Goal: Task Accomplishment & Management: Use online tool/utility

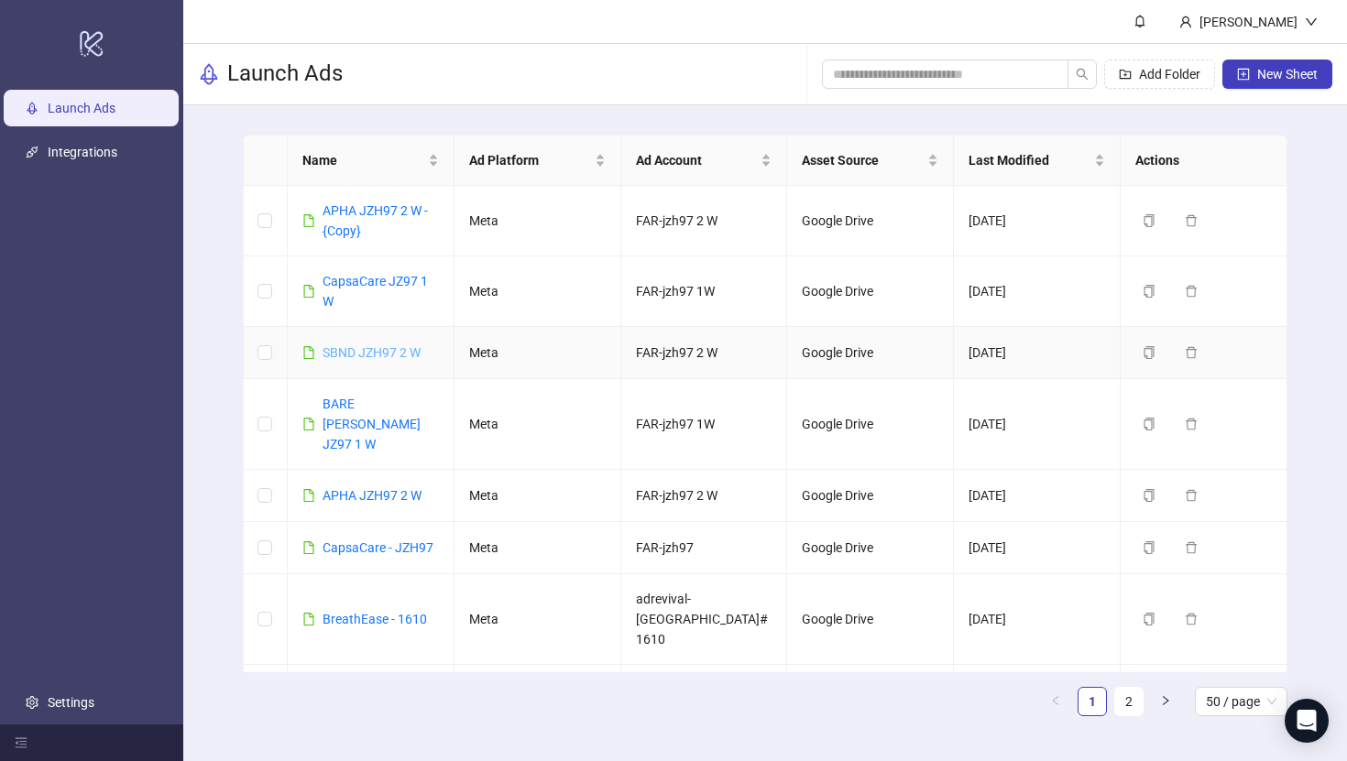
click at [380, 354] on link "SBND JZH97 2 W" at bounding box center [372, 352] width 98 height 15
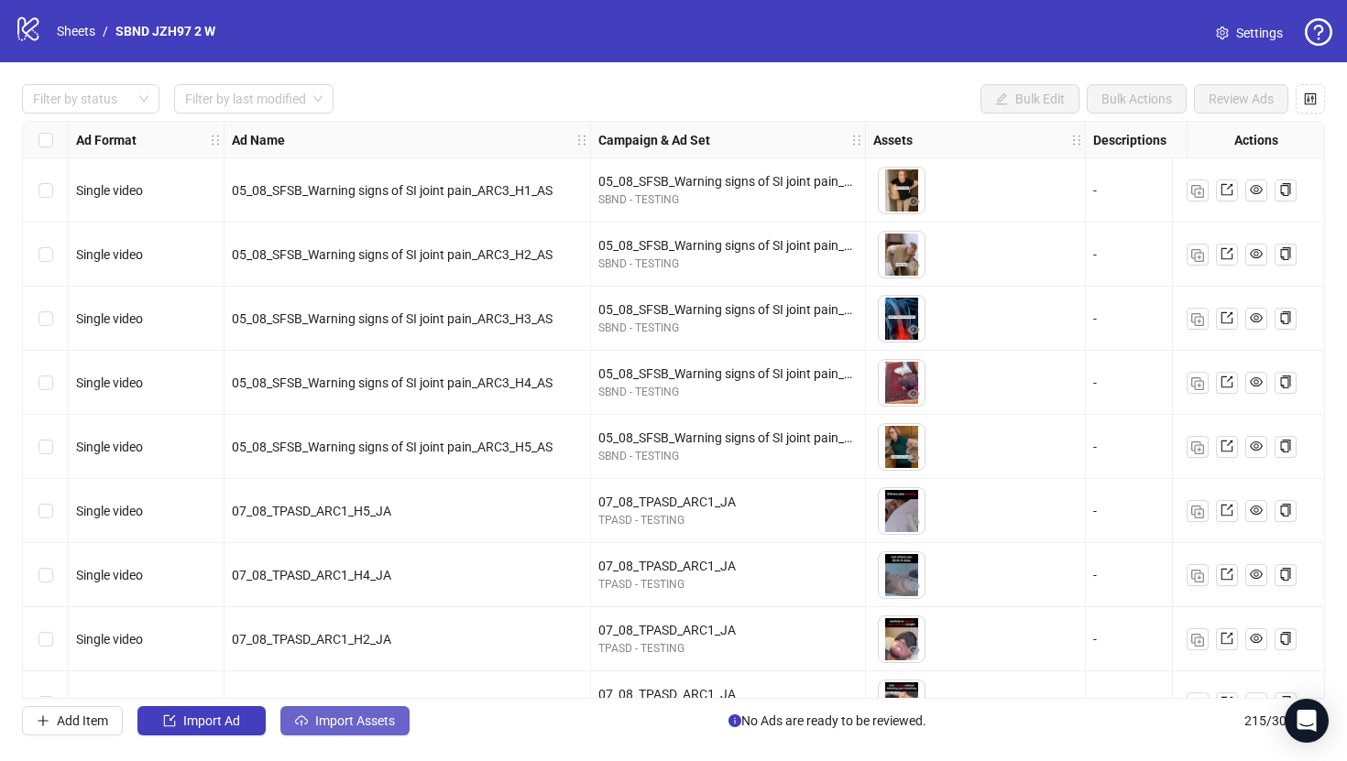
click at [332, 724] on span "Import Assets" at bounding box center [355, 721] width 80 height 15
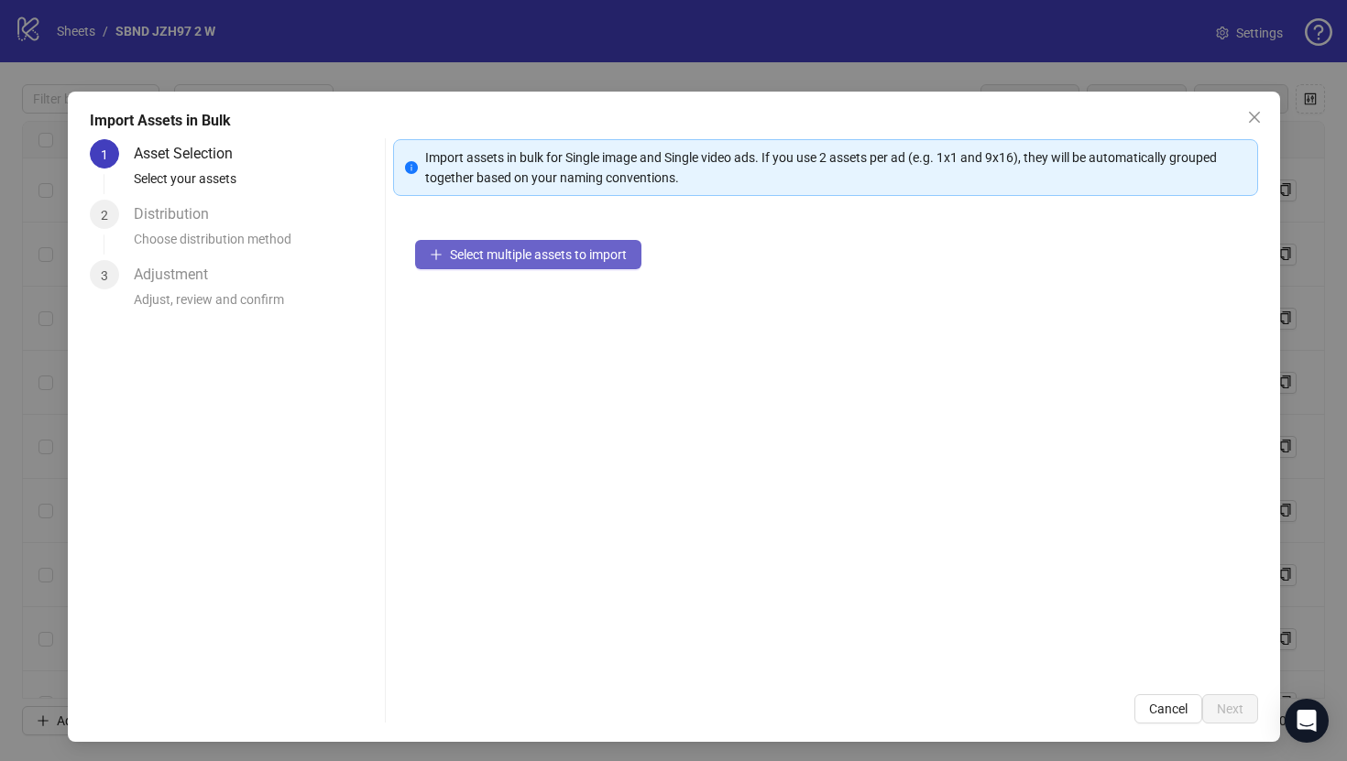
click at [510, 256] on span "Select multiple assets to import" at bounding box center [538, 254] width 177 height 15
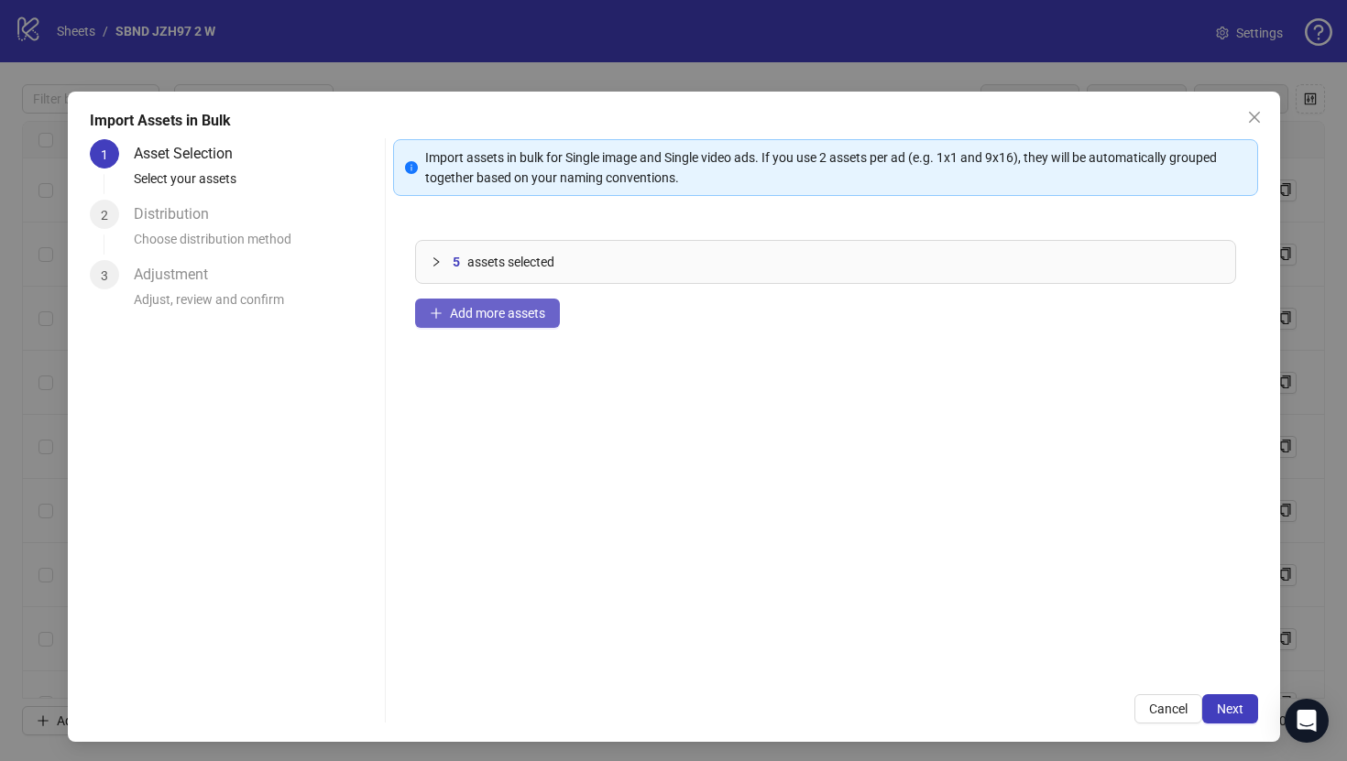
click at [515, 326] on button "Add more assets" at bounding box center [487, 313] width 145 height 29
click at [495, 309] on span "Add more assets" at bounding box center [497, 313] width 95 height 15
click at [523, 326] on button "Add more assets" at bounding box center [487, 313] width 145 height 29
click at [552, 310] on button "Add more assets" at bounding box center [487, 313] width 145 height 29
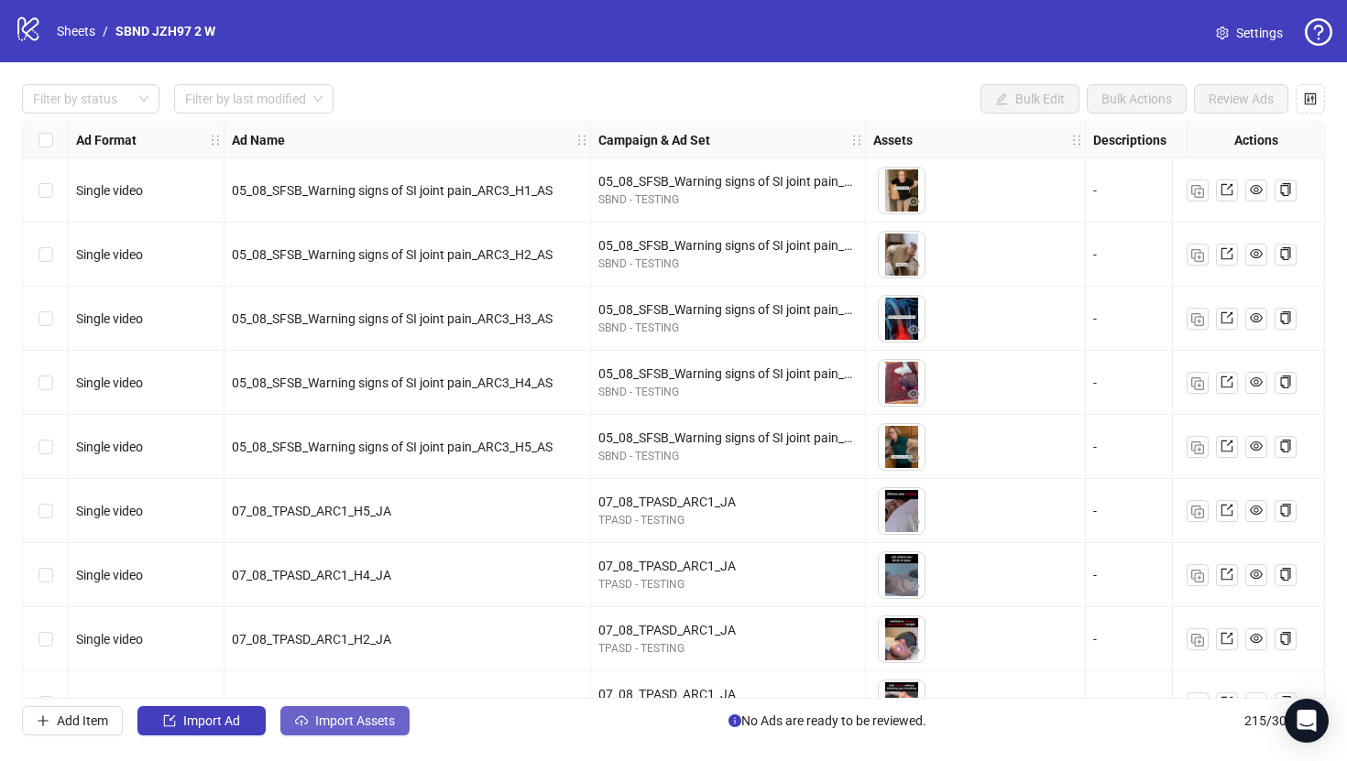
click at [370, 734] on button "Import Assets" at bounding box center [344, 720] width 129 height 29
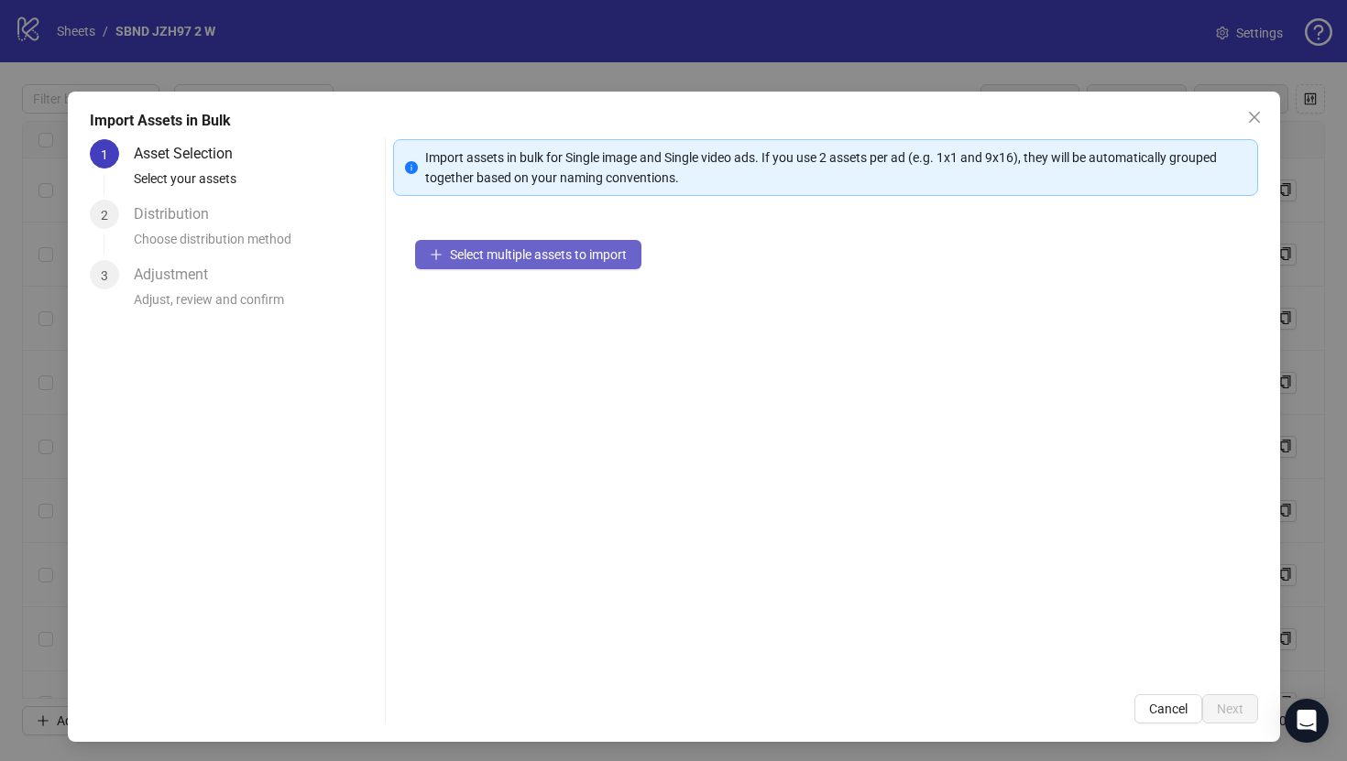
click at [600, 254] on span "Select multiple assets to import" at bounding box center [538, 254] width 177 height 15
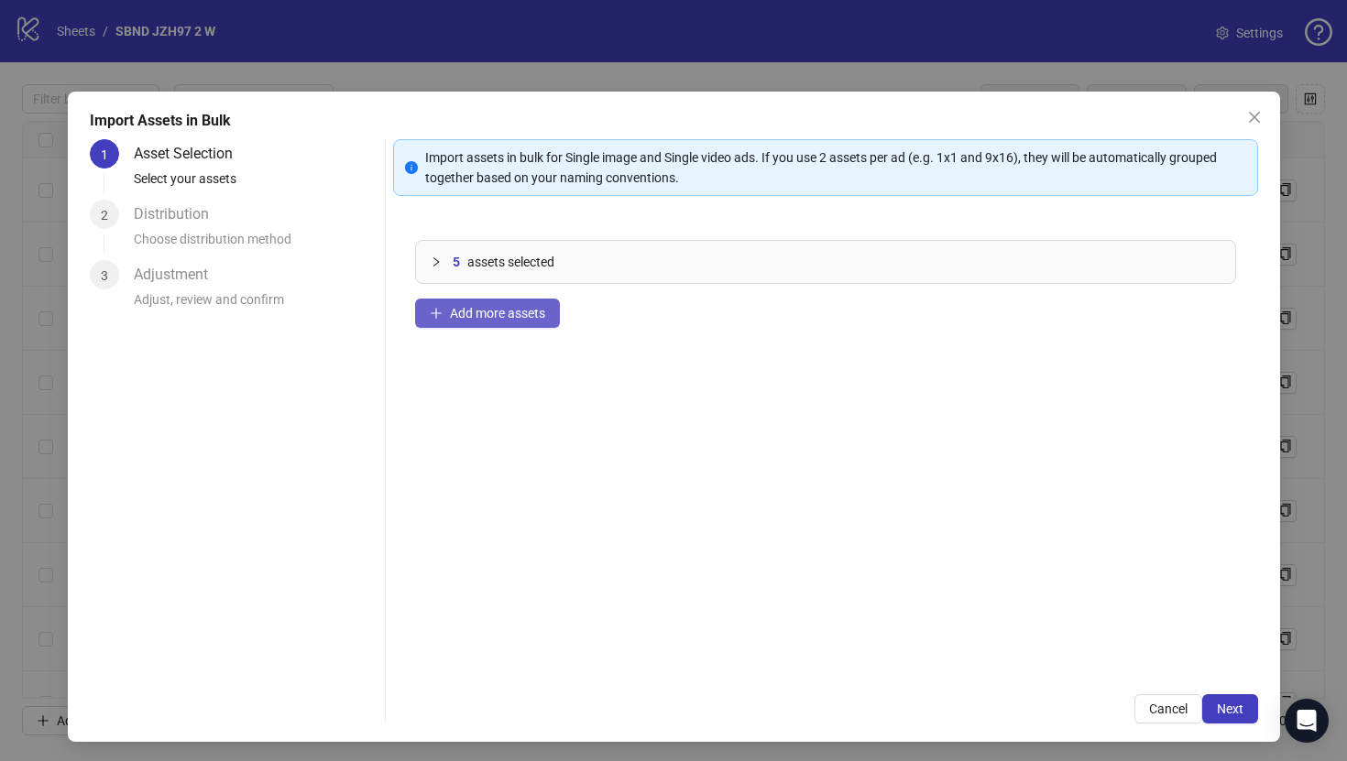
click at [522, 321] on button "Add more assets" at bounding box center [487, 313] width 145 height 29
click at [470, 323] on button "Add more assets" at bounding box center [487, 313] width 145 height 29
click at [494, 335] on div "15 assets selected Add more assets" at bounding box center [825, 445] width 865 height 454
click at [494, 306] on span "Add more assets" at bounding box center [497, 313] width 95 height 15
click at [510, 316] on span "Add more assets" at bounding box center [497, 313] width 95 height 15
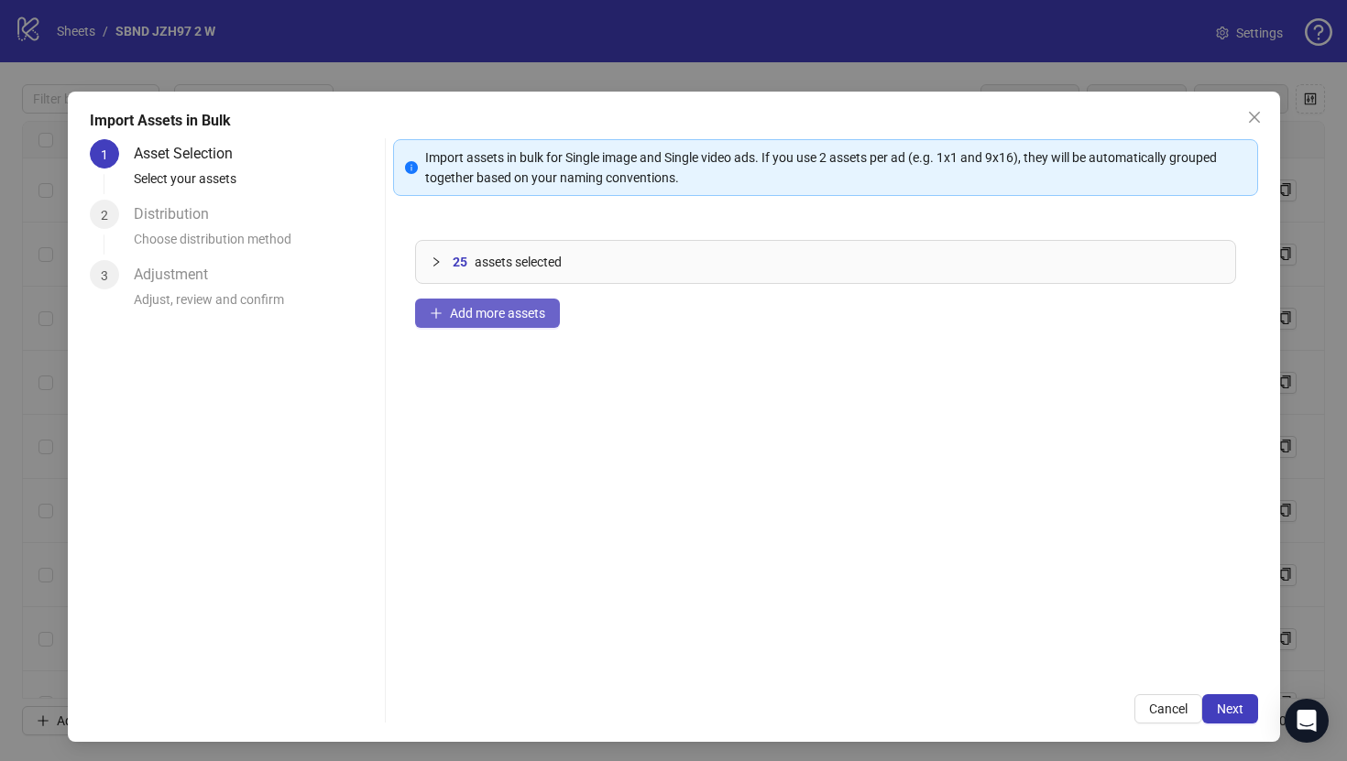
click at [485, 310] on span "Add more assets" at bounding box center [497, 313] width 95 height 15
click at [538, 318] on span "Add more assets" at bounding box center [497, 313] width 95 height 15
click at [538, 325] on button "Add more assets" at bounding box center [487, 313] width 145 height 29
click at [517, 313] on span "Add more assets" at bounding box center [497, 313] width 95 height 15
click at [1238, 711] on span "Next" at bounding box center [1230, 709] width 27 height 15
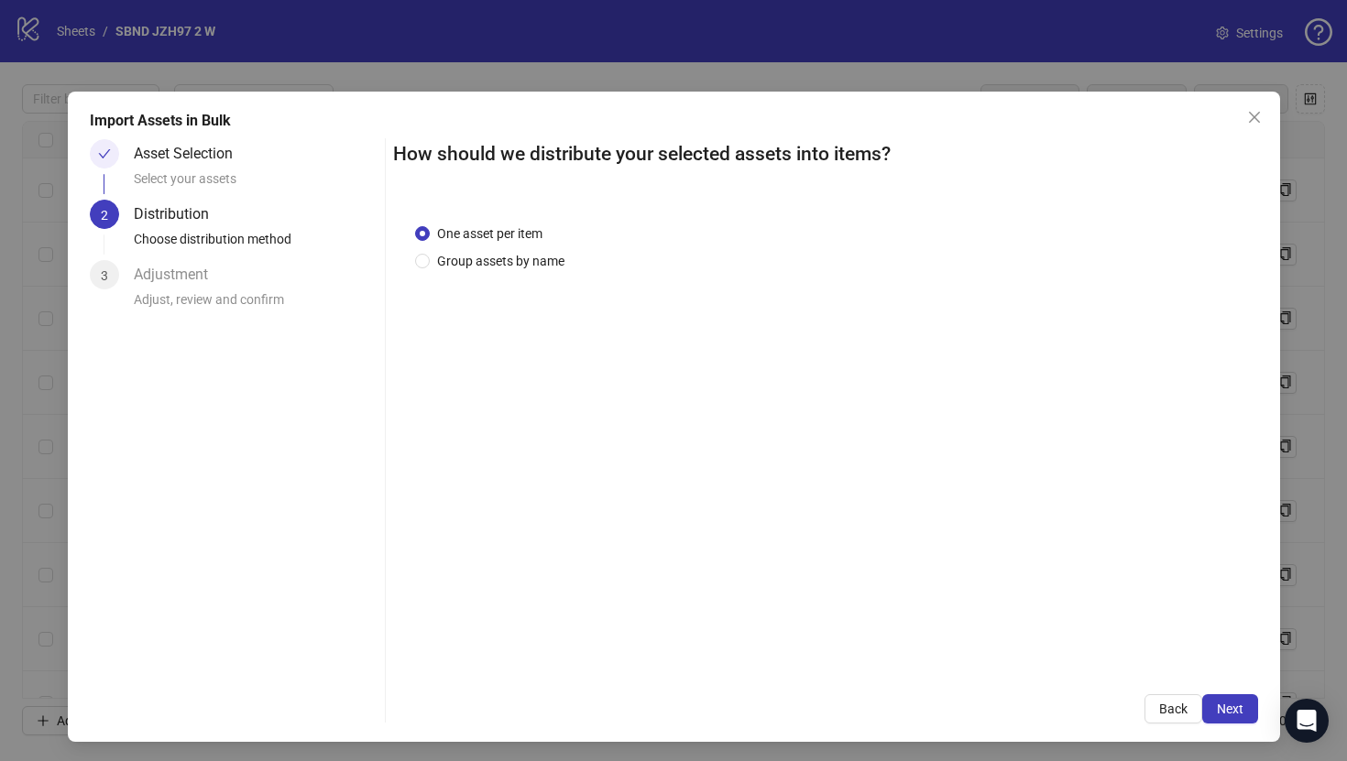
click at [1237, 711] on span "Next" at bounding box center [1230, 709] width 27 height 15
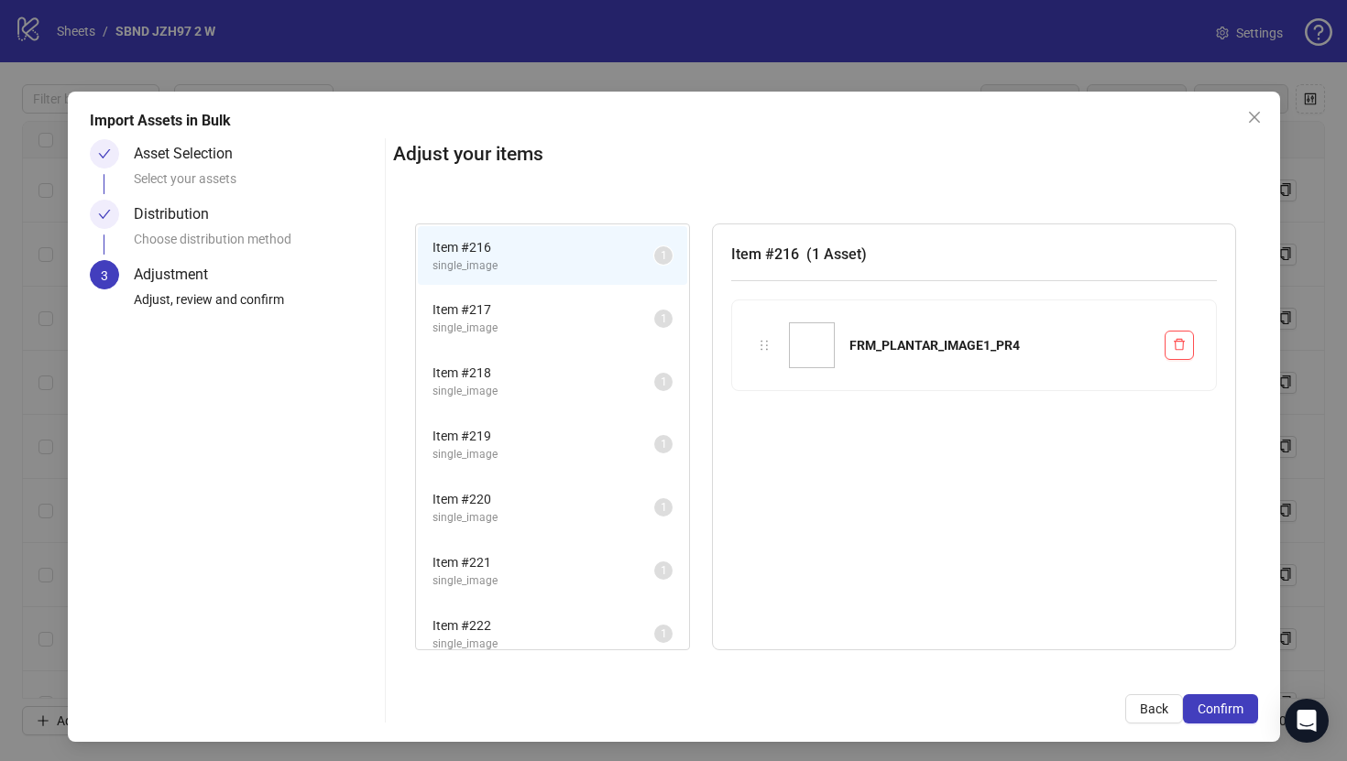
click at [1237, 711] on span "Confirm" at bounding box center [1221, 709] width 46 height 15
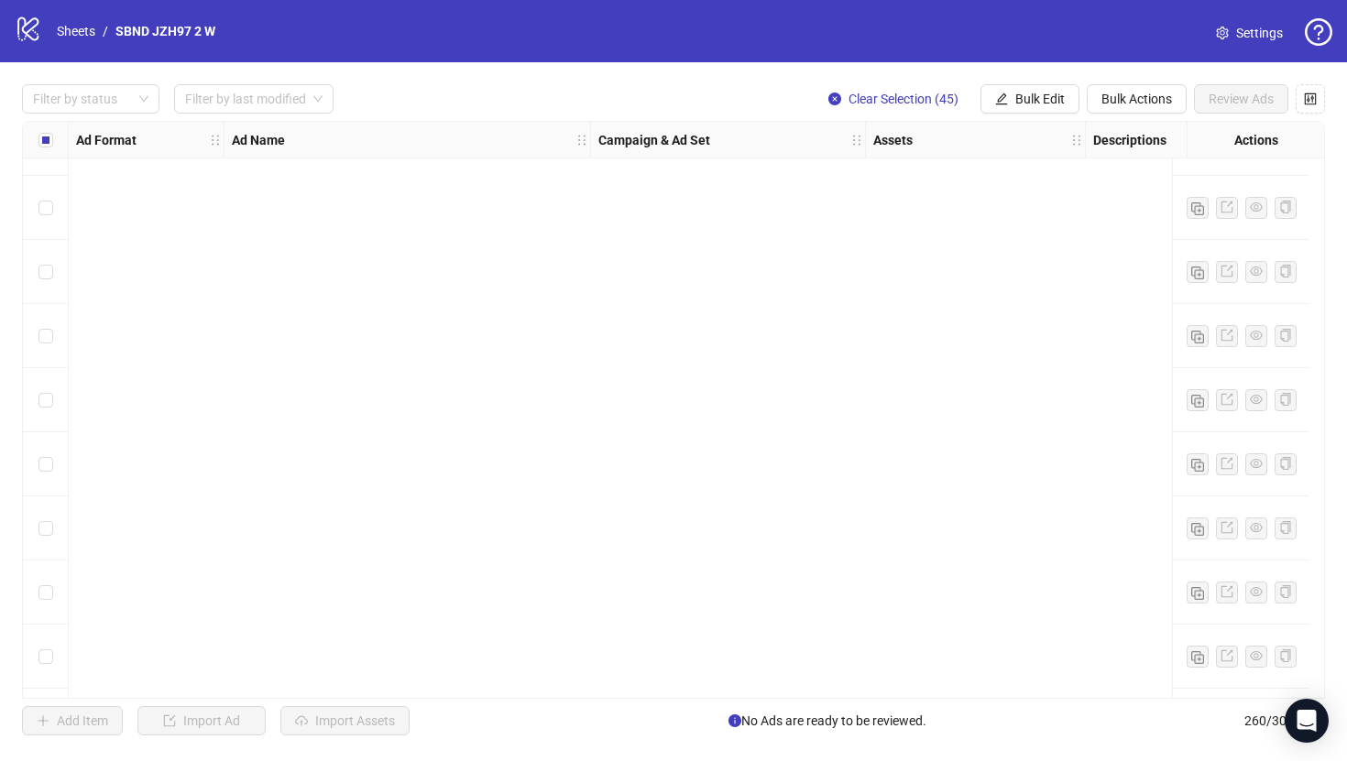
scroll to position [11992, 0]
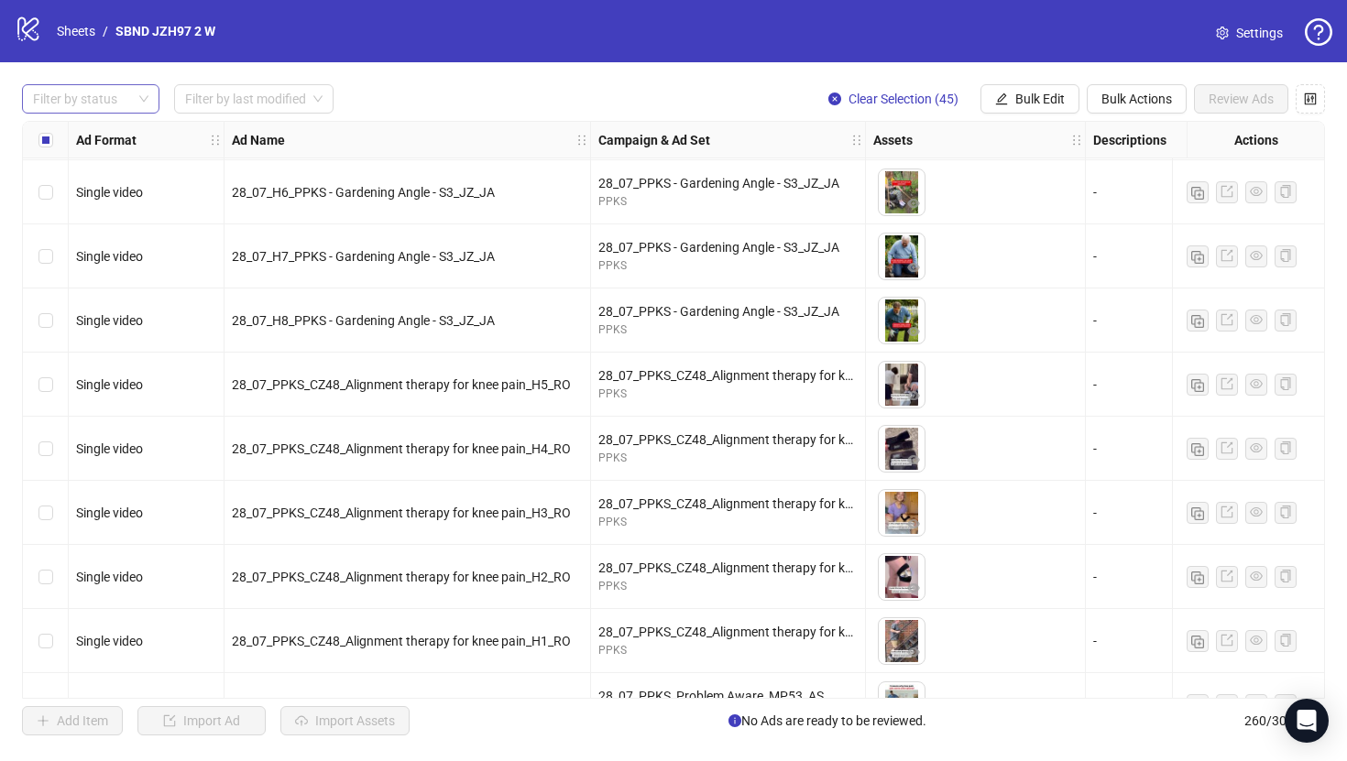
click at [106, 81] on div "Filter by status Filter by last modified Clear Selection (45) Bulk Edit Bulk Ac…" at bounding box center [673, 409] width 1347 height 695
click at [104, 89] on div at bounding box center [81, 99] width 111 height 26
click at [103, 132] on div "Draft" at bounding box center [91, 136] width 108 height 20
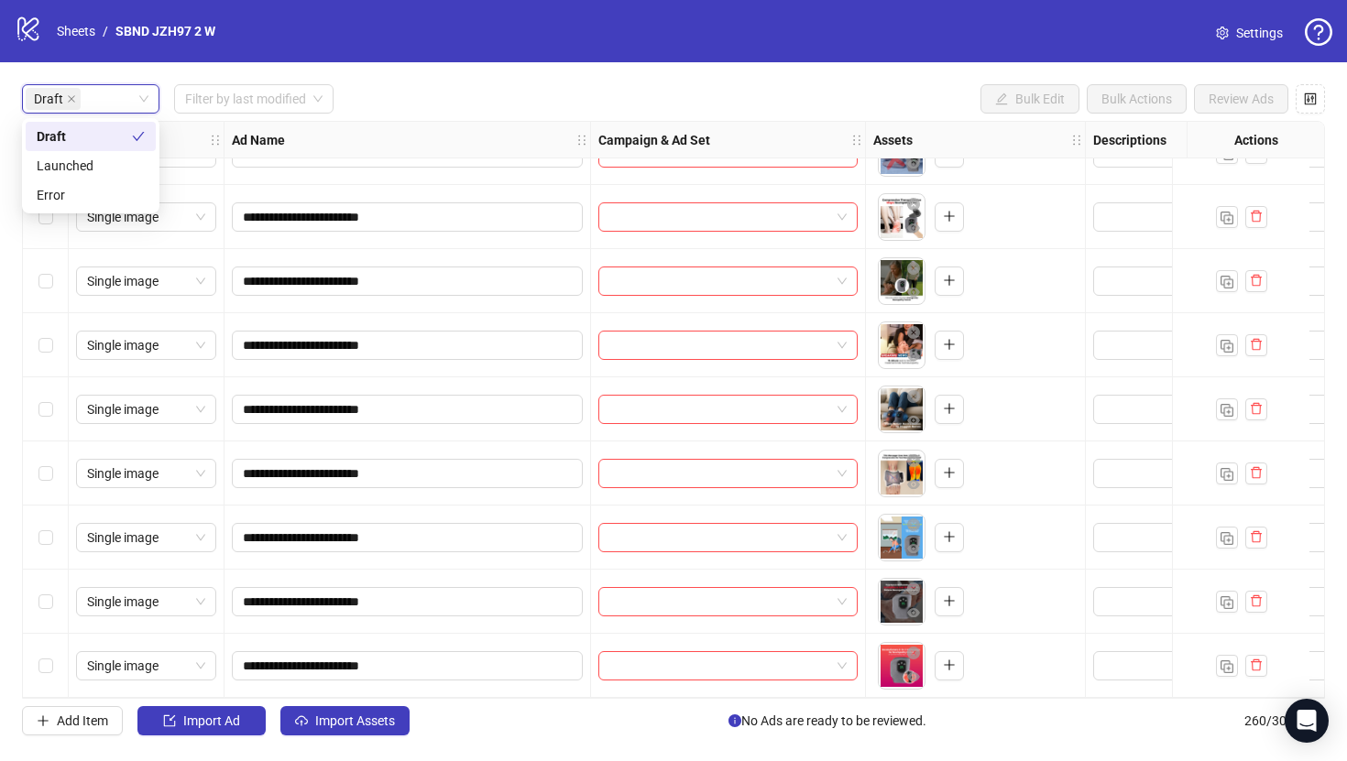
click at [472, 71] on div "**********" at bounding box center [673, 409] width 1347 height 695
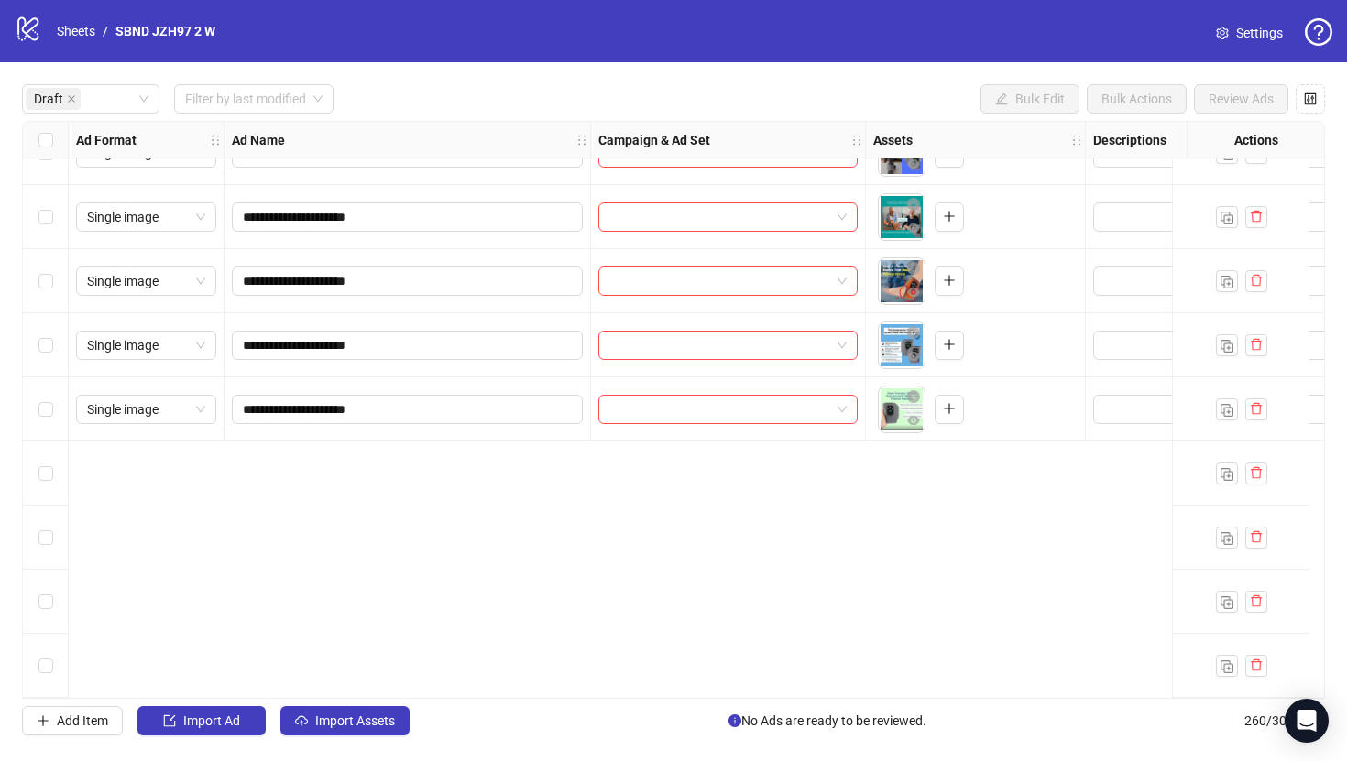
scroll to position [0, 0]
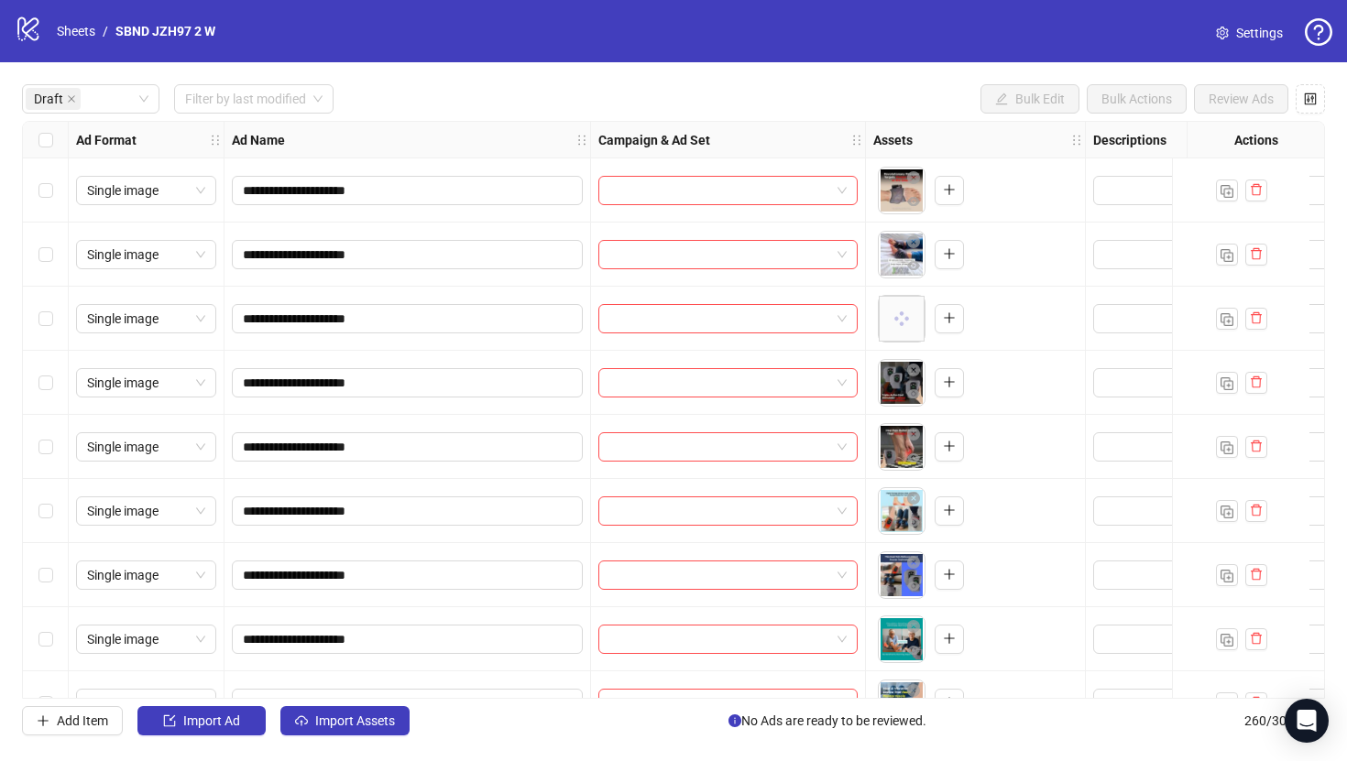
click at [54, 148] on div "Select all rows" at bounding box center [46, 140] width 46 height 37
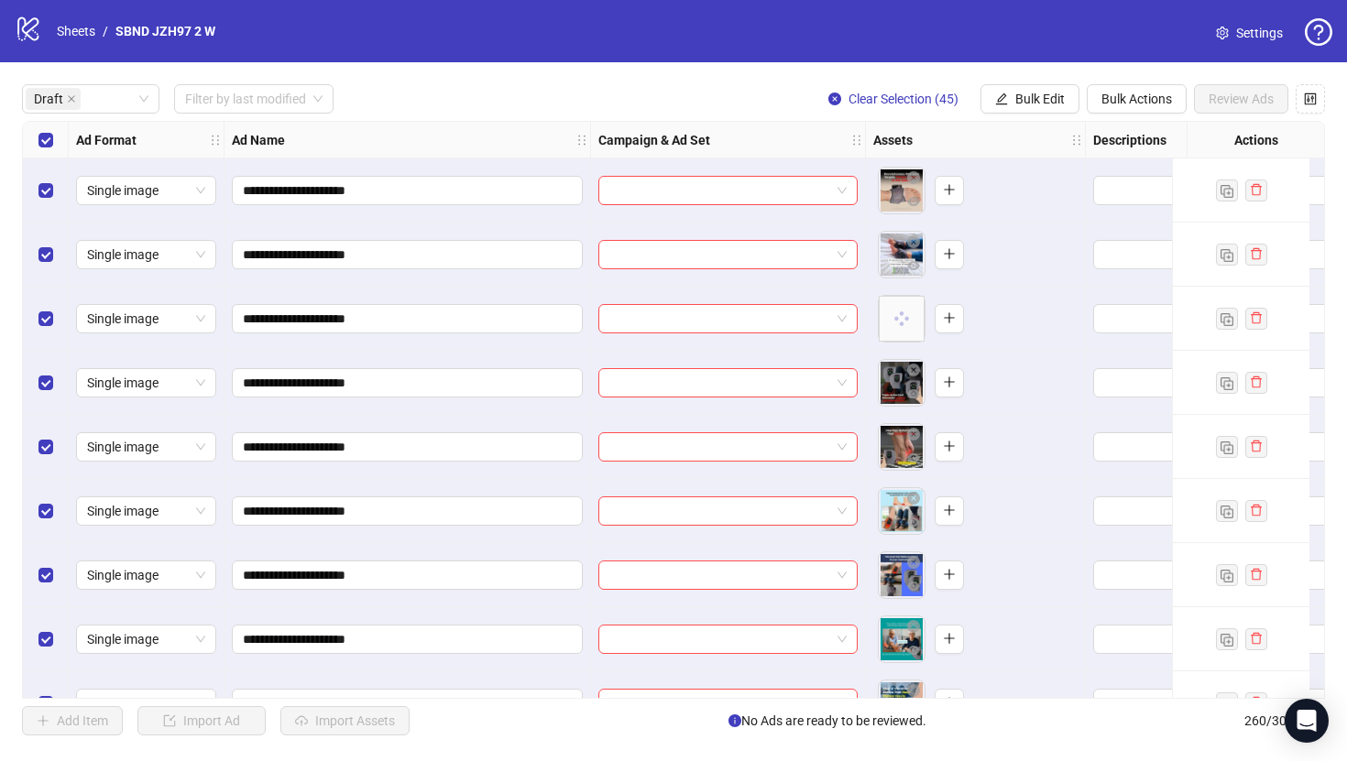
click at [54, 148] on div "Select all rows" at bounding box center [46, 140] width 46 height 37
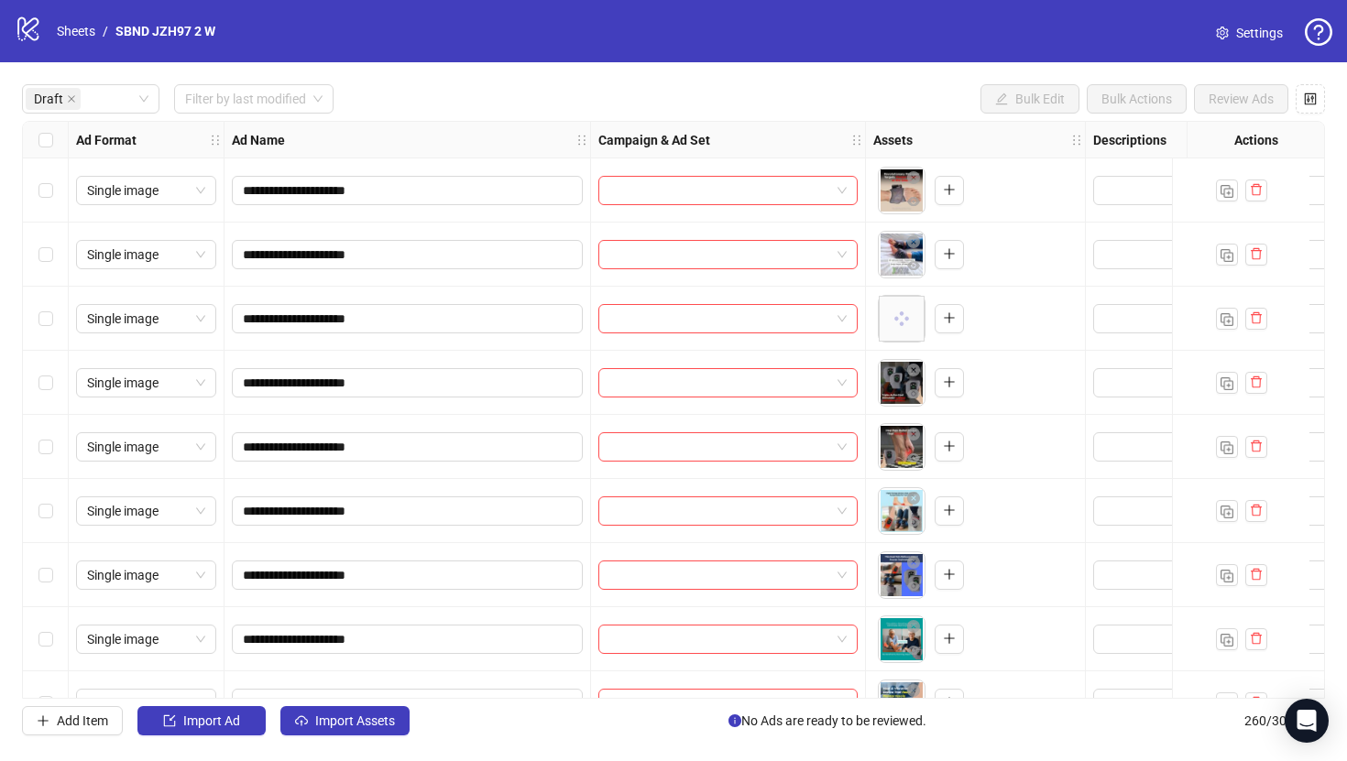
click at [54, 201] on div "Select row 1" at bounding box center [46, 191] width 46 height 64
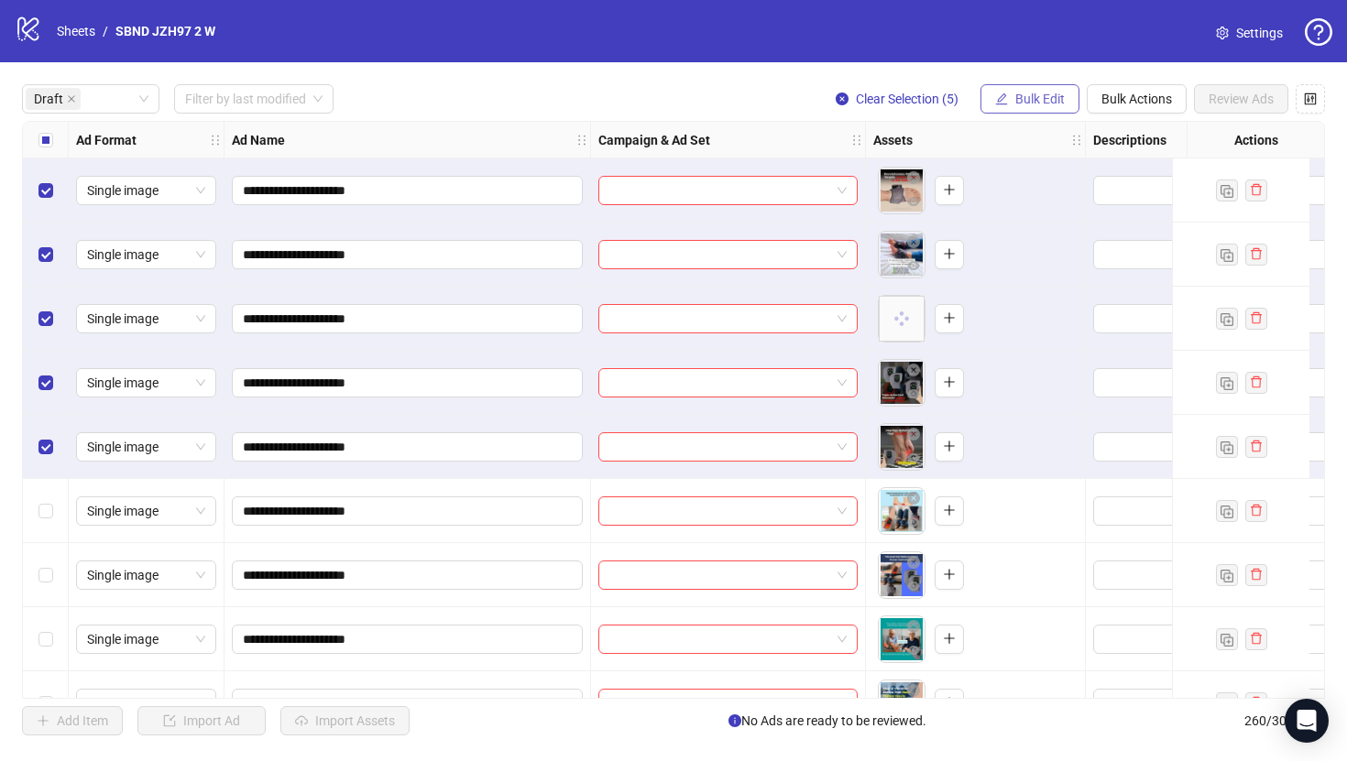
click at [1020, 107] on button "Bulk Edit" at bounding box center [1029, 98] width 99 height 29
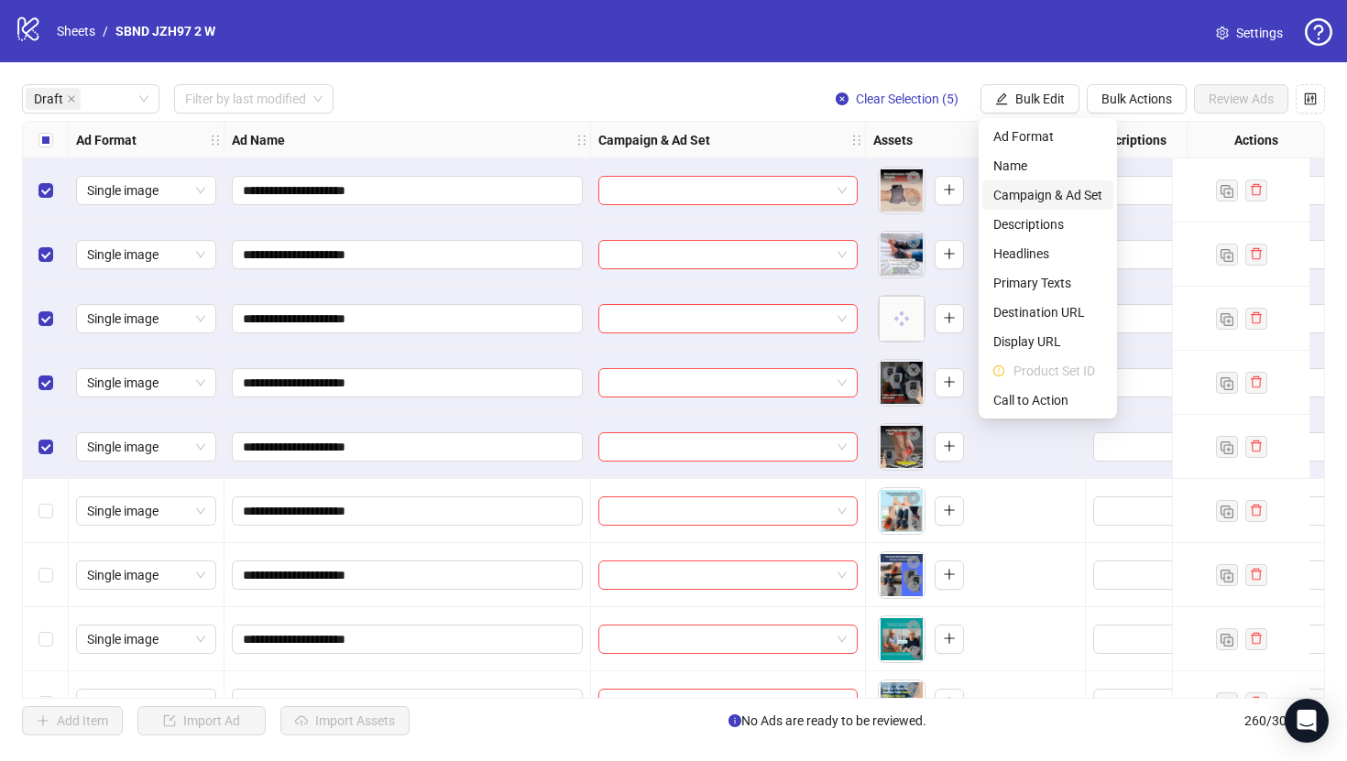
click at [1025, 191] on span "Campaign & Ad Set" at bounding box center [1047, 195] width 109 height 20
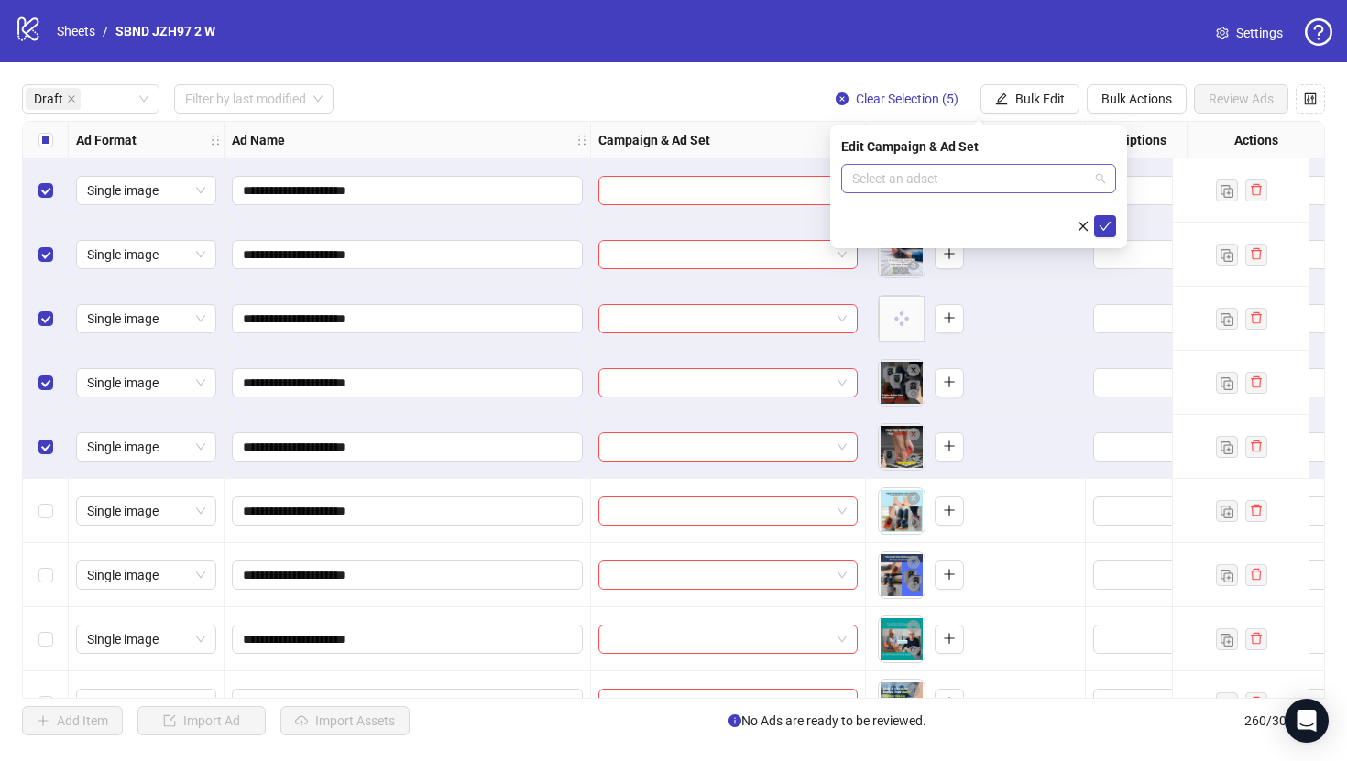
click at [1007, 179] on input "search" at bounding box center [970, 178] width 236 height 27
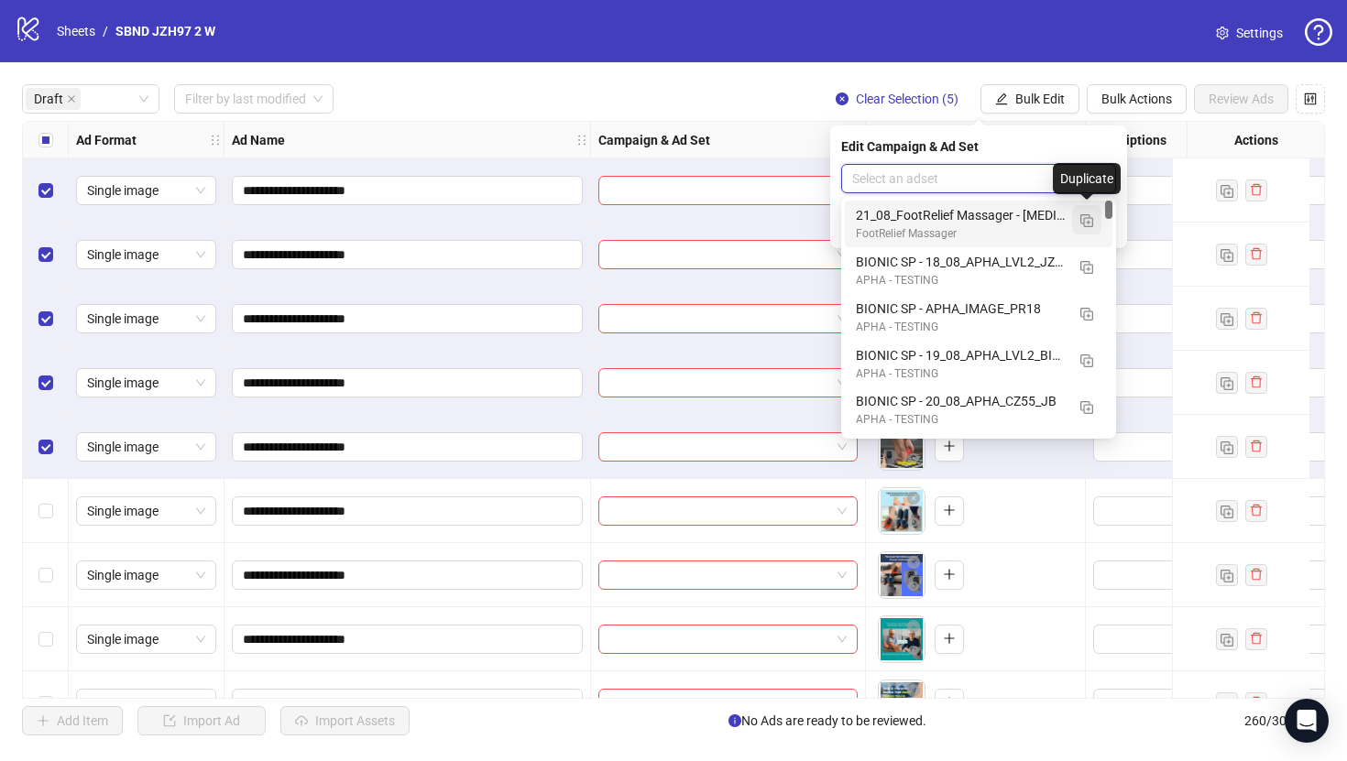
click at [1087, 218] on img "button" at bounding box center [1086, 220] width 13 height 13
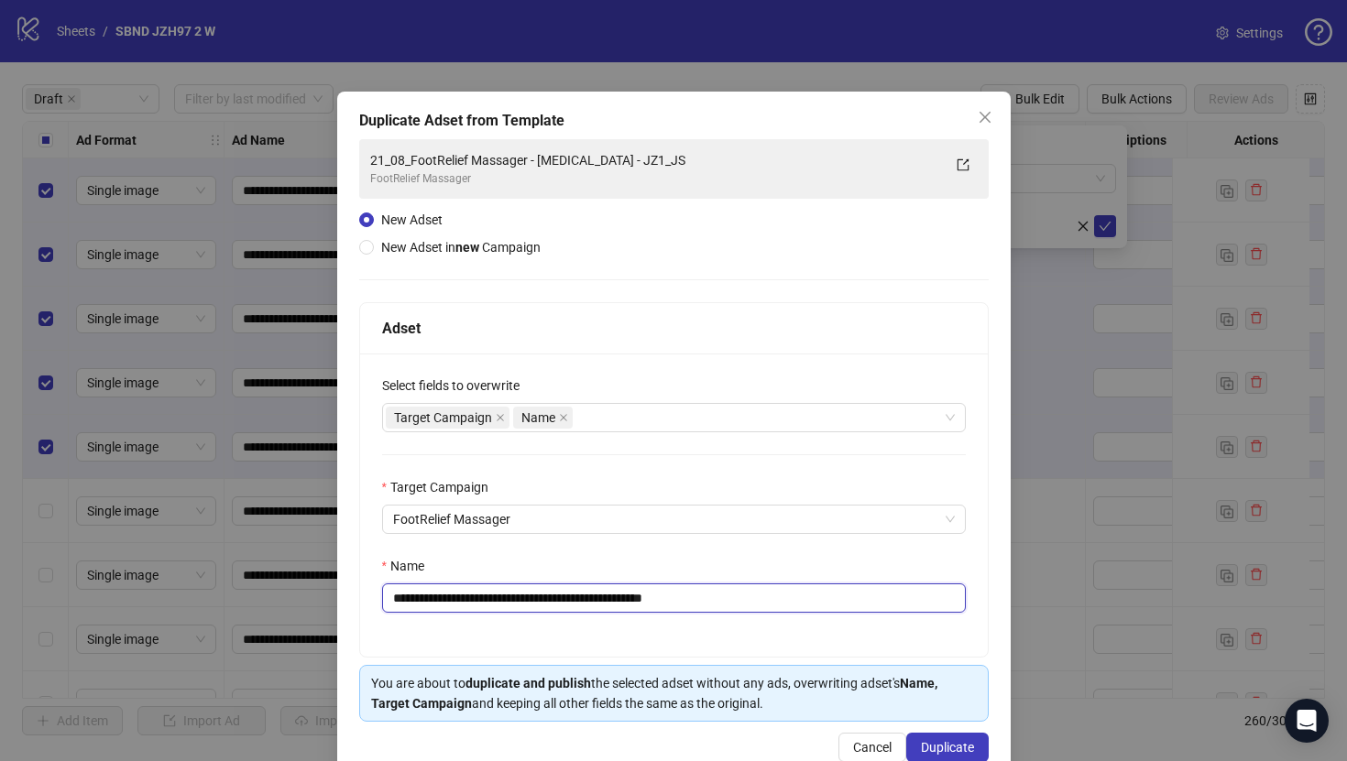
click at [680, 607] on input "**********" at bounding box center [674, 598] width 584 height 29
paste input "text"
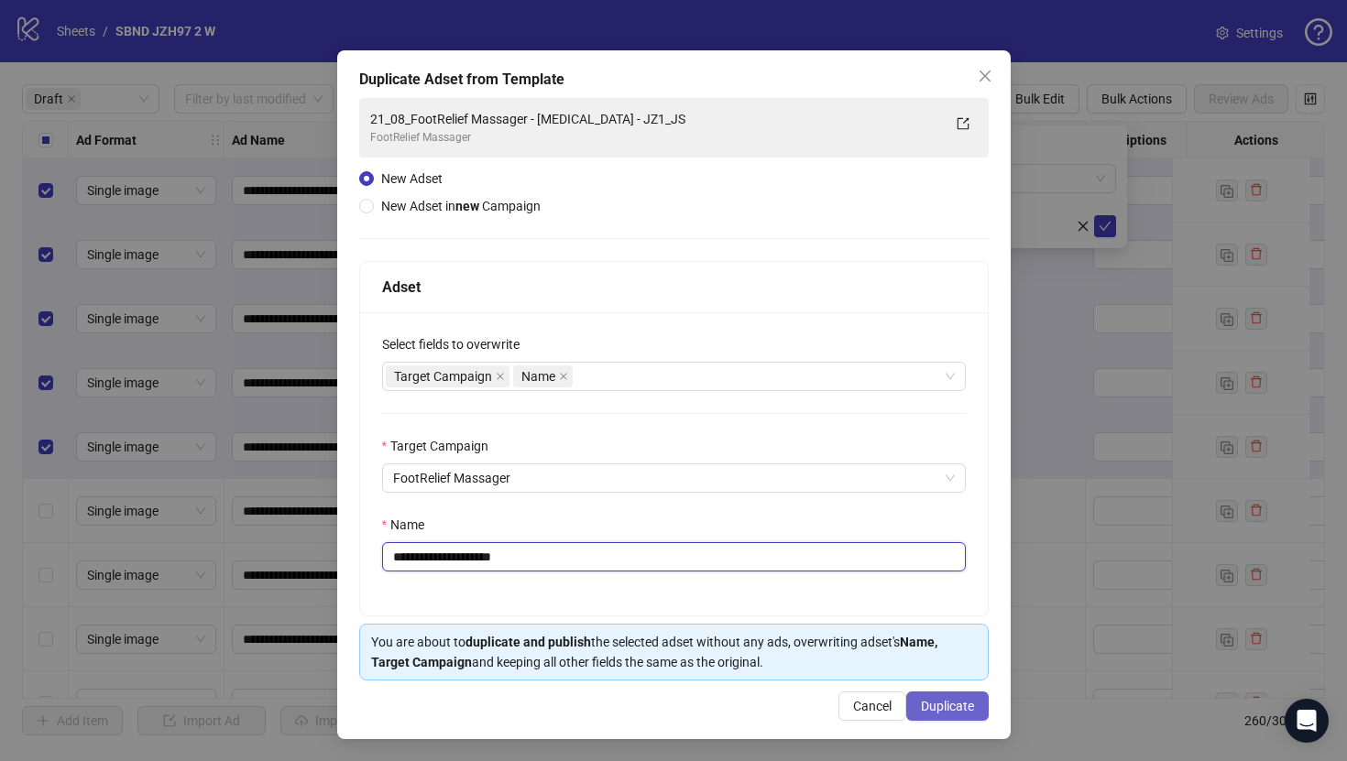
type input "**********"
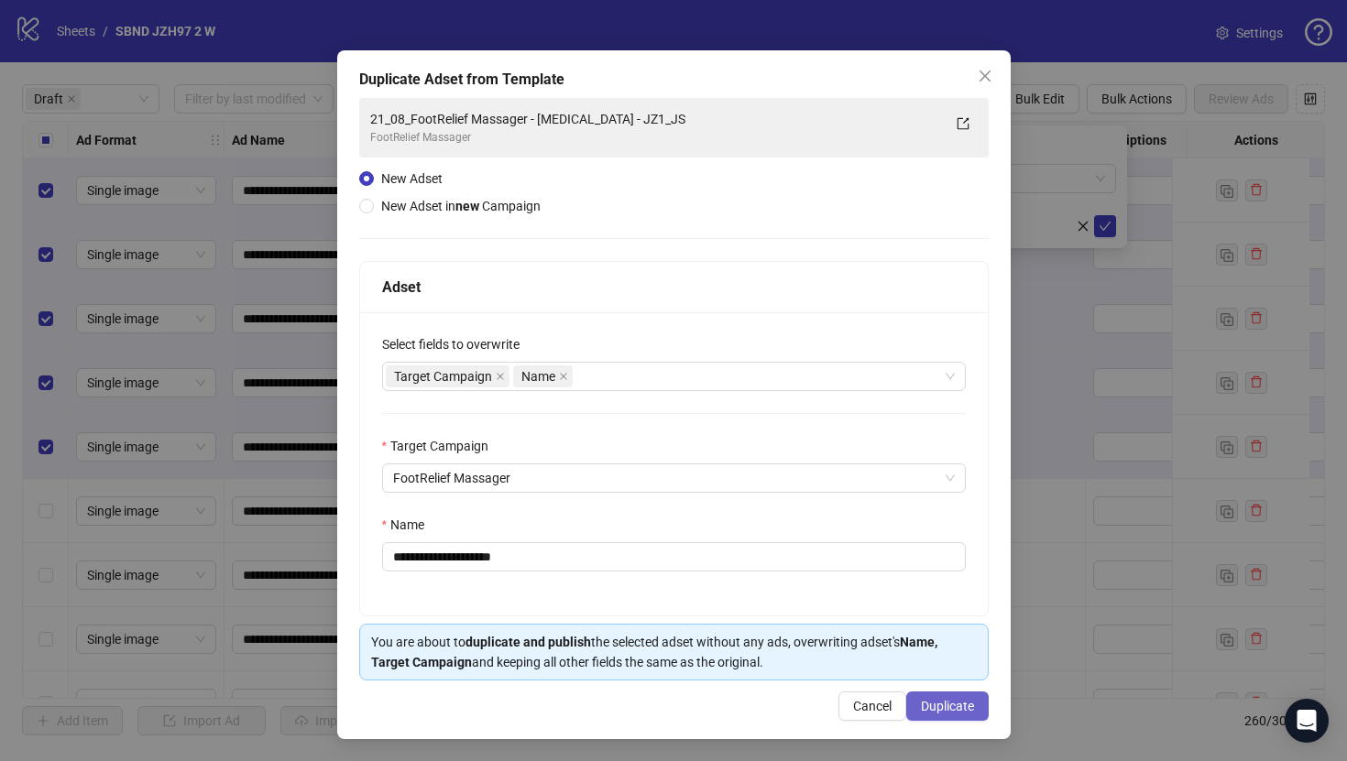
click at [968, 705] on span "Duplicate" at bounding box center [947, 706] width 53 height 15
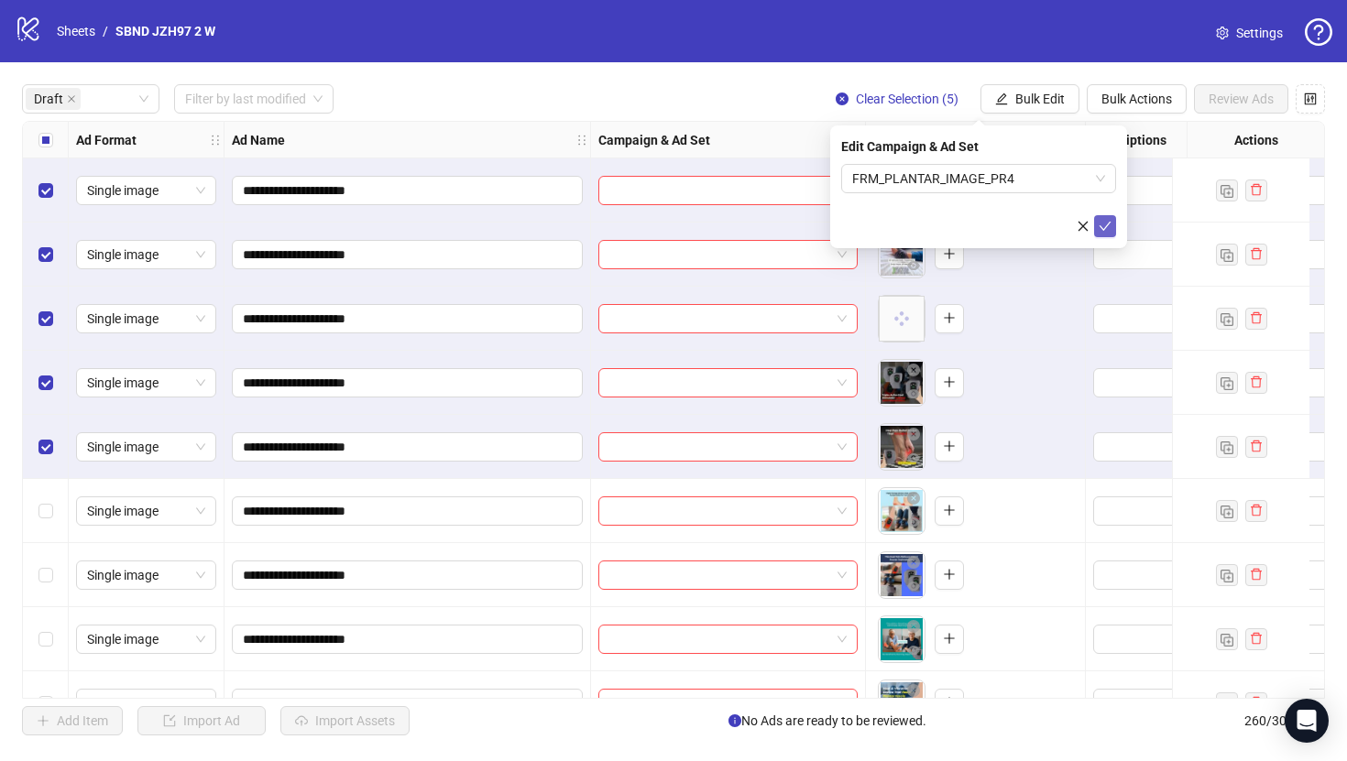
click at [1101, 215] on button "submit" at bounding box center [1105, 226] width 22 height 22
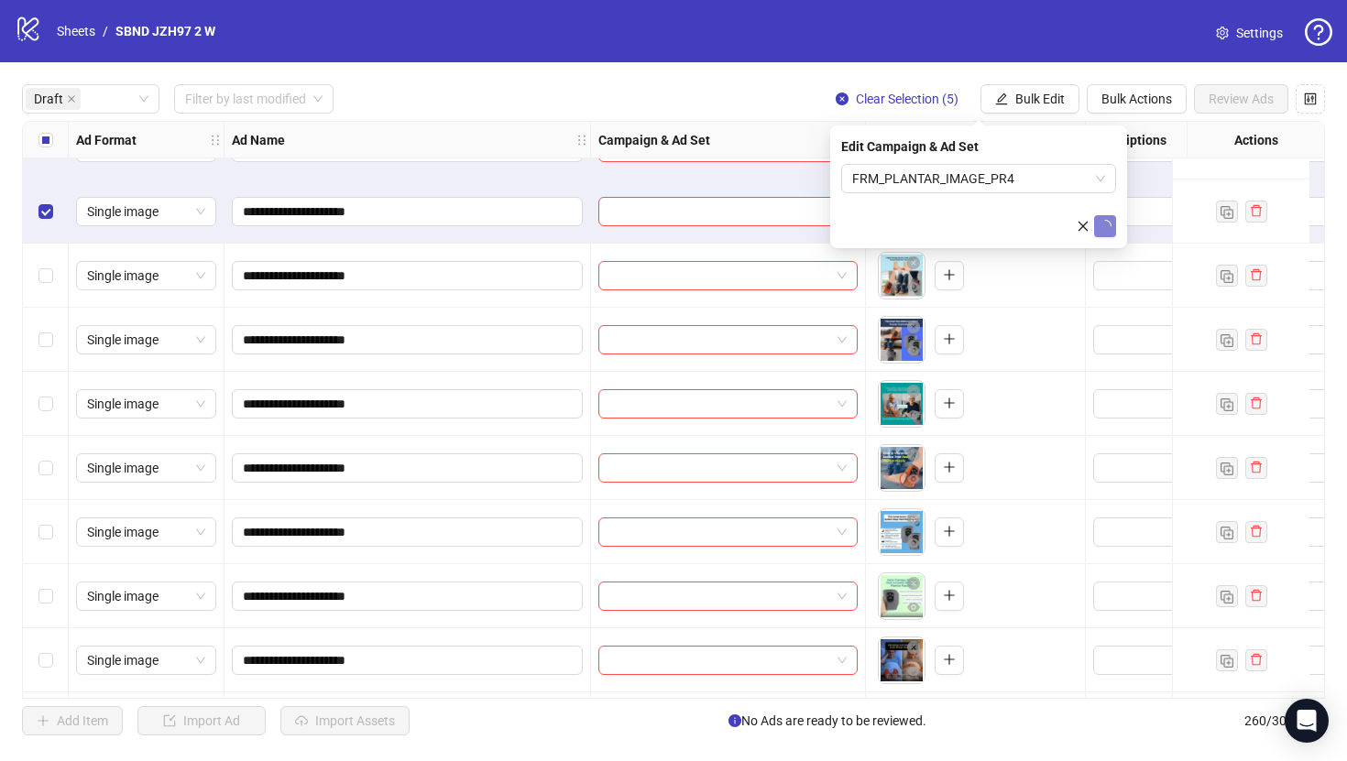
scroll to position [274, 0]
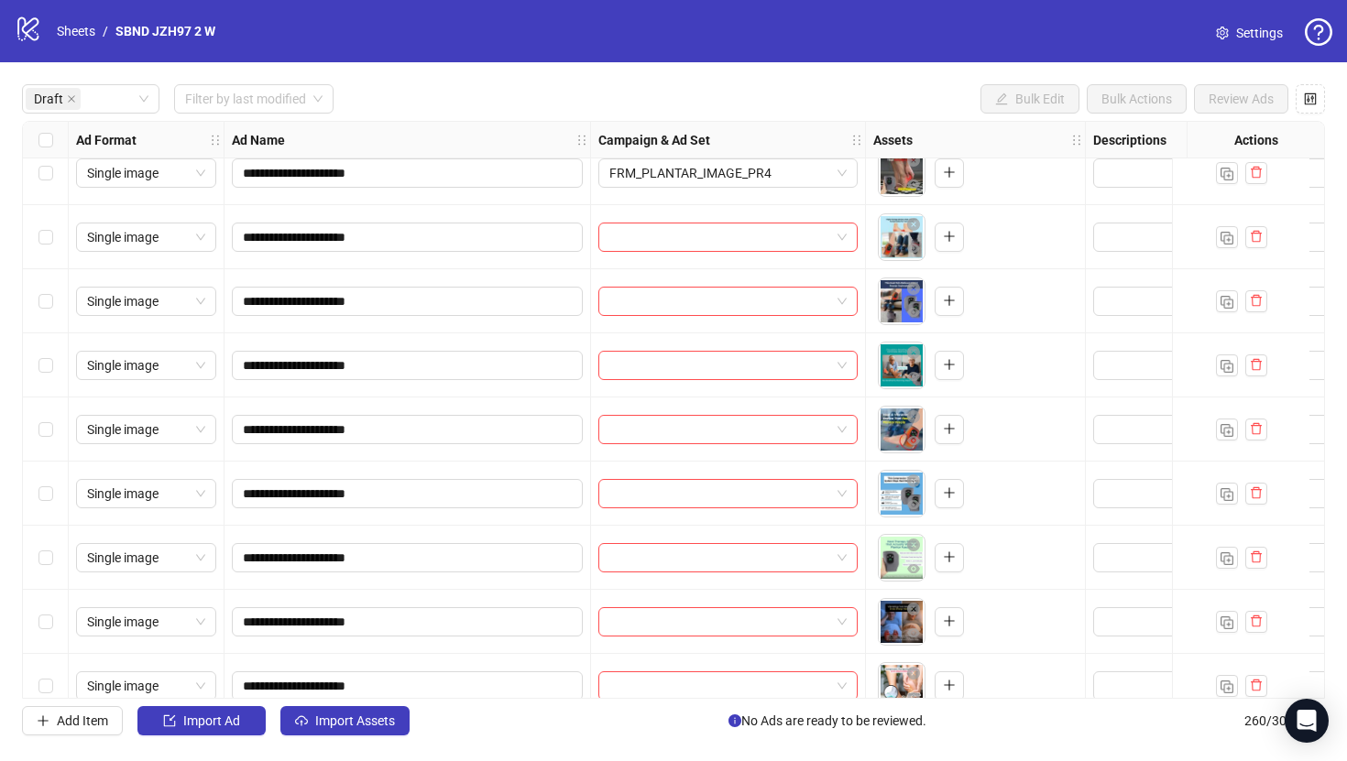
click at [59, 215] on div "Select row 6" at bounding box center [46, 237] width 46 height 64
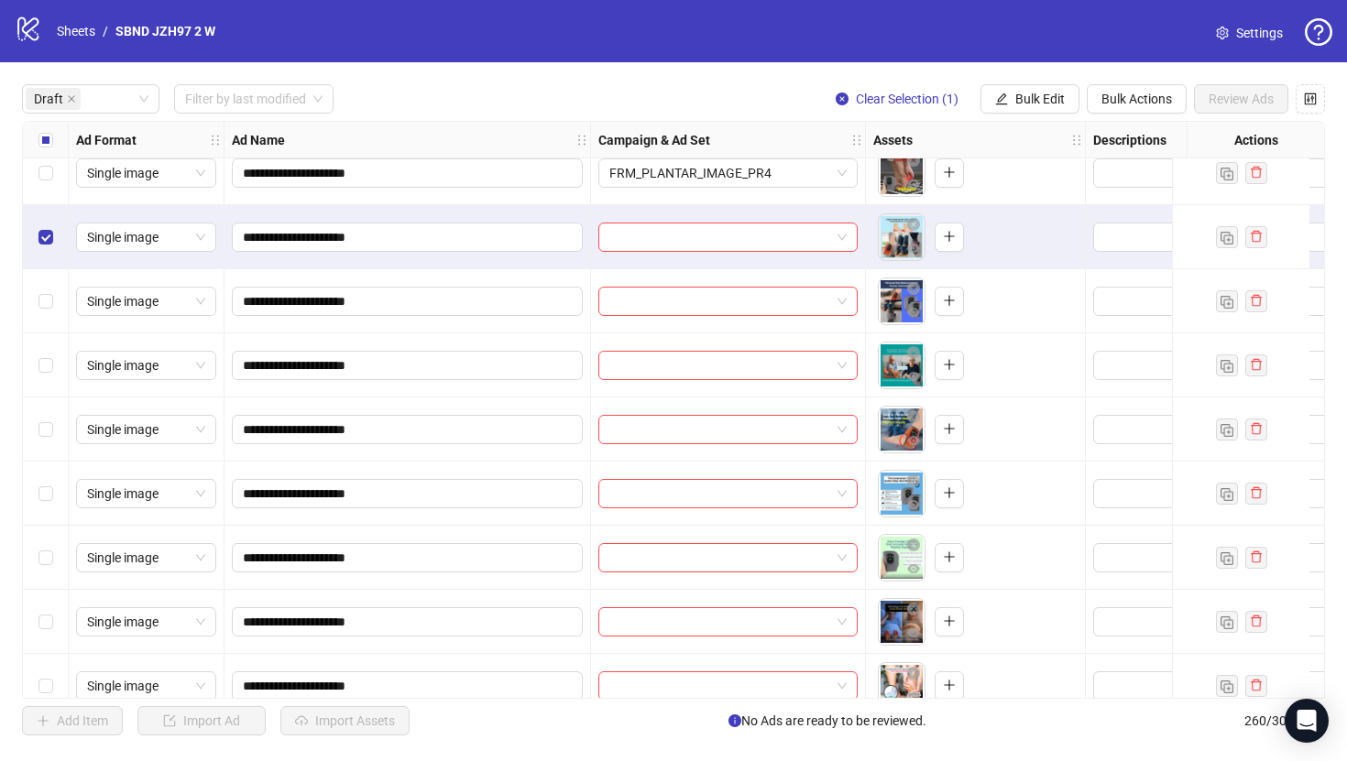
click at [56, 490] on div "Select row 10" at bounding box center [46, 494] width 46 height 64
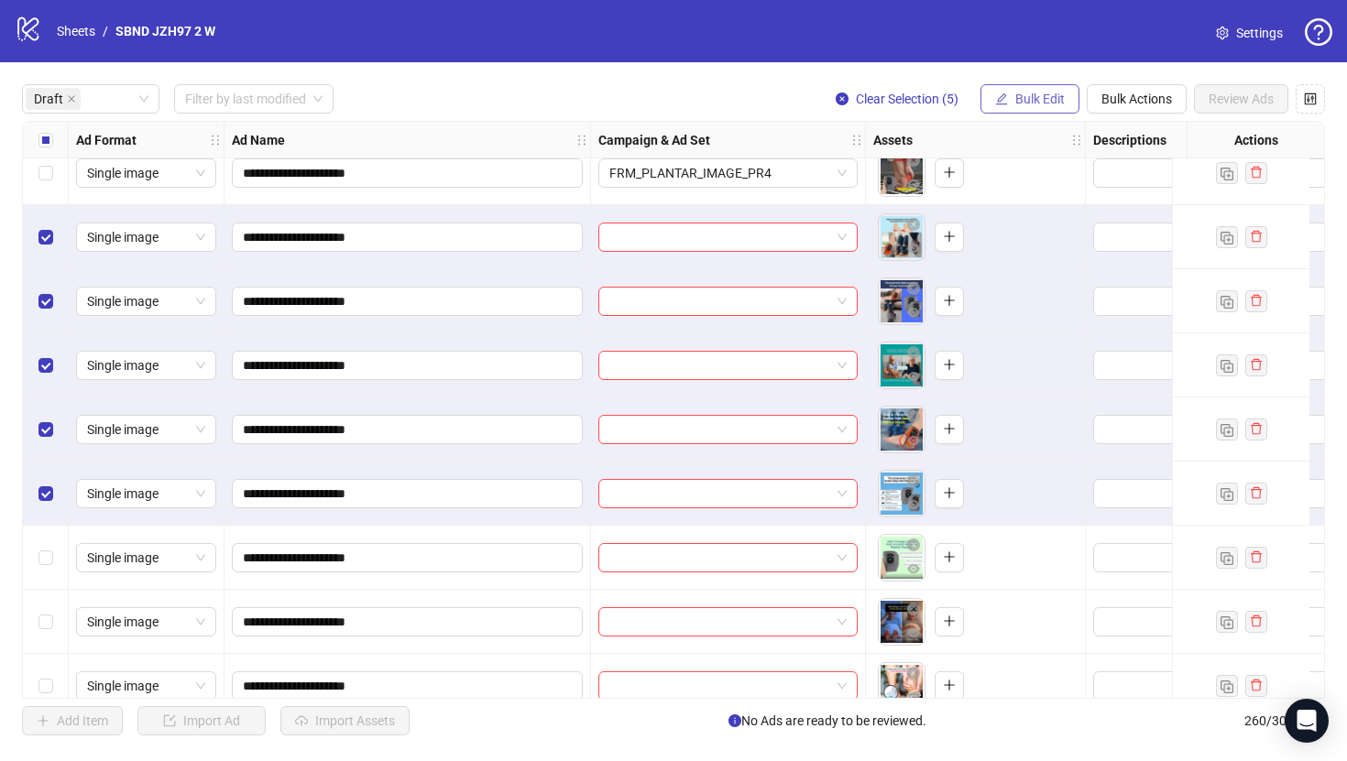
click at [1035, 103] on span "Bulk Edit" at bounding box center [1039, 99] width 49 height 15
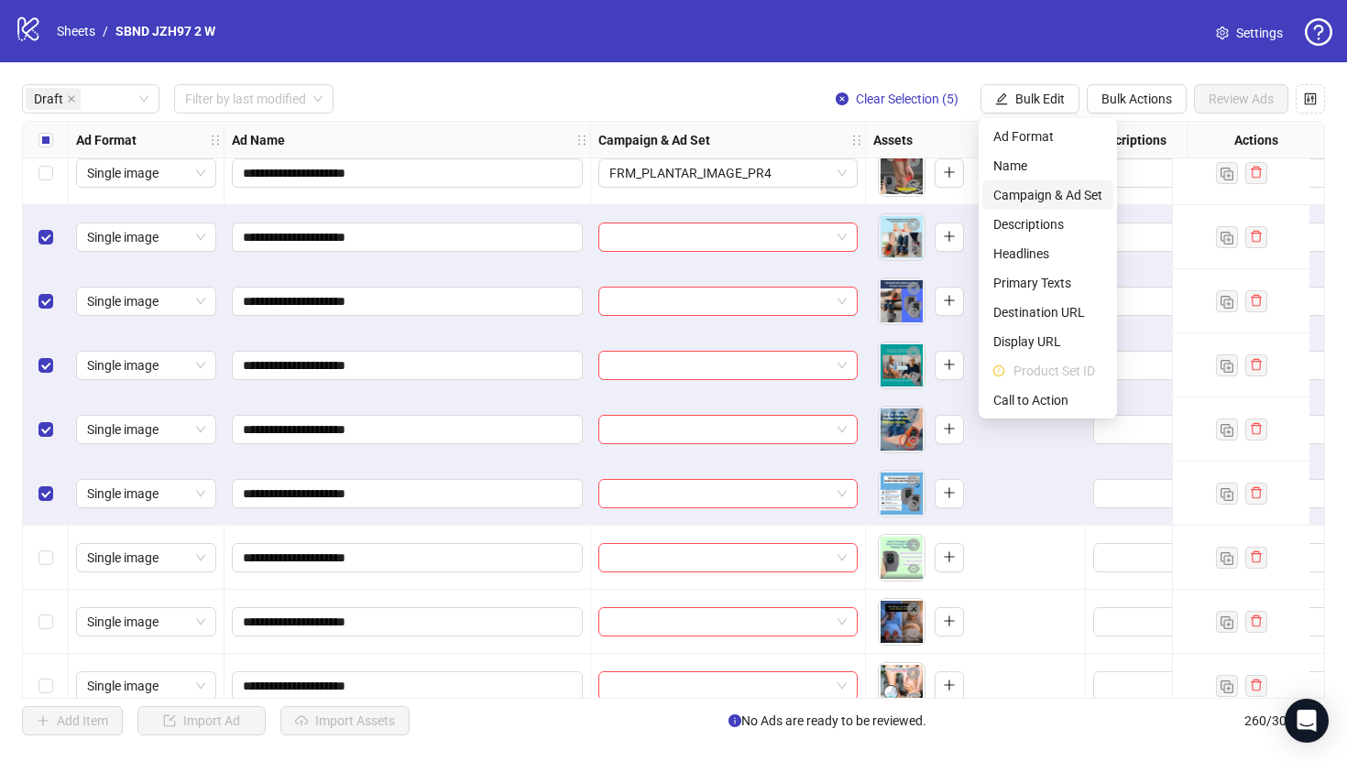
click at [1036, 188] on span "Campaign & Ad Set" at bounding box center [1047, 195] width 109 height 20
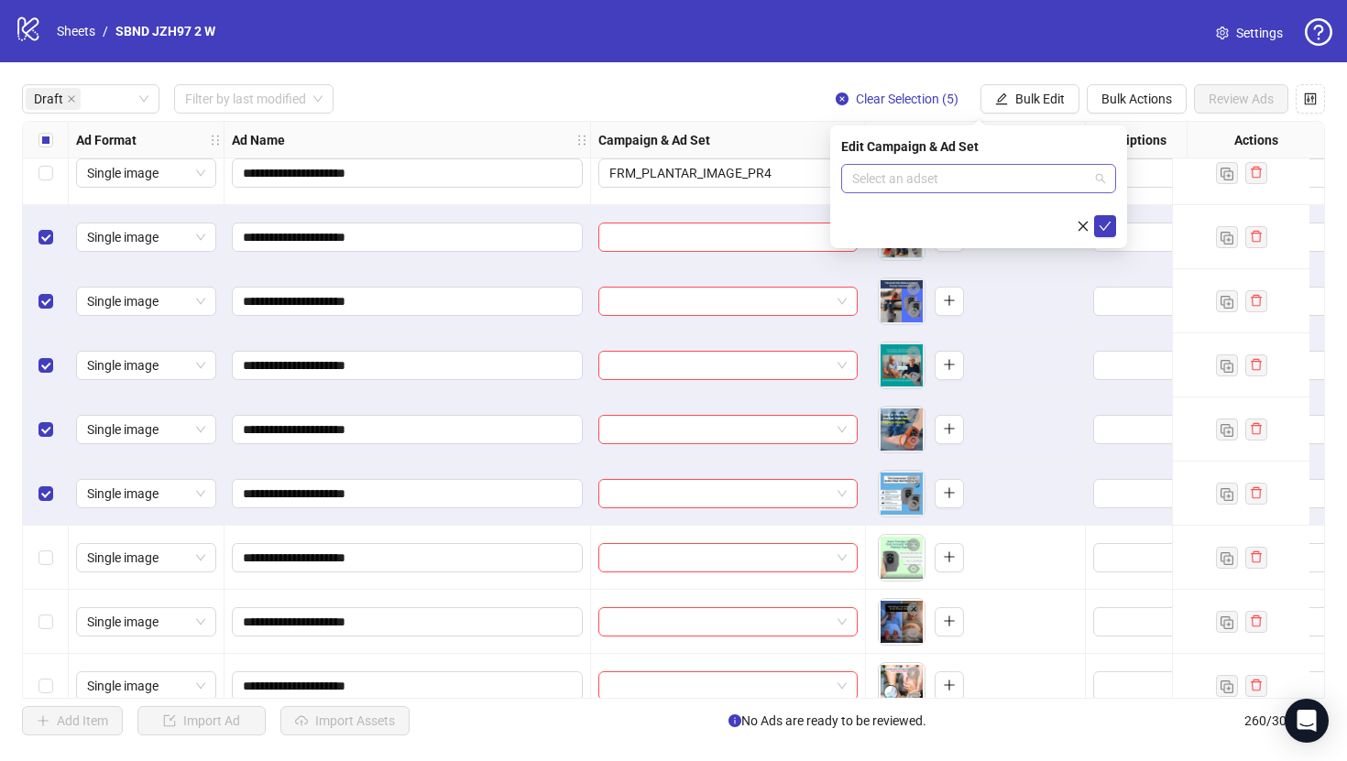
click at [936, 192] on div "Select an adset" at bounding box center [978, 178] width 275 height 29
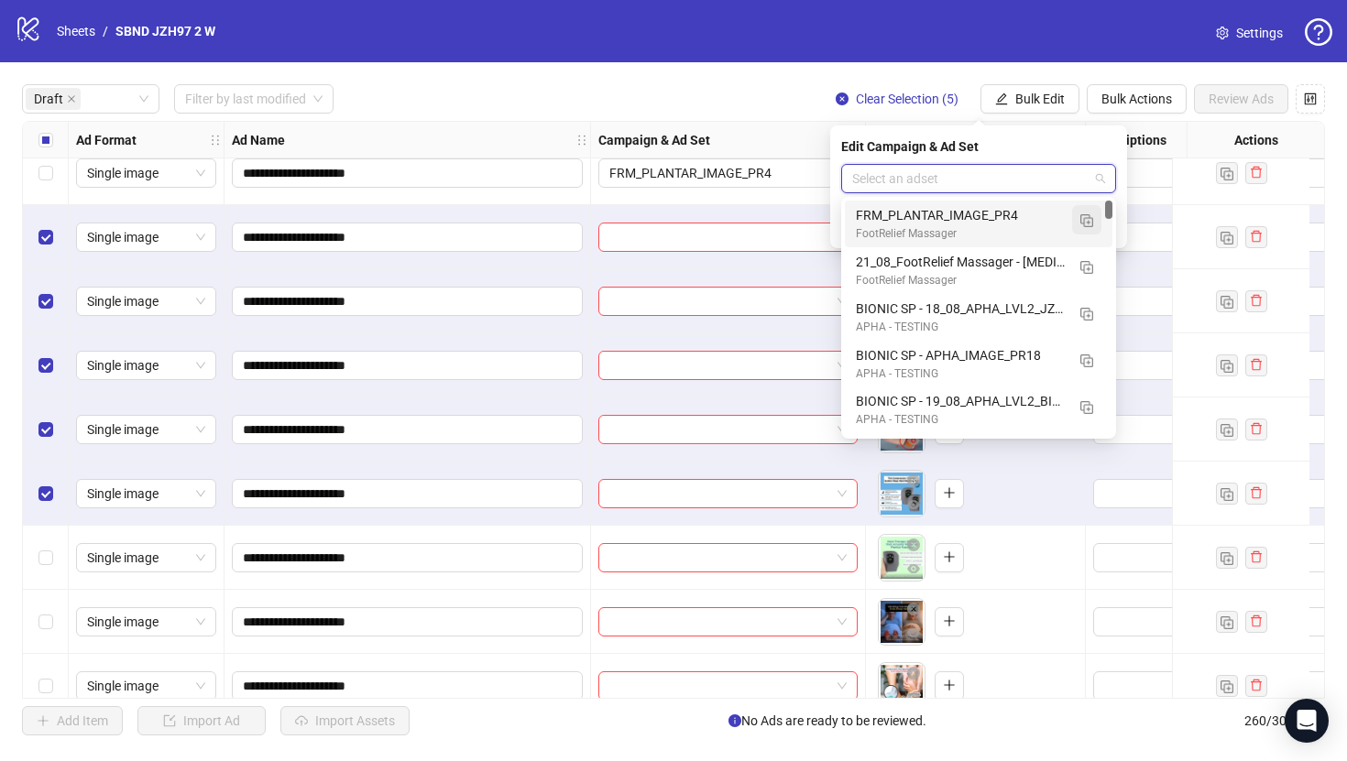
click at [1076, 222] on button "button" at bounding box center [1086, 219] width 29 height 29
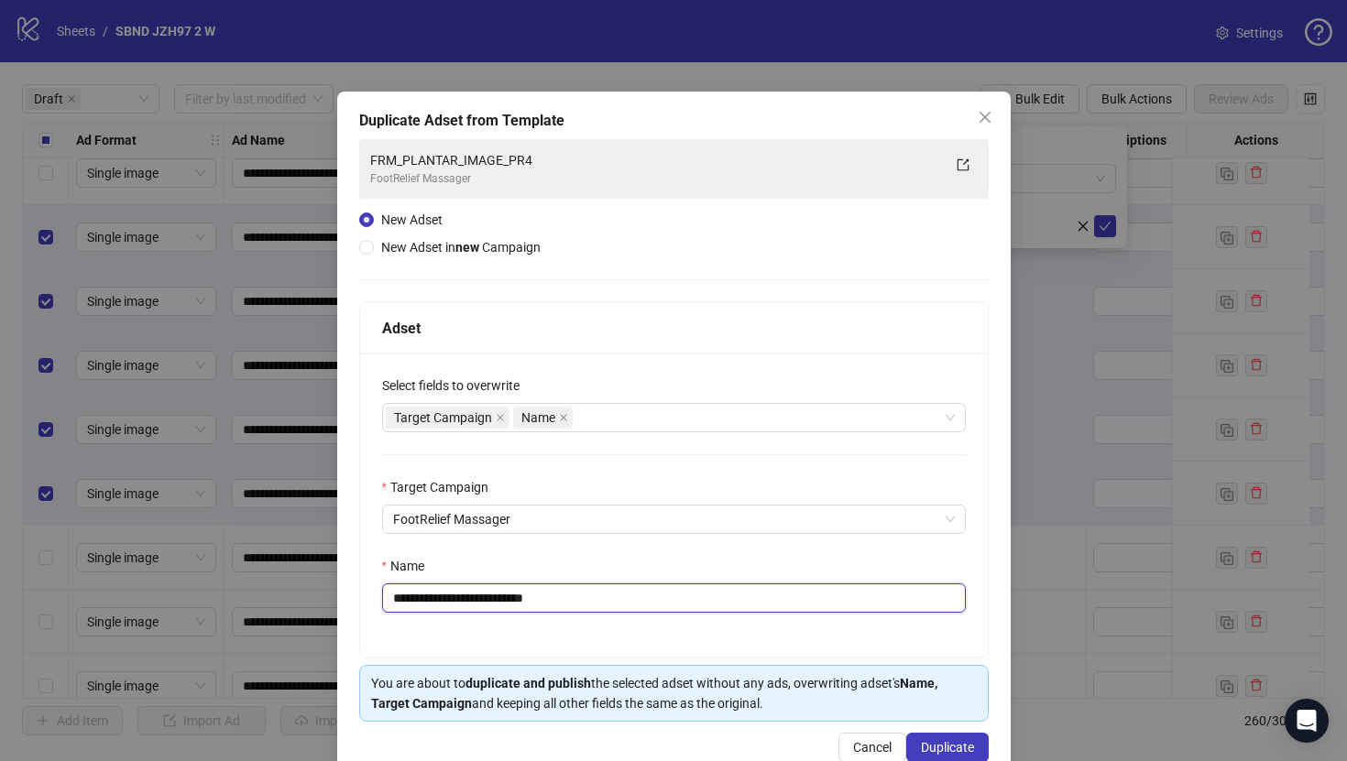
click at [705, 596] on input "**********" at bounding box center [674, 598] width 584 height 29
paste input "text"
type input "**********"
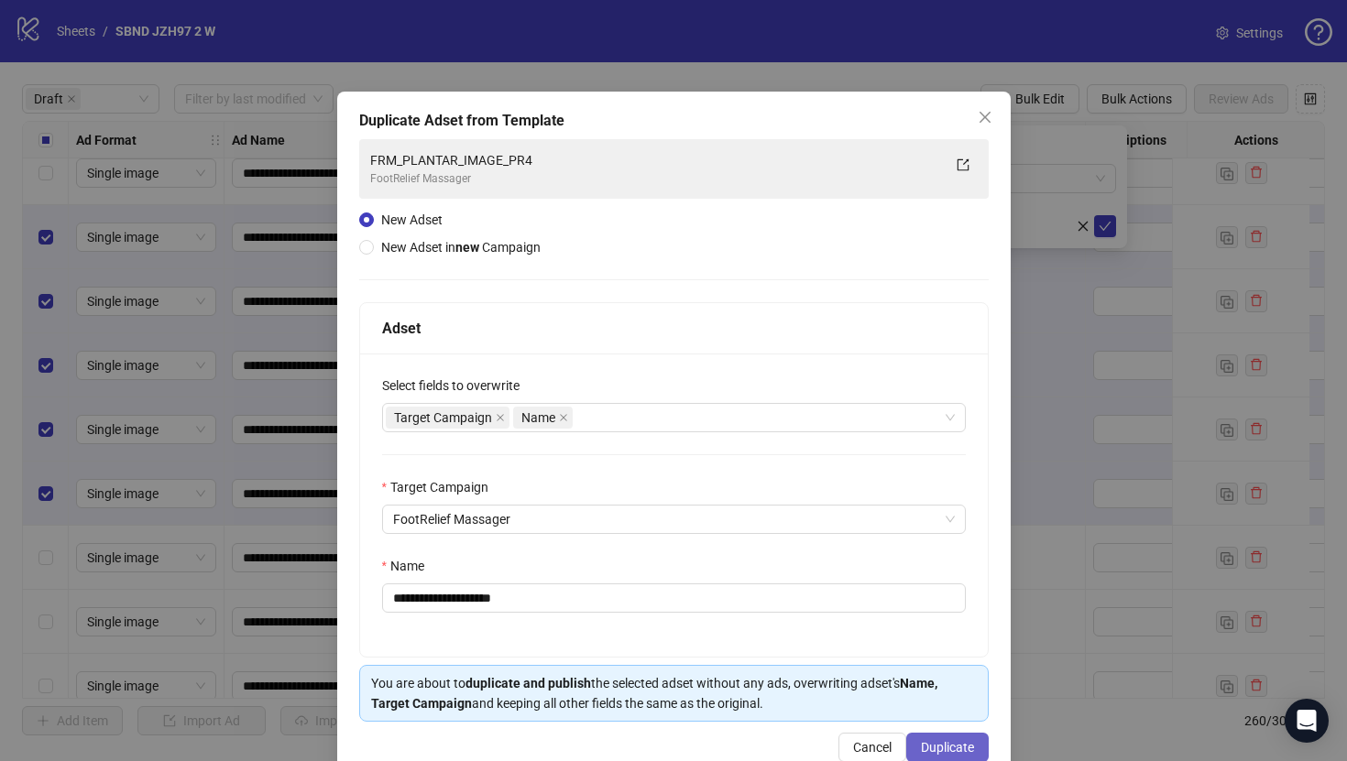
click at [941, 740] on span "Duplicate" at bounding box center [947, 747] width 53 height 15
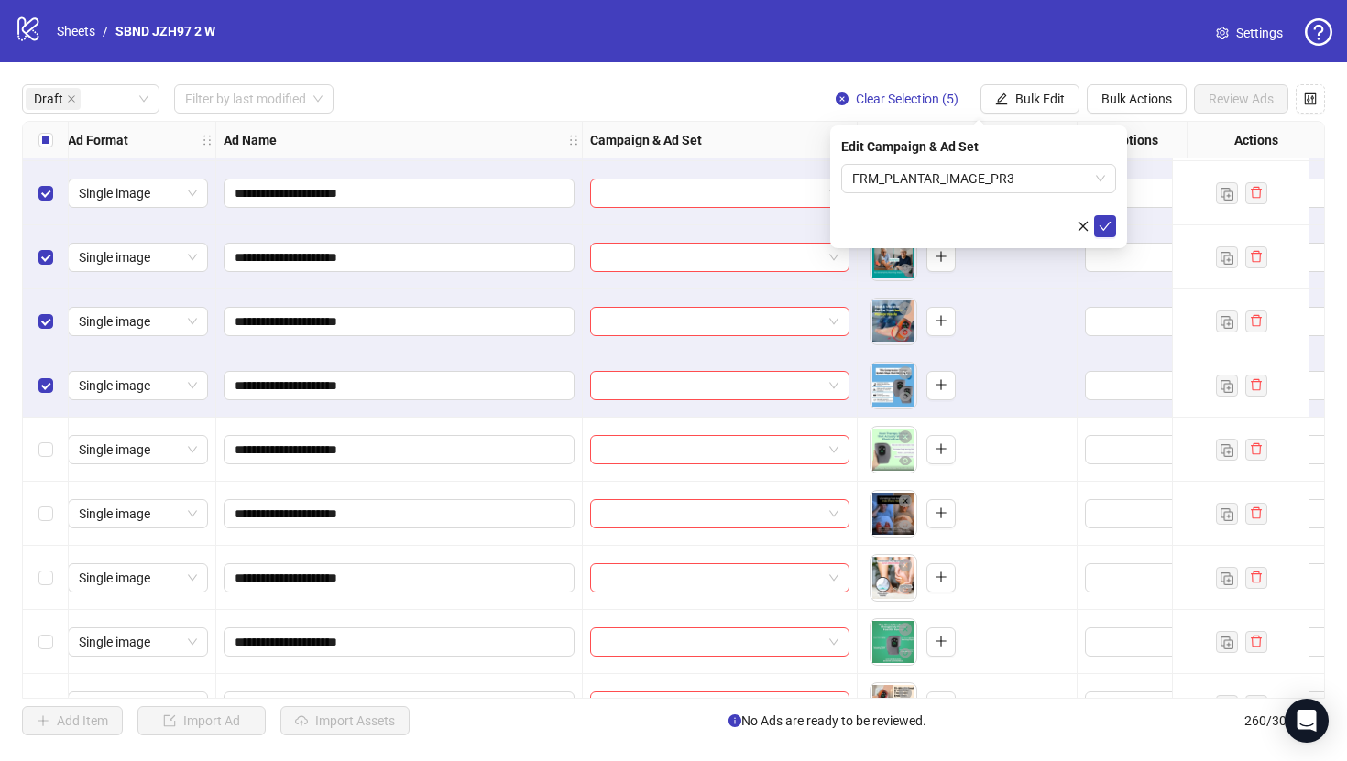
scroll to position [390, 8]
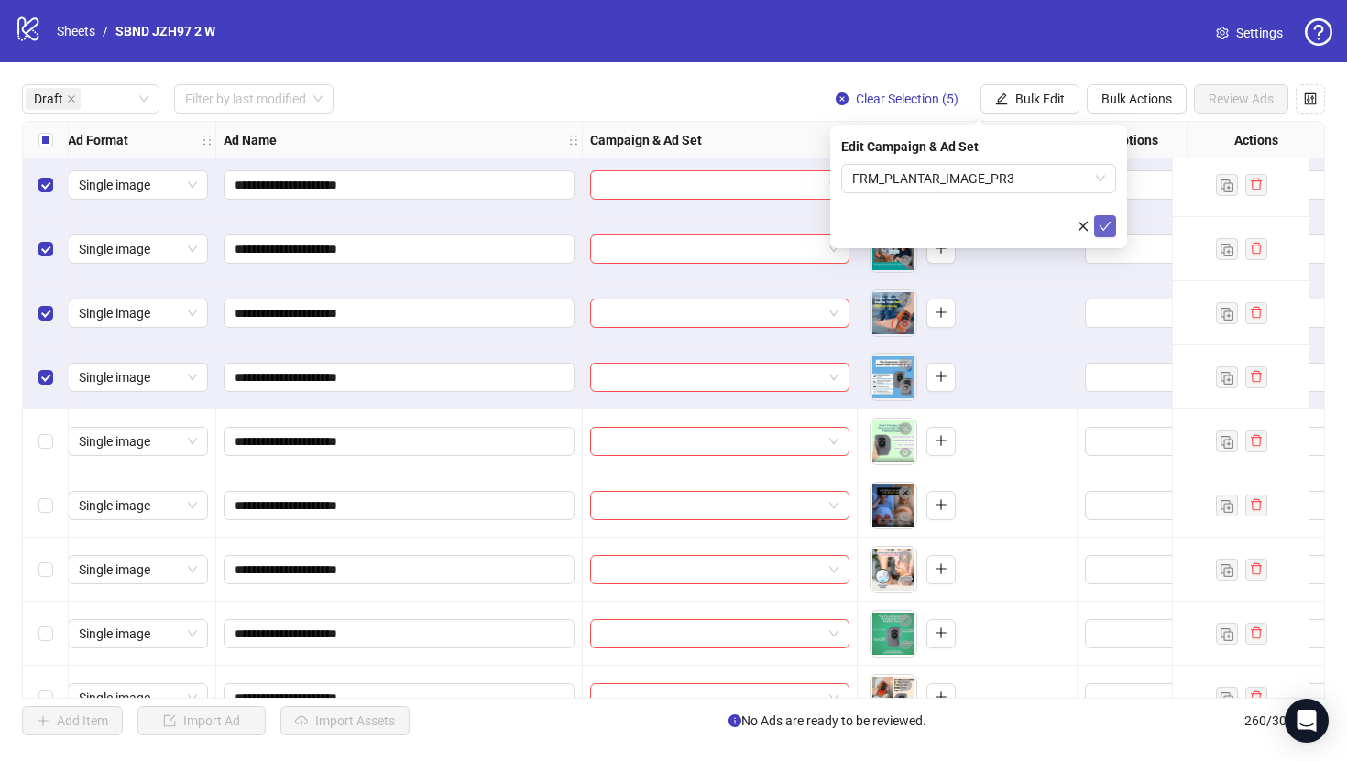
click at [1113, 220] on button "submit" at bounding box center [1105, 226] width 22 height 22
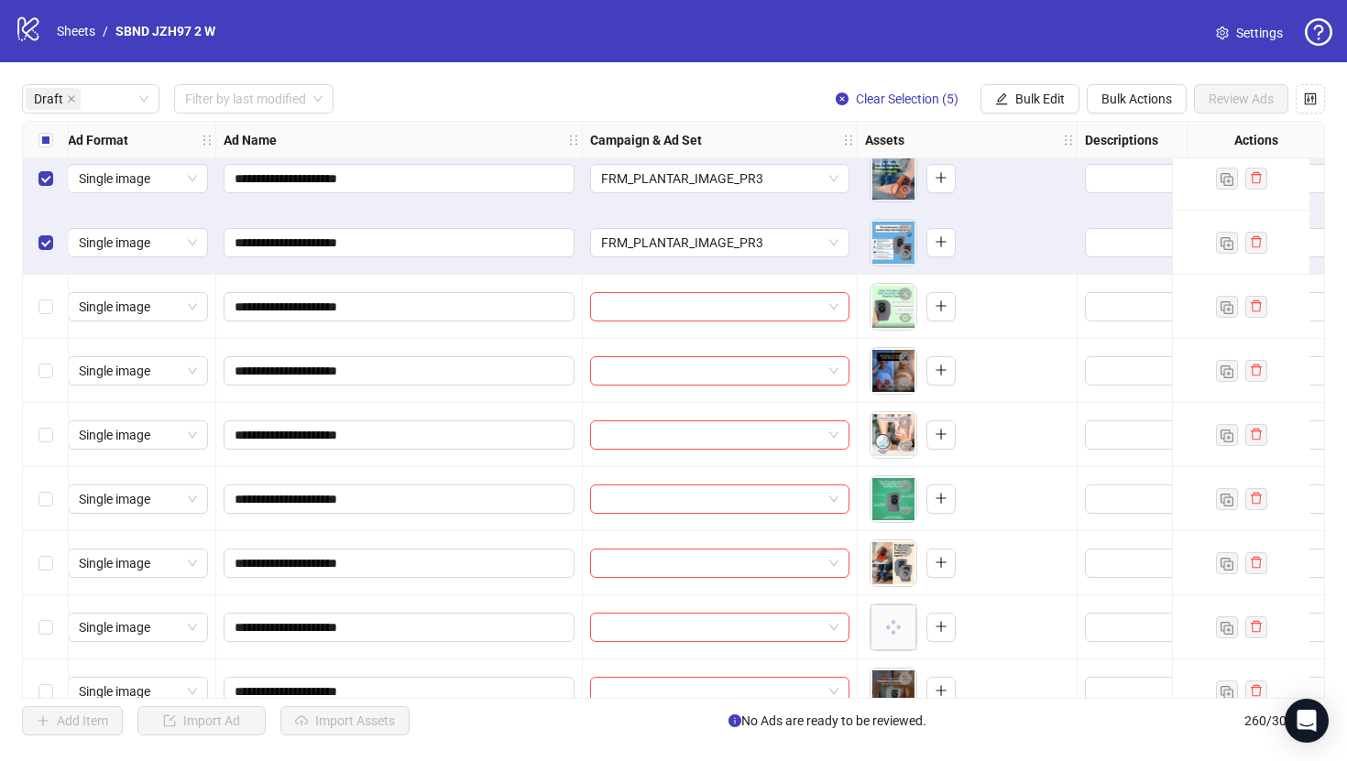
click at [40, 150] on div "Select all rows" at bounding box center [46, 140] width 46 height 37
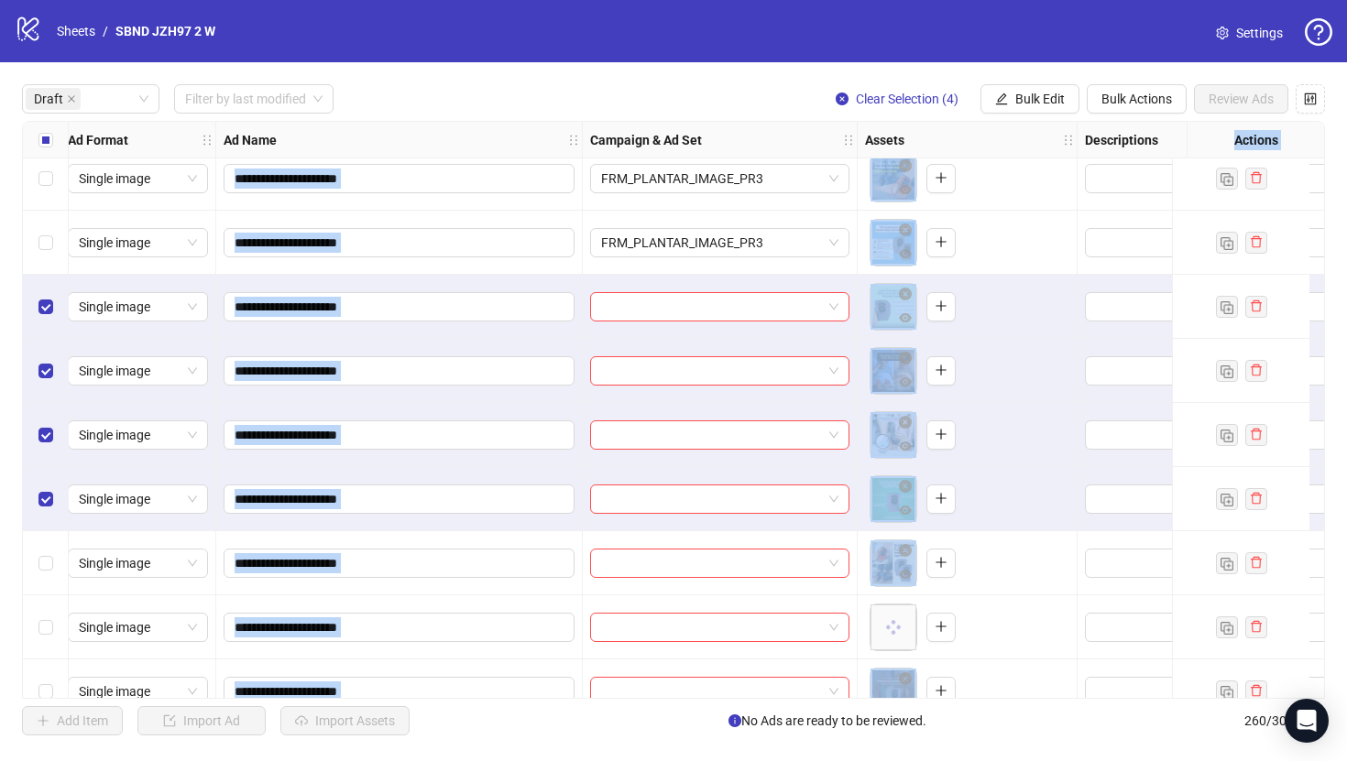
click at [46, 552] on div "Select row 15" at bounding box center [46, 563] width 46 height 64
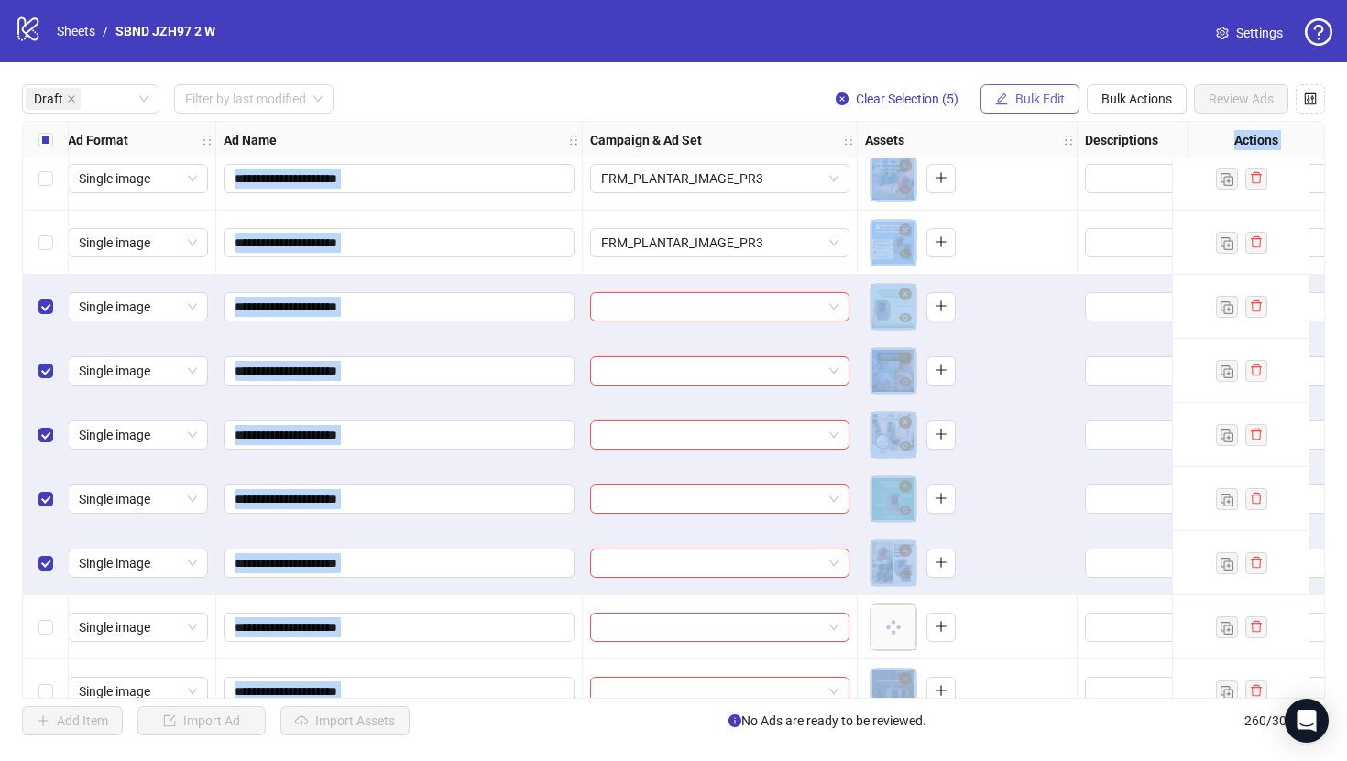
click at [1038, 106] on button "Bulk Edit" at bounding box center [1029, 98] width 99 height 29
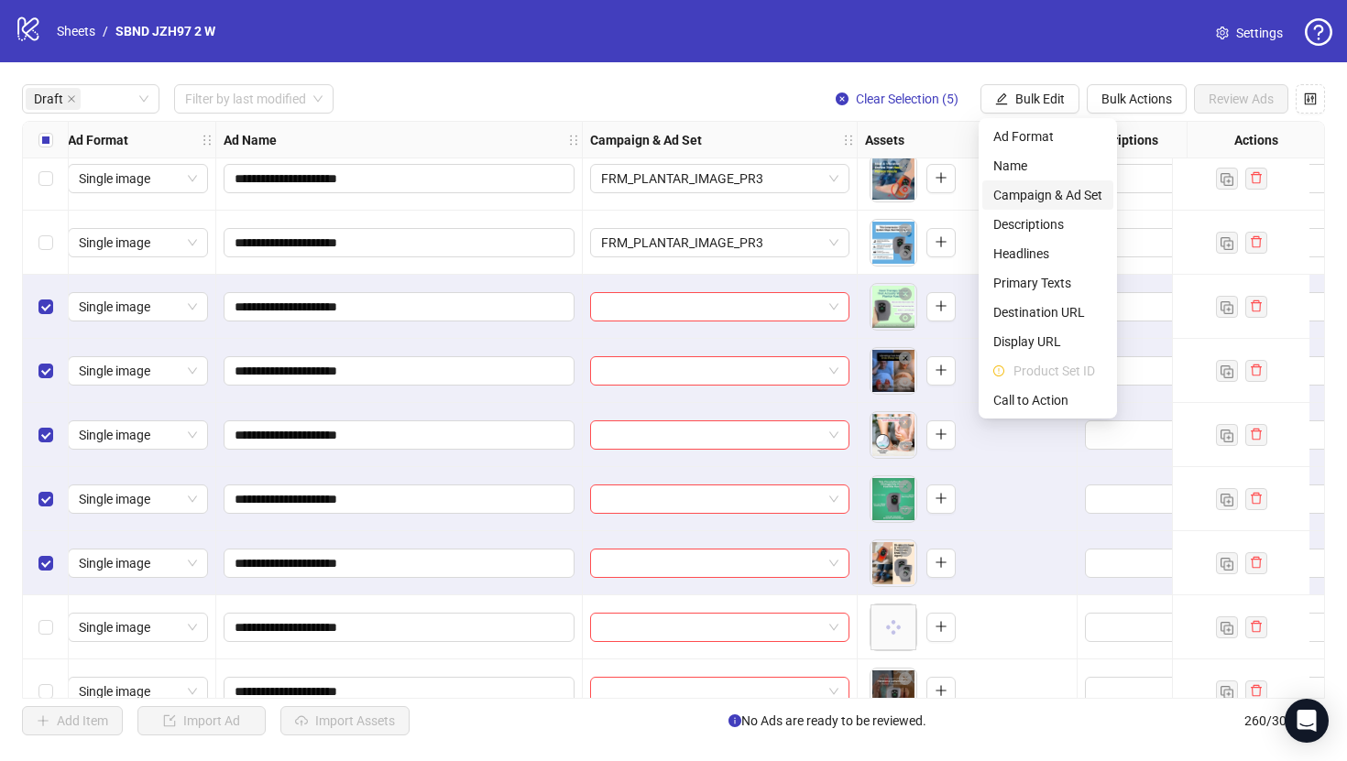
click at [1057, 194] on span "Campaign & Ad Set" at bounding box center [1047, 195] width 109 height 20
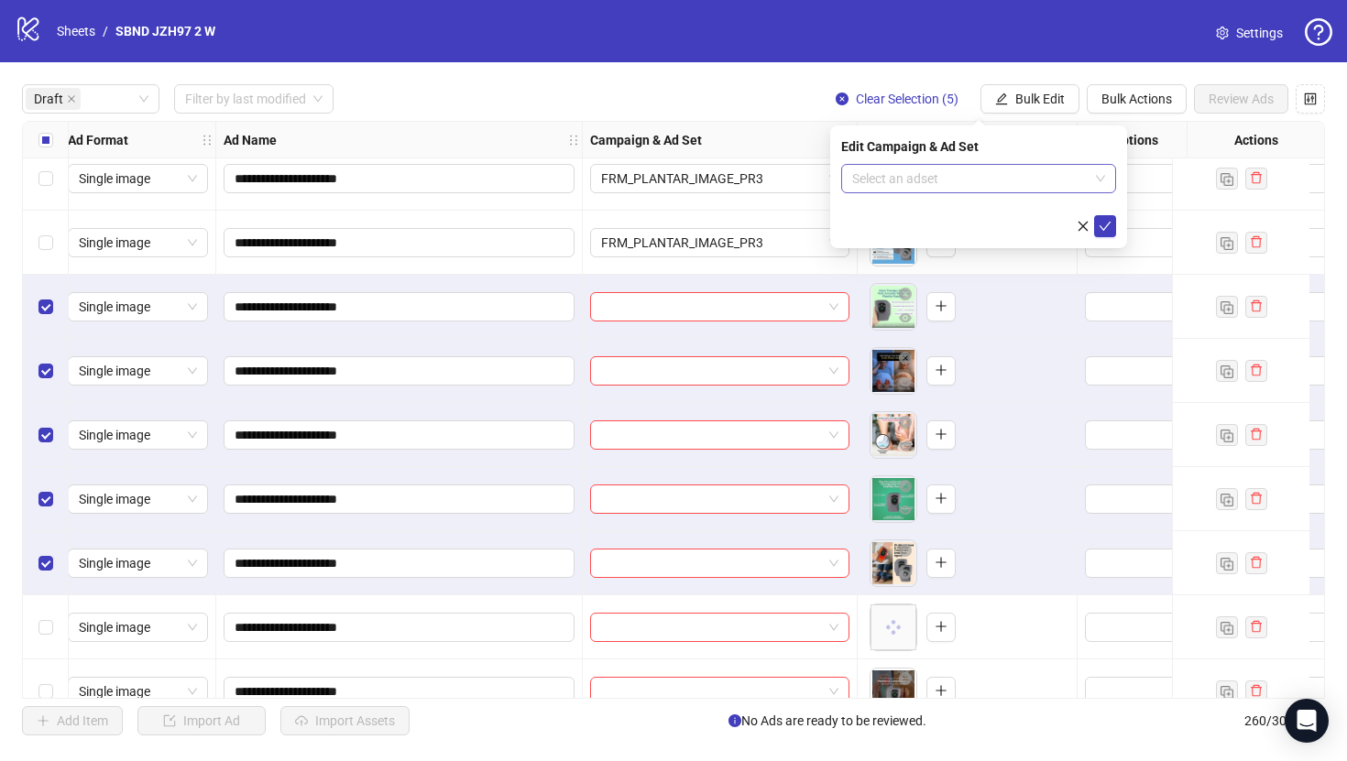
click at [964, 180] on input "search" at bounding box center [970, 178] width 236 height 27
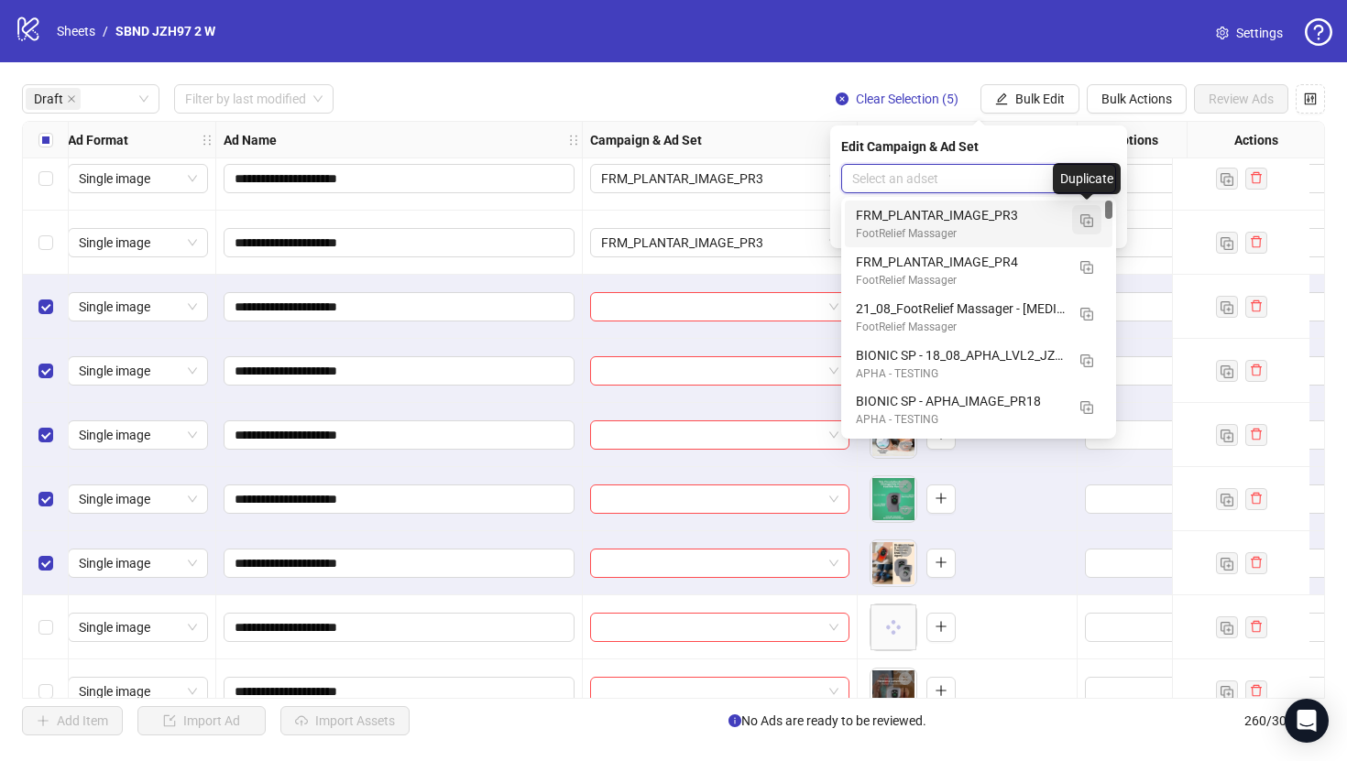
click at [1085, 225] on img "button" at bounding box center [1086, 220] width 13 height 13
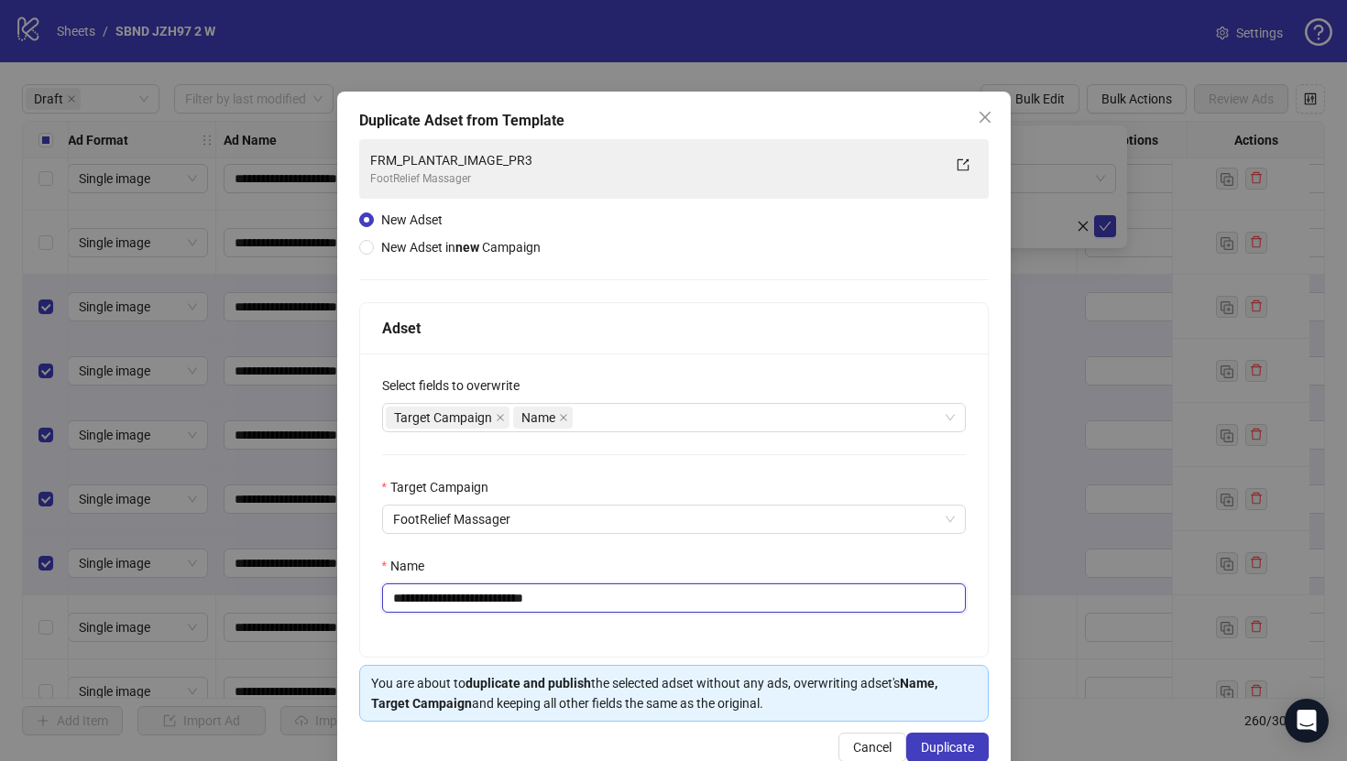
click at [771, 603] on input "**********" at bounding box center [674, 598] width 584 height 29
paste input "text"
type input "**********"
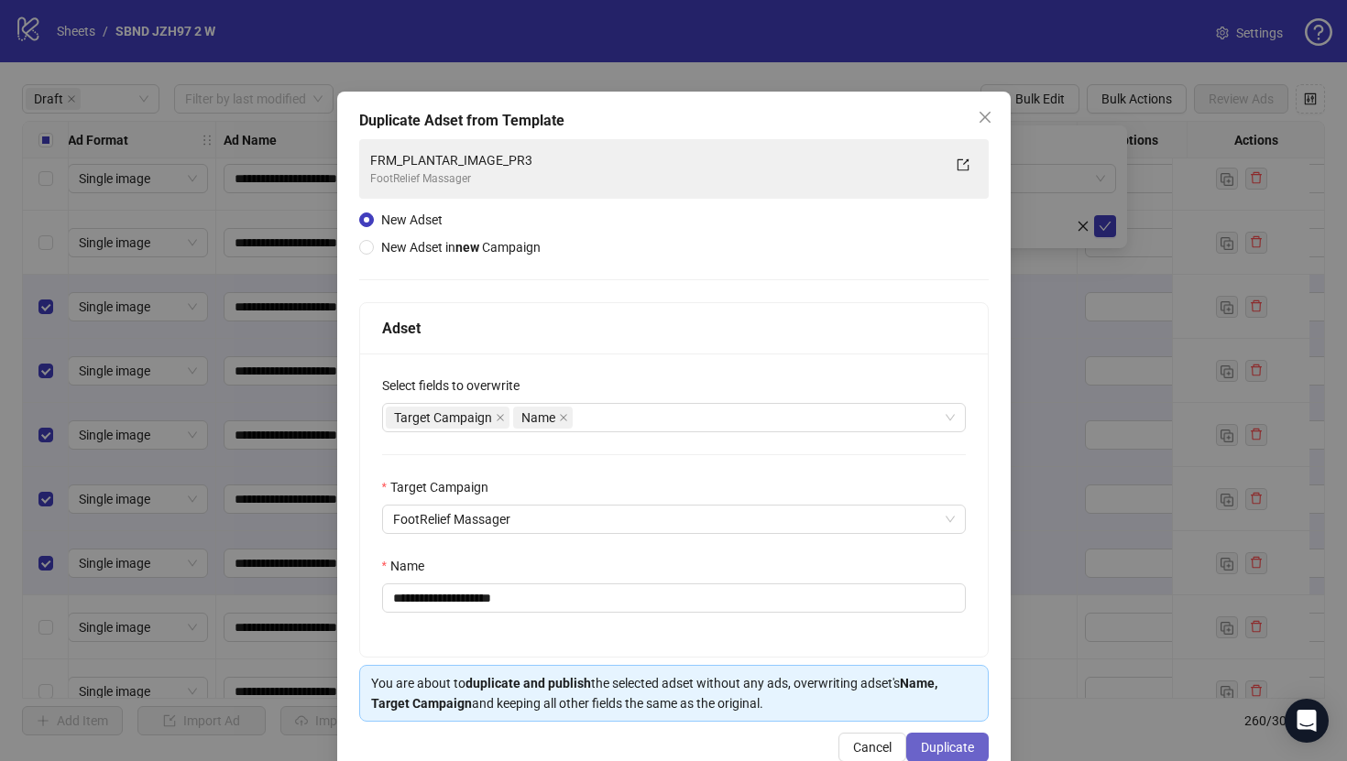
click at [957, 752] on span "Duplicate" at bounding box center [947, 747] width 53 height 15
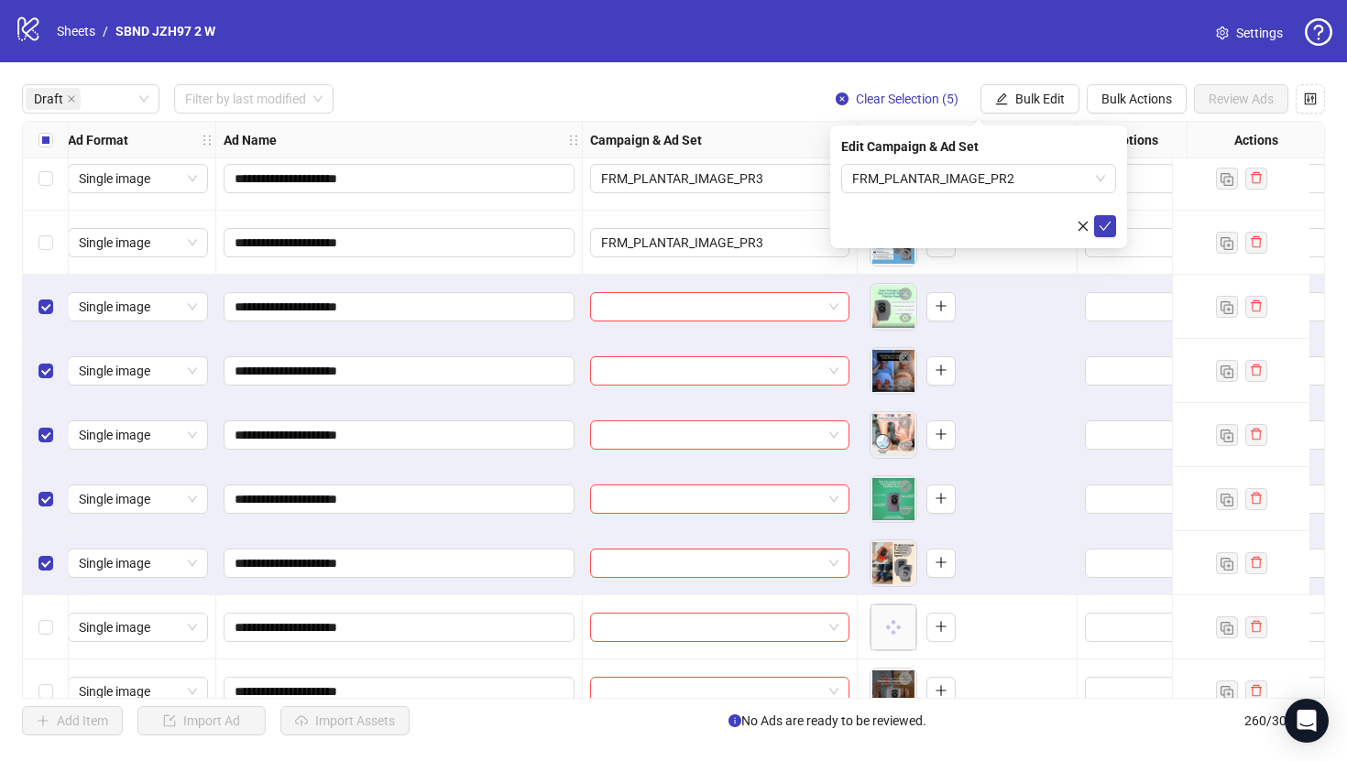
scroll to position [629, 8]
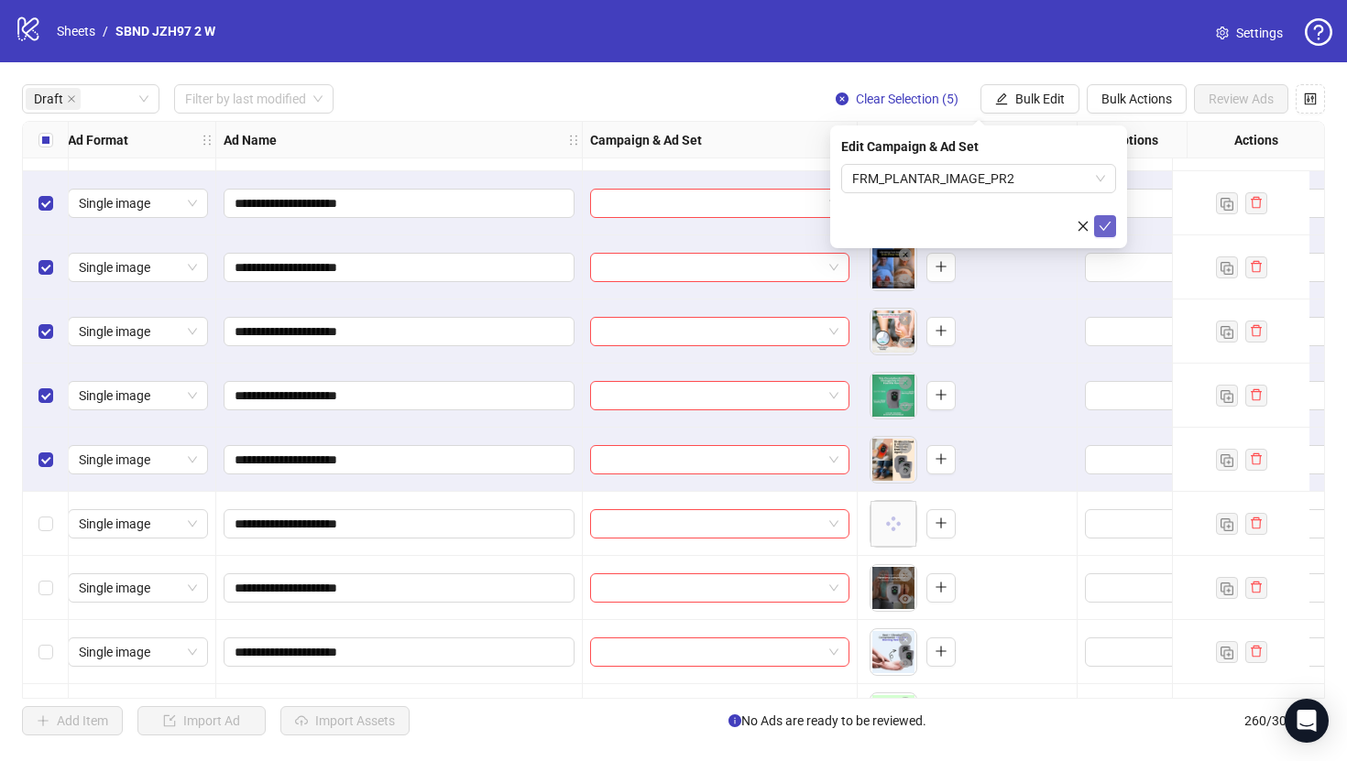
click at [1103, 228] on icon "check" at bounding box center [1106, 226] width 12 height 9
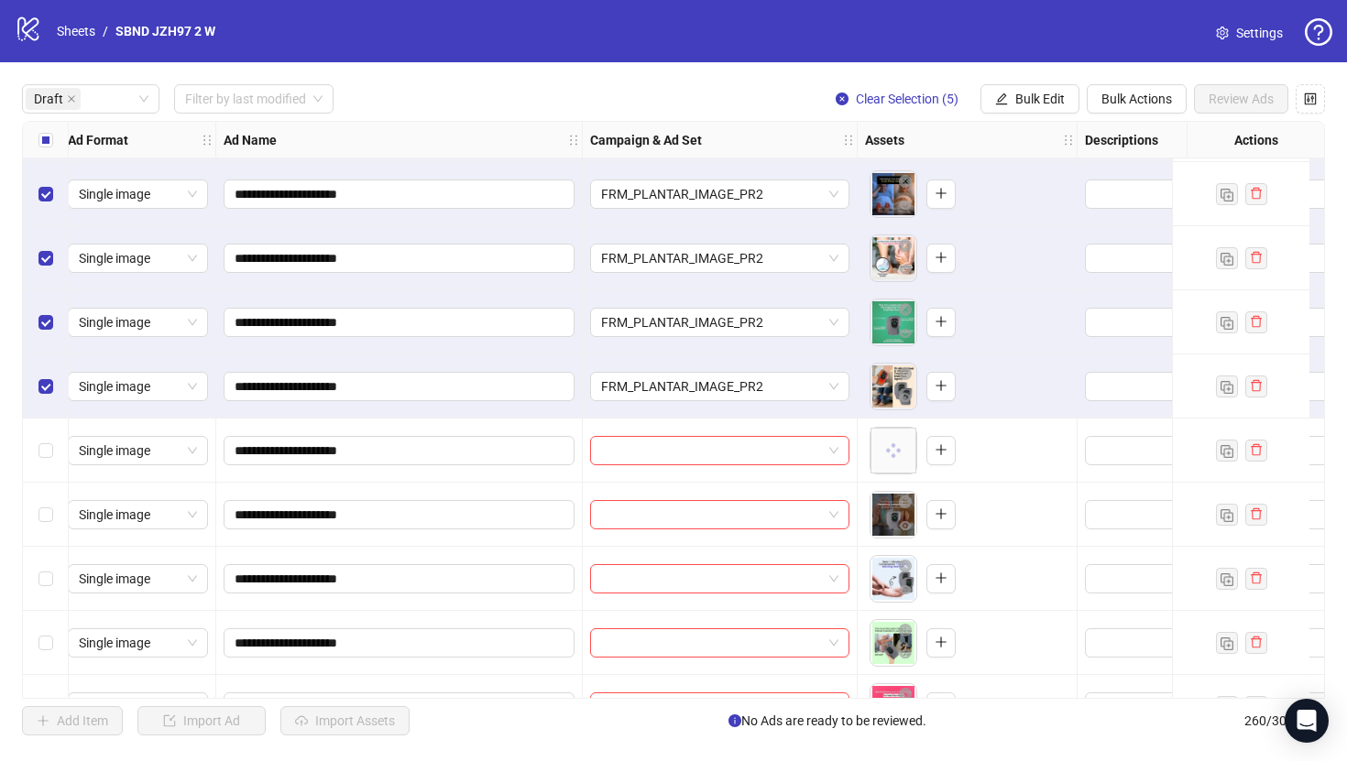
click at [41, 148] on label "Select all rows" at bounding box center [45, 140] width 15 height 20
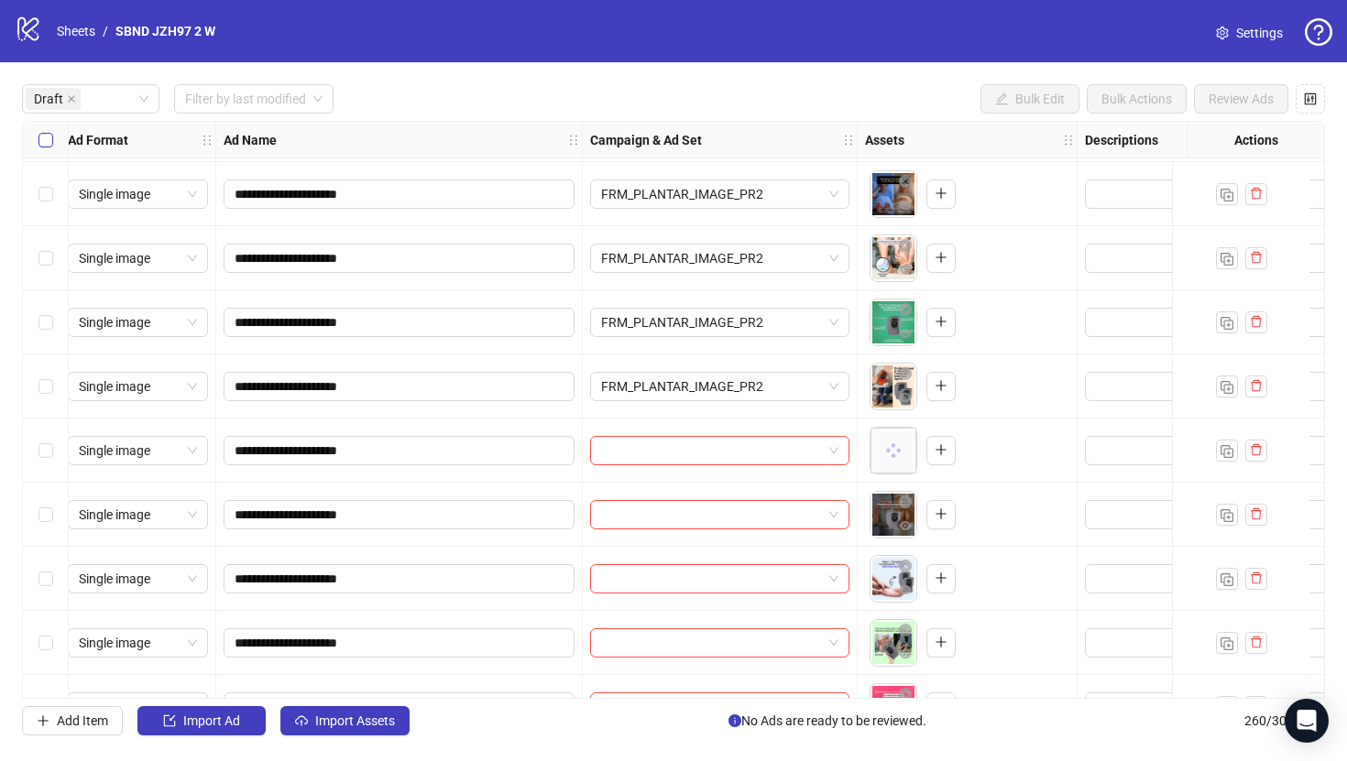
click at [41, 148] on label "Select all rows" at bounding box center [45, 140] width 15 height 20
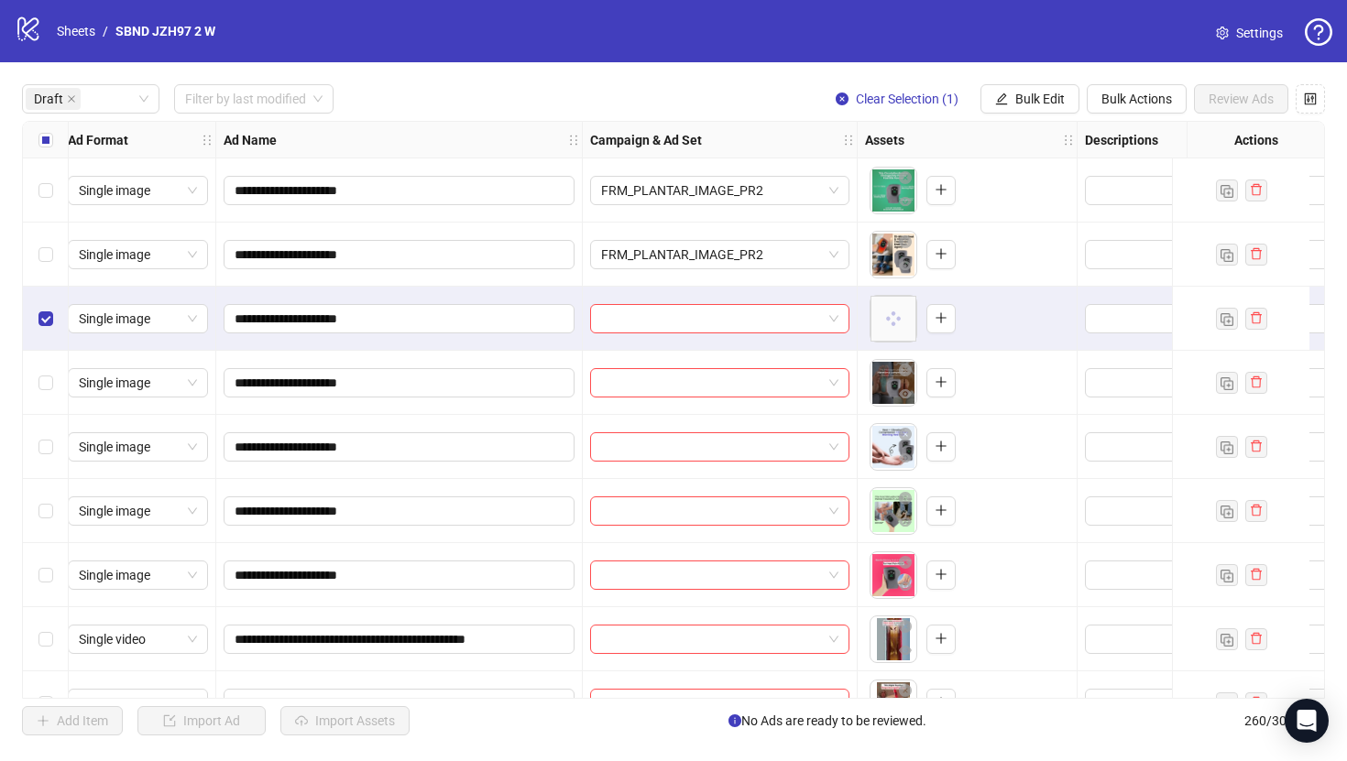
scroll to position [841, 8]
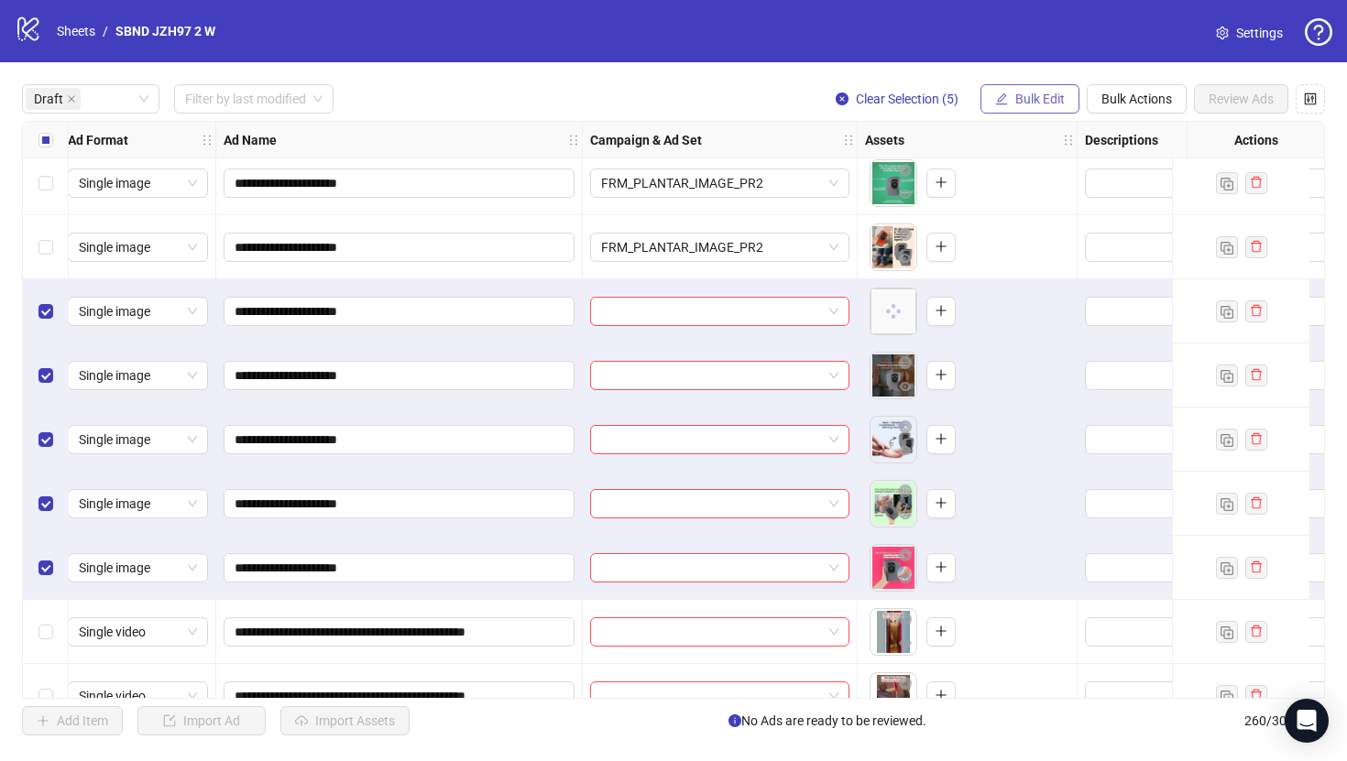
click at [1007, 105] on button "Bulk Edit" at bounding box center [1029, 98] width 99 height 29
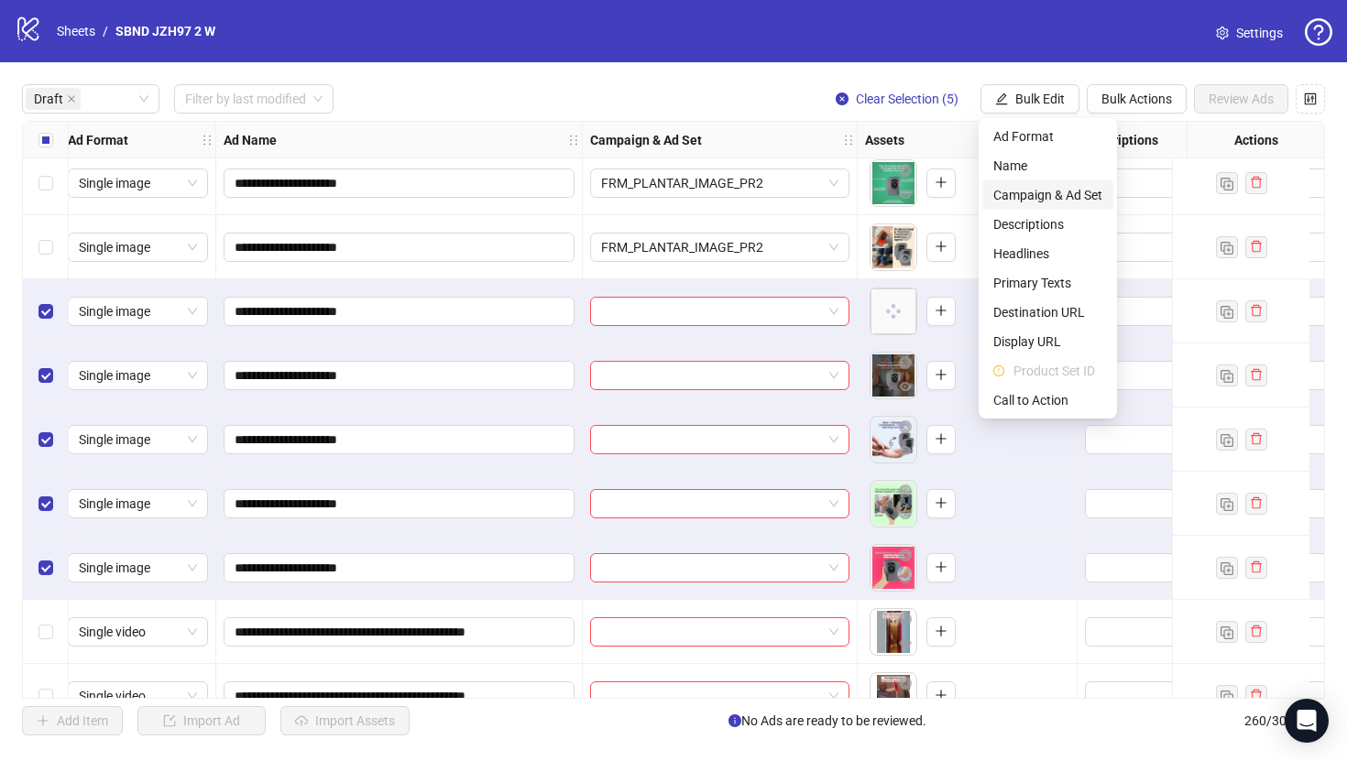
click at [1042, 208] on li "Campaign & Ad Set" at bounding box center [1047, 195] width 131 height 29
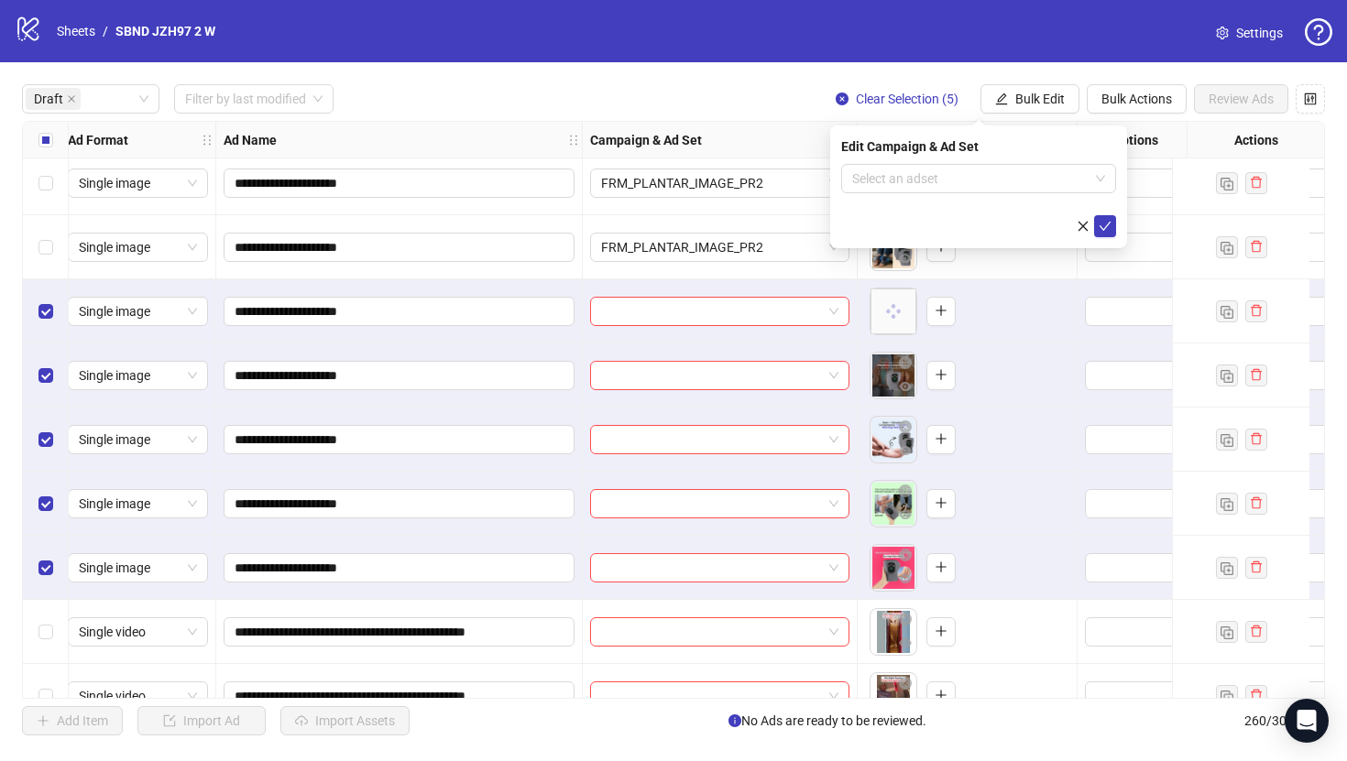
click at [1041, 148] on div "Edit Campaign & Ad Set" at bounding box center [978, 147] width 275 height 20
click at [1027, 99] on span "Bulk Edit" at bounding box center [1039, 99] width 49 height 15
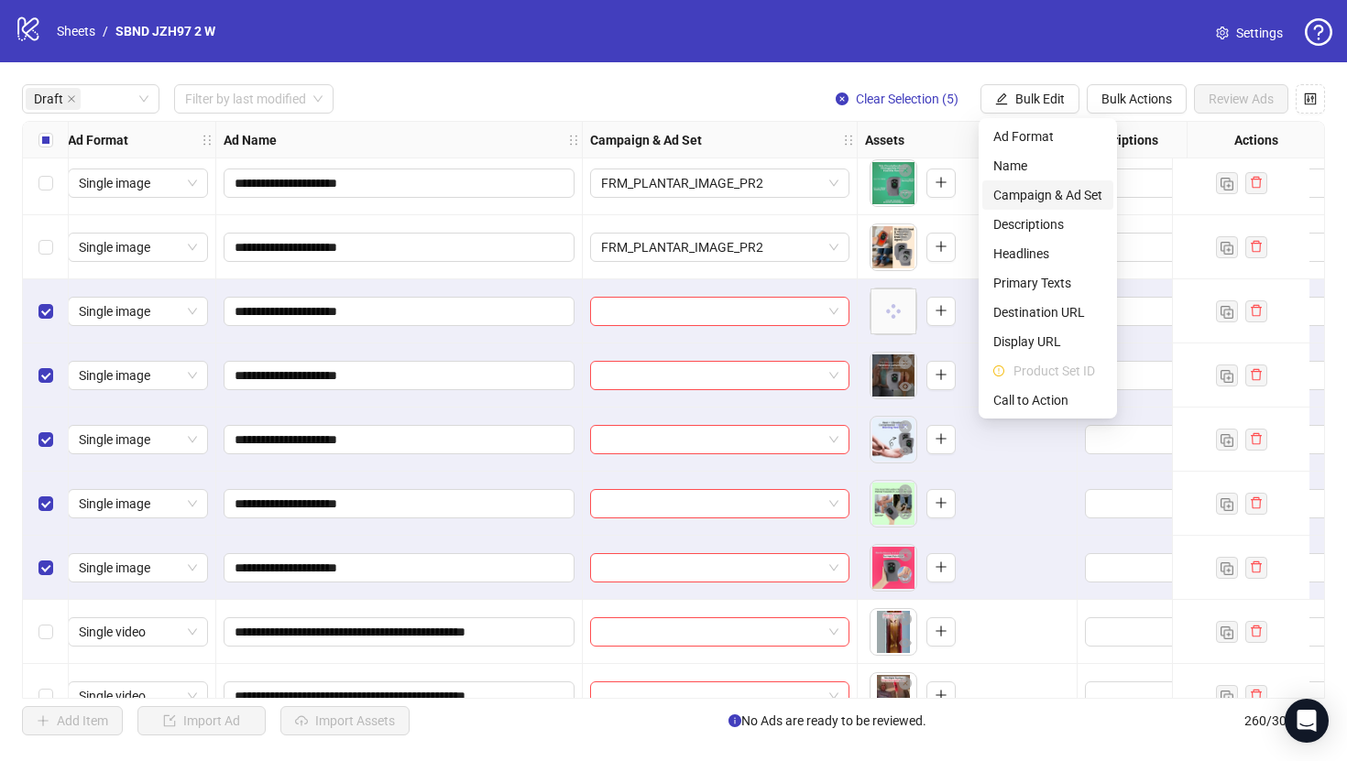
click at [1040, 193] on span "Campaign & Ad Set" at bounding box center [1047, 195] width 109 height 20
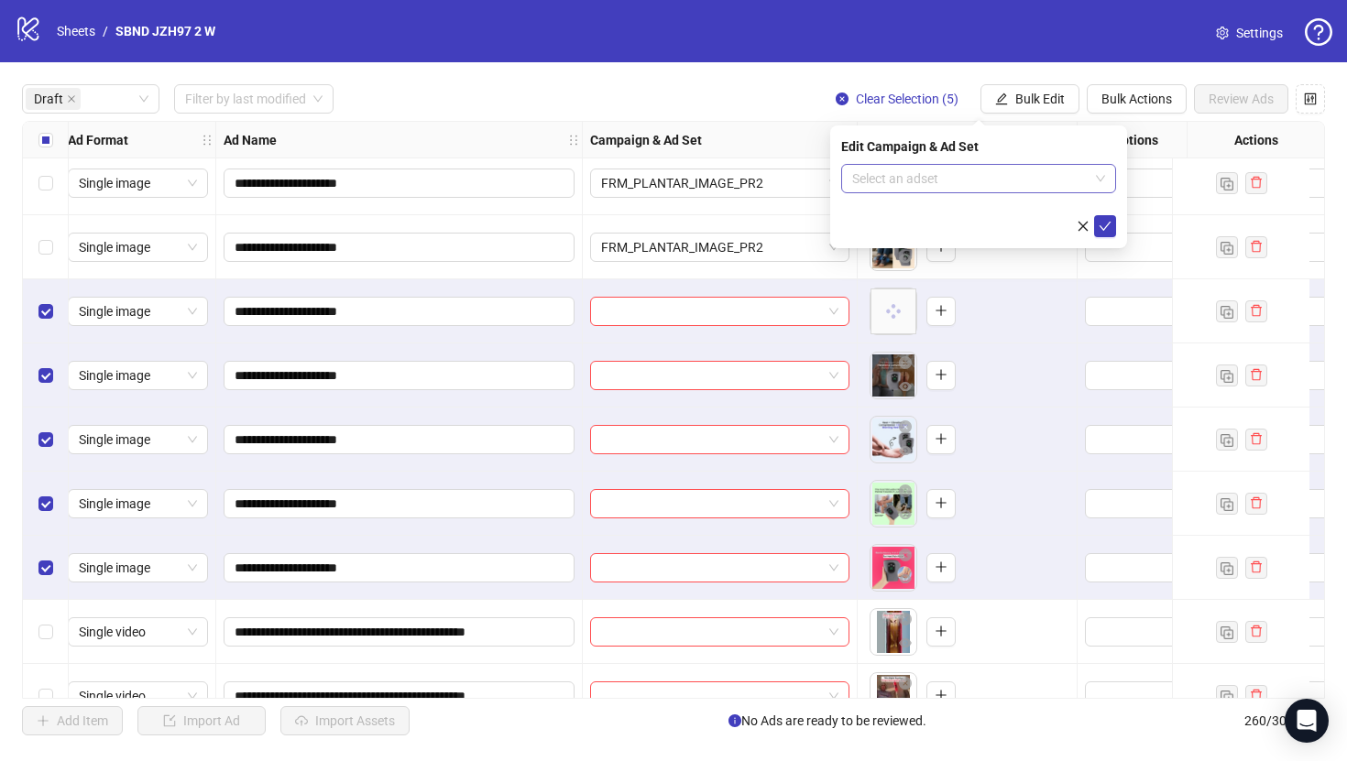
click at [1037, 190] on input "search" at bounding box center [970, 178] width 236 height 27
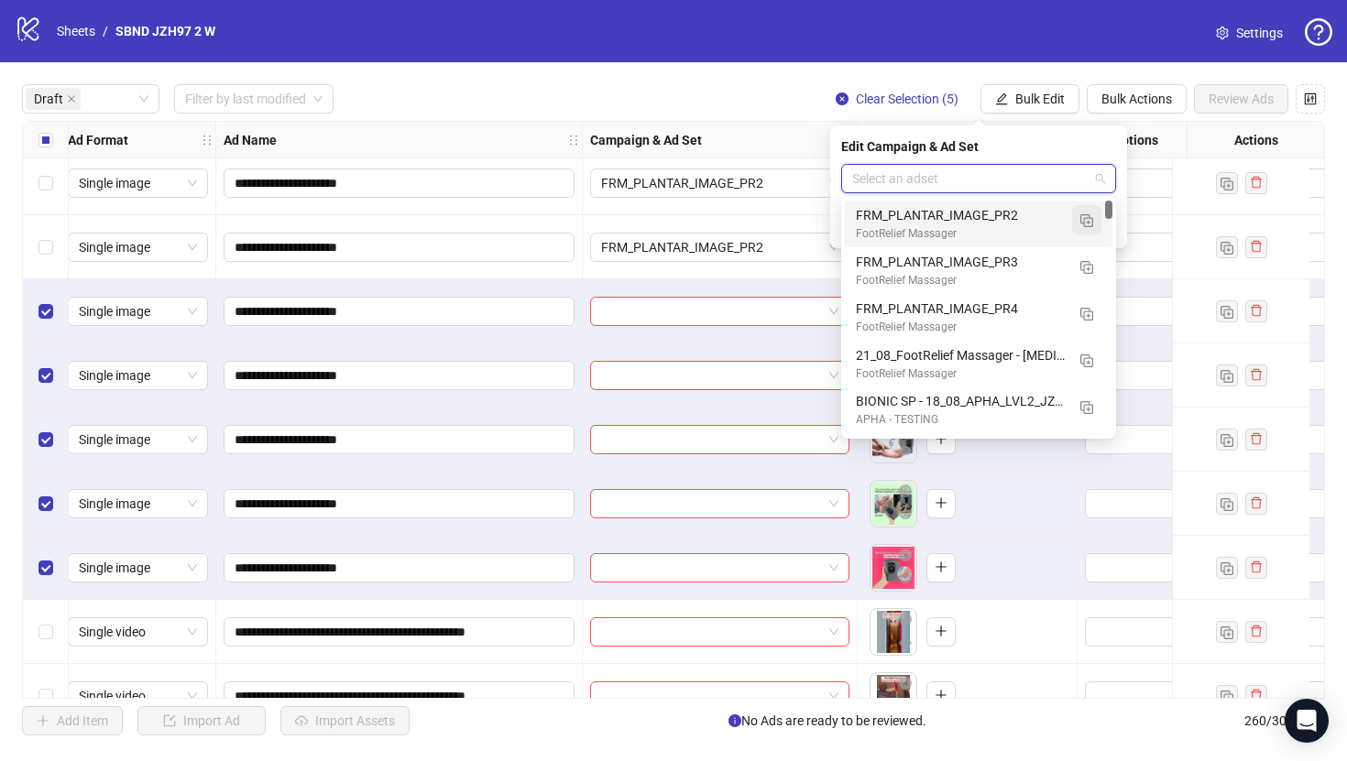
click at [1090, 221] on img "button" at bounding box center [1086, 220] width 13 height 13
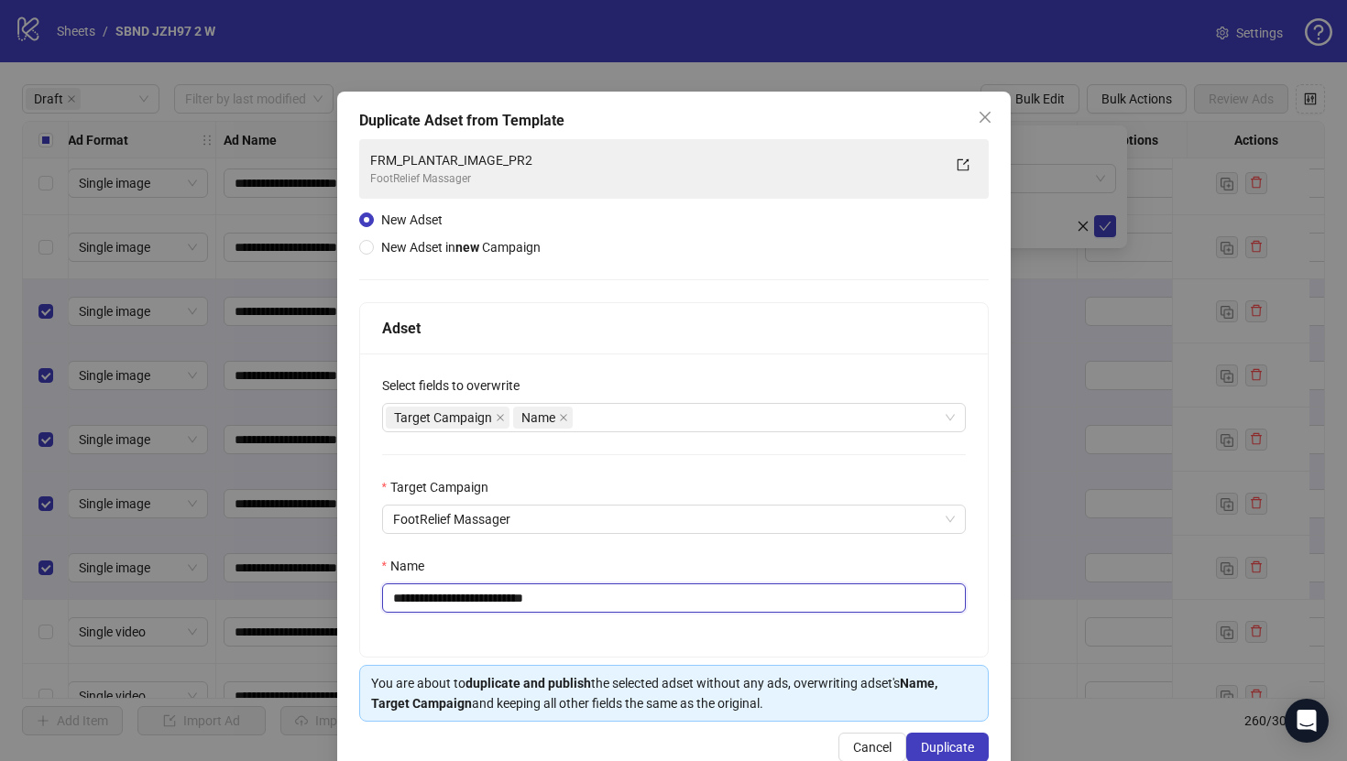
click at [726, 612] on input "**********" at bounding box center [674, 598] width 584 height 29
paste input "text"
type input "**********"
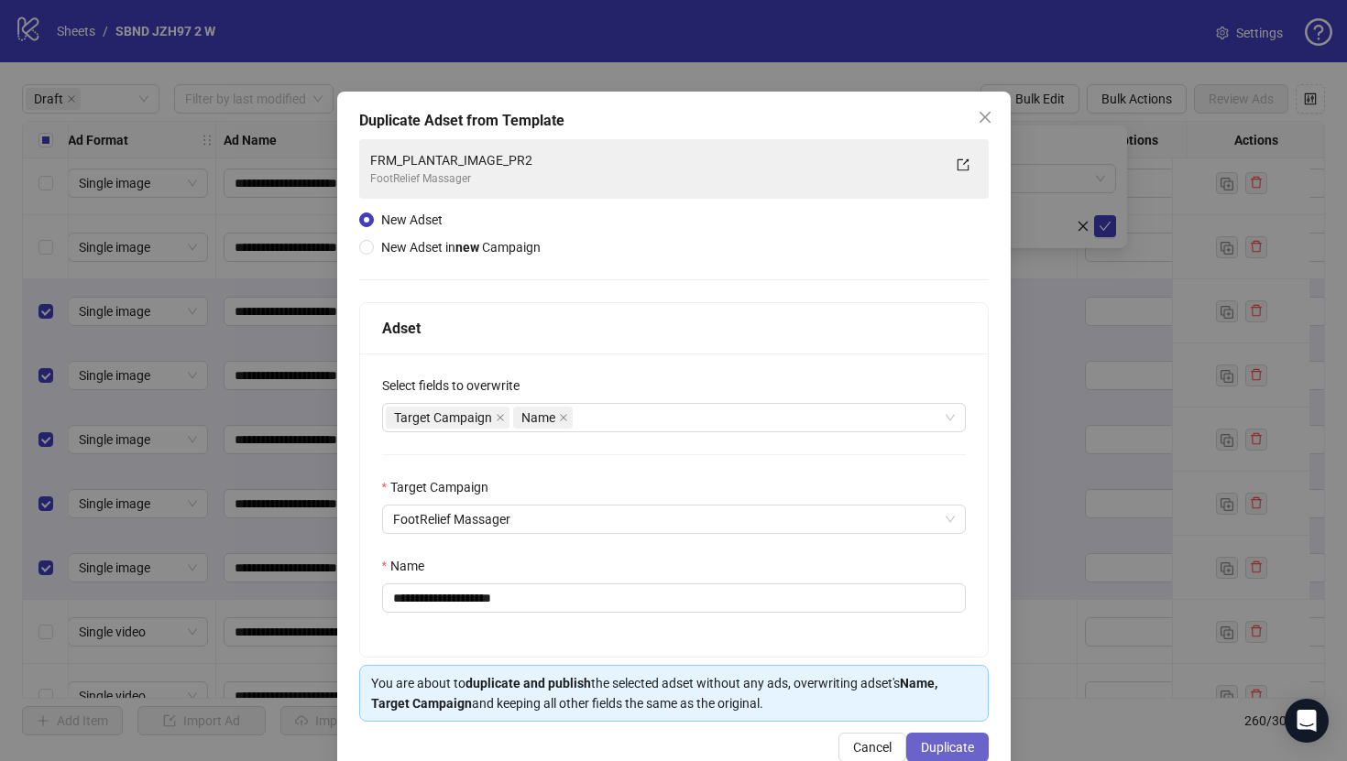
click at [950, 745] on span "Duplicate" at bounding box center [947, 747] width 53 height 15
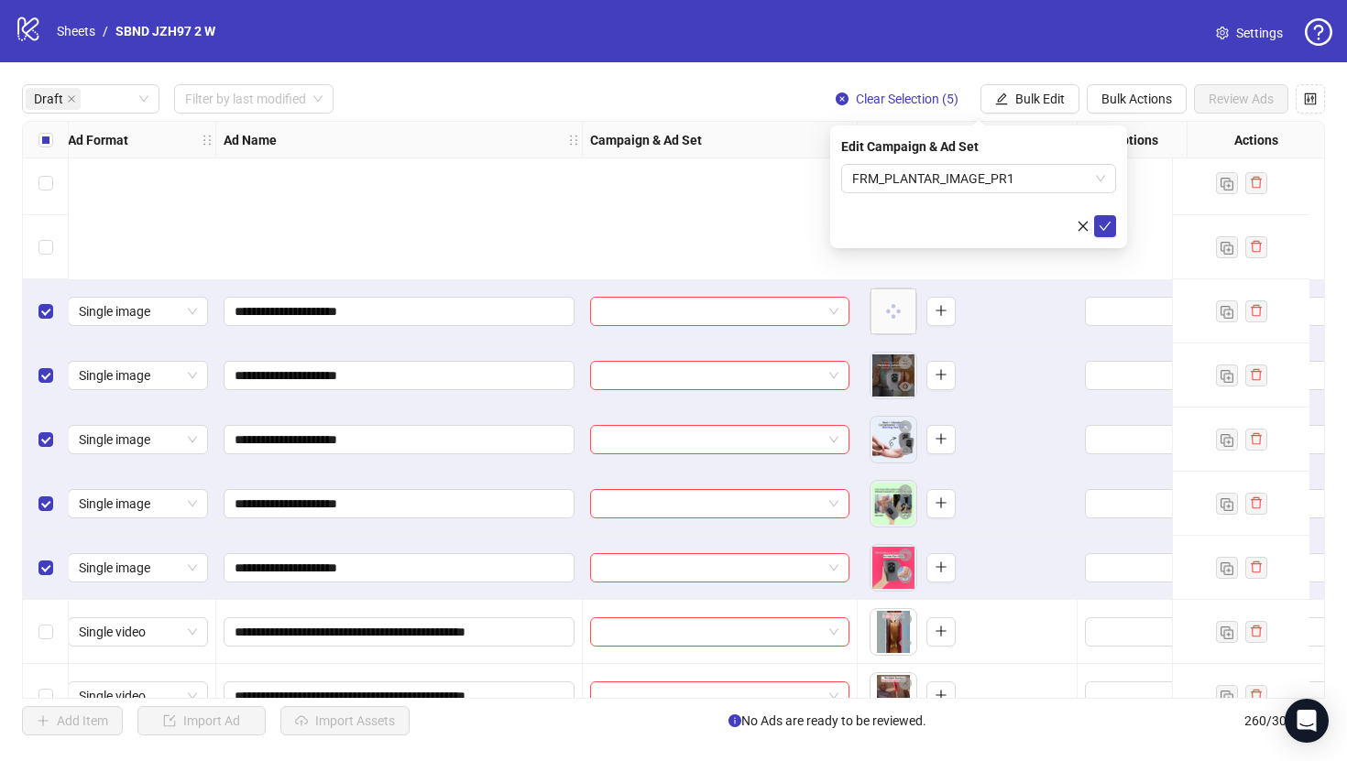
scroll to position [1108, 8]
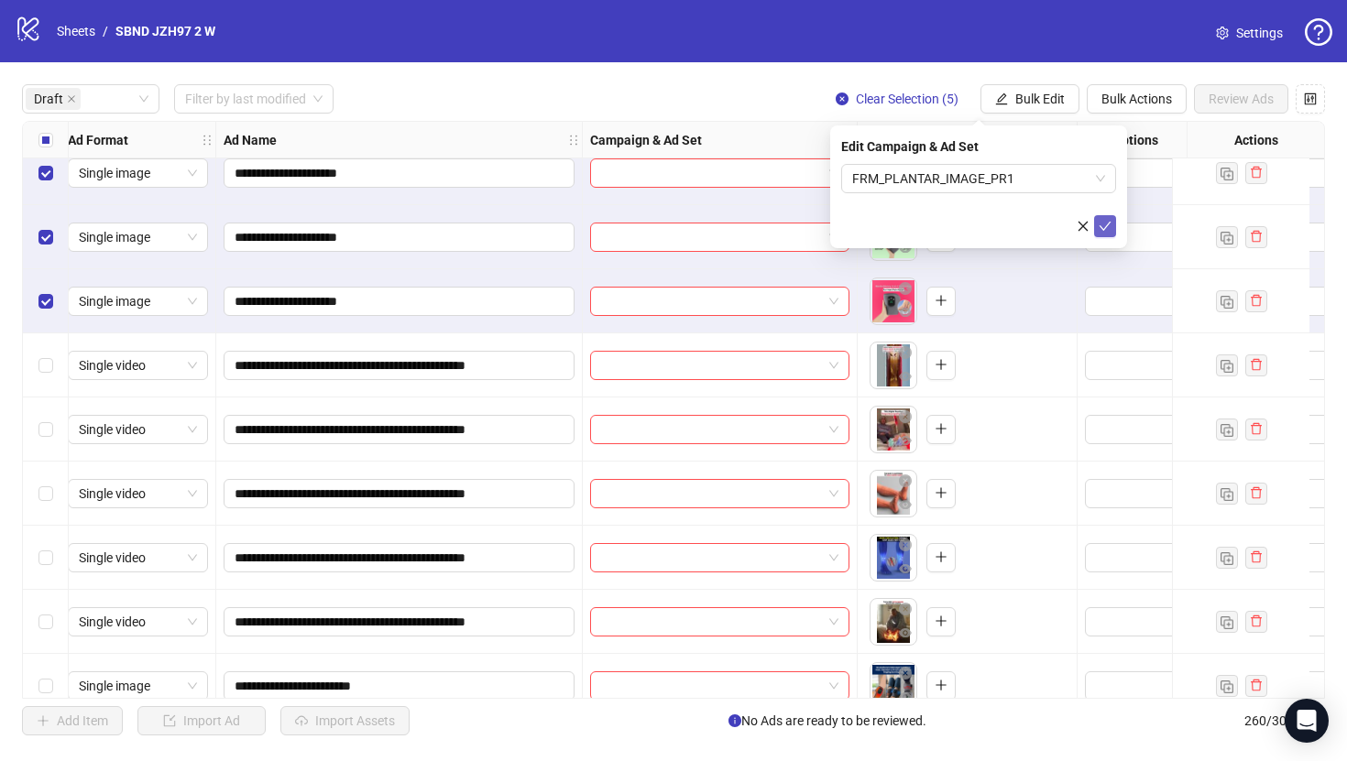
click at [1100, 234] on button "submit" at bounding box center [1105, 226] width 22 height 22
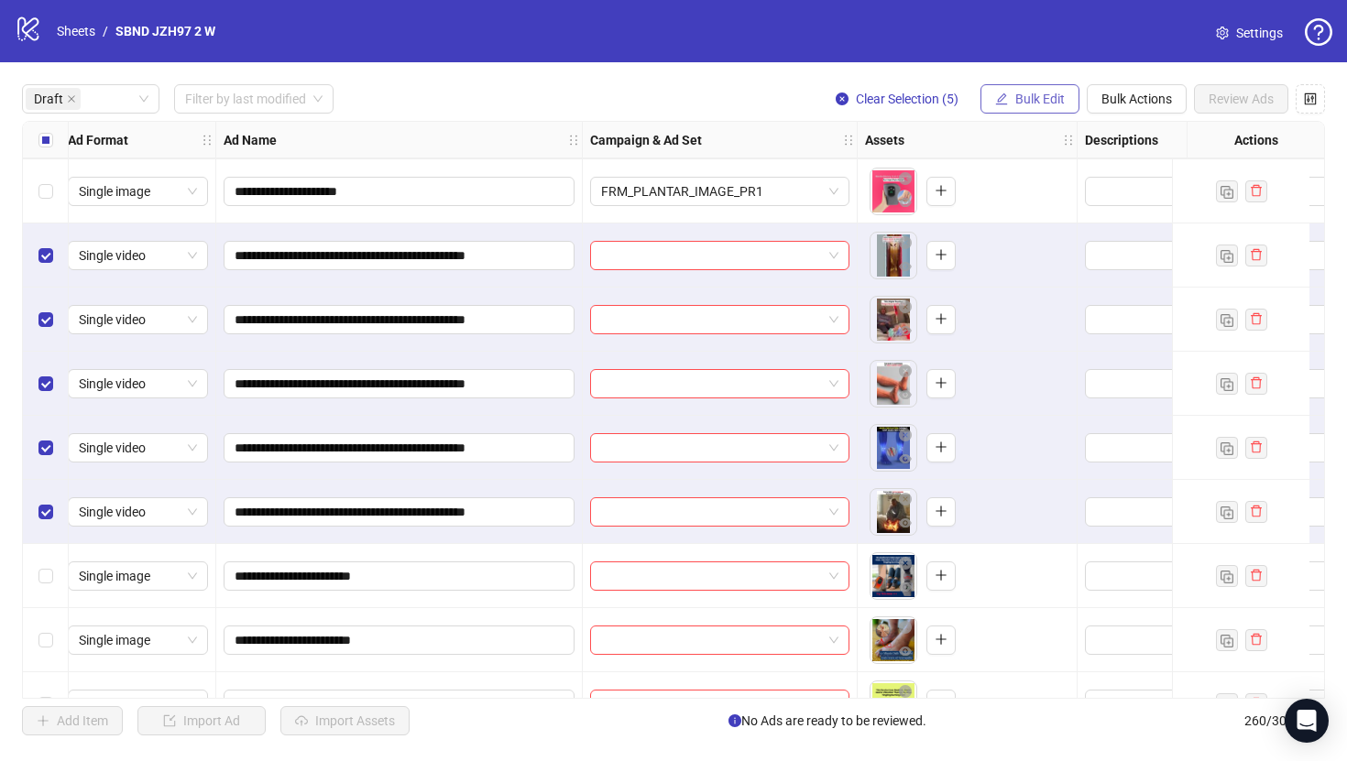
click at [1045, 91] on button "Bulk Edit" at bounding box center [1029, 98] width 99 height 29
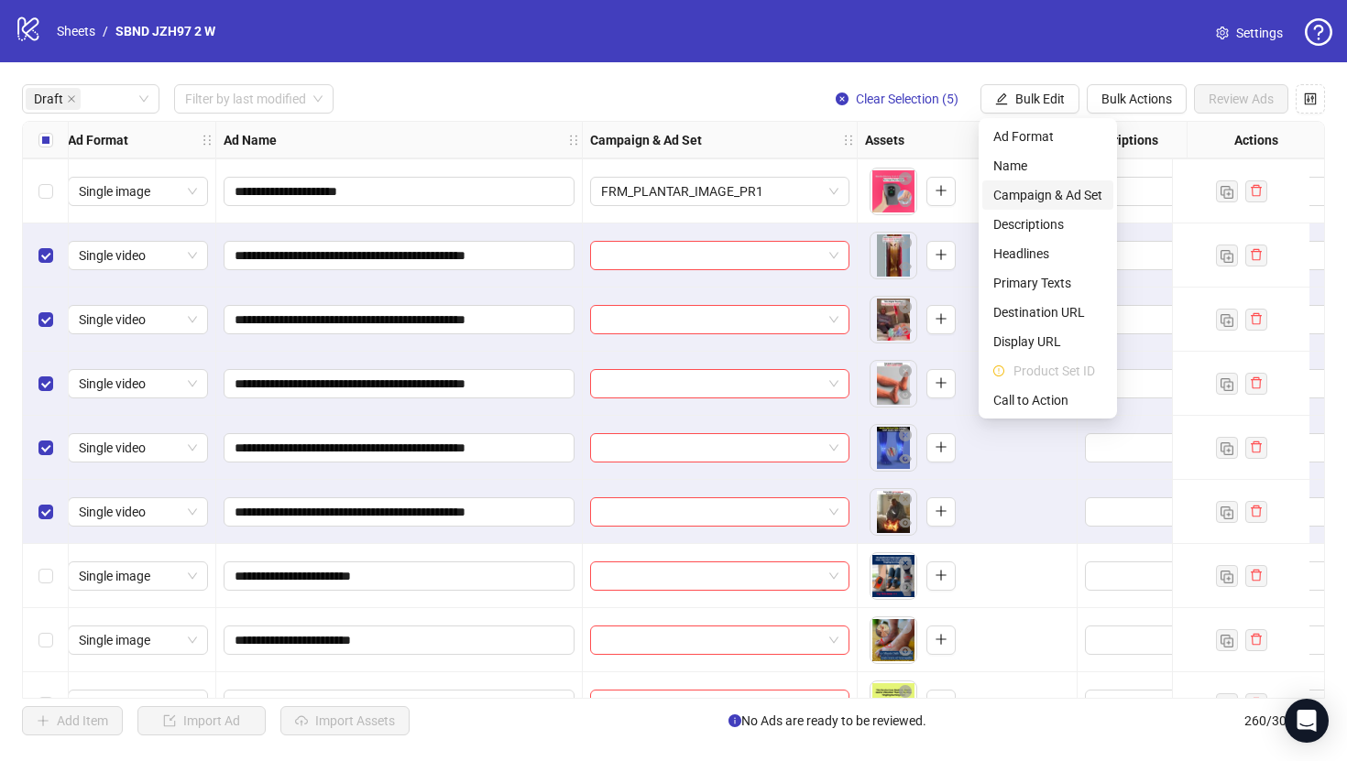
click at [1041, 192] on span "Campaign & Ad Set" at bounding box center [1047, 195] width 109 height 20
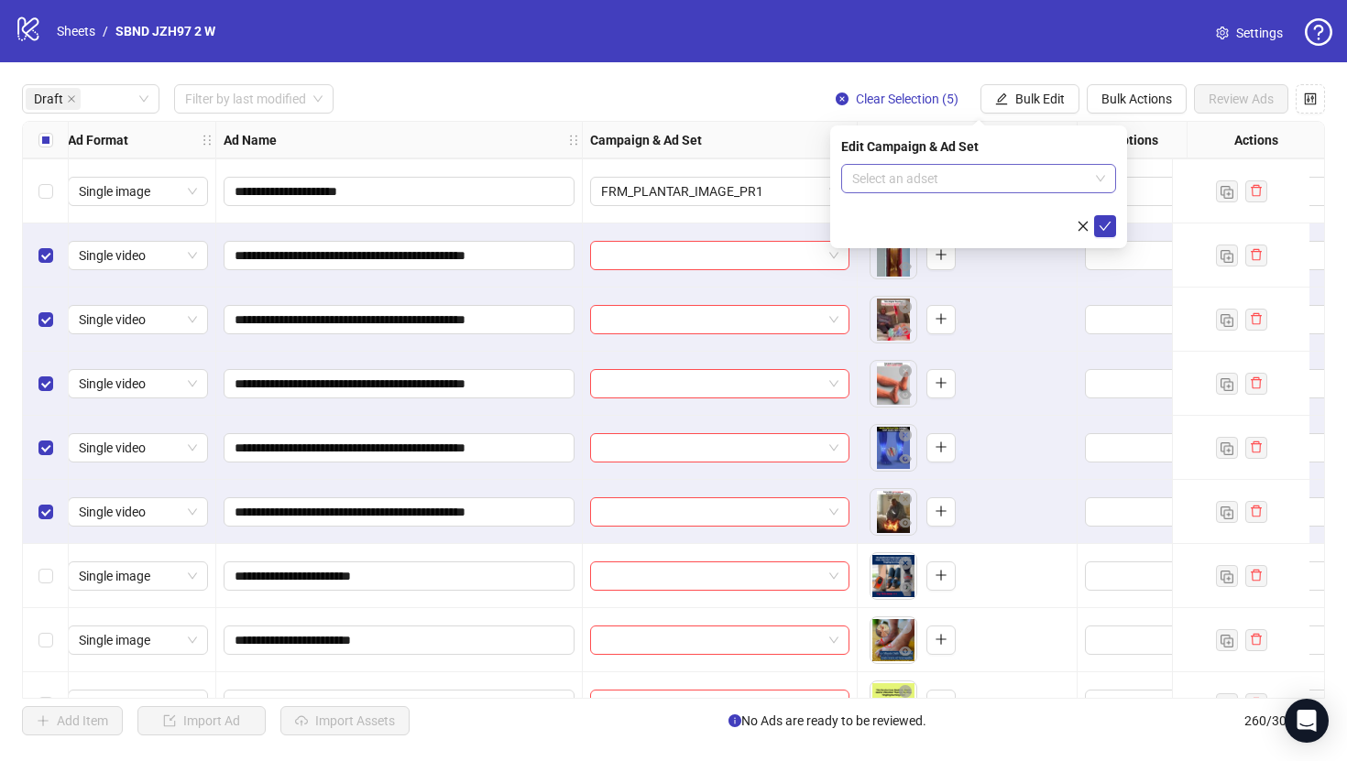
click at [947, 185] on input "search" at bounding box center [970, 178] width 236 height 27
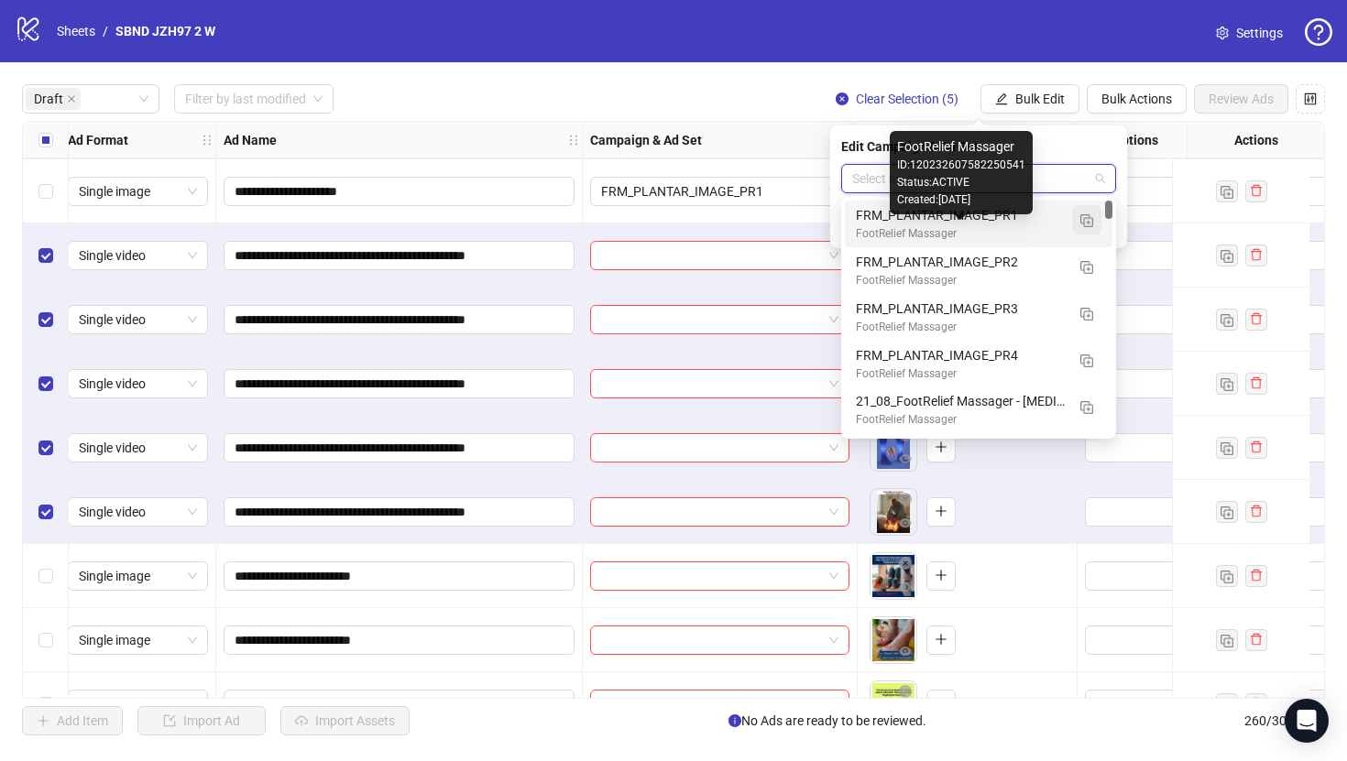
click at [1085, 225] on img "button" at bounding box center [1086, 220] width 13 height 13
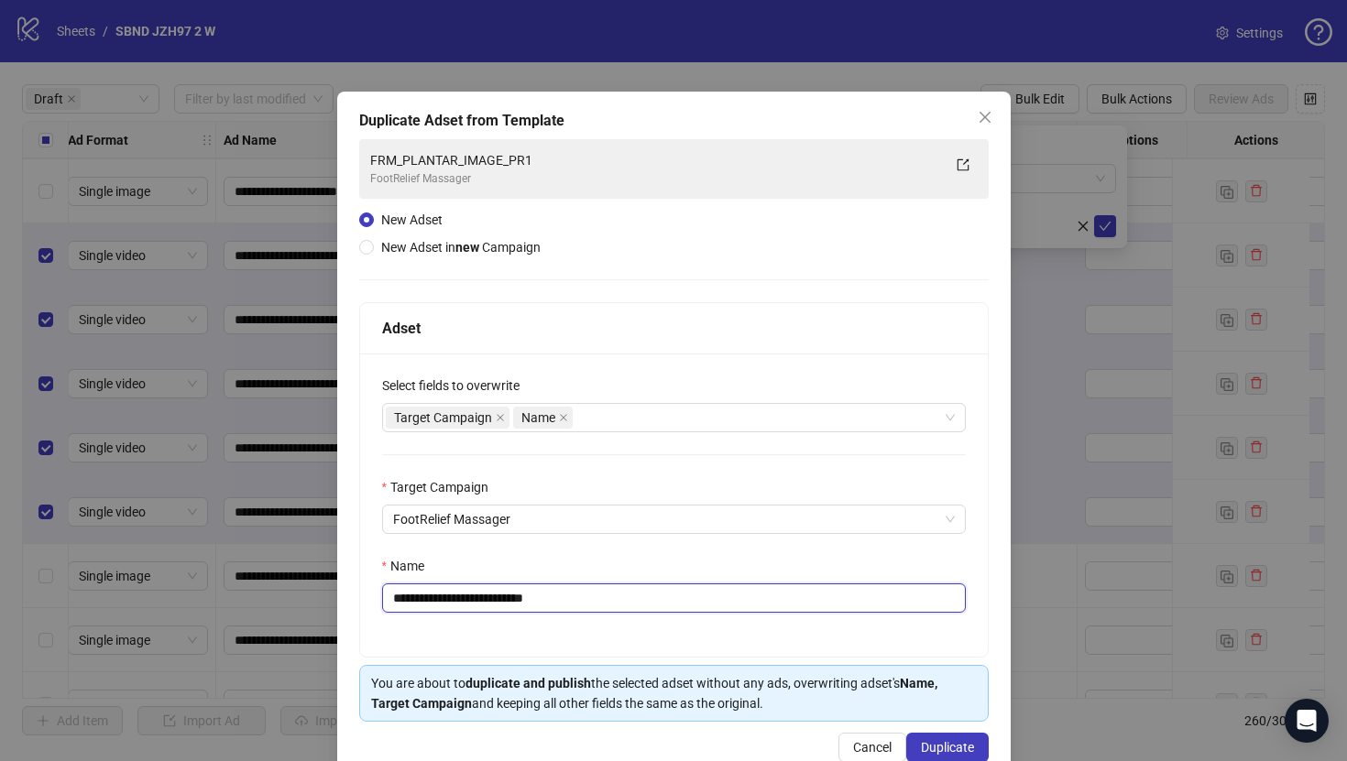
click at [800, 604] on input "**********" at bounding box center [674, 598] width 584 height 29
paste input "**********"
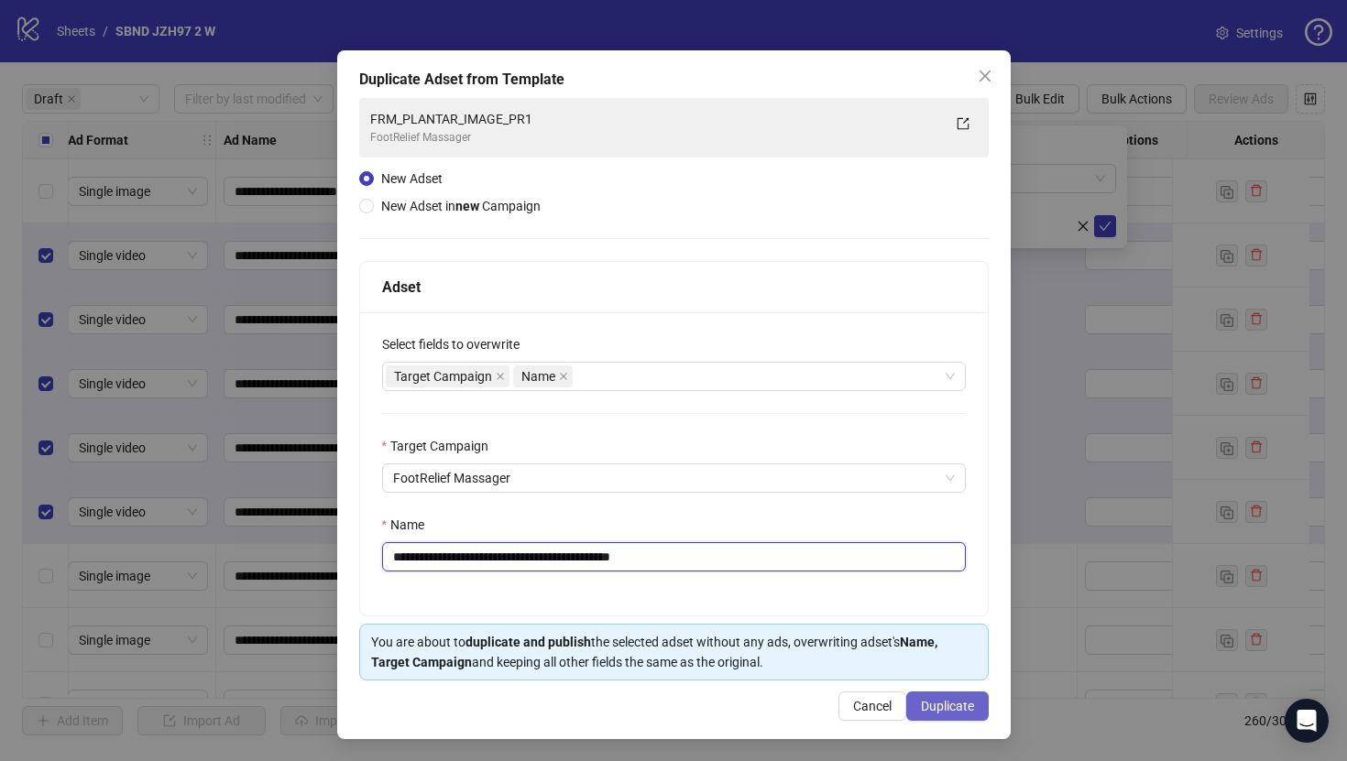
type input "**********"
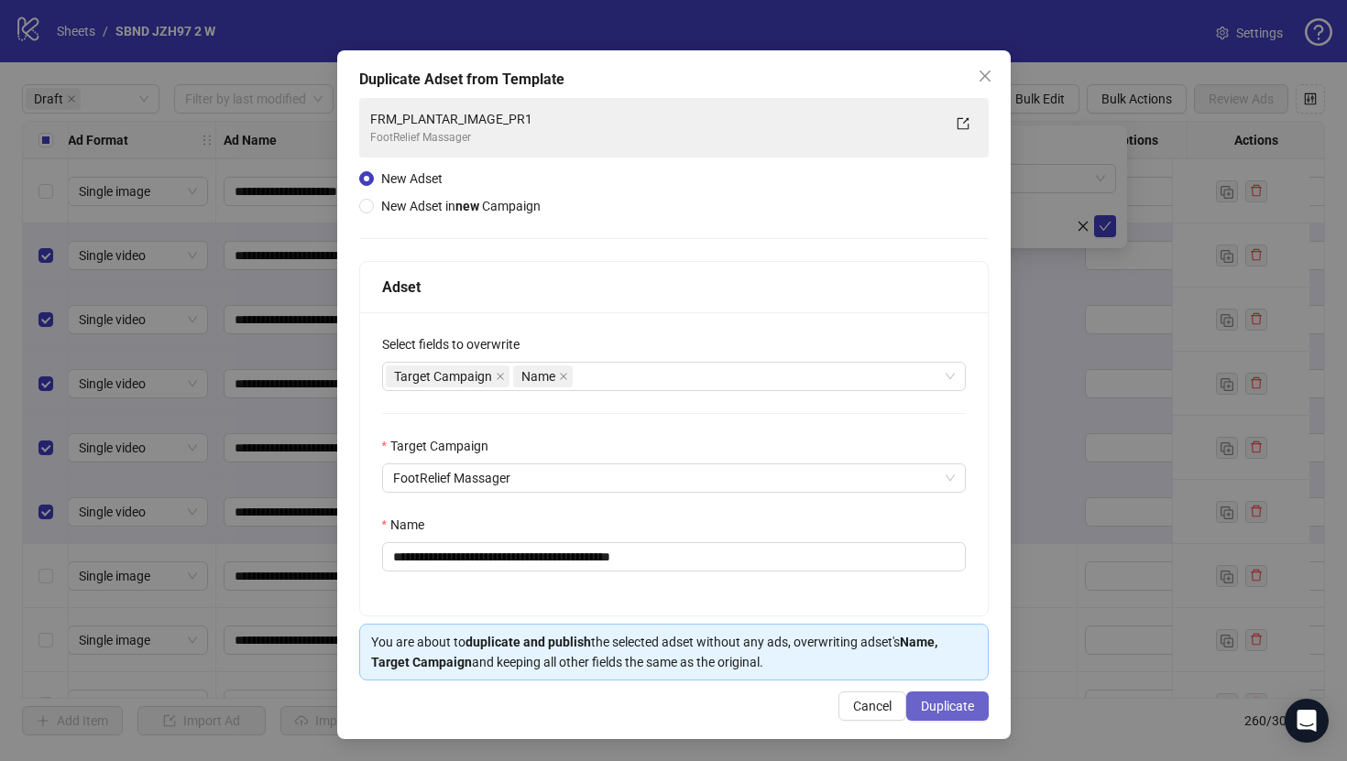
click at [945, 709] on span "Duplicate" at bounding box center [947, 706] width 53 height 15
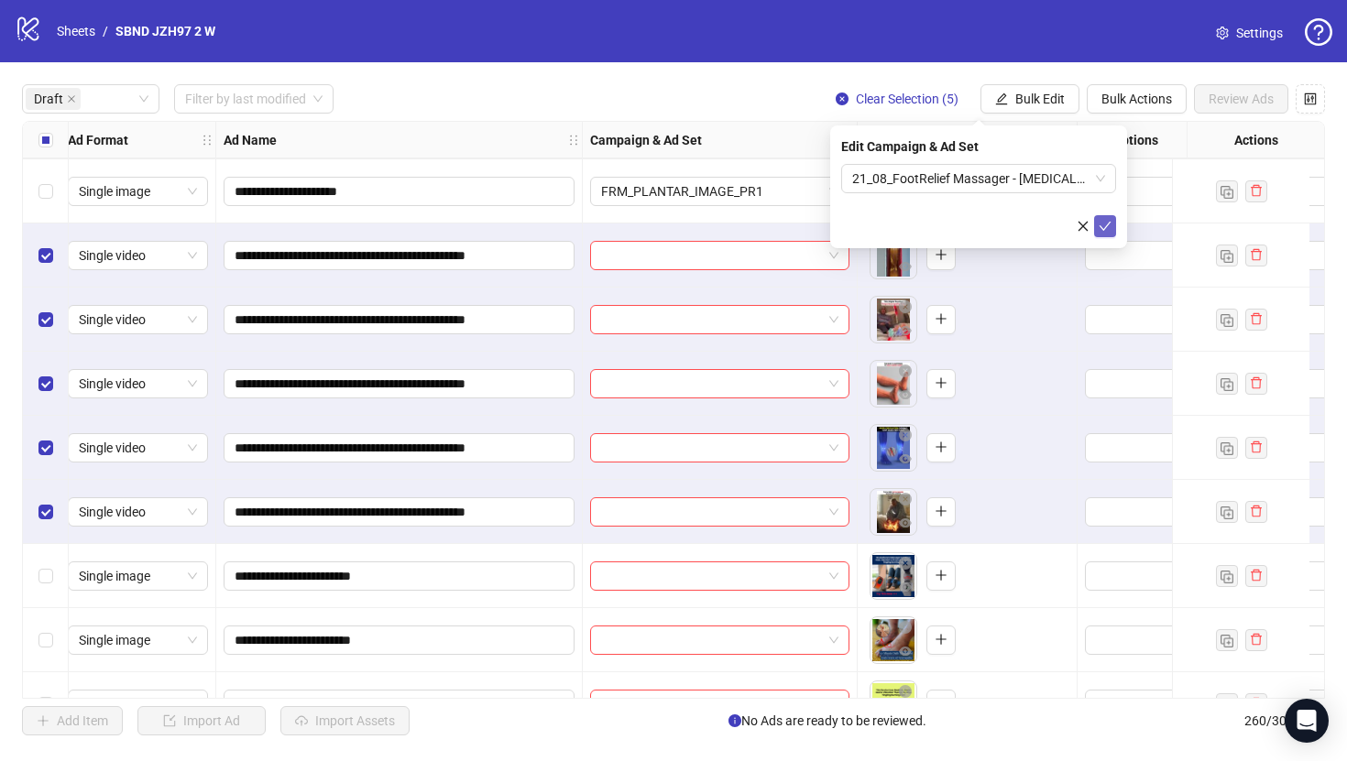
click at [1096, 221] on button "submit" at bounding box center [1105, 226] width 22 height 22
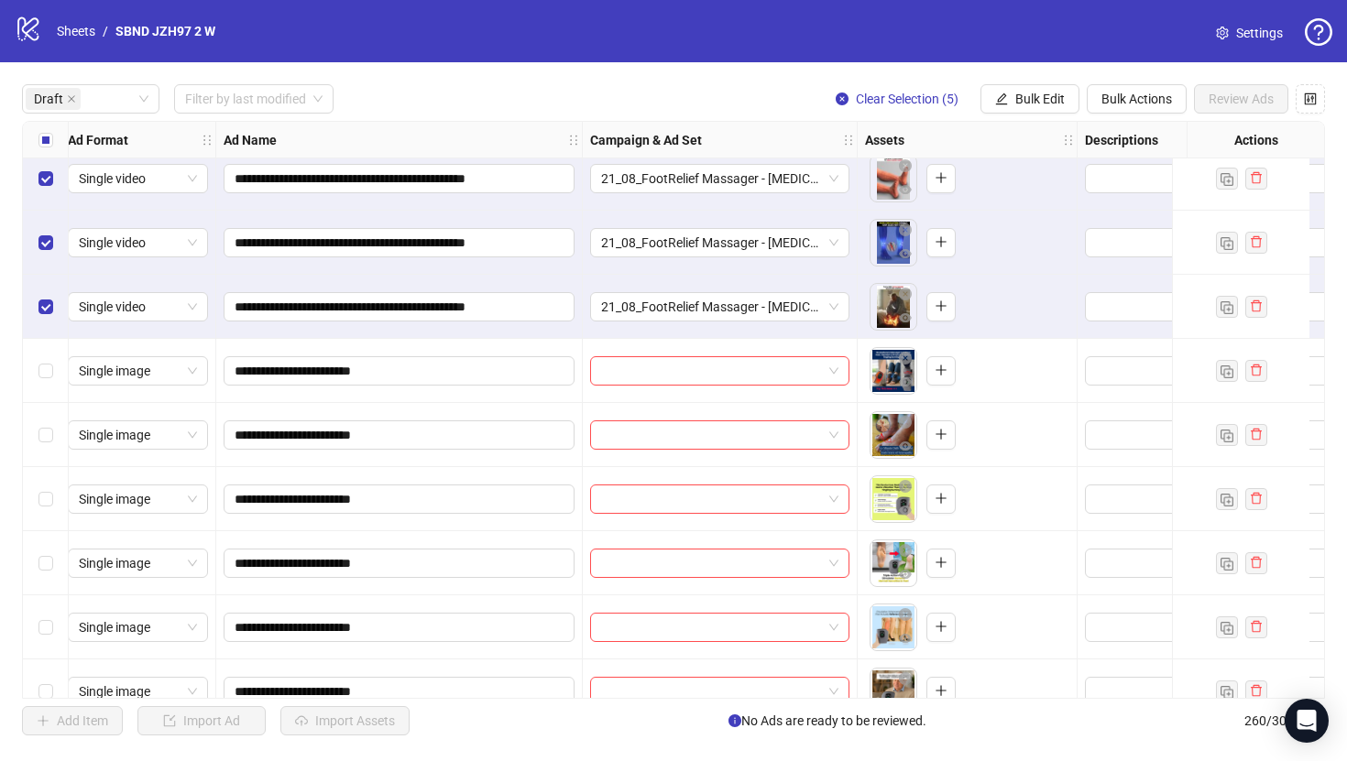
scroll to position [1428, 8]
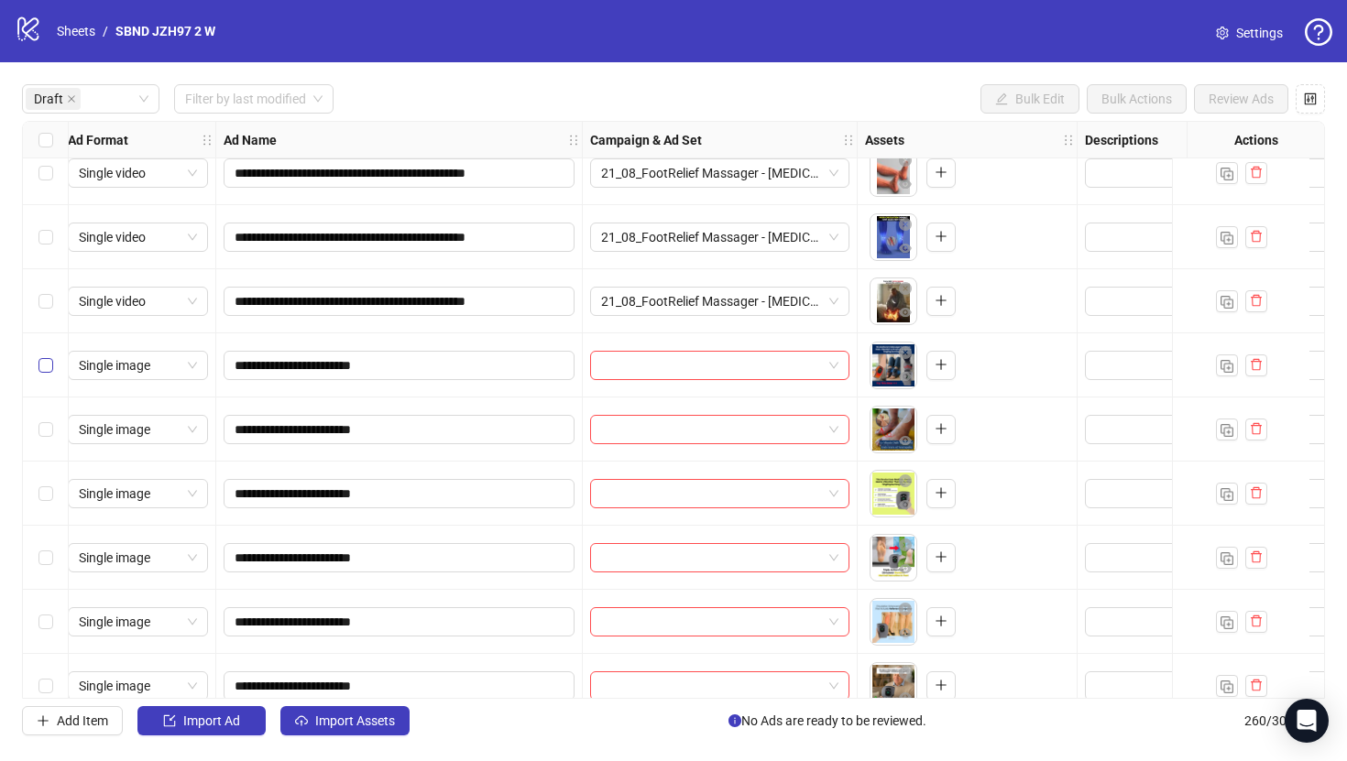
click at [49, 356] on label "Select row 26" at bounding box center [45, 366] width 15 height 20
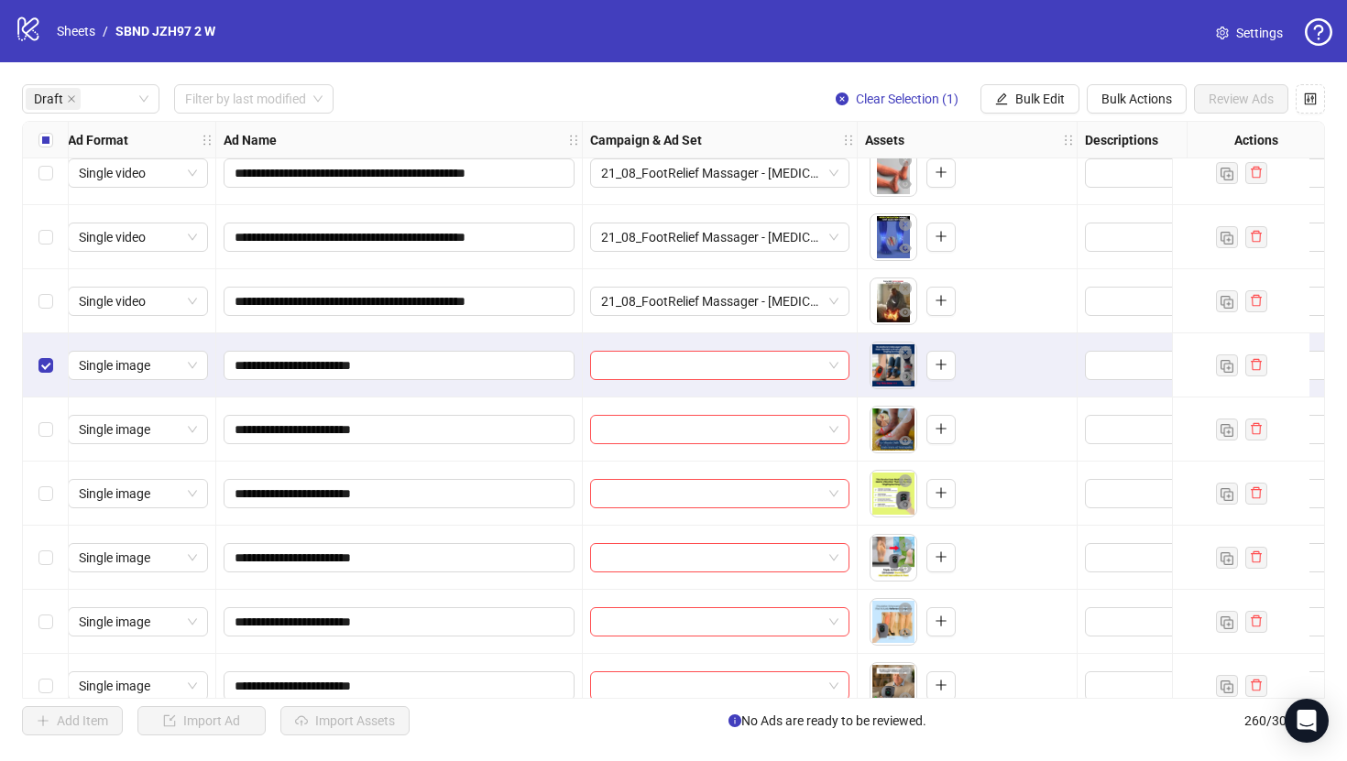
click at [55, 620] on div "Select row 30" at bounding box center [46, 622] width 46 height 64
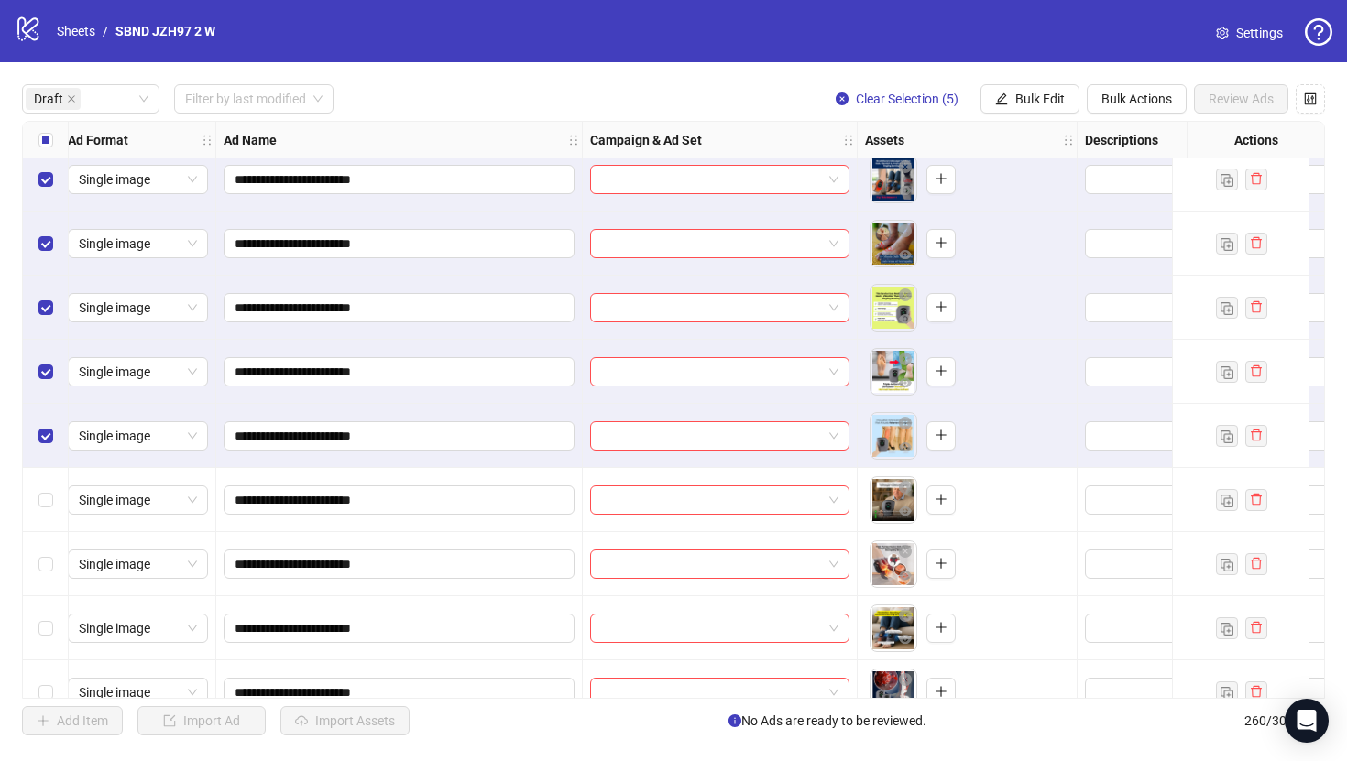
scroll to position [1616, 8]
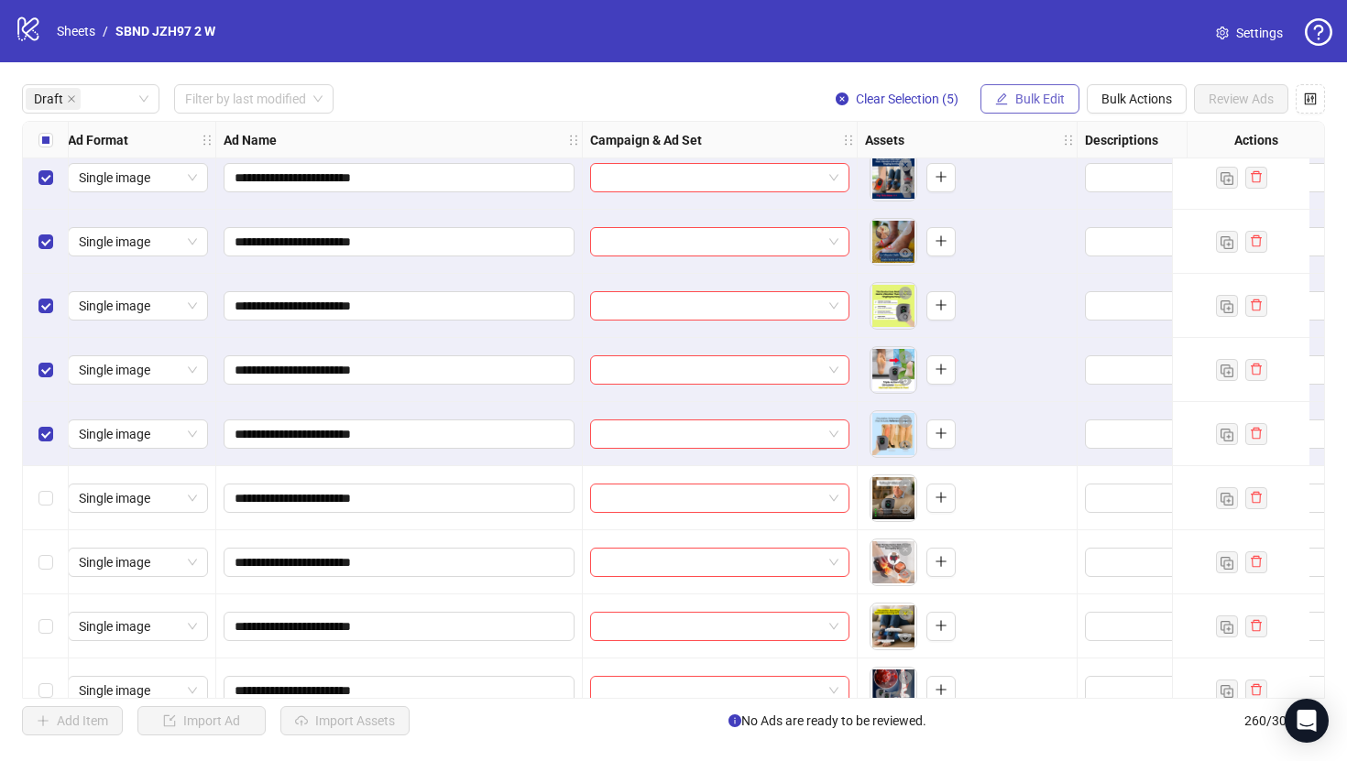
click at [1020, 106] on button "Bulk Edit" at bounding box center [1029, 98] width 99 height 29
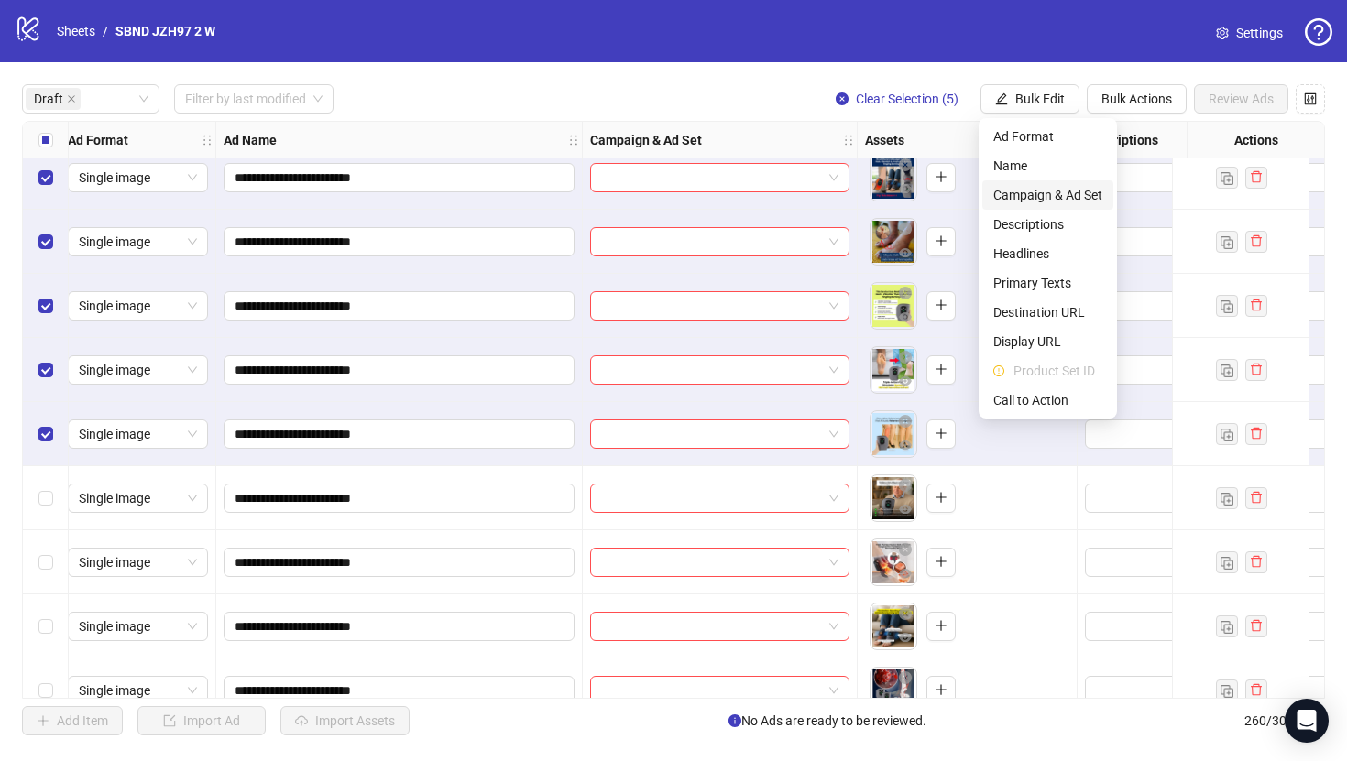
click at [1038, 196] on span "Campaign & Ad Set" at bounding box center [1047, 195] width 109 height 20
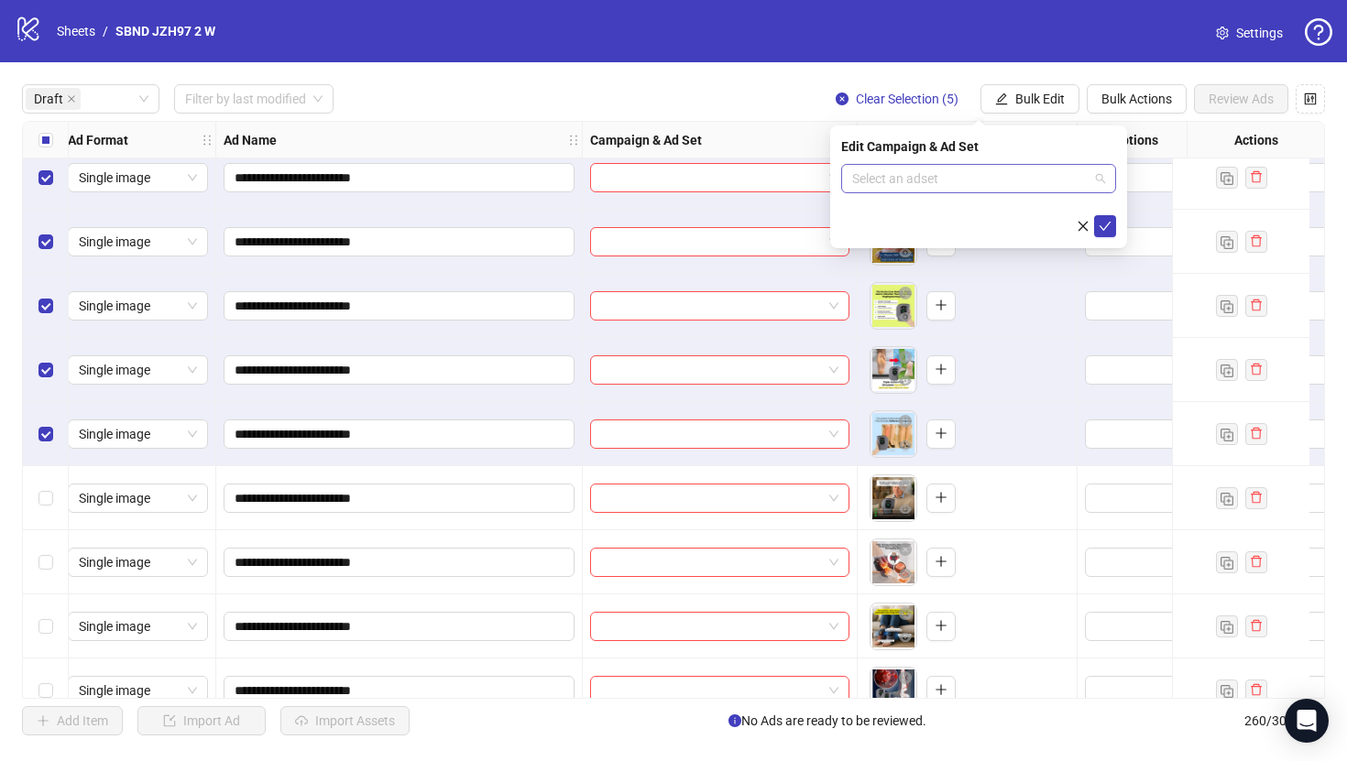
click at [900, 187] on input "search" at bounding box center [970, 178] width 236 height 27
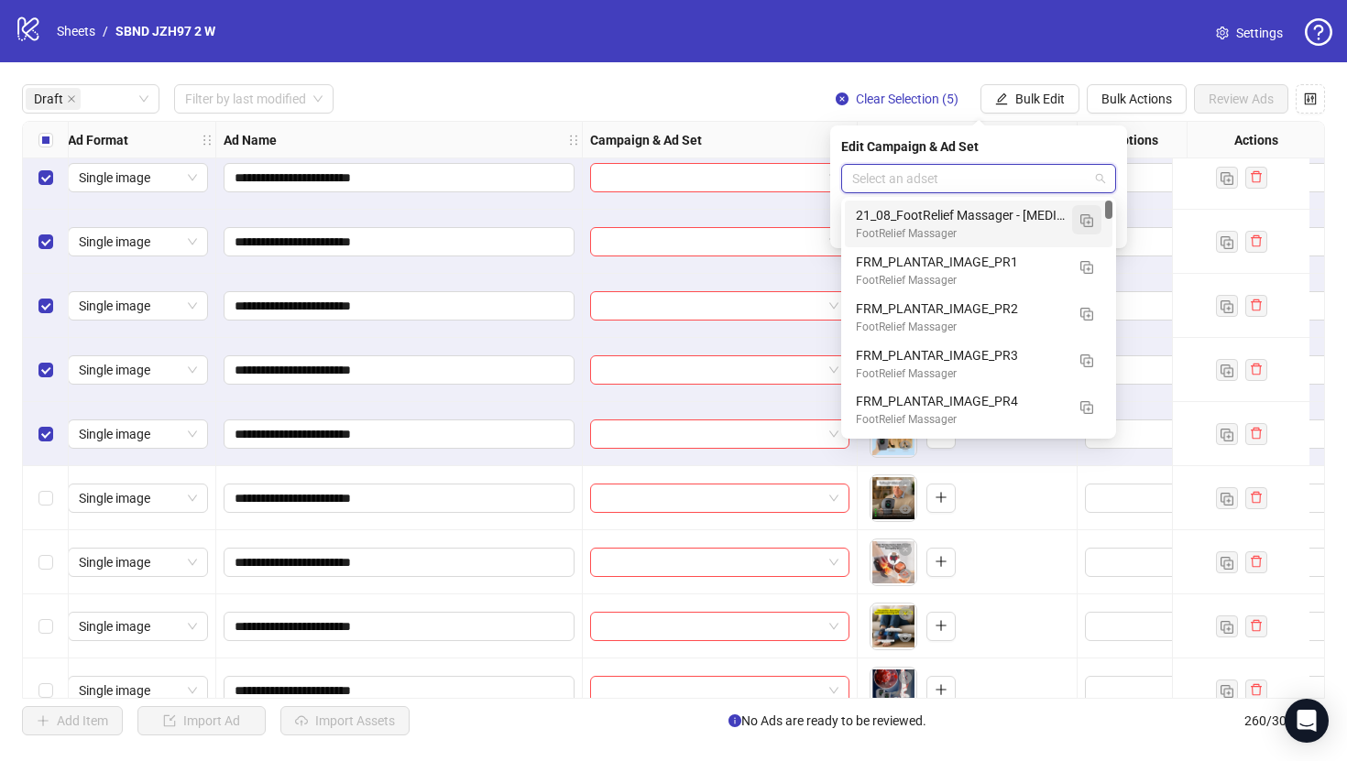
click at [1089, 228] on button "button" at bounding box center [1086, 219] width 29 height 29
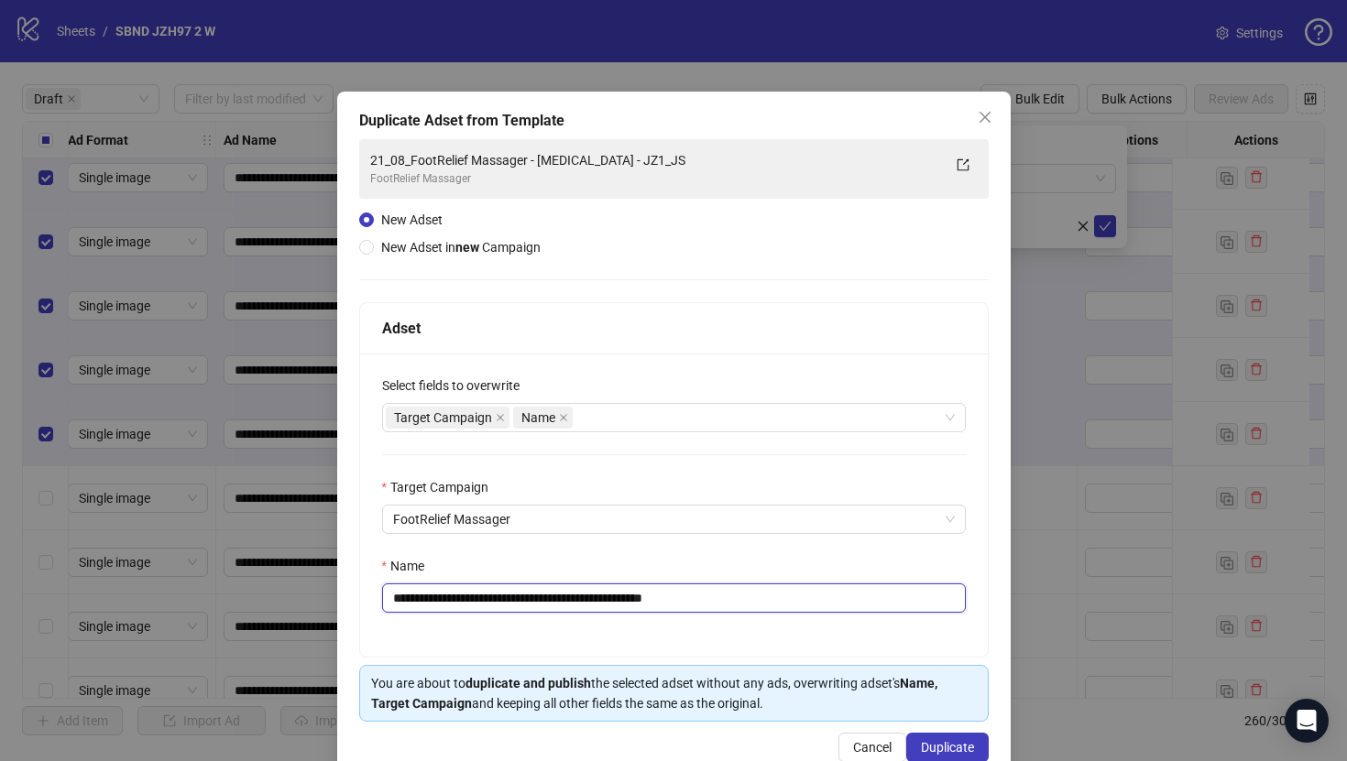
click at [743, 602] on input "**********" at bounding box center [674, 598] width 584 height 29
paste input "text"
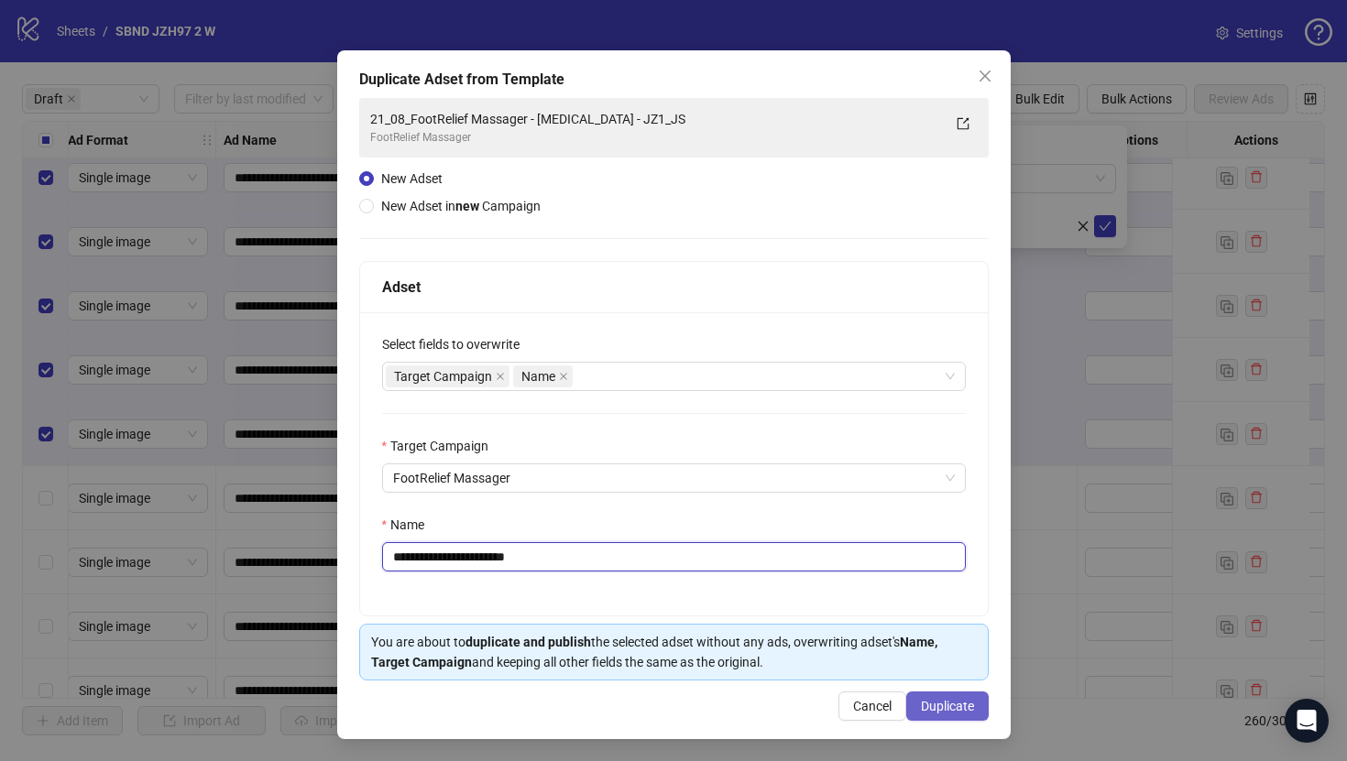
type input "**********"
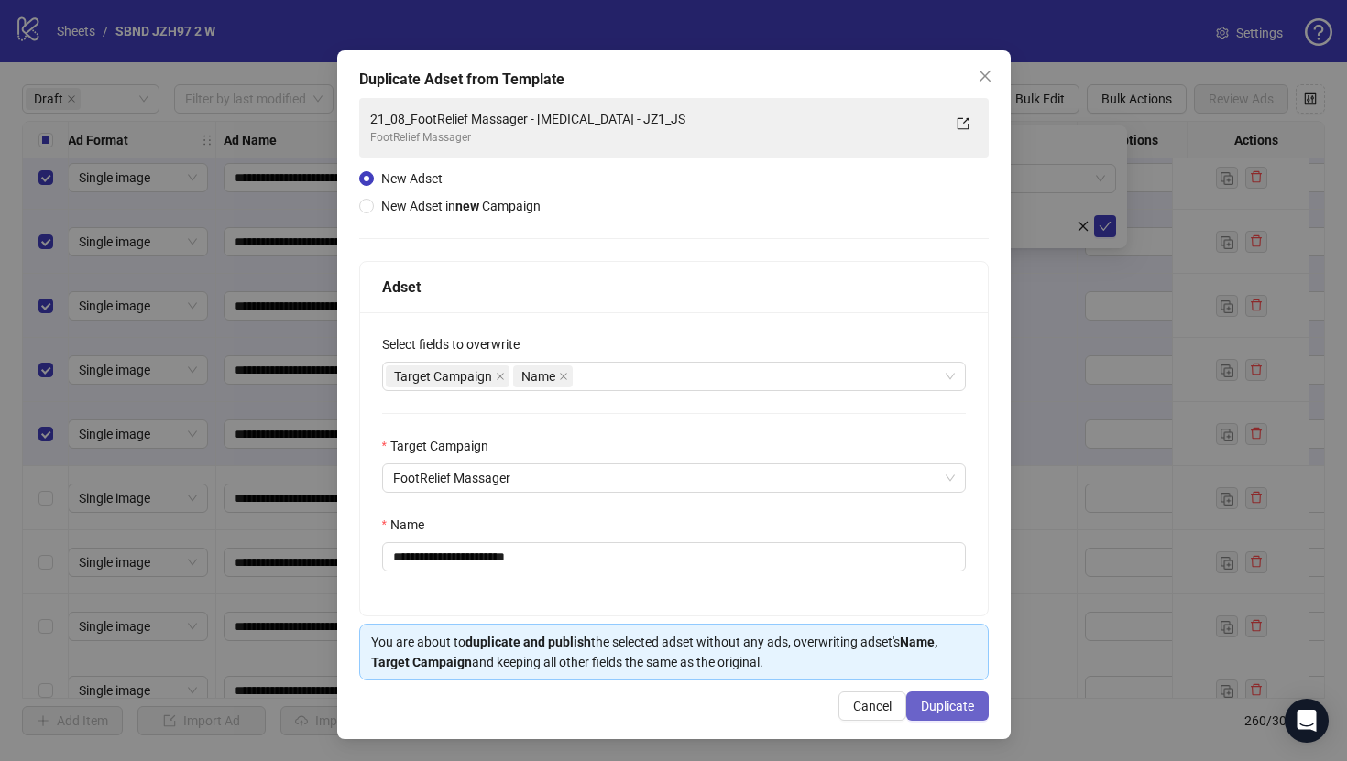
click at [948, 704] on span "Duplicate" at bounding box center [947, 706] width 53 height 15
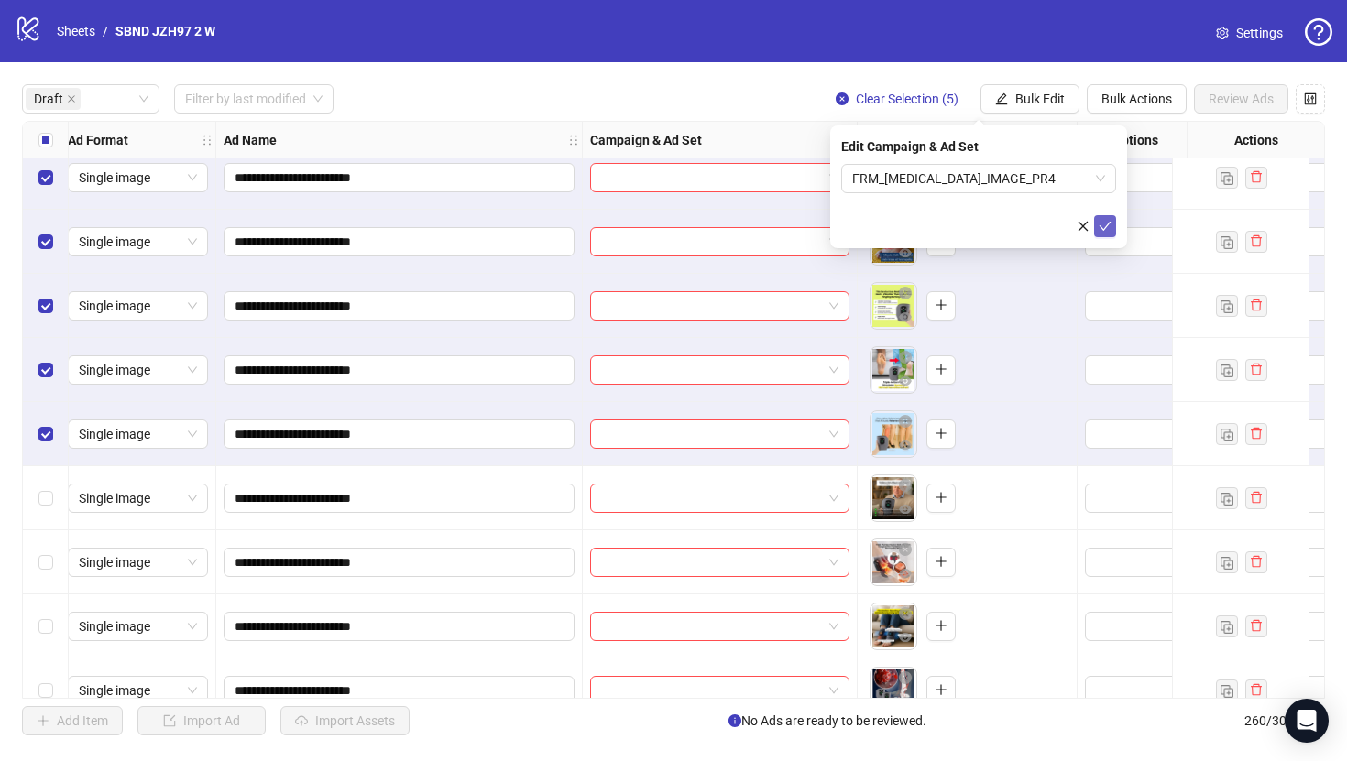
click at [1106, 220] on icon "check" at bounding box center [1105, 226] width 13 height 13
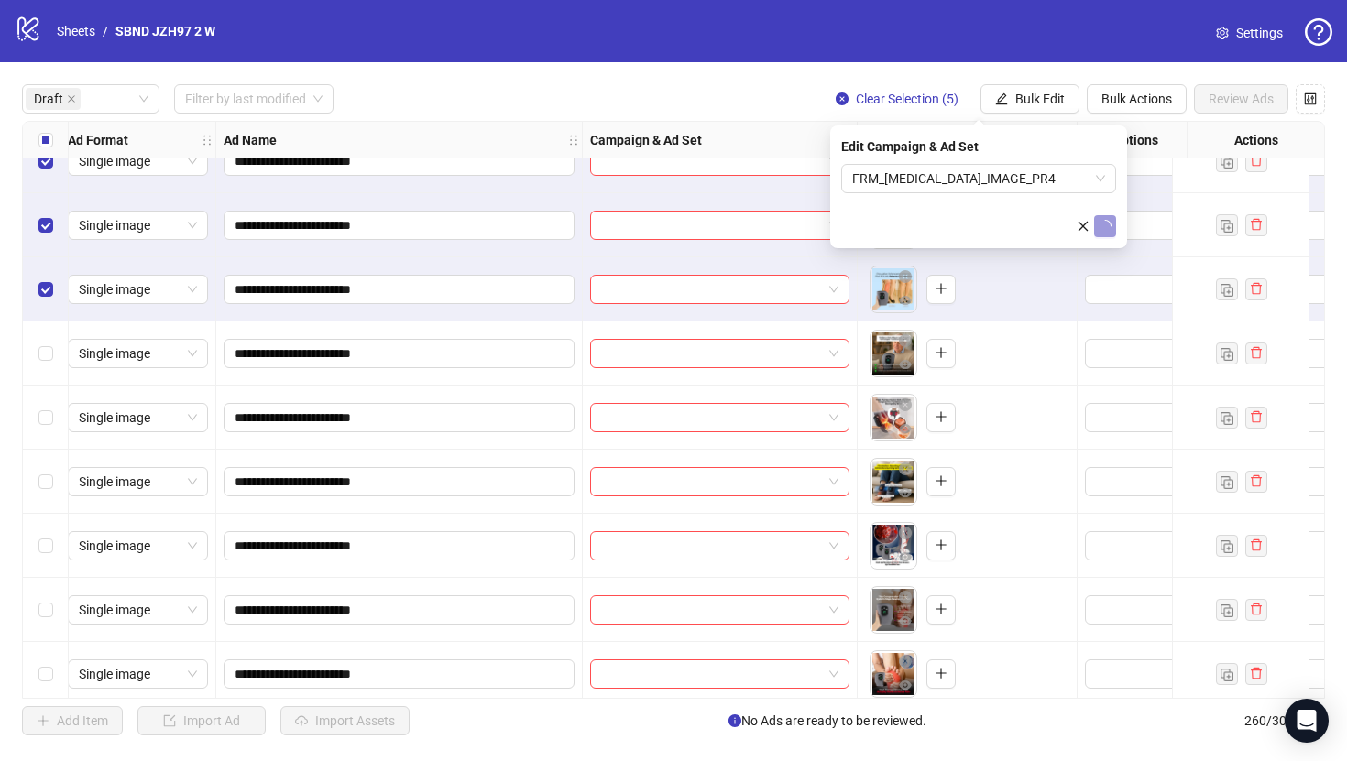
scroll to position [1804, 8]
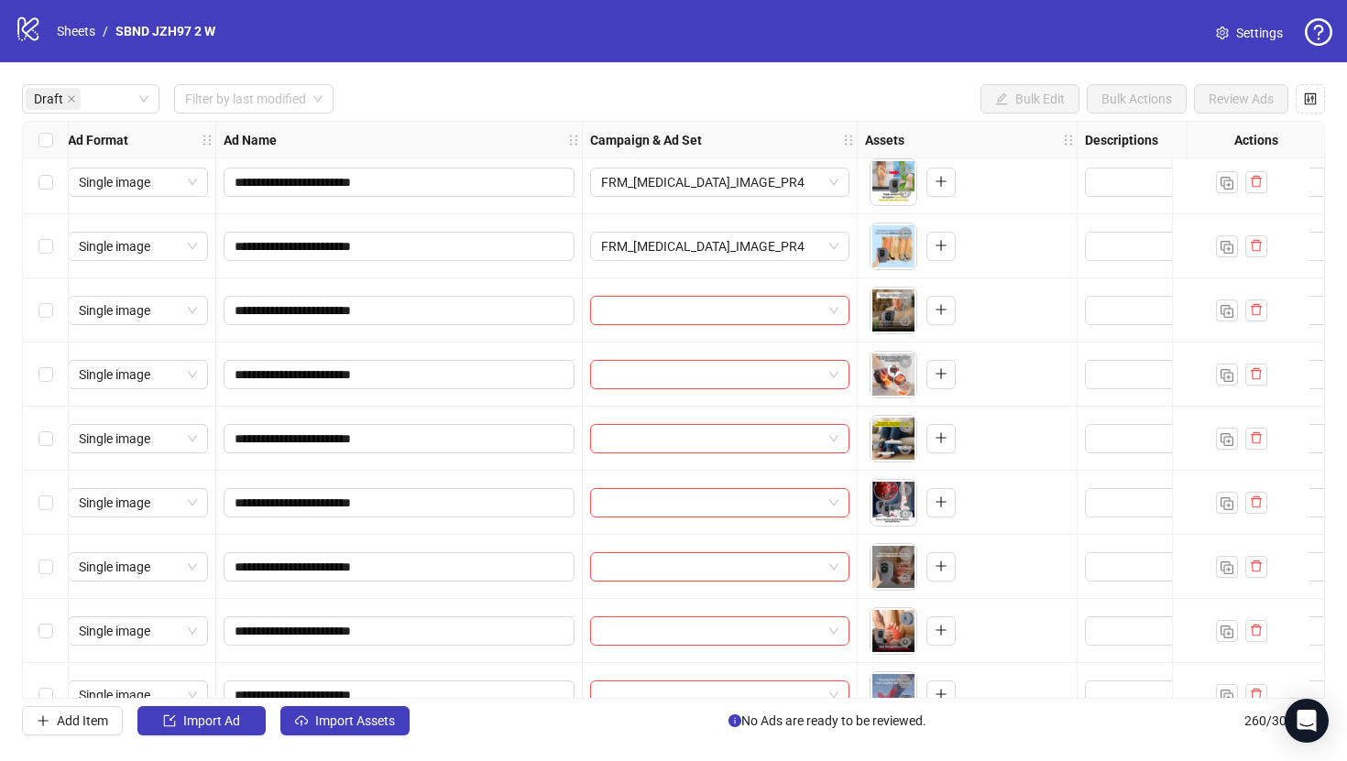
click at [49, 292] on div "Select row 31" at bounding box center [46, 311] width 46 height 64
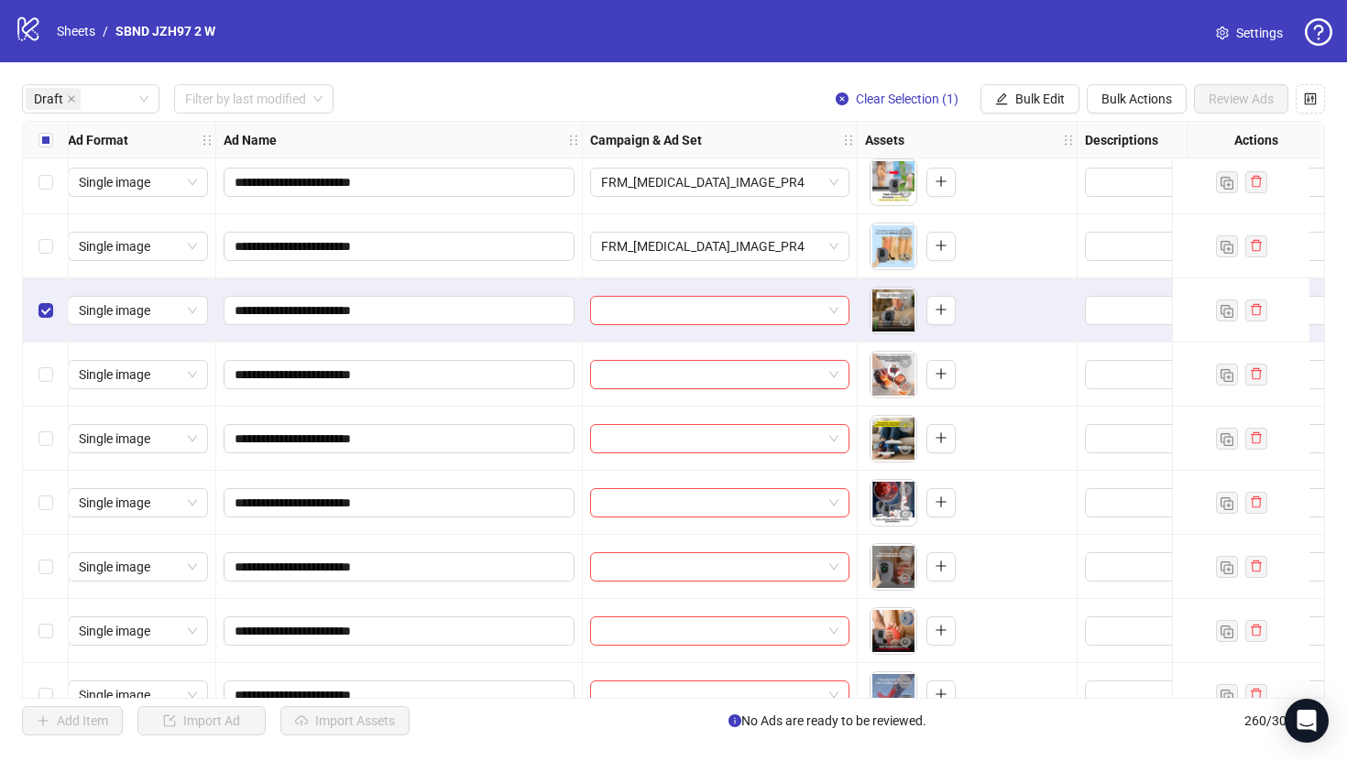
click at [49, 545] on div "Select row 35" at bounding box center [46, 567] width 46 height 64
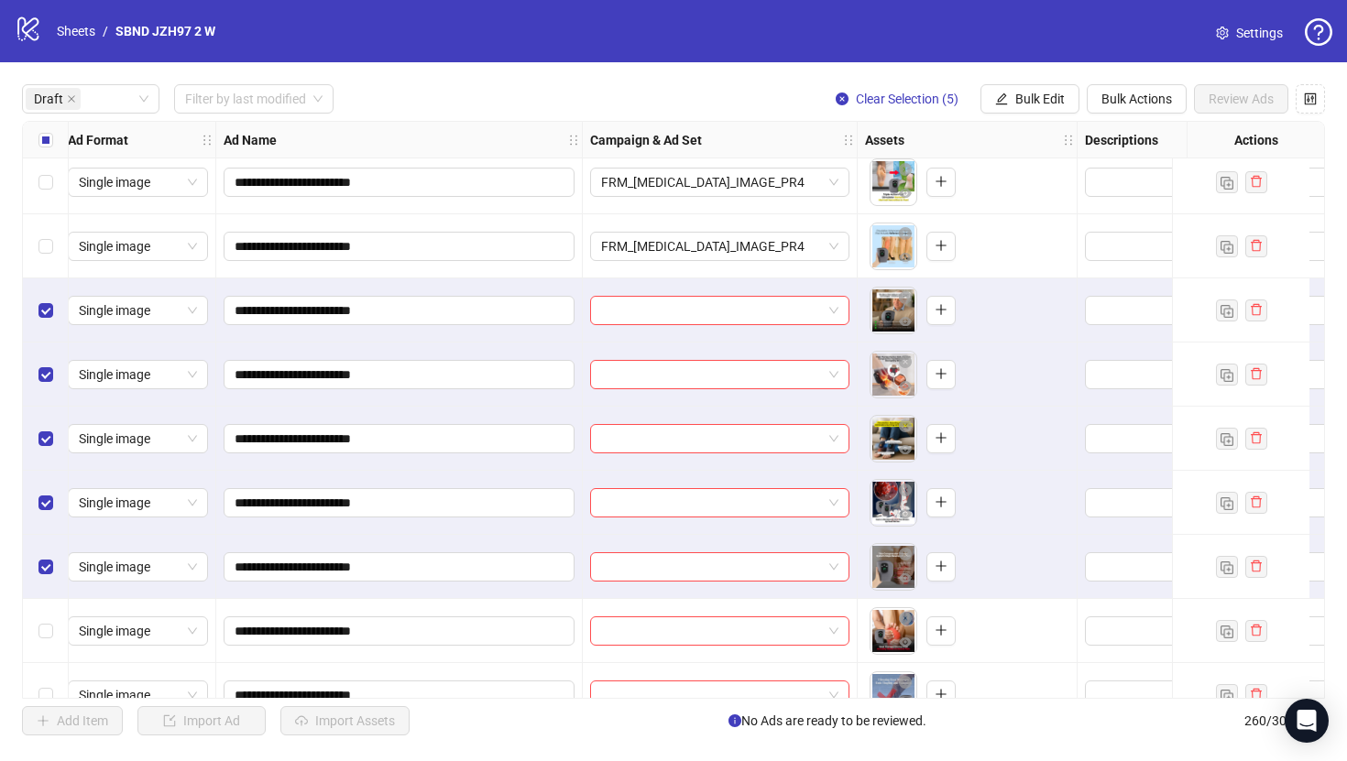
scroll to position [1987, 8]
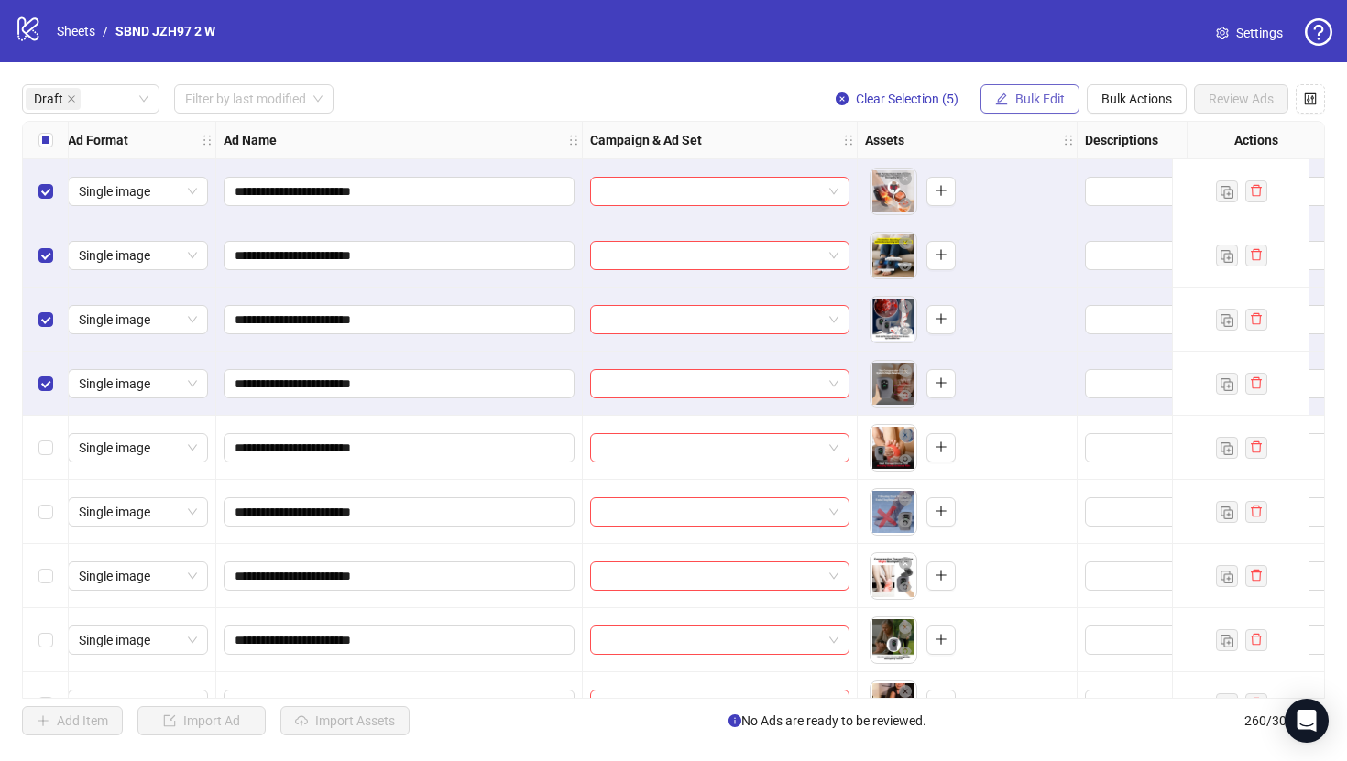
click at [1058, 88] on button "Bulk Edit" at bounding box center [1029, 98] width 99 height 29
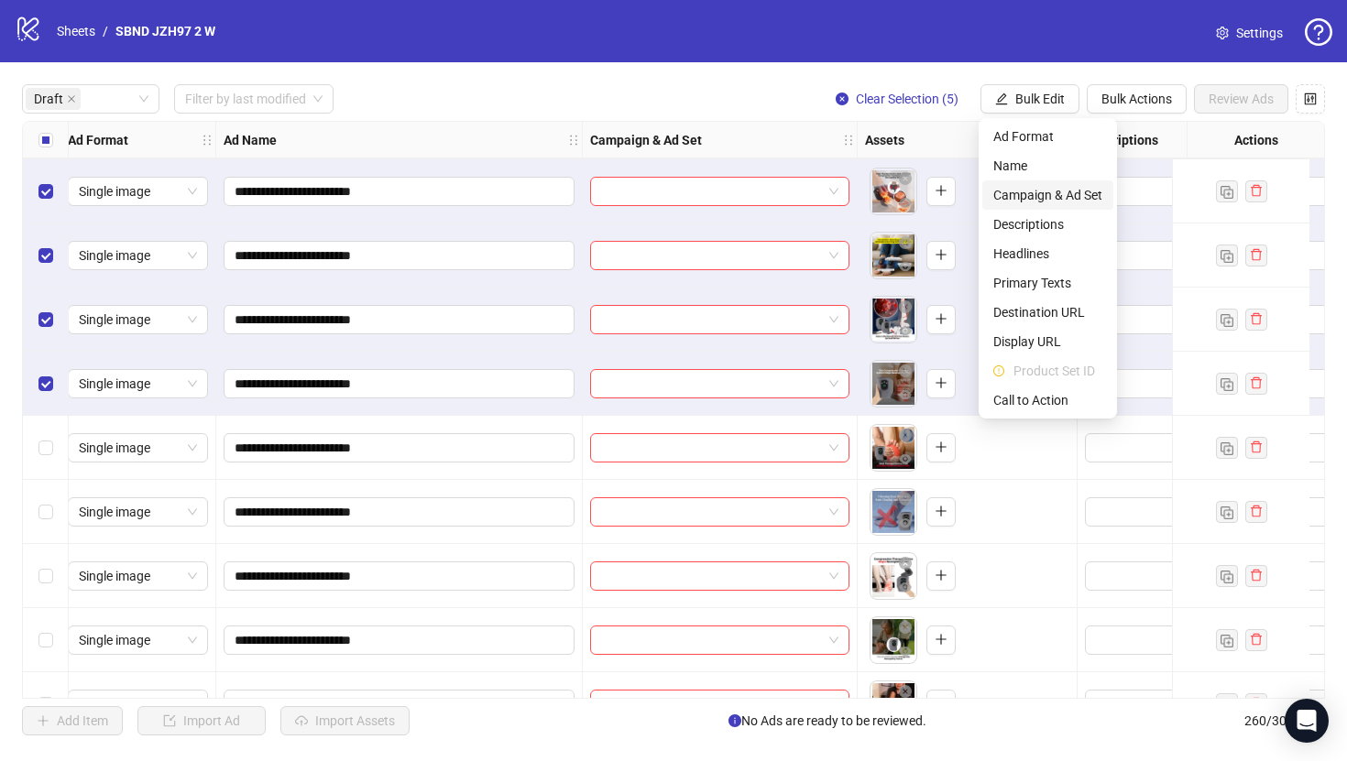
click at [1034, 191] on span "Campaign & Ad Set" at bounding box center [1047, 195] width 109 height 20
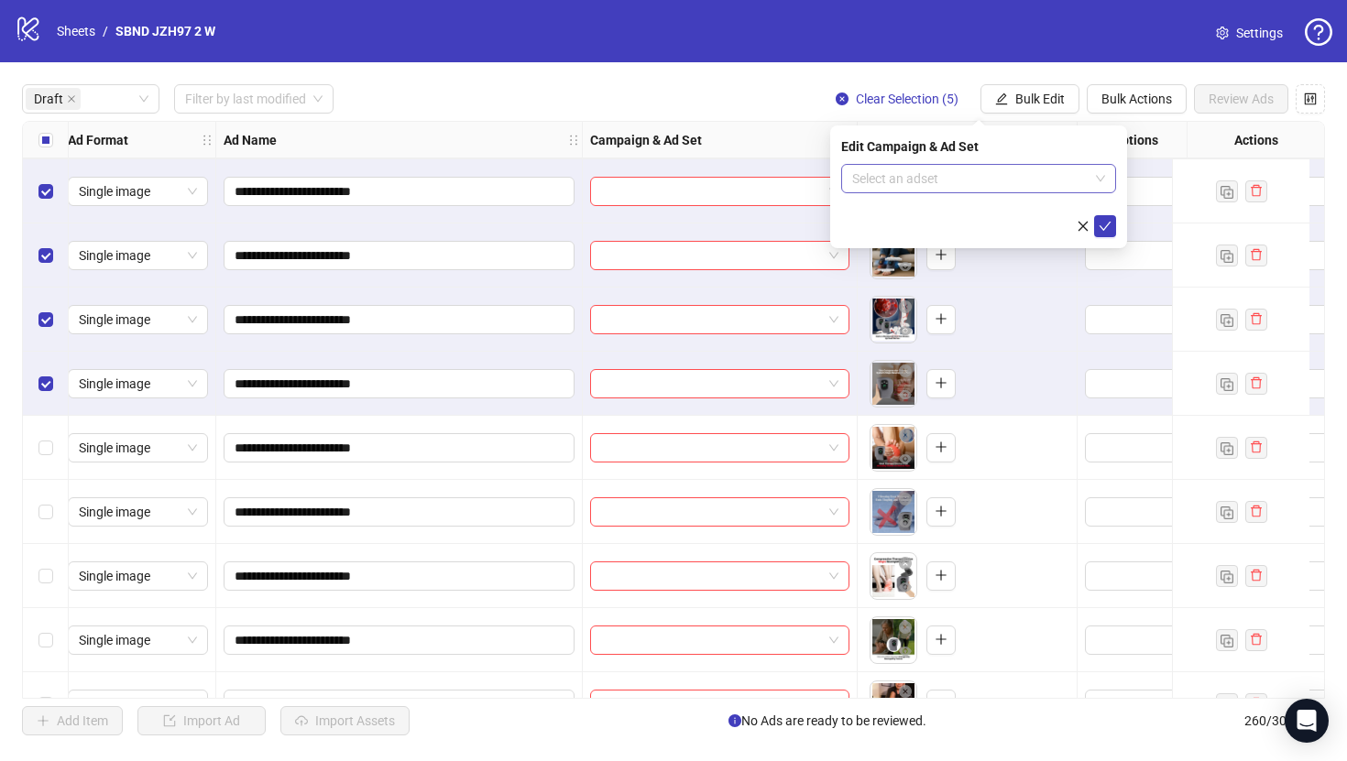
click at [1056, 179] on input "search" at bounding box center [970, 178] width 236 height 27
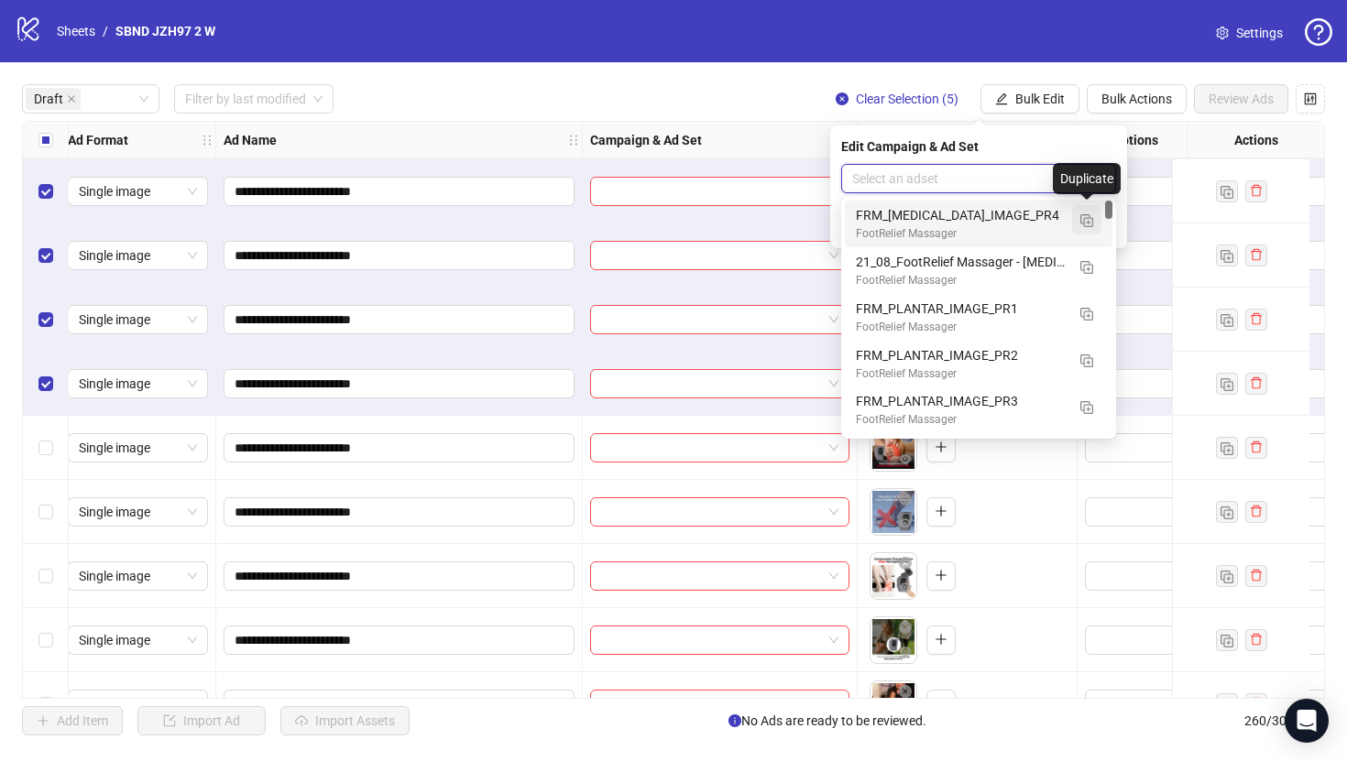
click at [1099, 225] on button "button" at bounding box center [1086, 219] width 29 height 29
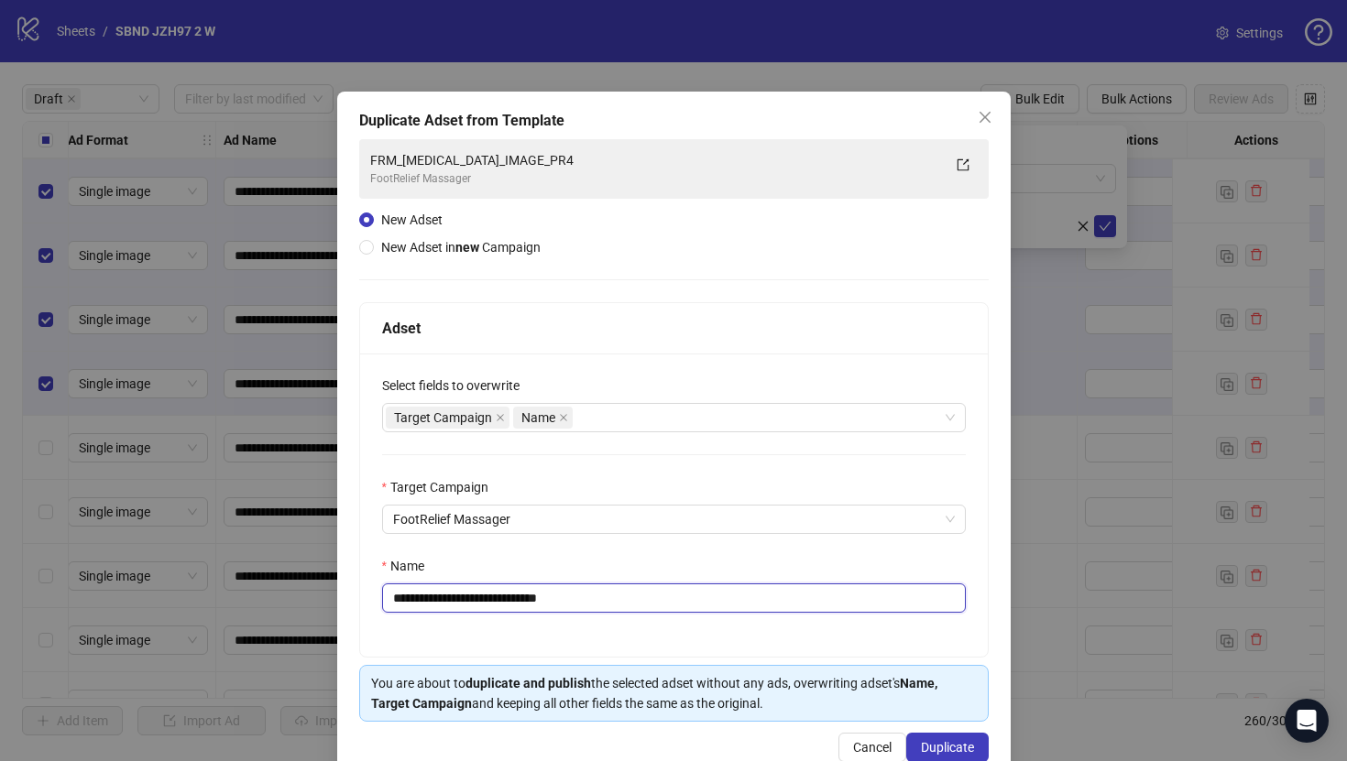
click at [695, 607] on input "**********" at bounding box center [674, 598] width 584 height 29
paste input "text"
type input "**********"
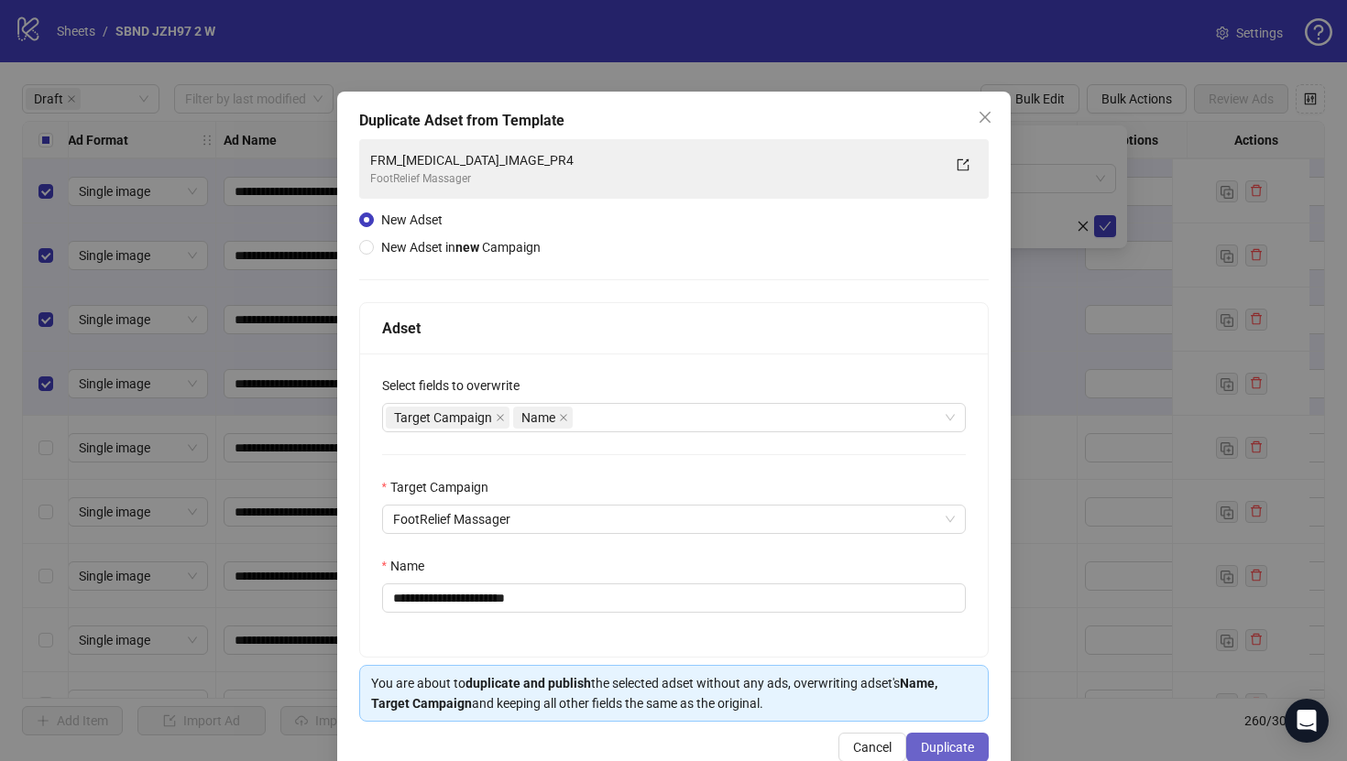
click at [957, 745] on span "Duplicate" at bounding box center [947, 747] width 53 height 15
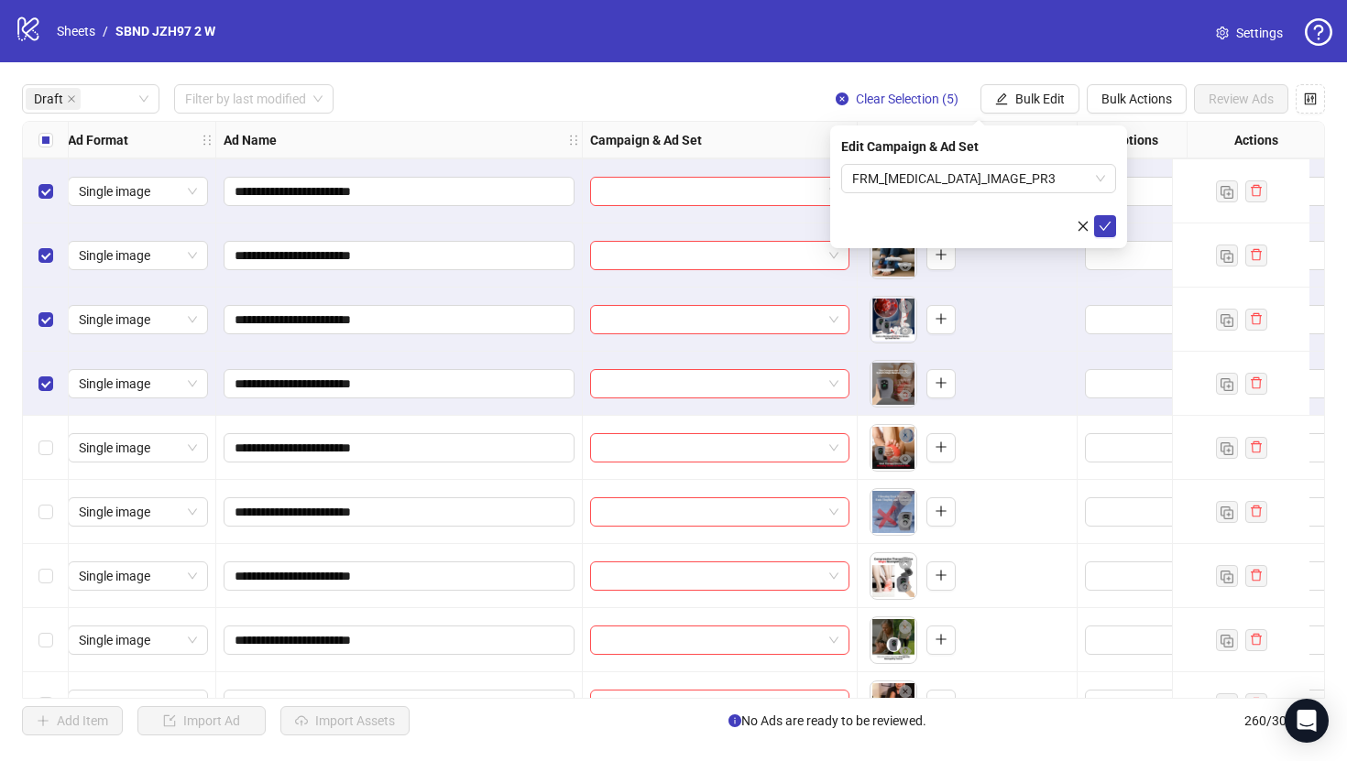
click at [1105, 213] on form "FRM_[MEDICAL_DATA]_IMAGE_PR3" at bounding box center [978, 200] width 275 height 73
click at [1105, 220] on icon "check" at bounding box center [1105, 226] width 13 height 13
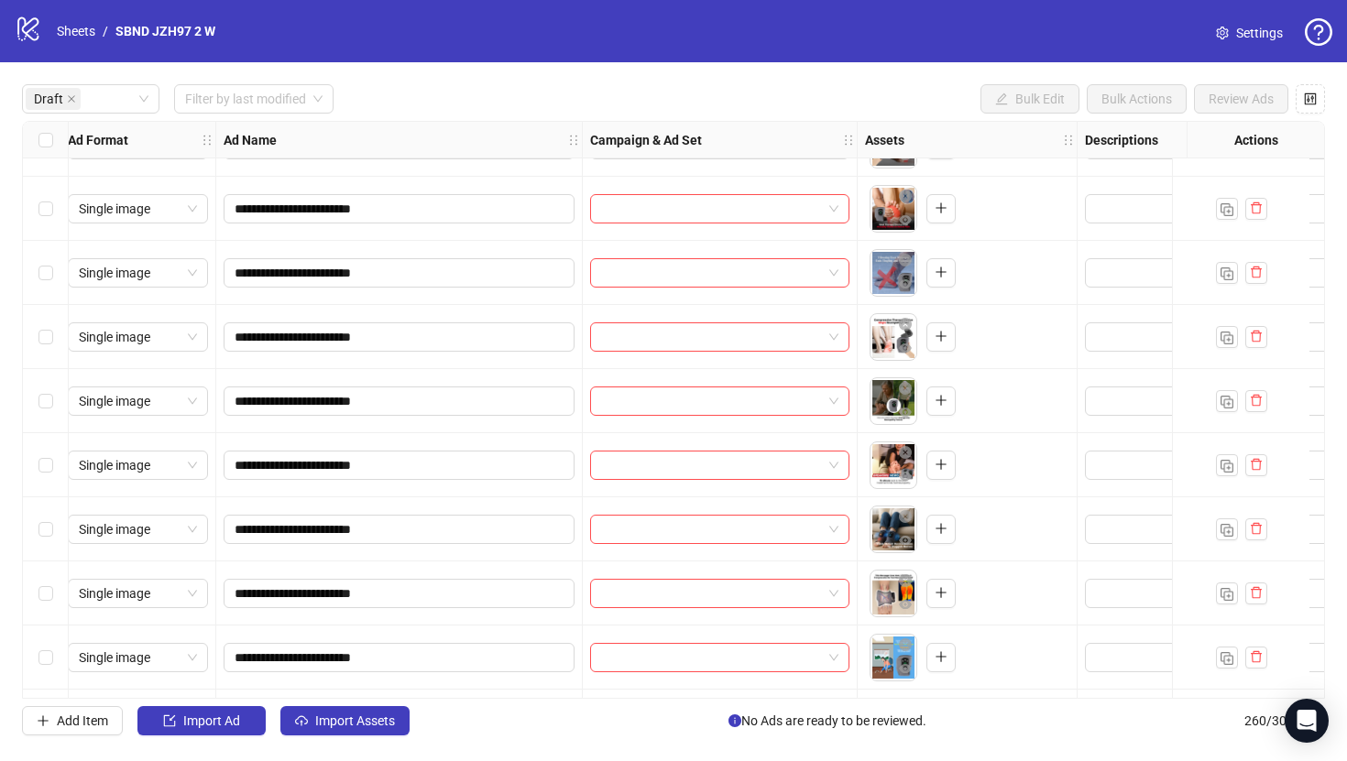
scroll to position [2178, 8]
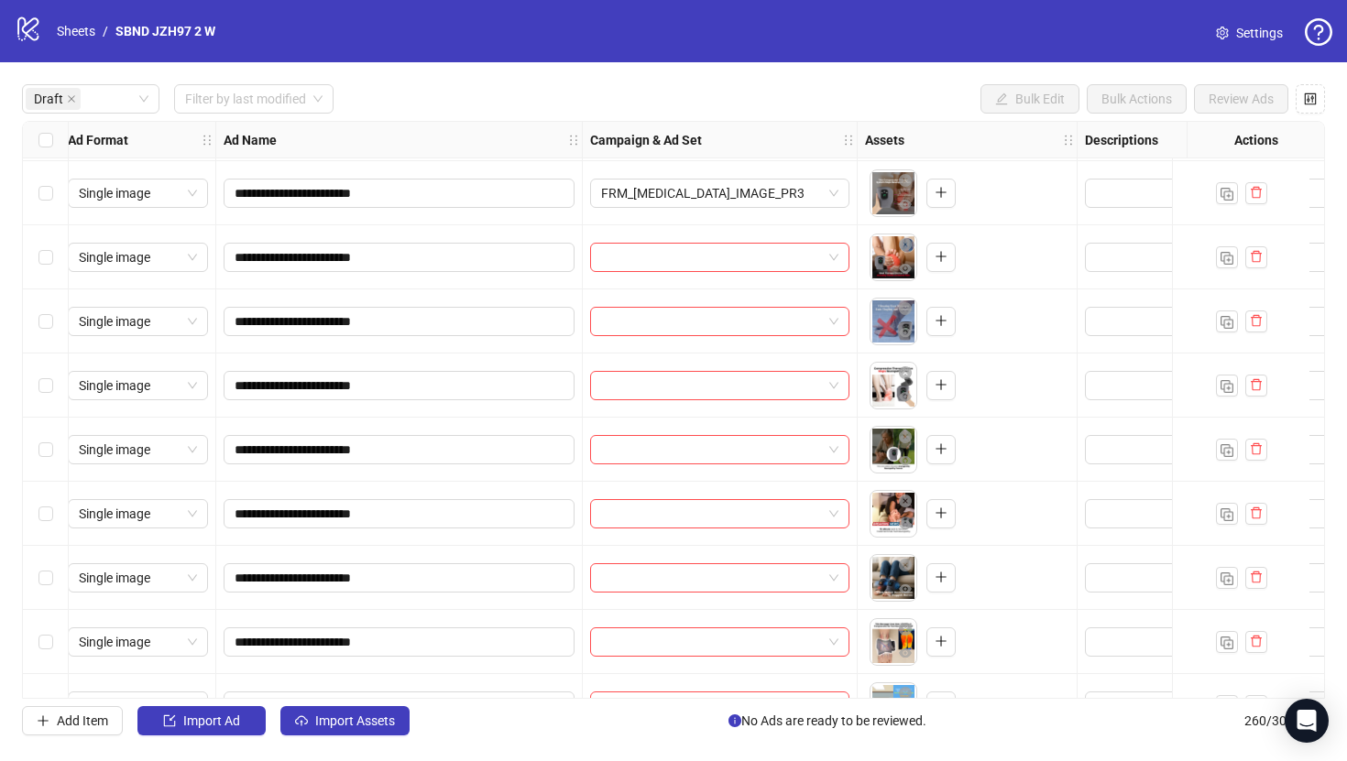
click at [48, 272] on div "Select row 36" at bounding box center [46, 257] width 46 height 64
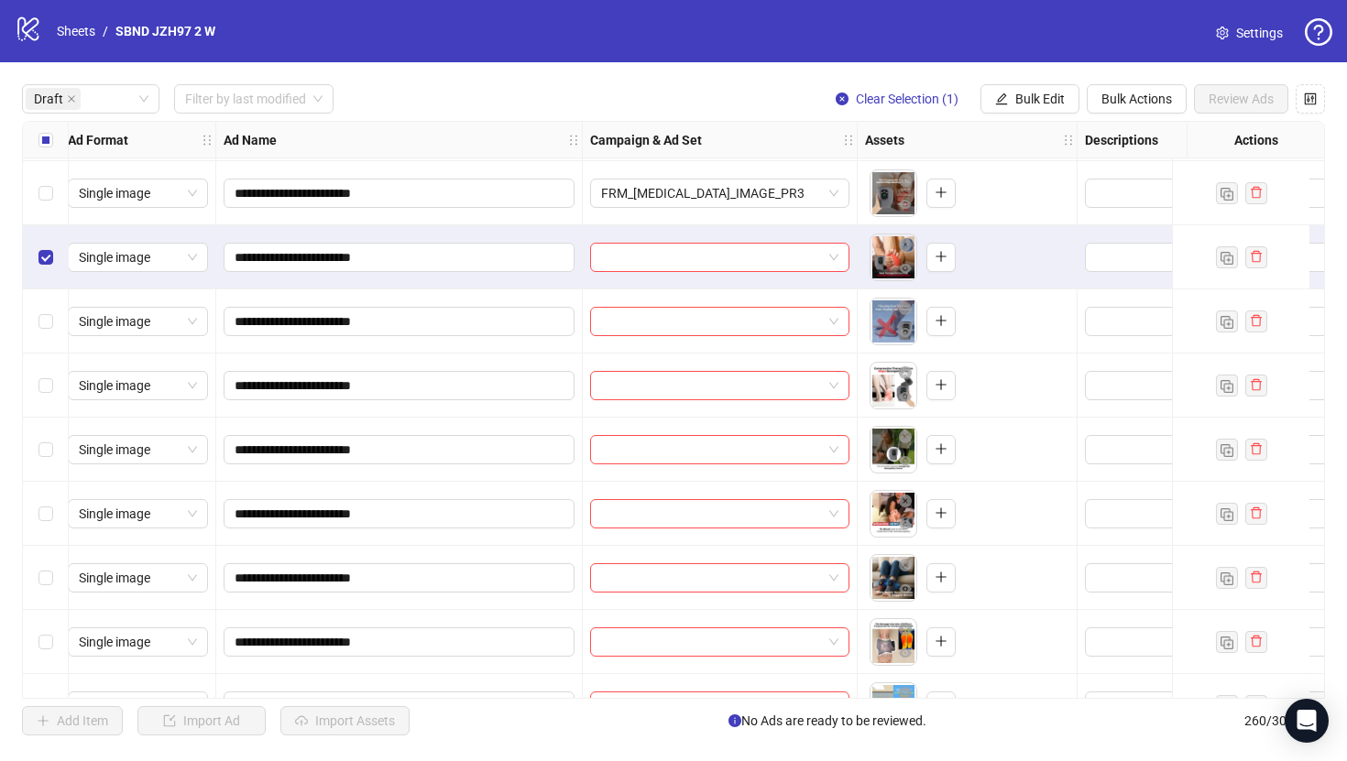
click at [45, 498] on div "Select row 40" at bounding box center [46, 514] width 46 height 64
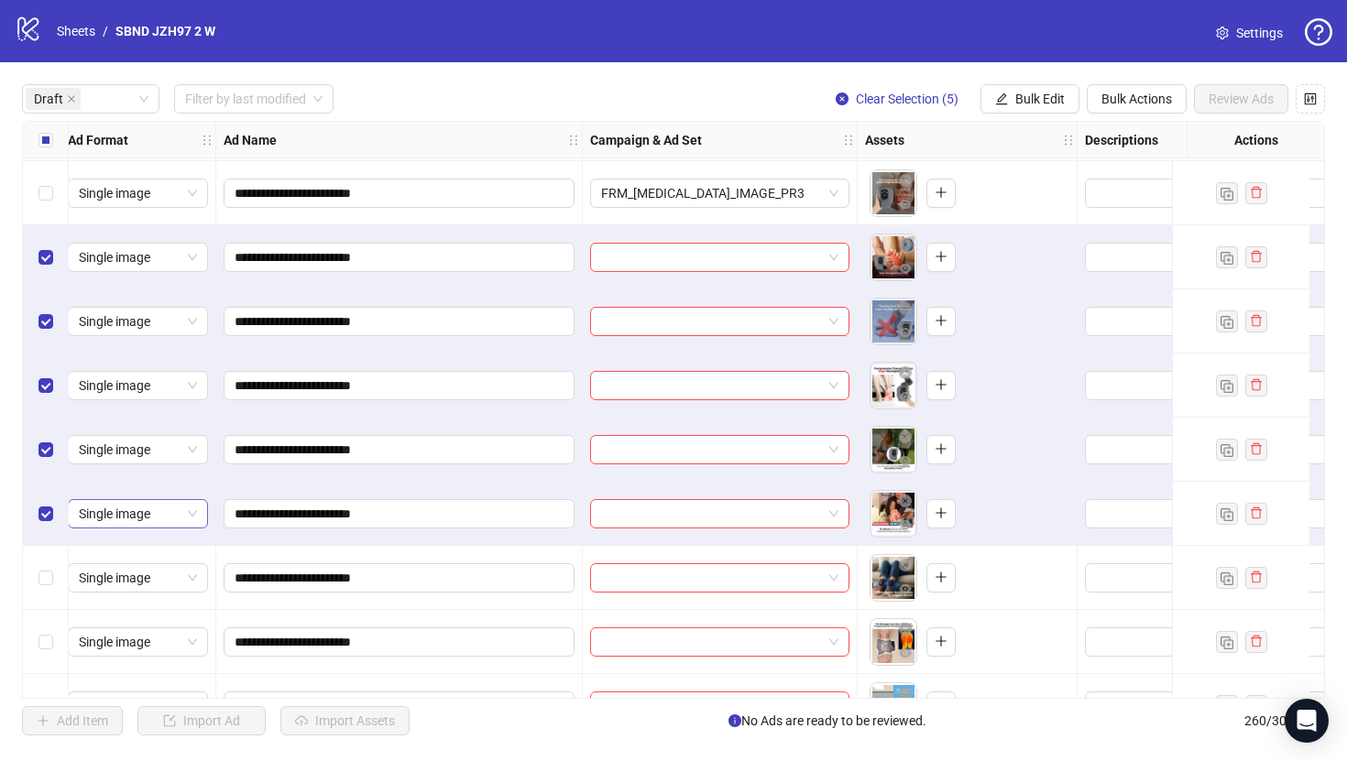
scroll to position [2354, 8]
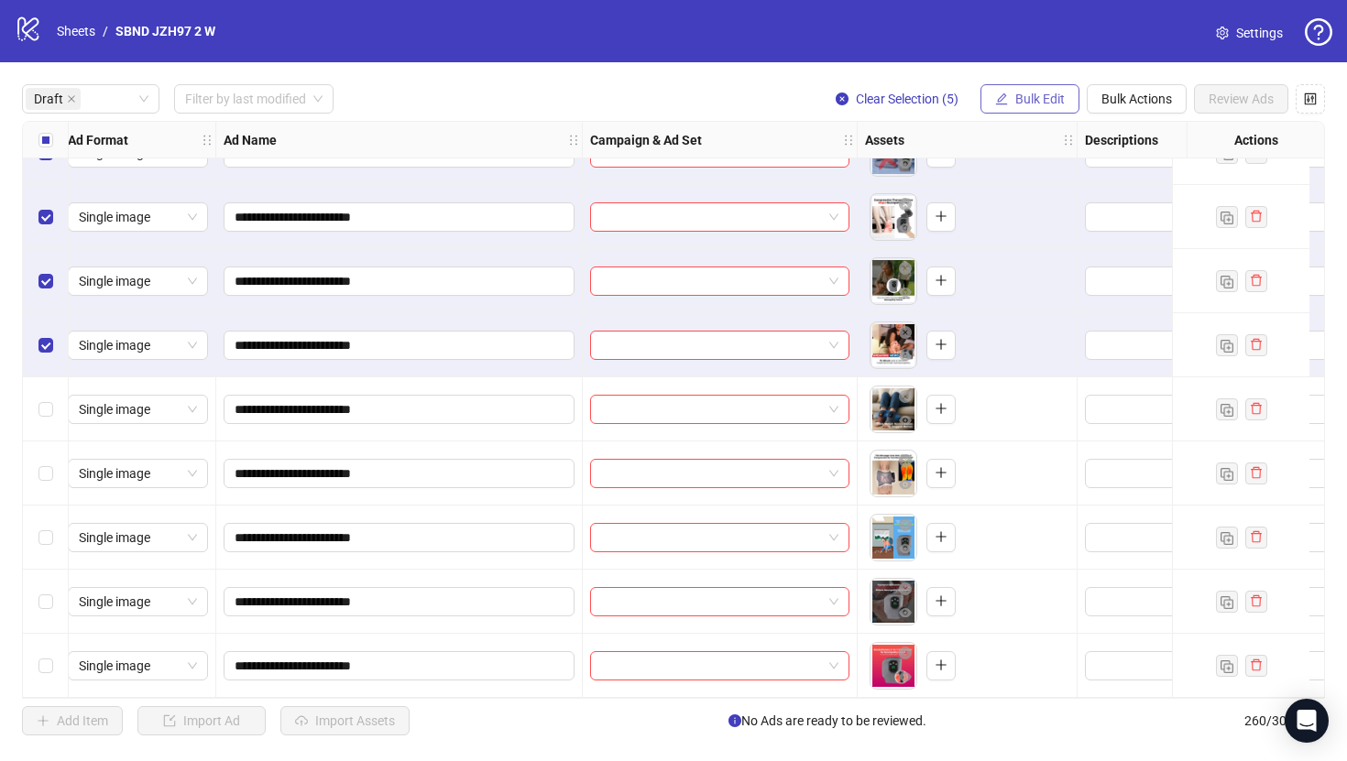
click at [1032, 90] on button "Bulk Edit" at bounding box center [1029, 98] width 99 height 29
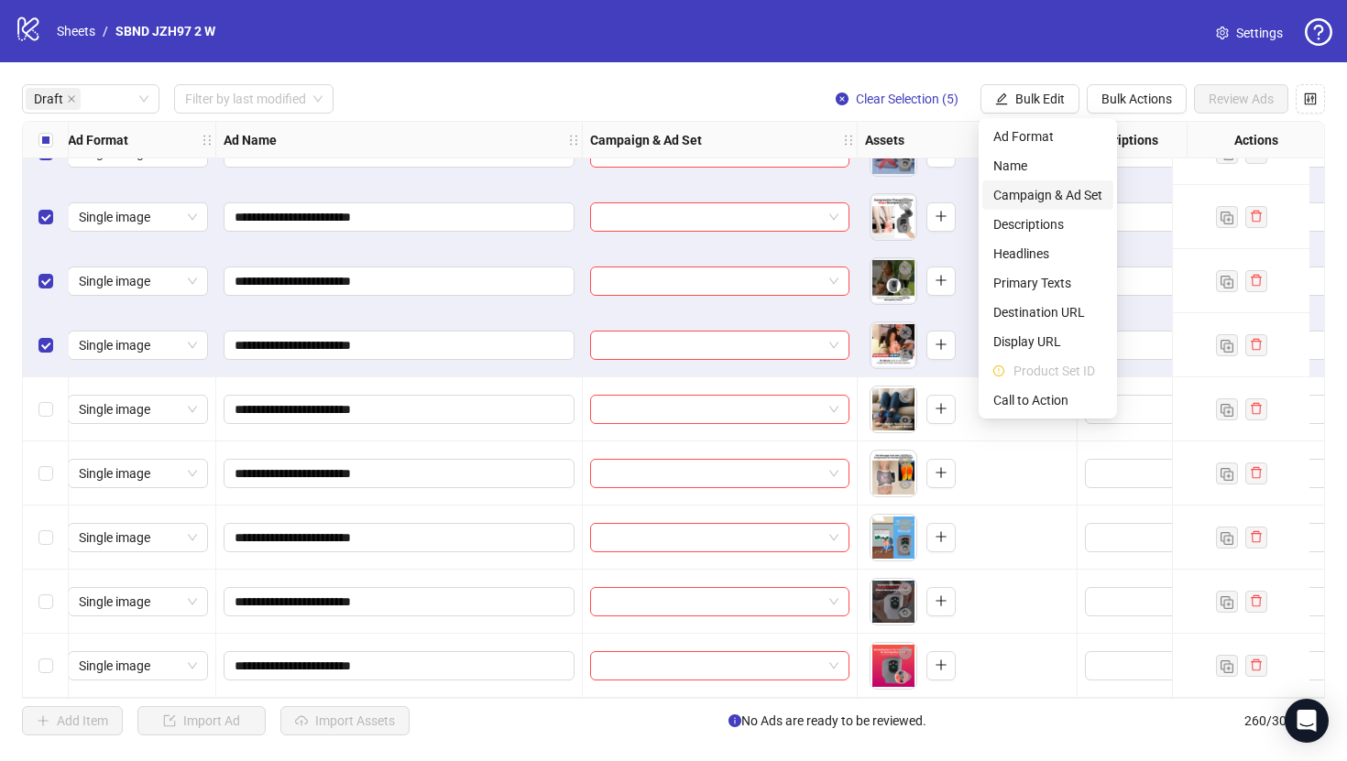
click at [1044, 192] on span "Campaign & Ad Set" at bounding box center [1047, 195] width 109 height 20
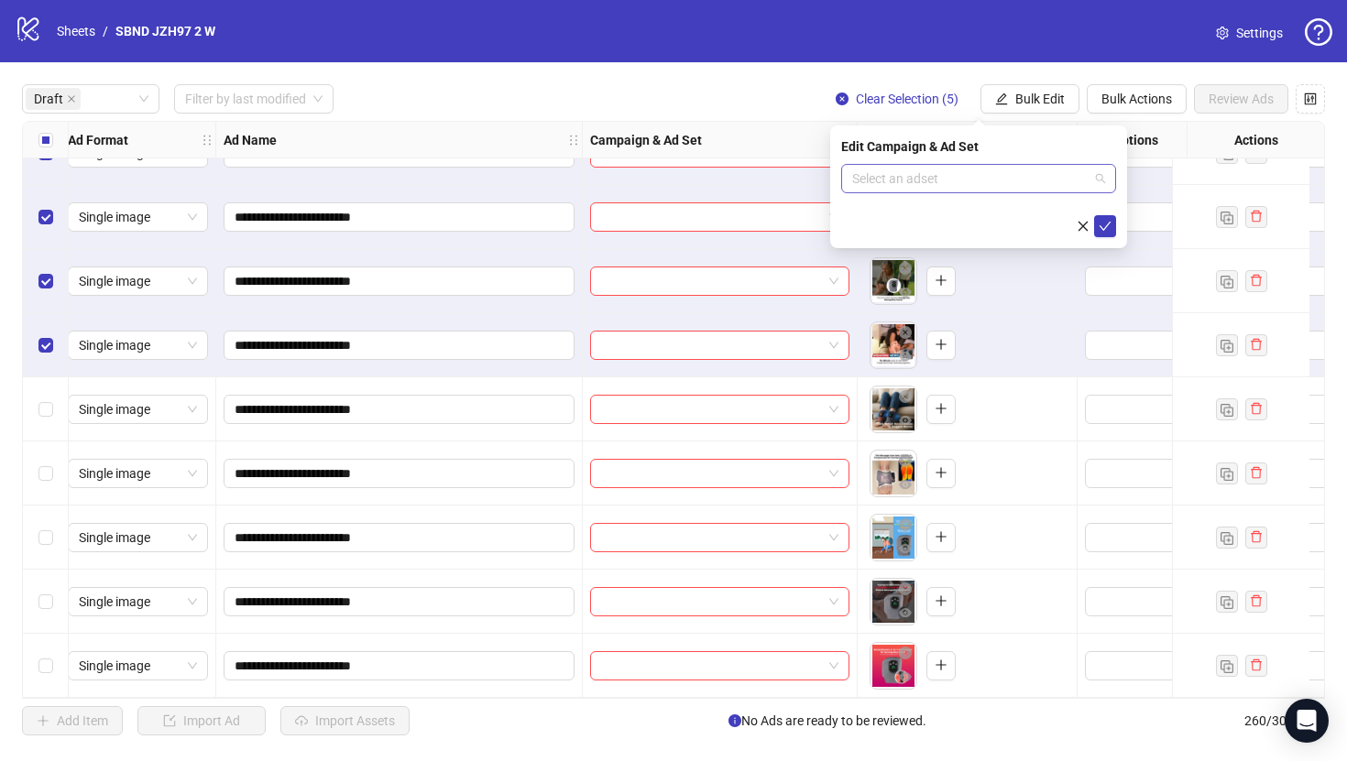
click at [996, 178] on input "search" at bounding box center [970, 178] width 236 height 27
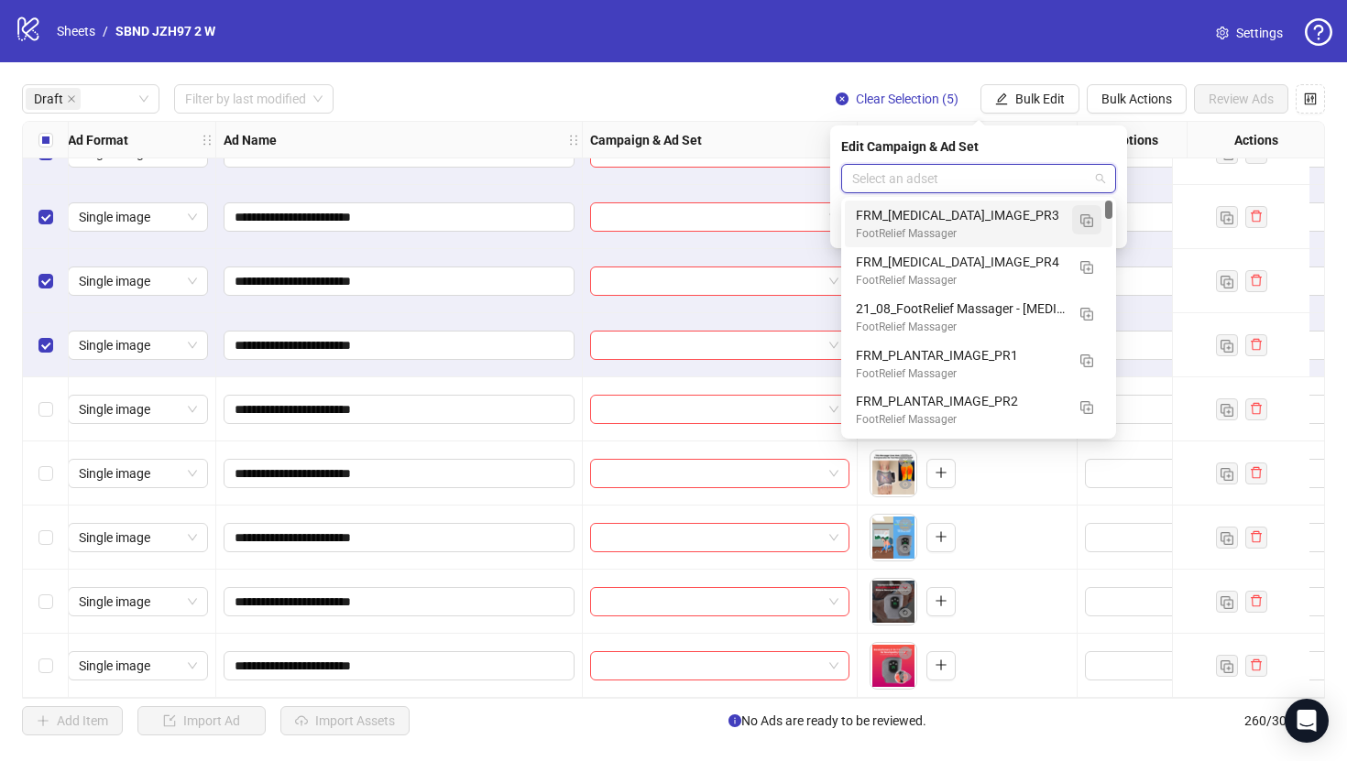
click at [1085, 224] on img "button" at bounding box center [1086, 220] width 13 height 13
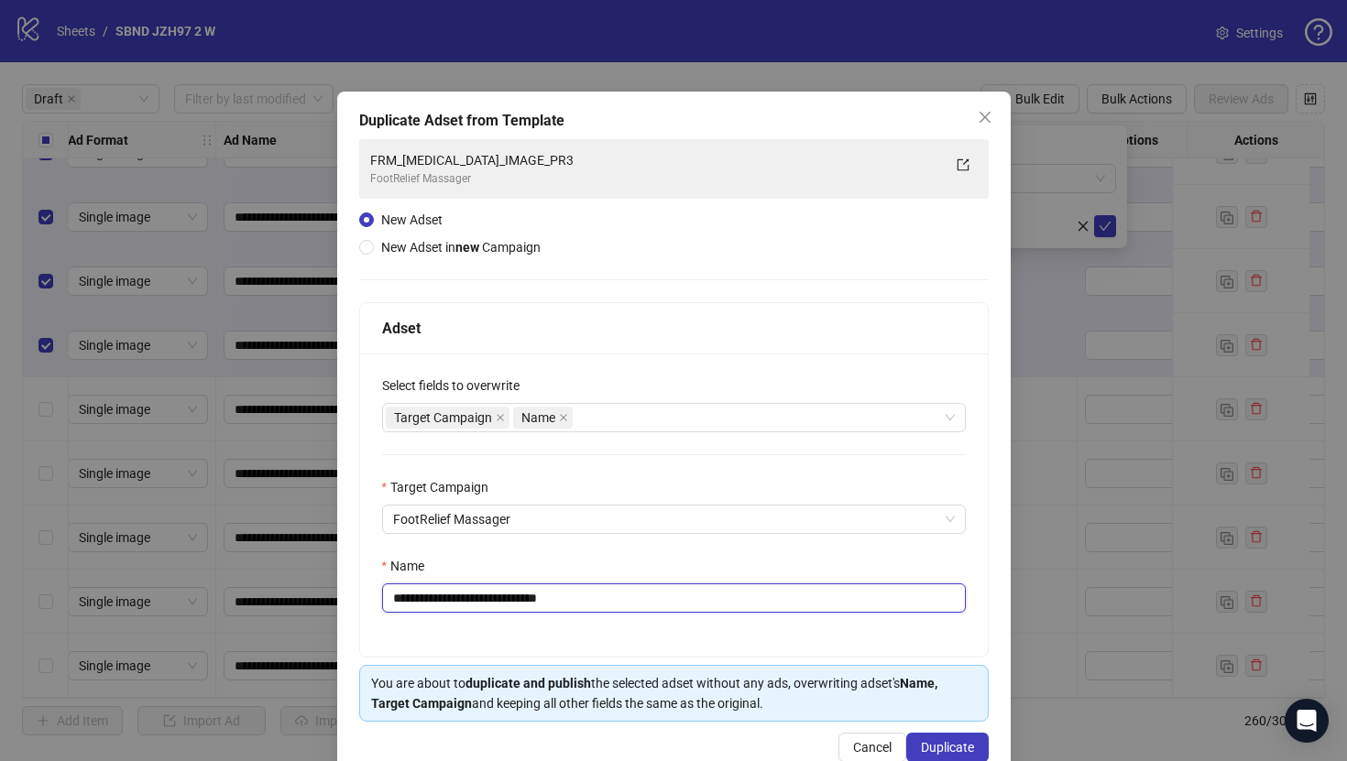
click at [771, 606] on input "**********" at bounding box center [674, 598] width 584 height 29
paste input "text"
type input "**********"
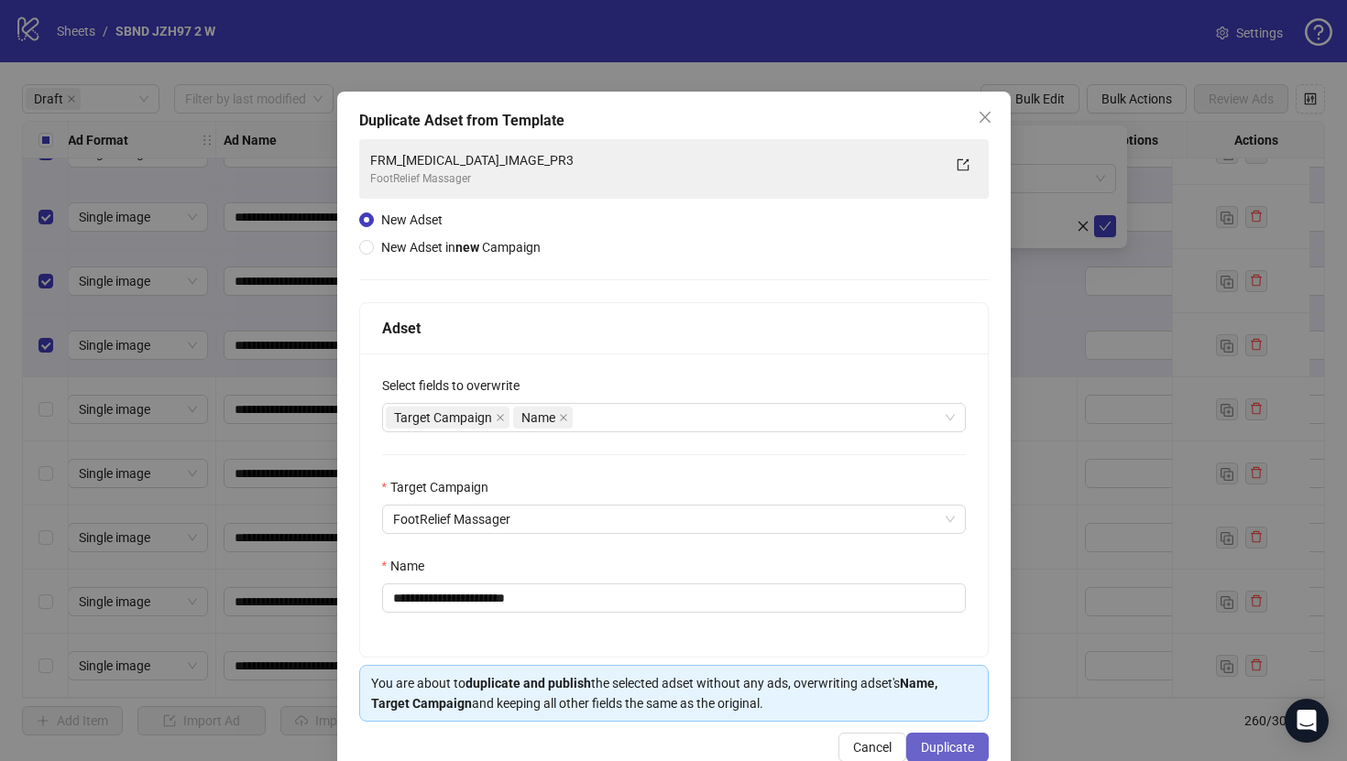
click at [938, 735] on button "Duplicate" at bounding box center [947, 747] width 82 height 29
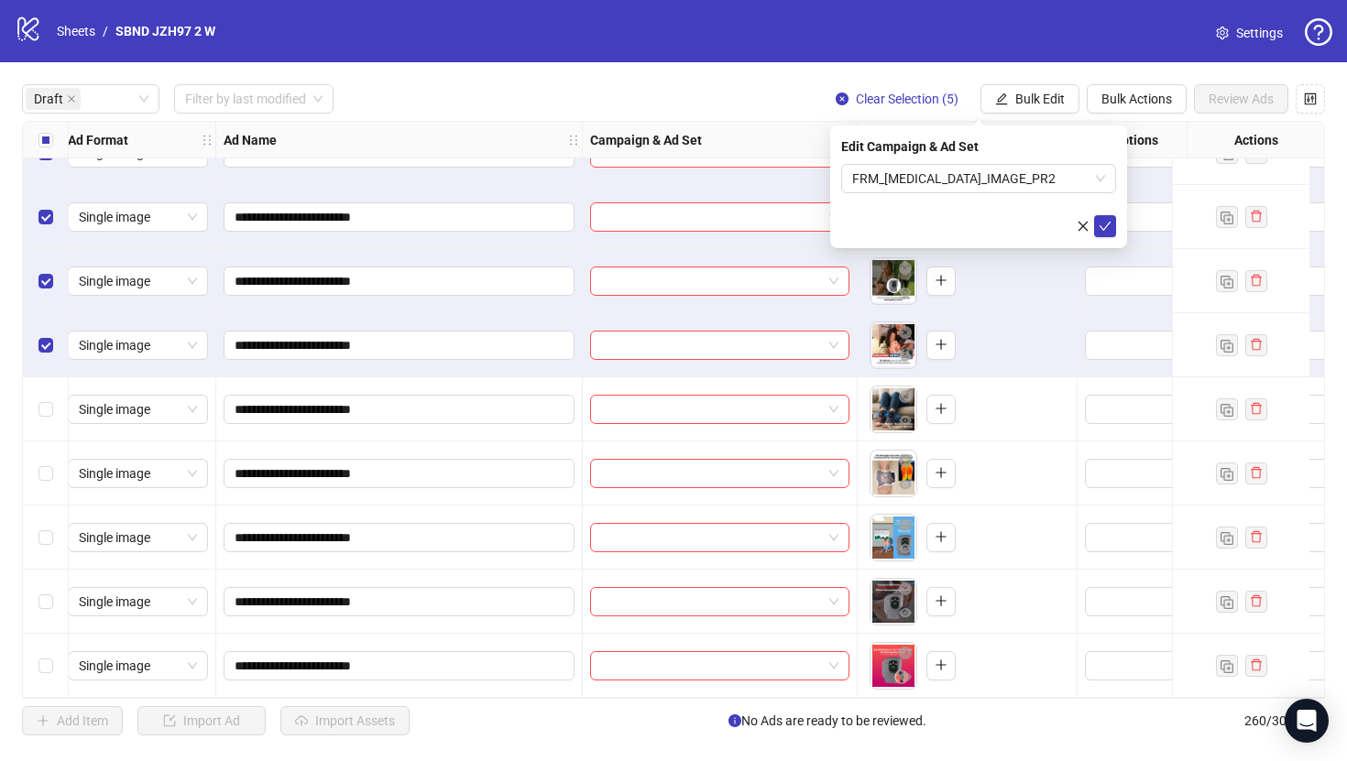
click at [1107, 237] on div "Edit Campaign & Ad Set FRM_[MEDICAL_DATA]_IMAGE_PR2" at bounding box center [978, 187] width 297 height 123
click at [1106, 226] on icon "check" at bounding box center [1106, 226] width 12 height 9
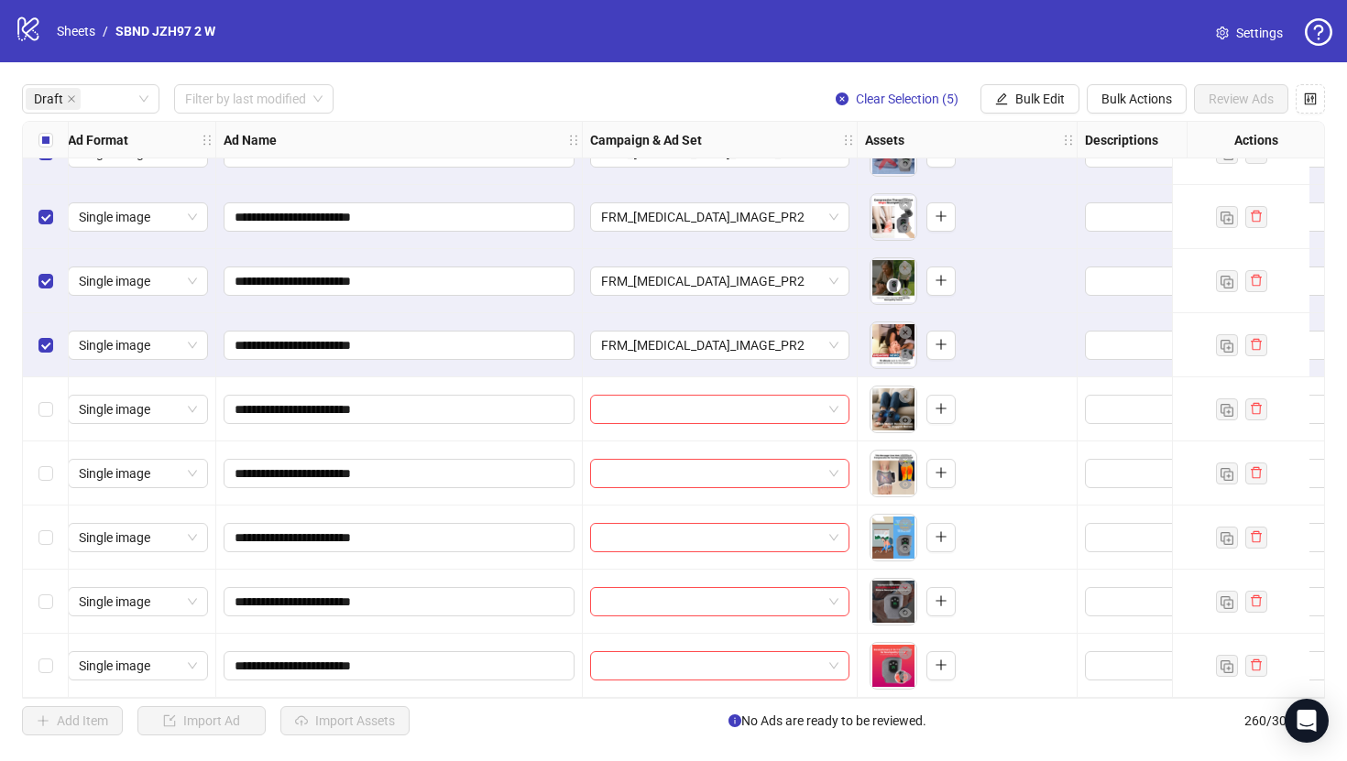
click at [54, 148] on div "Select all rows" at bounding box center [46, 140] width 46 height 37
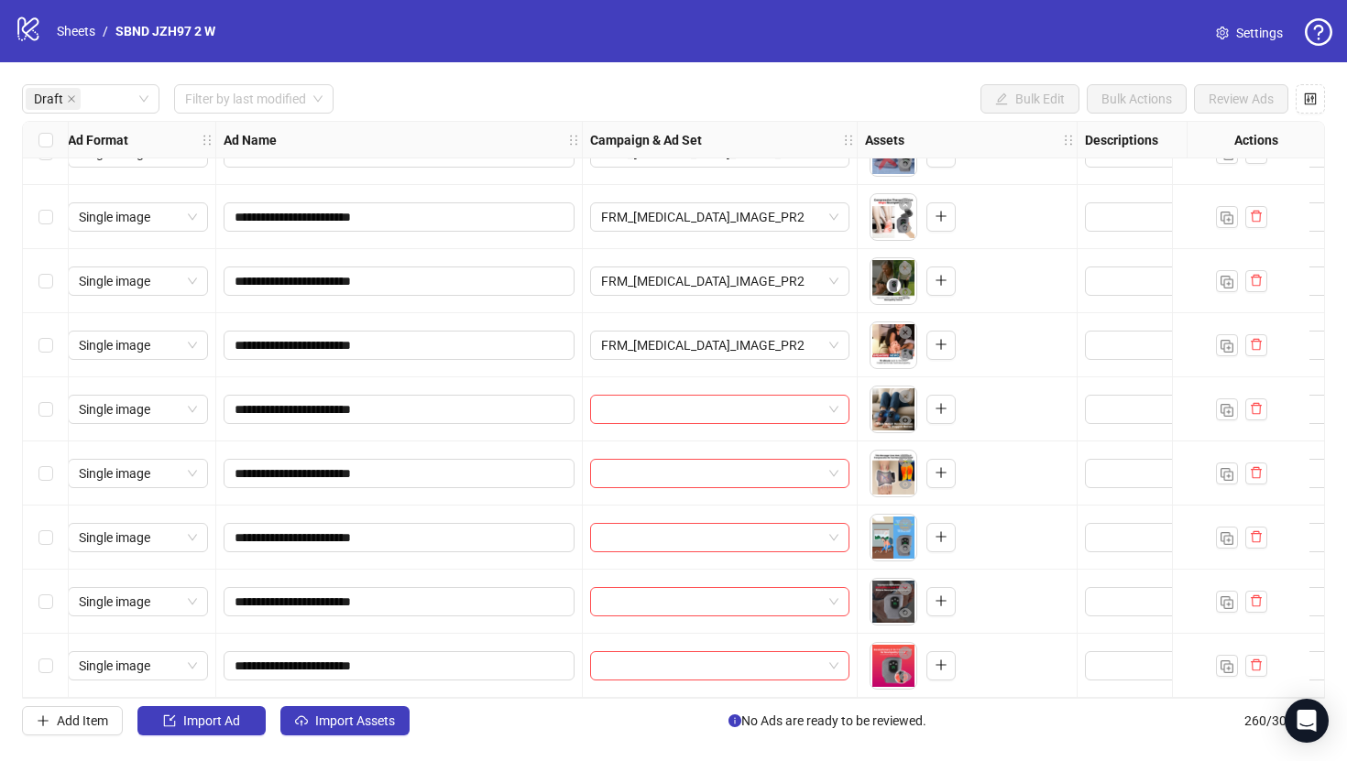
click at [65, 398] on div "Select row 41" at bounding box center [46, 409] width 46 height 64
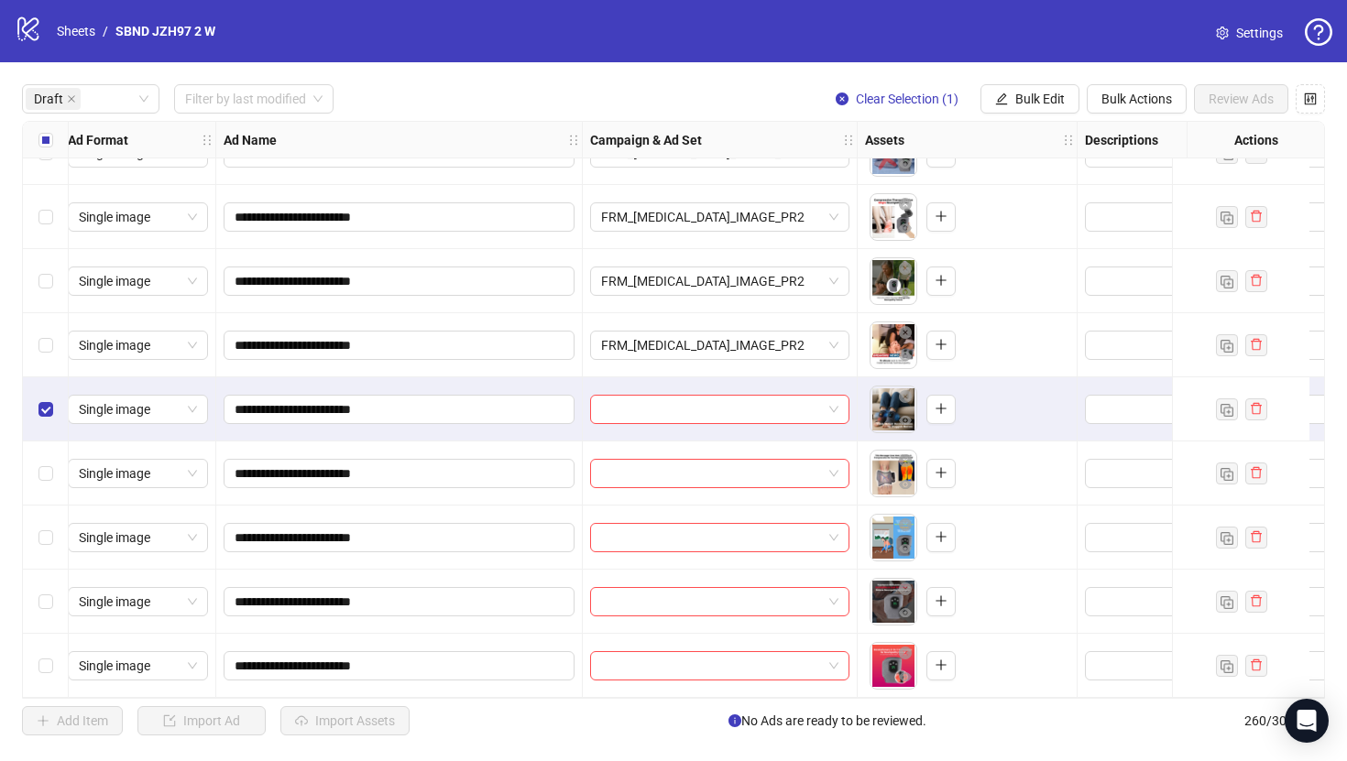
click at [44, 670] on div "Select row 45" at bounding box center [46, 666] width 46 height 64
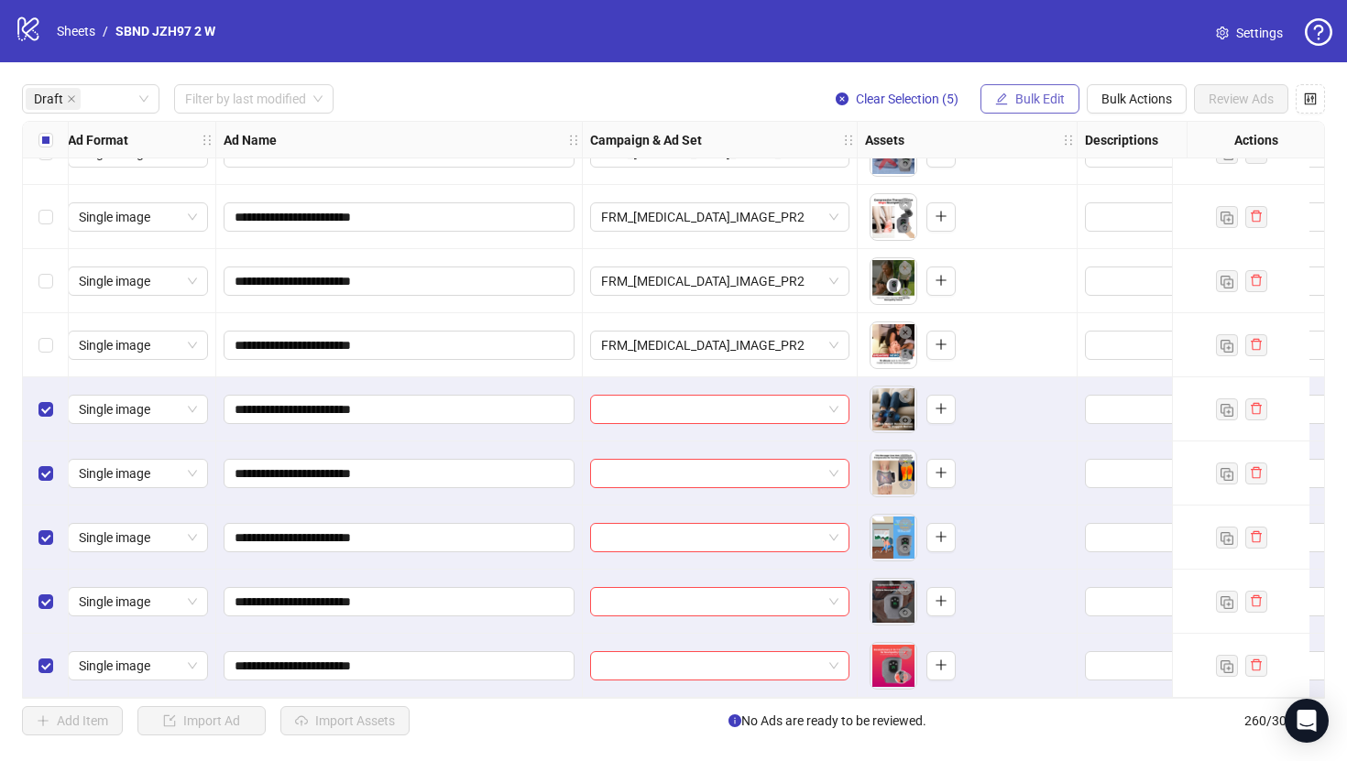
click at [1011, 93] on button "Bulk Edit" at bounding box center [1029, 98] width 99 height 29
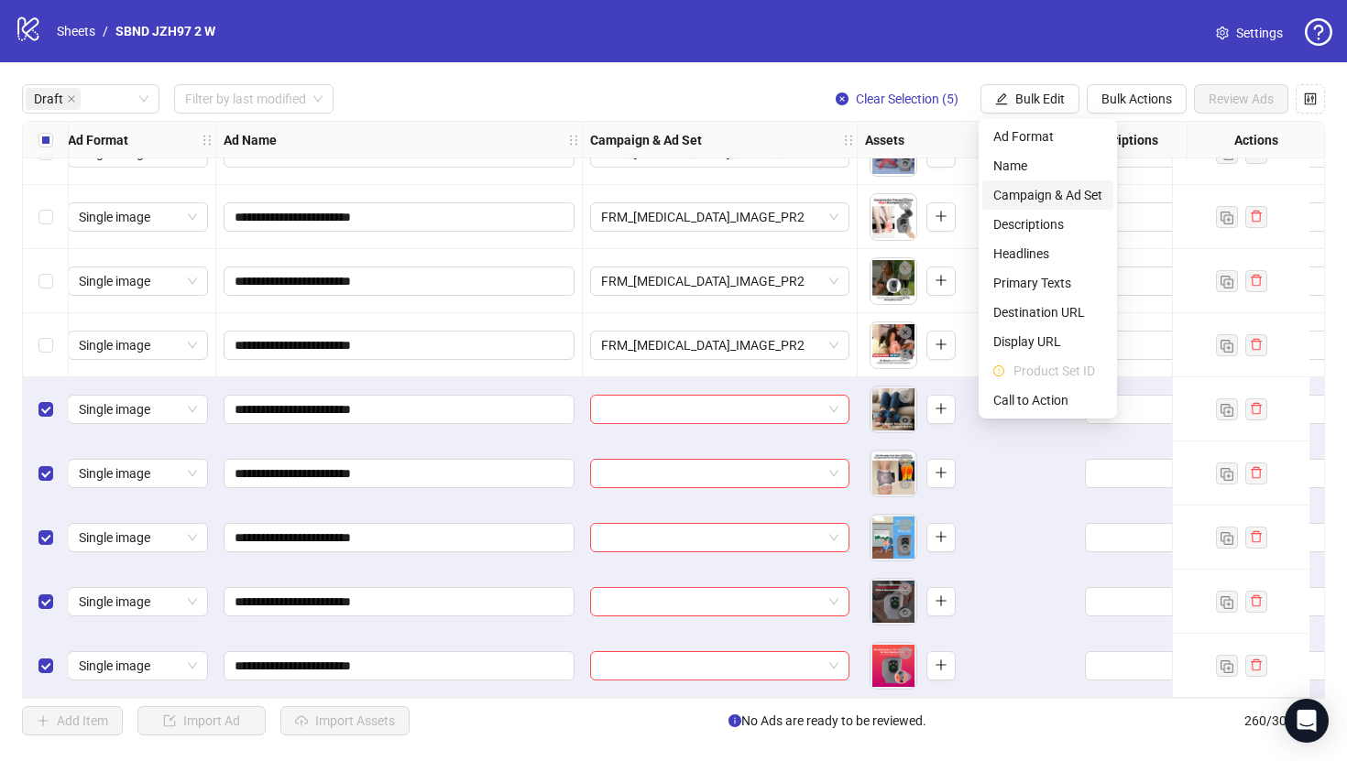
click at [1031, 208] on li "Campaign & Ad Set" at bounding box center [1047, 195] width 131 height 29
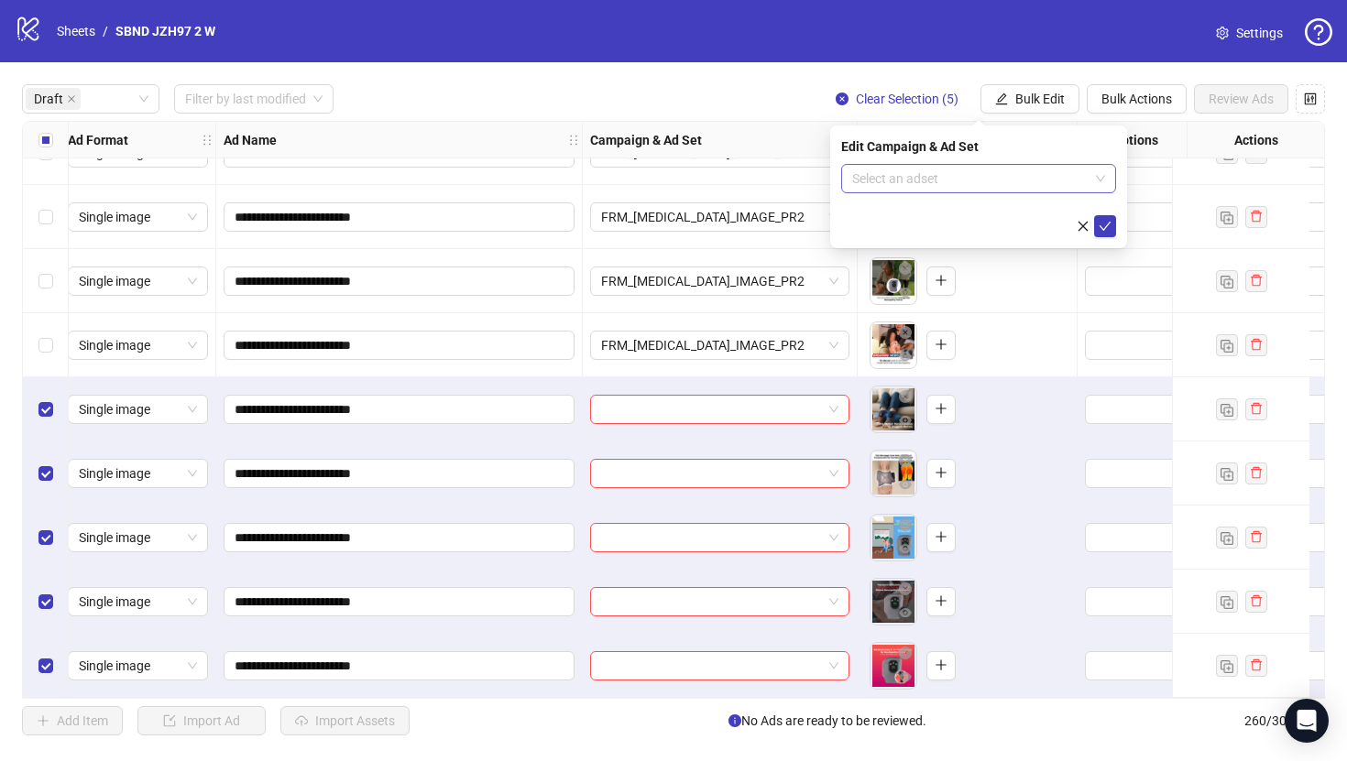
click at [986, 180] on input "search" at bounding box center [970, 178] width 236 height 27
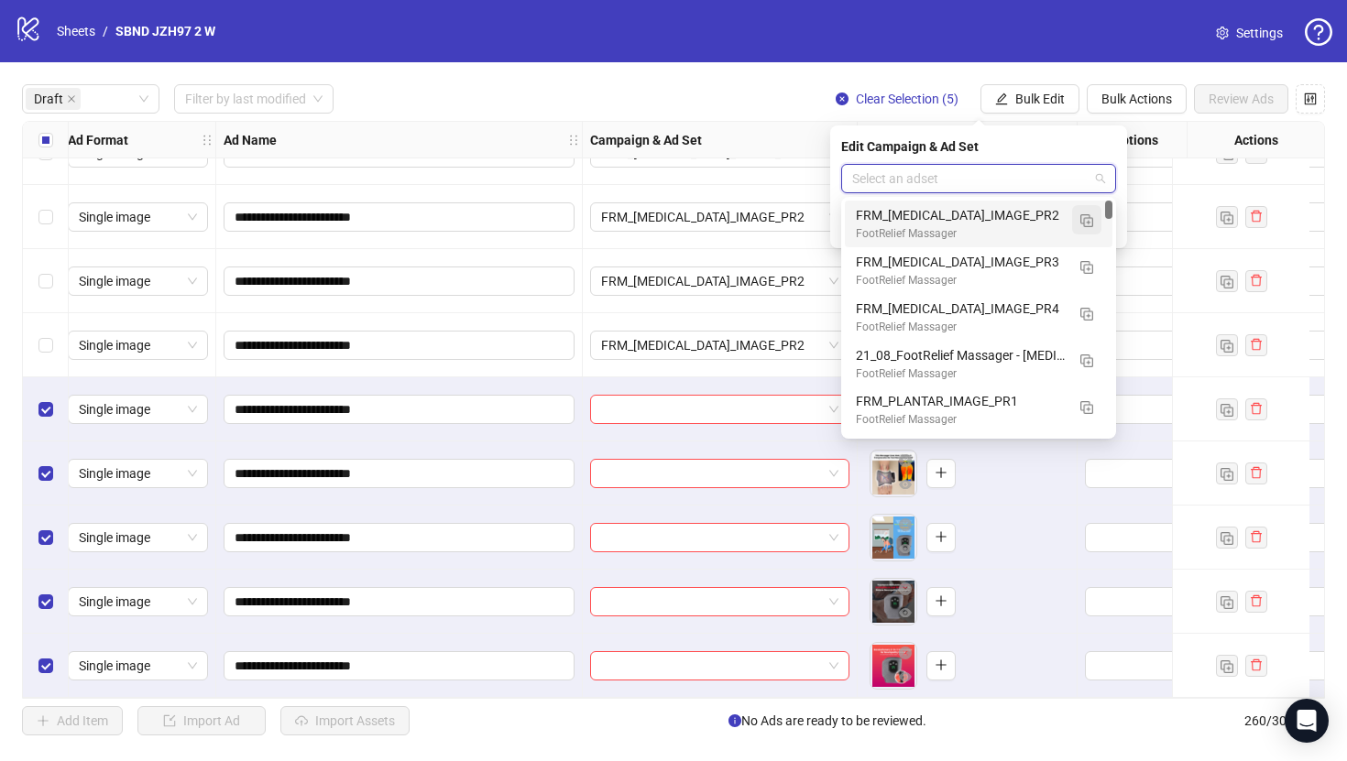
click at [1089, 223] on img "button" at bounding box center [1086, 220] width 13 height 13
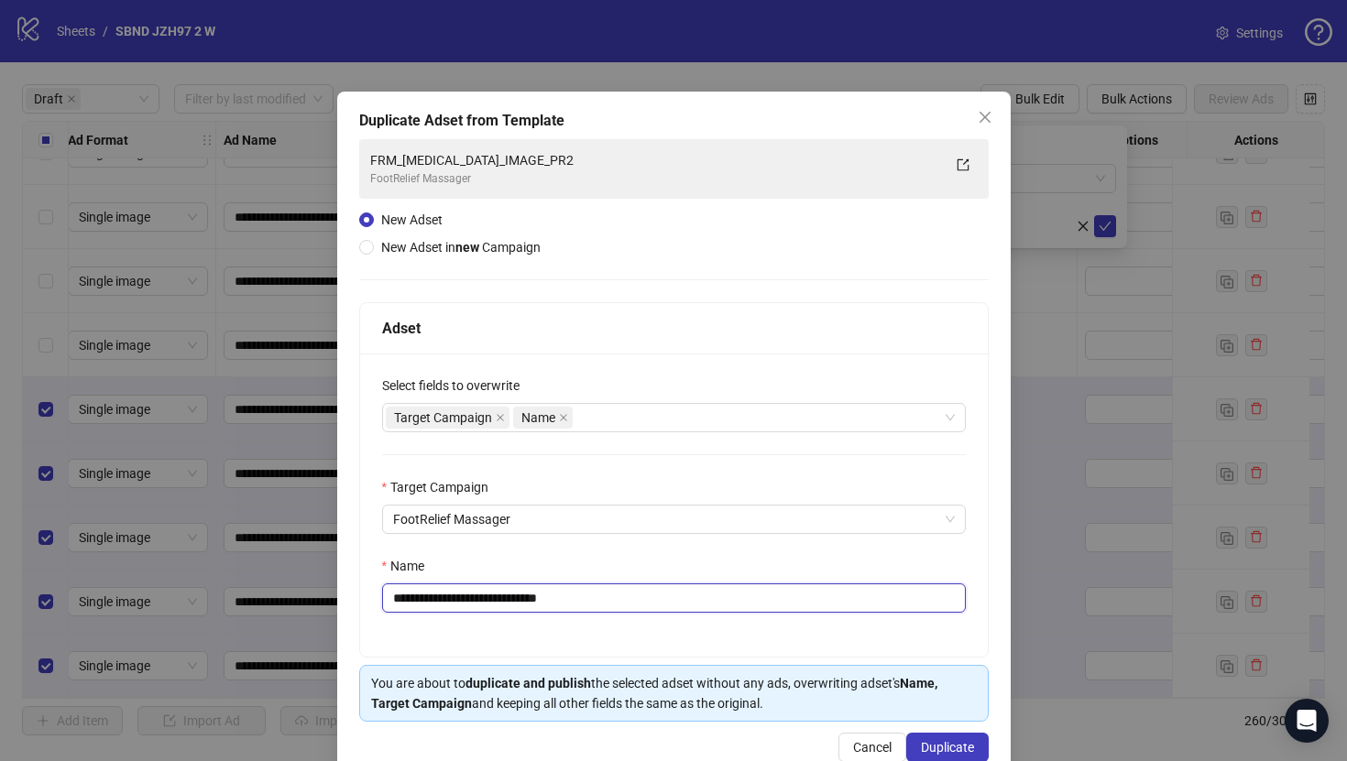
click at [805, 613] on input "**********" at bounding box center [674, 598] width 584 height 29
paste input "text"
type input "**********"
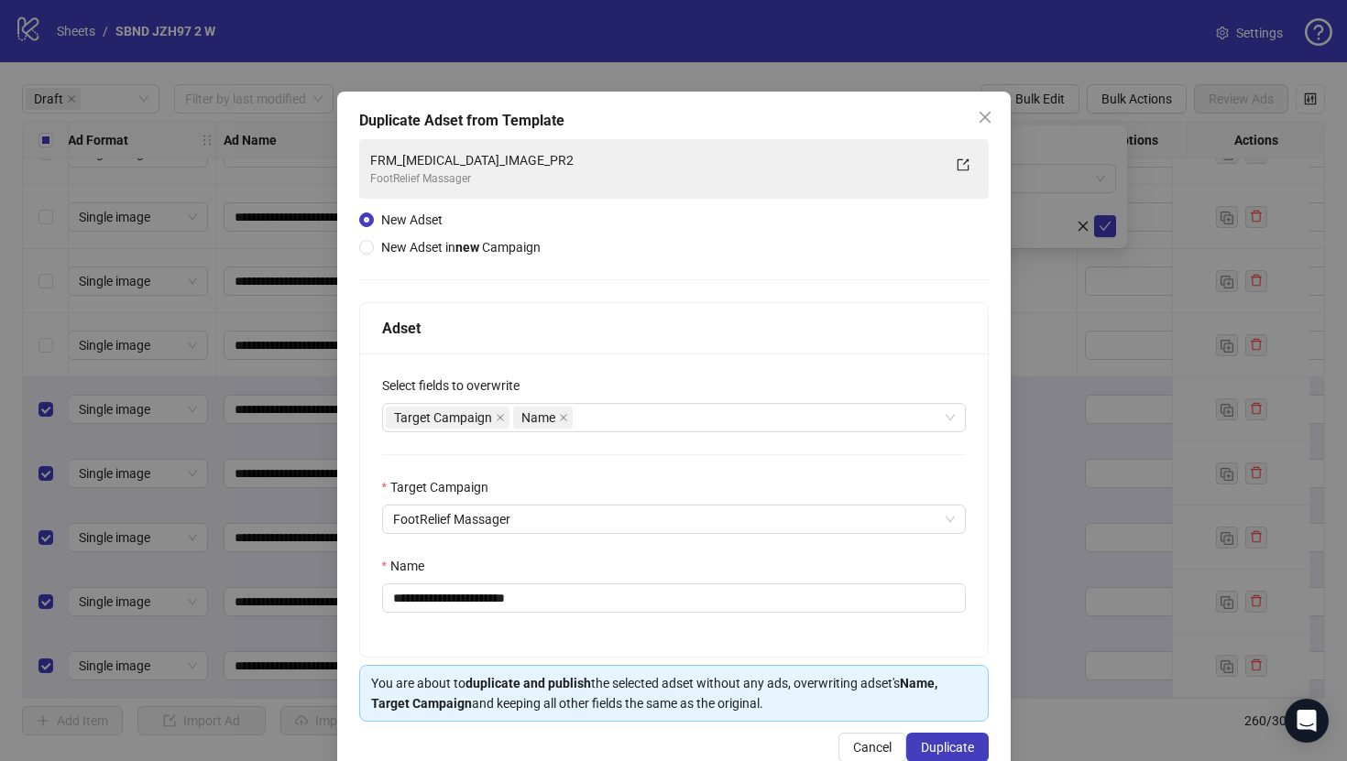
click at [938, 731] on div "**********" at bounding box center [673, 436] width 673 height 689
click at [938, 735] on button "Duplicate" at bounding box center [947, 747] width 82 height 29
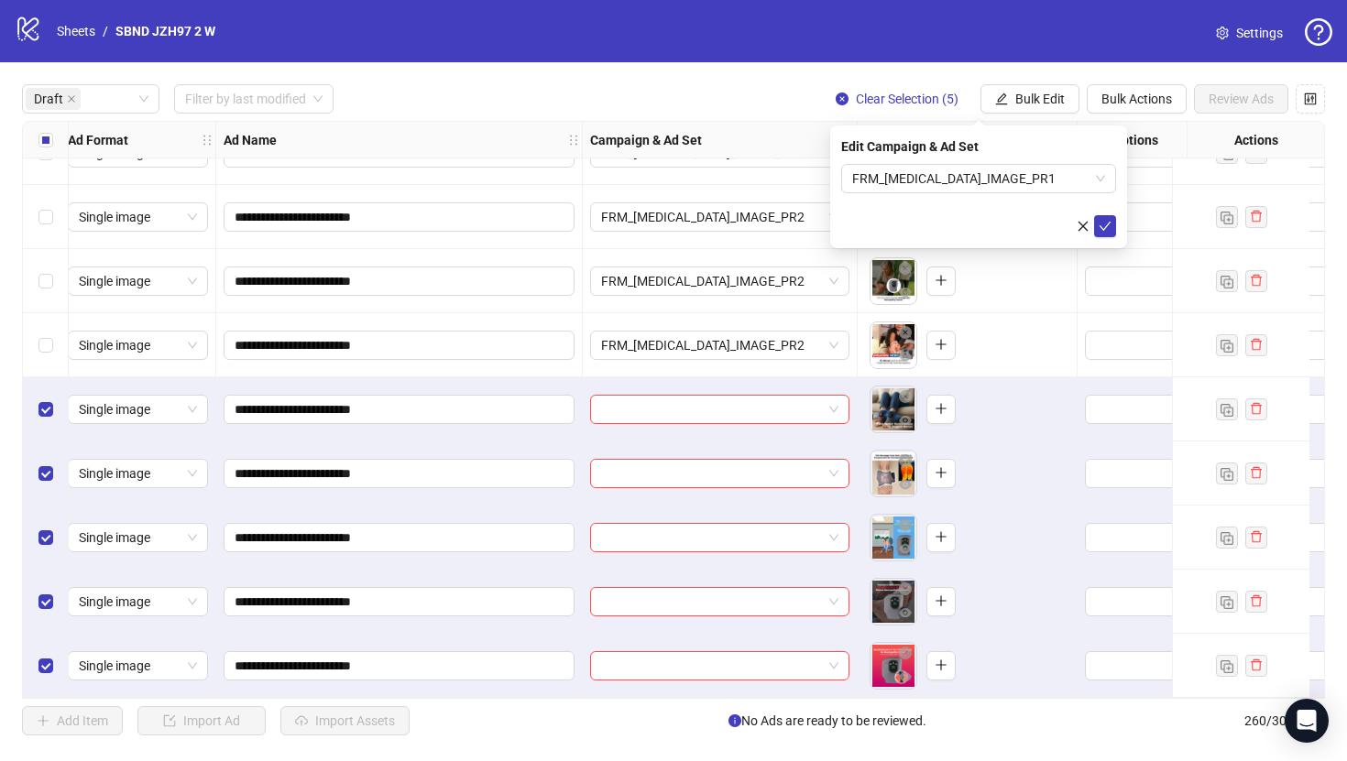
click at [1109, 225] on icon "check" at bounding box center [1105, 226] width 13 height 13
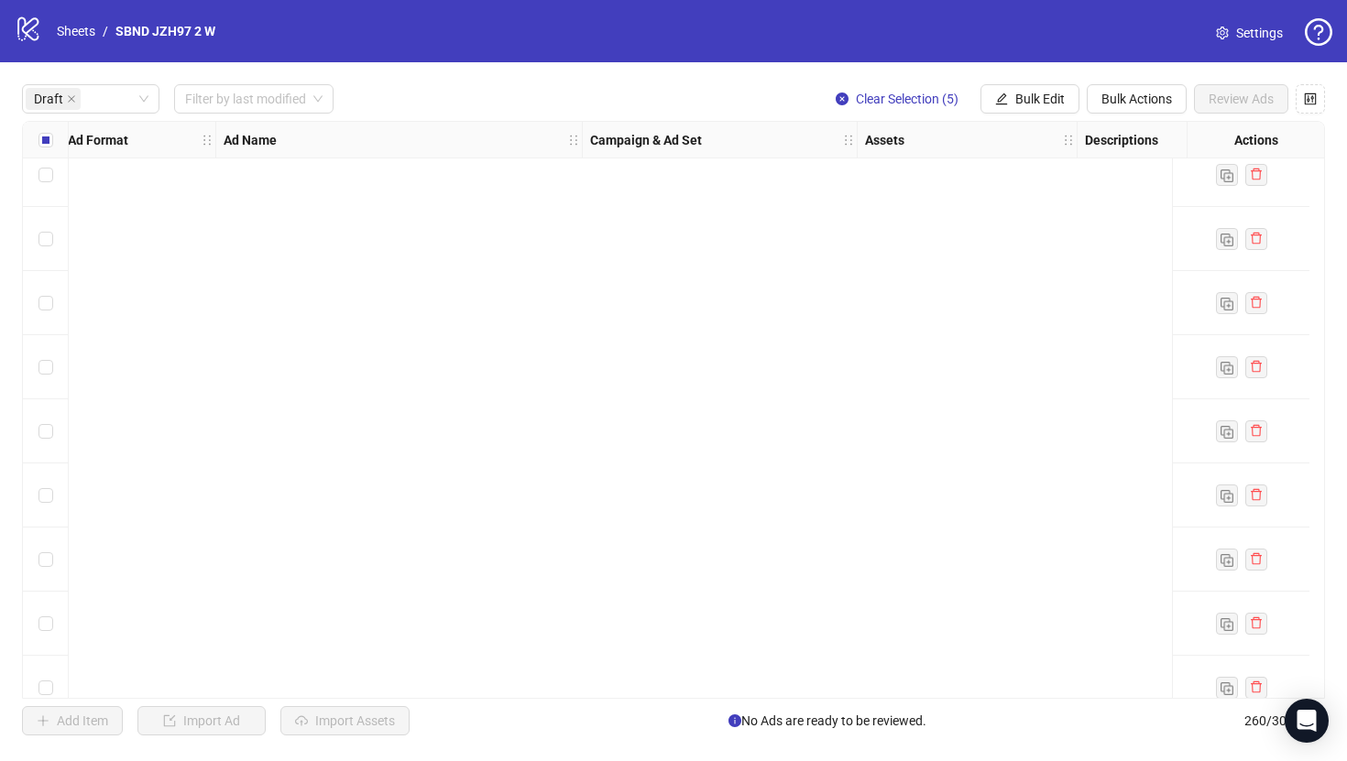
scroll to position [0, 8]
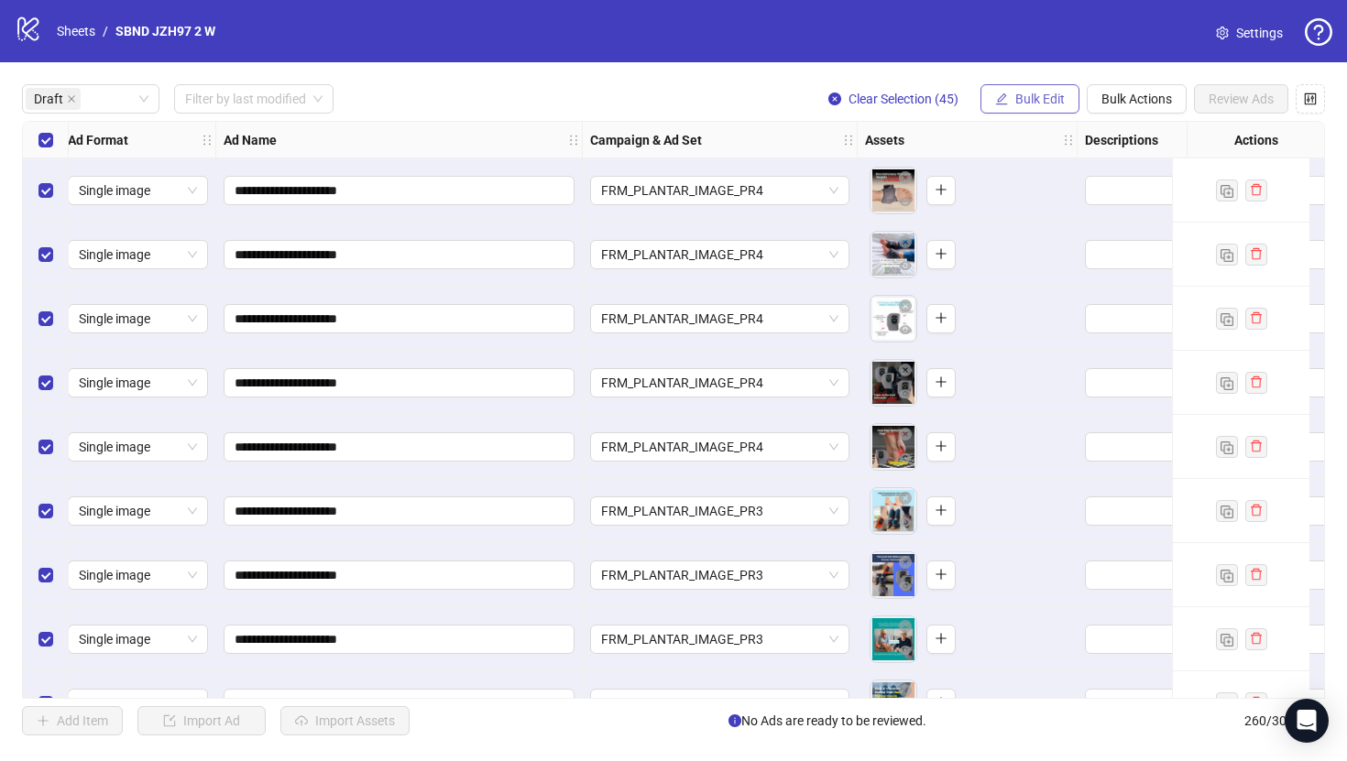
click at [1018, 105] on span "Bulk Edit" at bounding box center [1039, 99] width 49 height 15
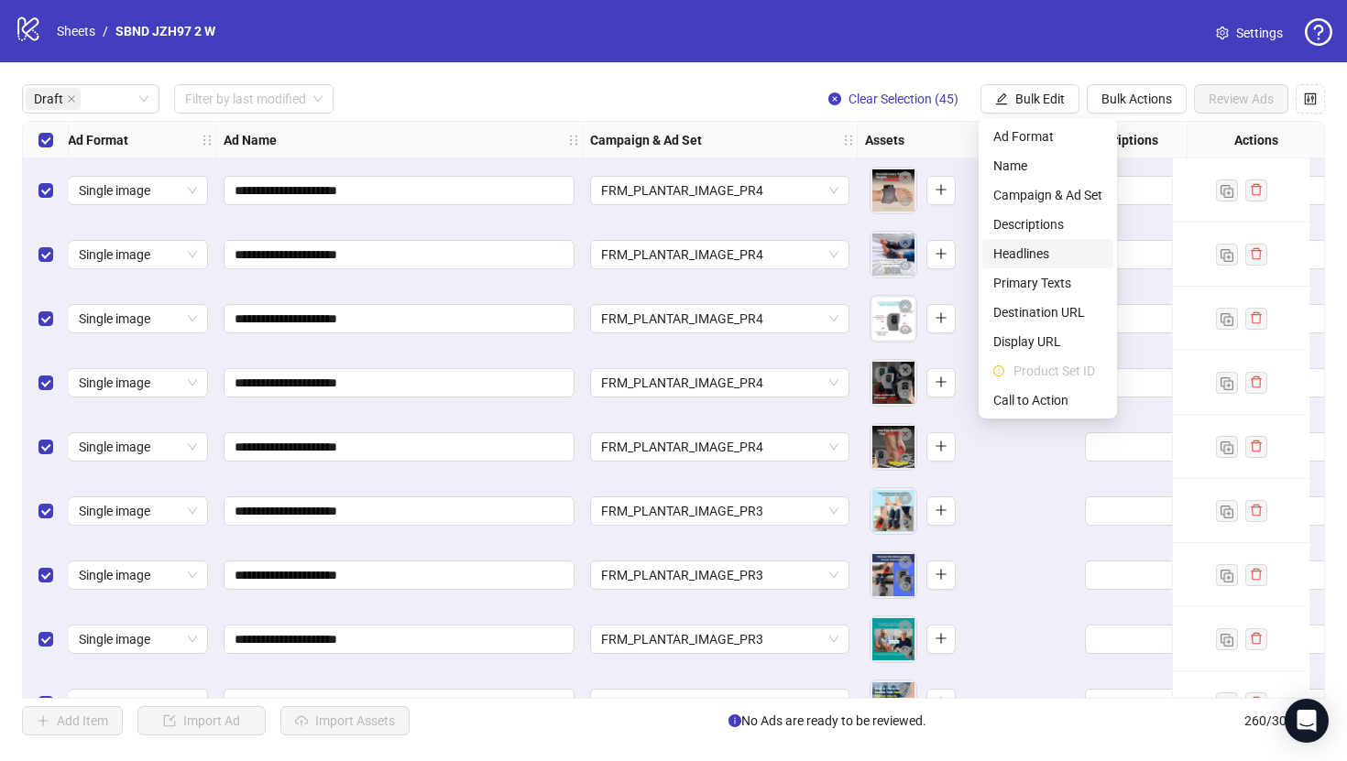
click at [1055, 254] on span "Headlines" at bounding box center [1047, 254] width 109 height 20
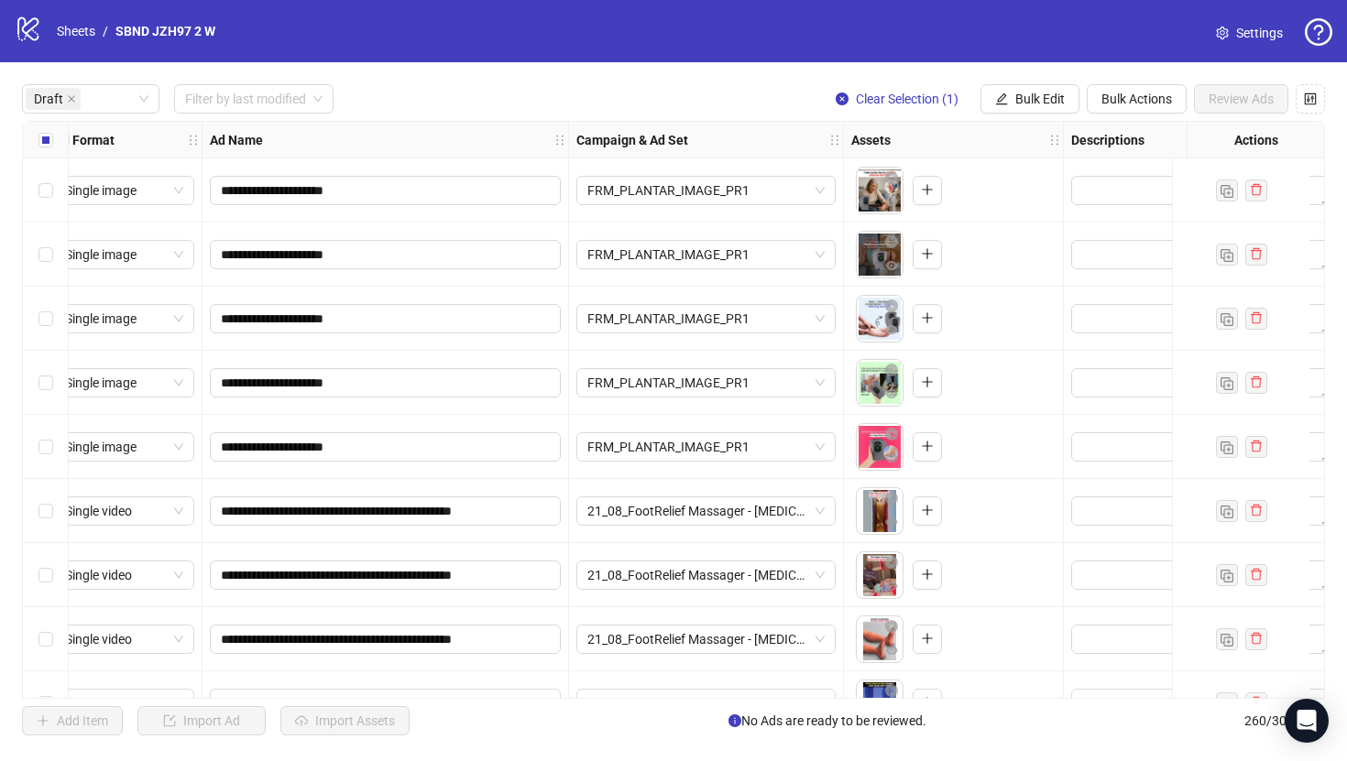
scroll to position [964, 22]
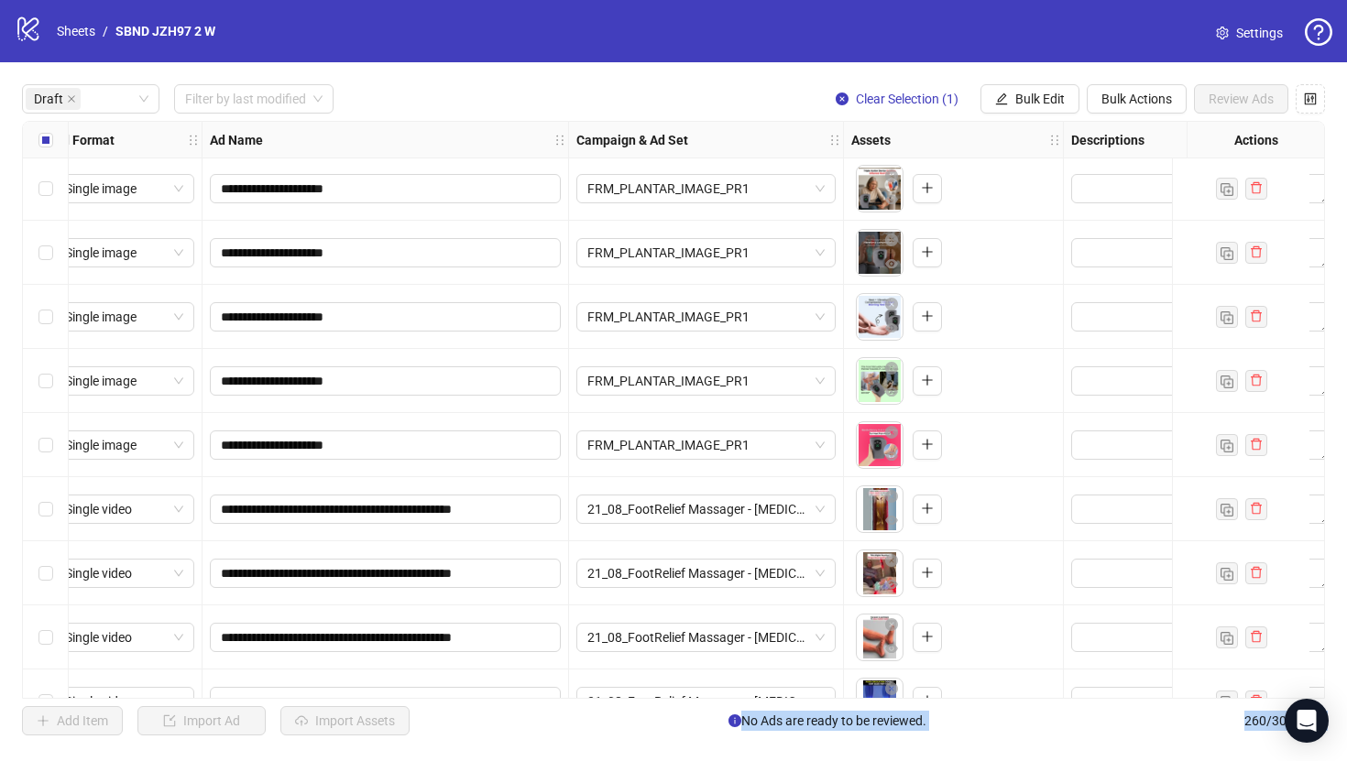
click at [56, 443] on div "Select row 20" at bounding box center [46, 445] width 46 height 64
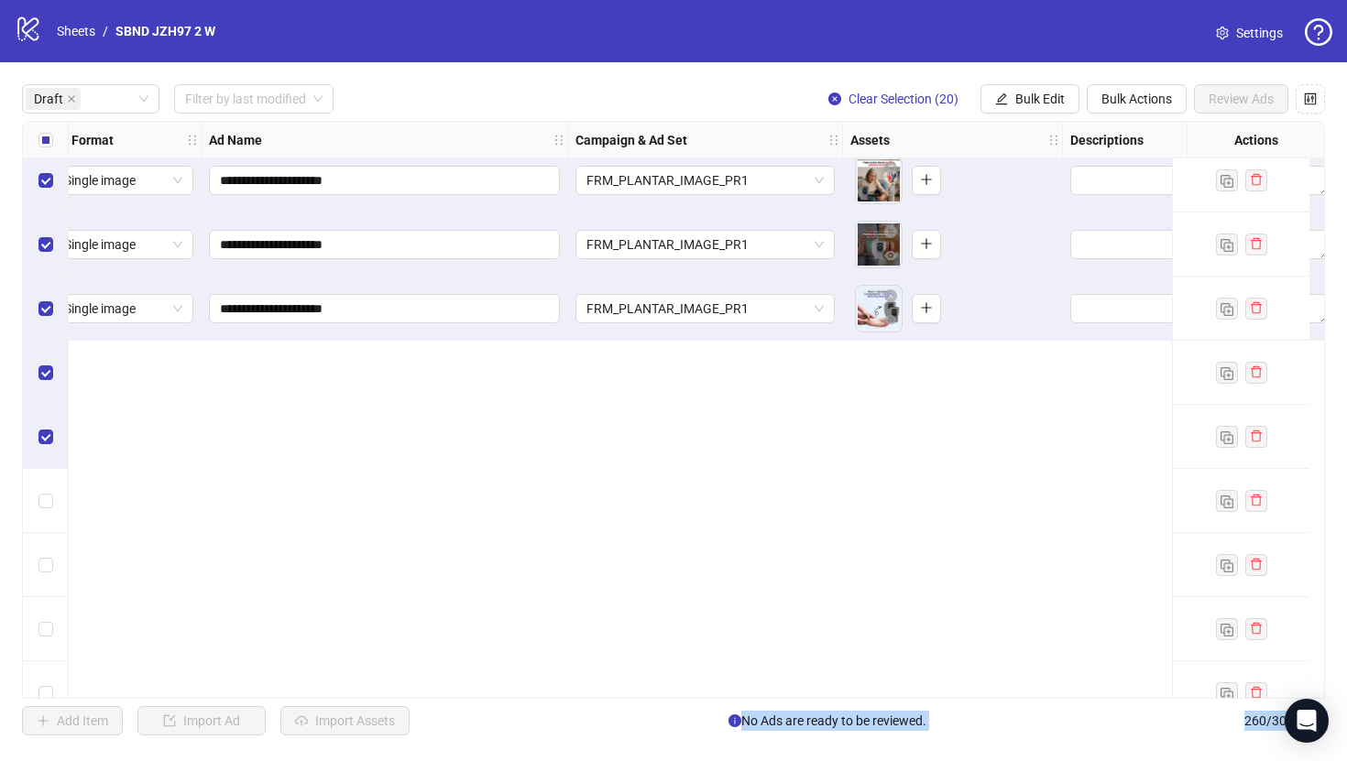
scroll to position [0, 23]
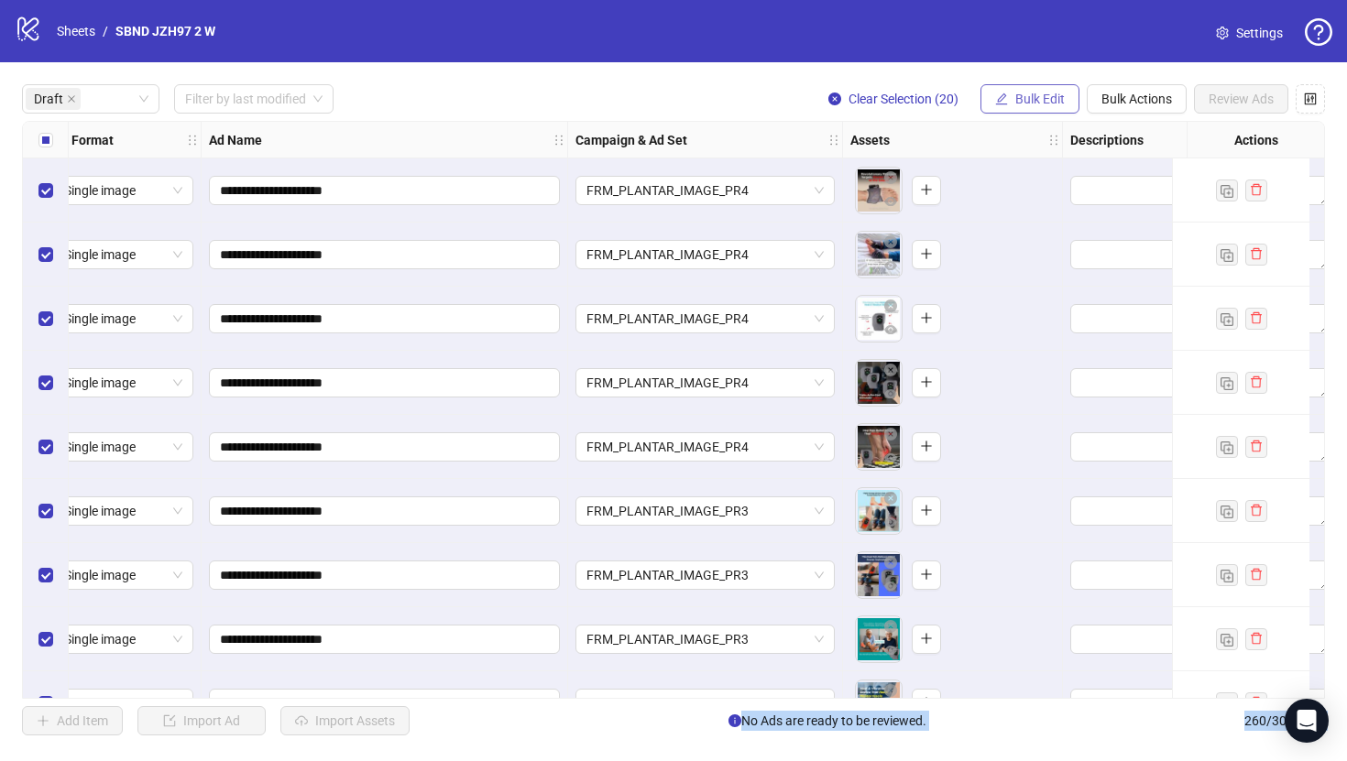
click at [1042, 109] on button "Bulk Edit" at bounding box center [1029, 98] width 99 height 29
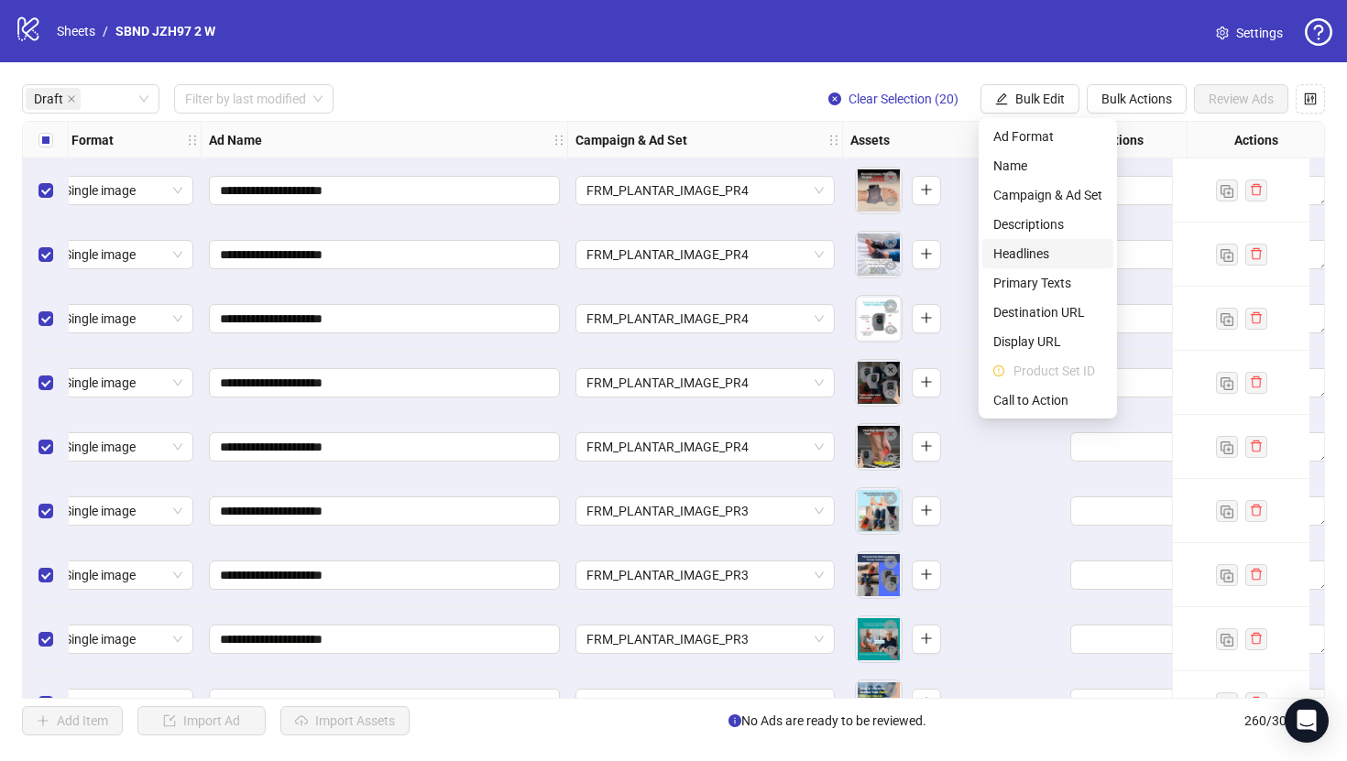
click at [1049, 244] on span "Headlines" at bounding box center [1047, 254] width 109 height 20
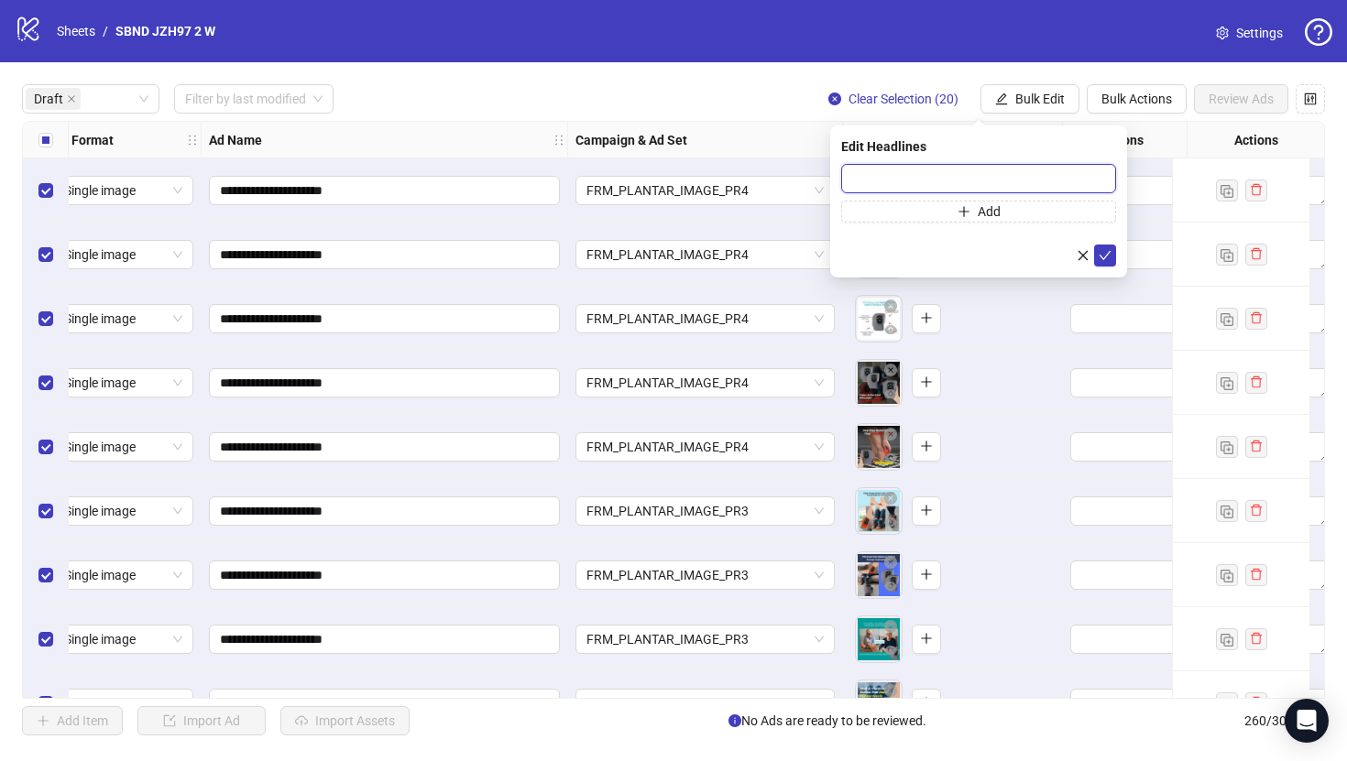
click at [979, 191] on input "text" at bounding box center [978, 178] width 275 height 29
type input "*"
click at [909, 182] on input "**********" at bounding box center [978, 178] width 275 height 29
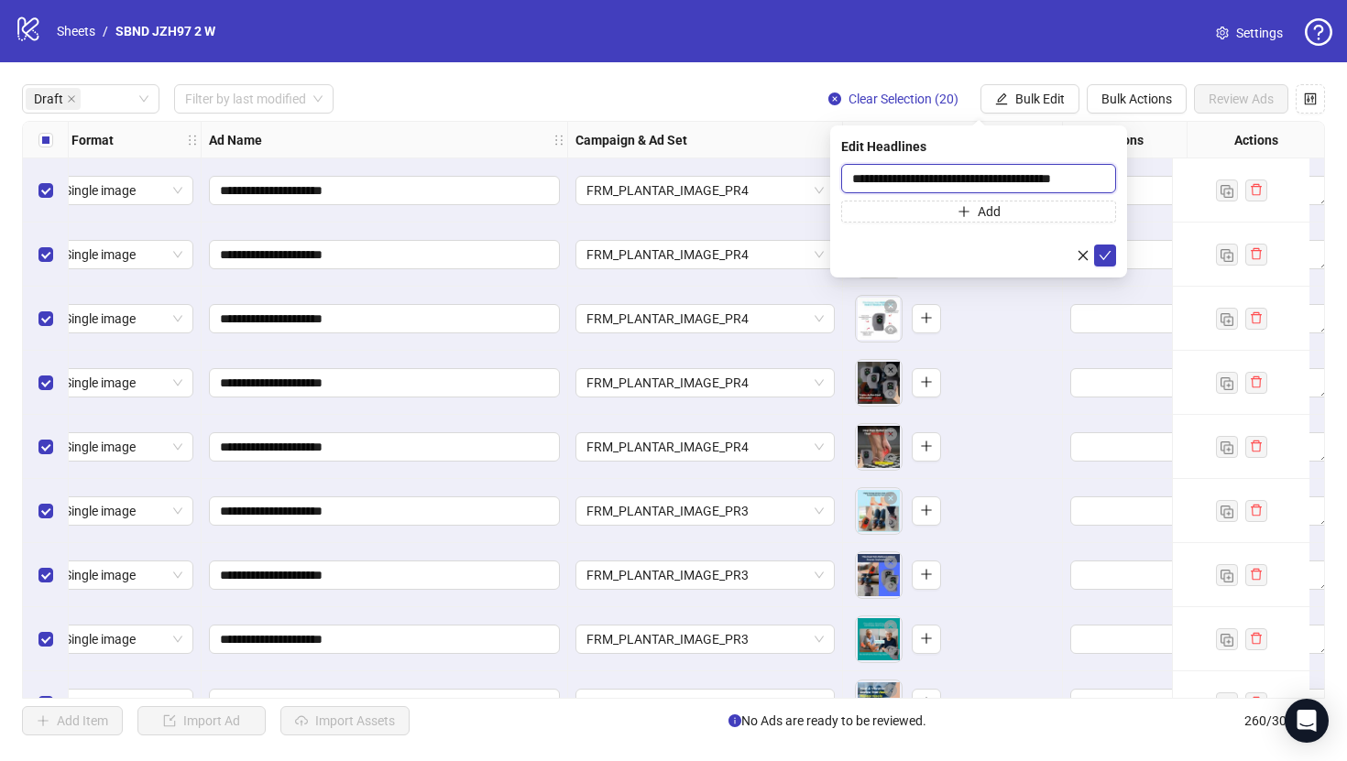
scroll to position [0, 0]
click at [960, 186] on input "**********" at bounding box center [978, 178] width 275 height 29
type input "**********"
click at [1100, 255] on icon "check" at bounding box center [1105, 255] width 13 height 13
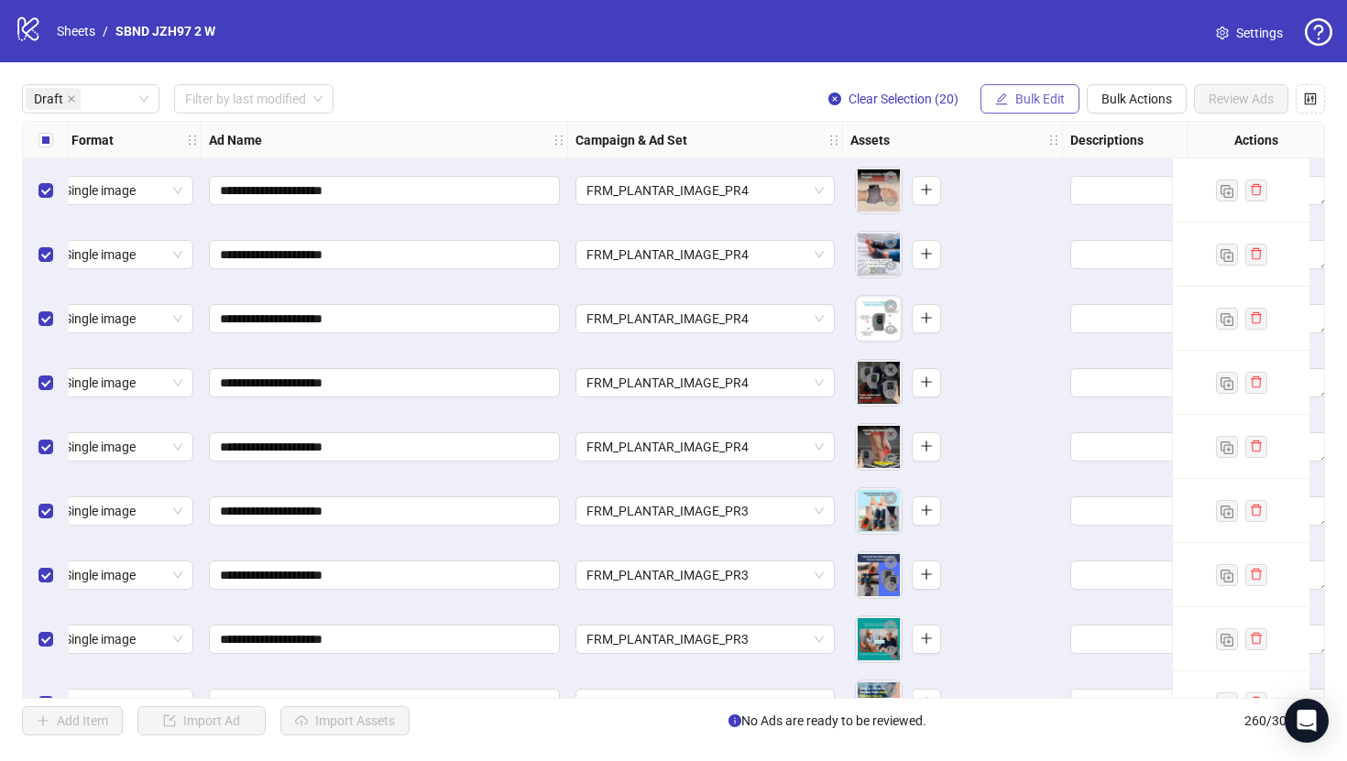
click at [1064, 104] on button "Bulk Edit" at bounding box center [1029, 98] width 99 height 29
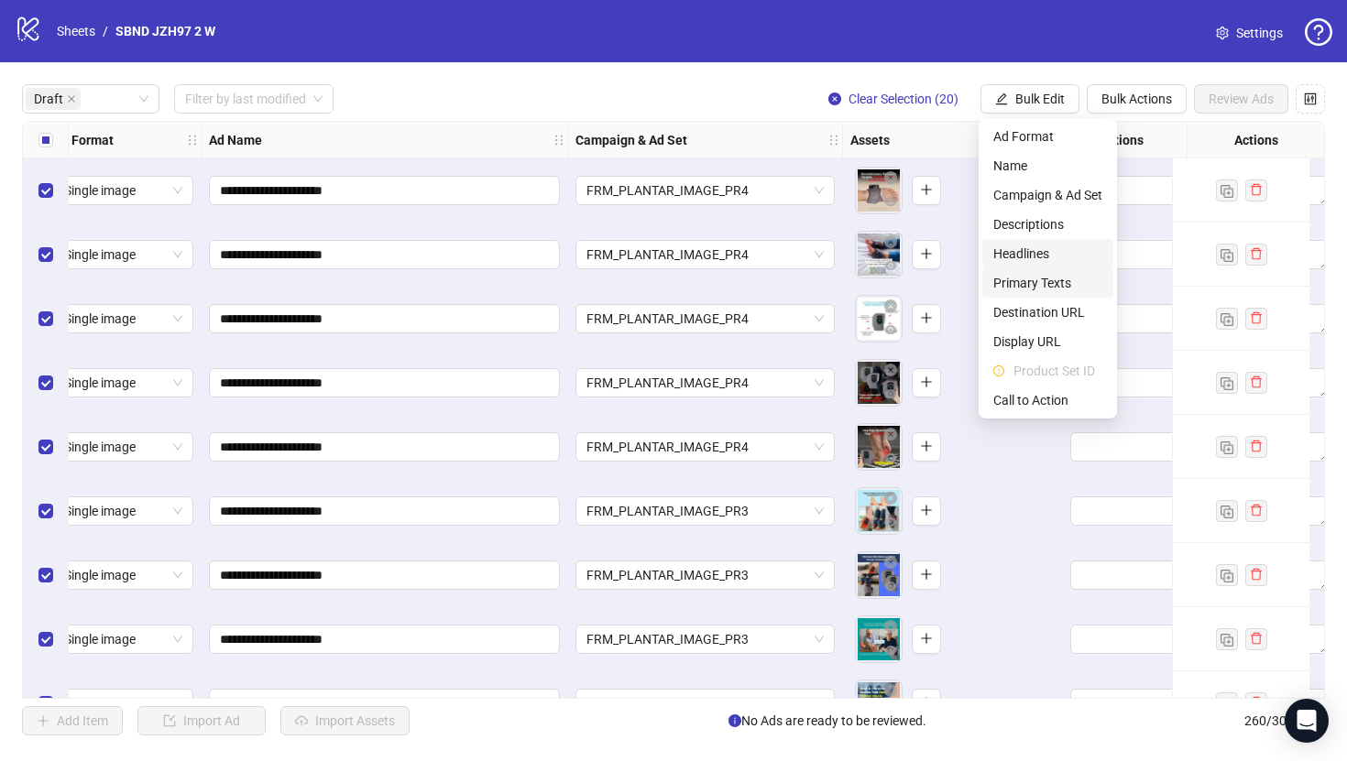
click at [1068, 284] on span "Primary Texts" at bounding box center [1047, 283] width 109 height 20
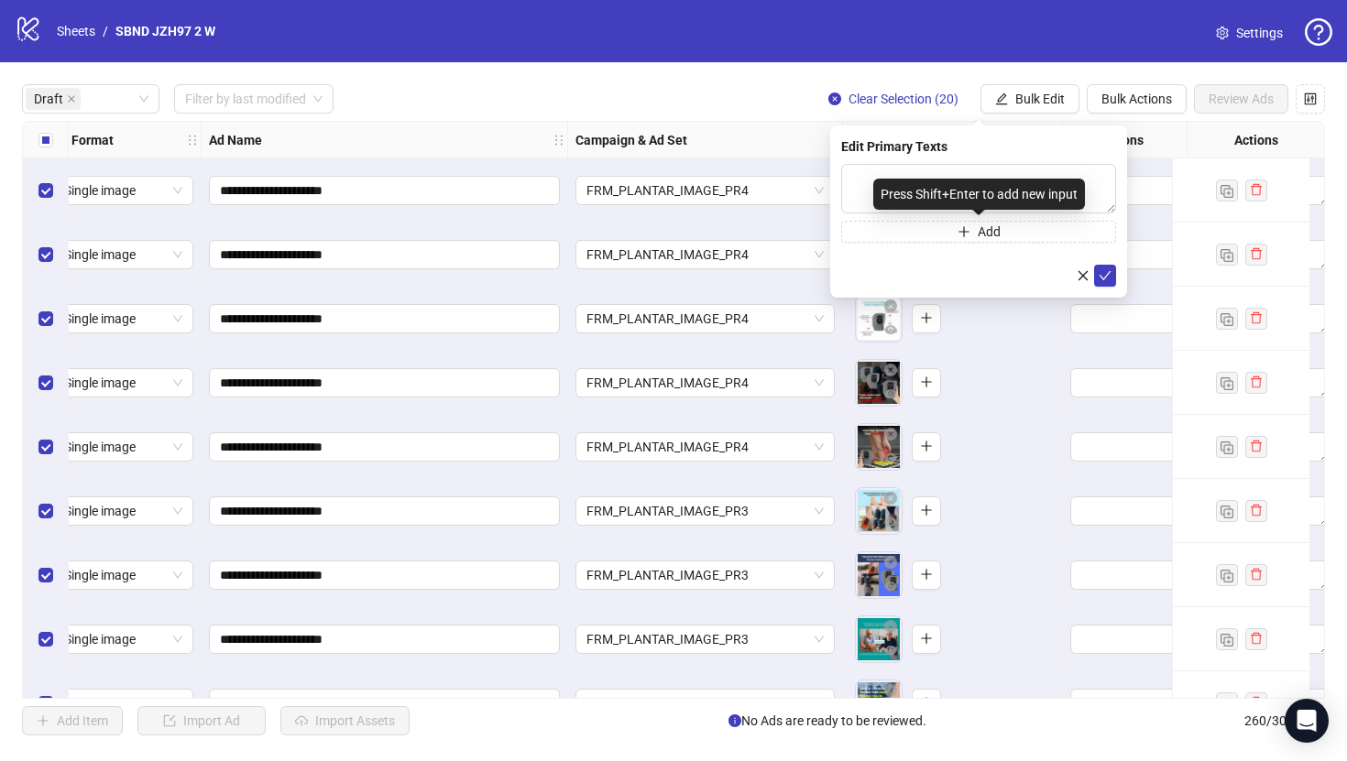
click at [1008, 185] on div "Press Shift+Enter to add new input" at bounding box center [979, 194] width 212 height 31
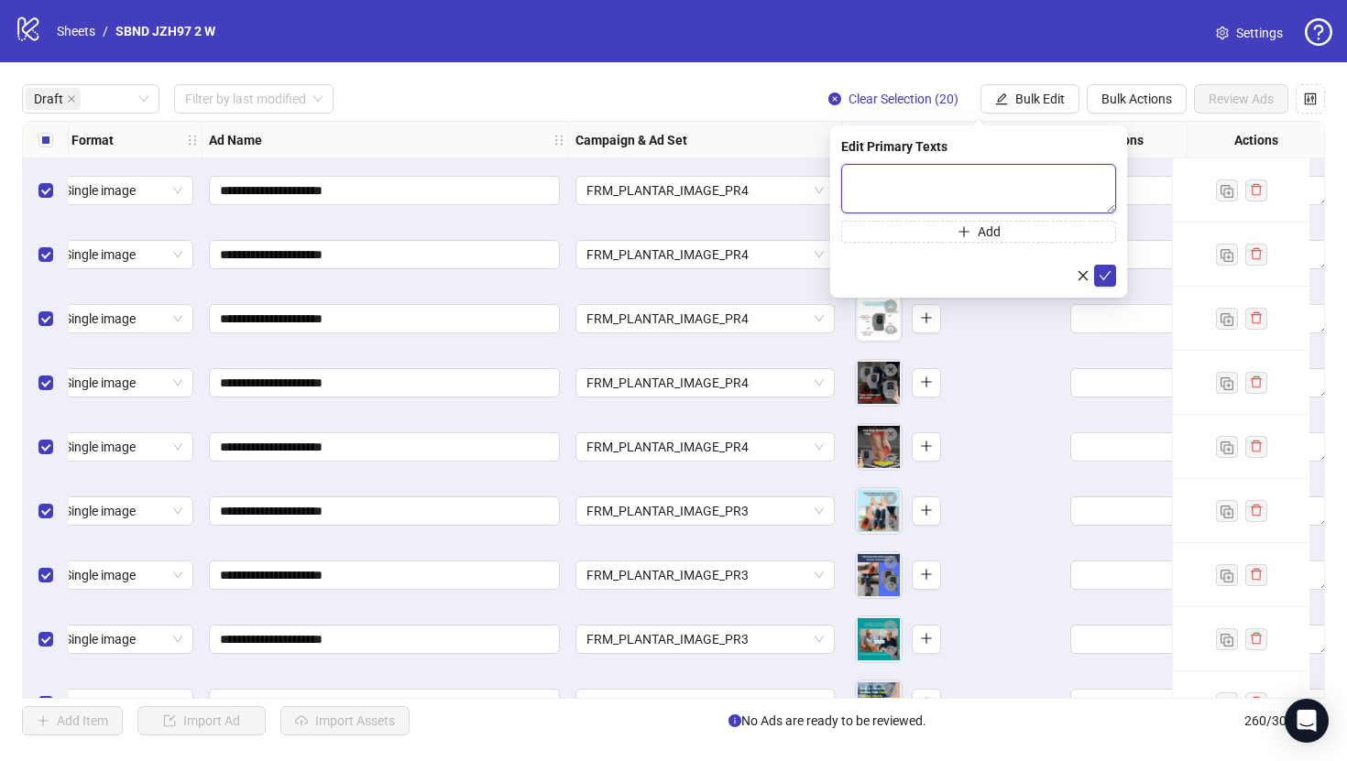
click at [997, 170] on textarea at bounding box center [978, 188] width 275 height 49
paste textarea "**********"
type textarea "**********"
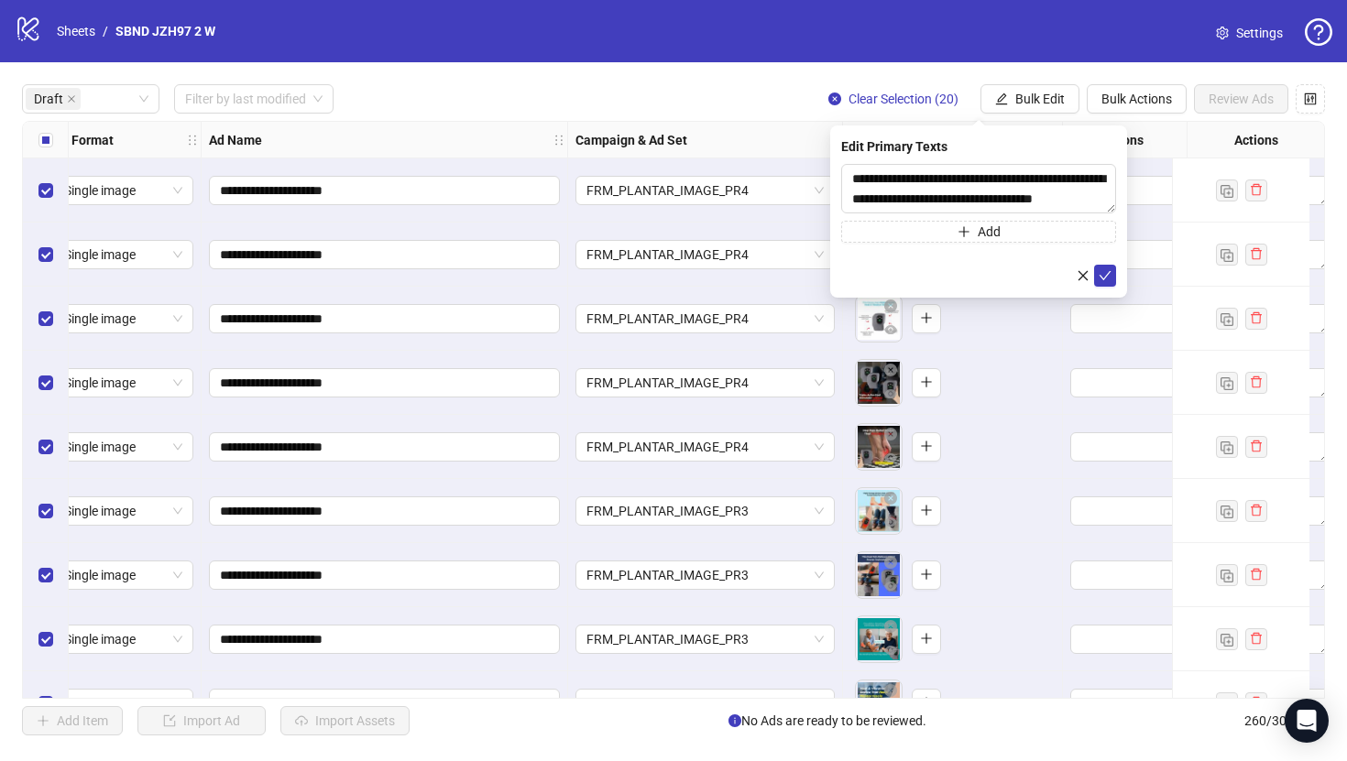
click at [1120, 273] on div "**********" at bounding box center [978, 212] width 297 height 172
click at [1112, 273] on button "submit" at bounding box center [1105, 276] width 22 height 22
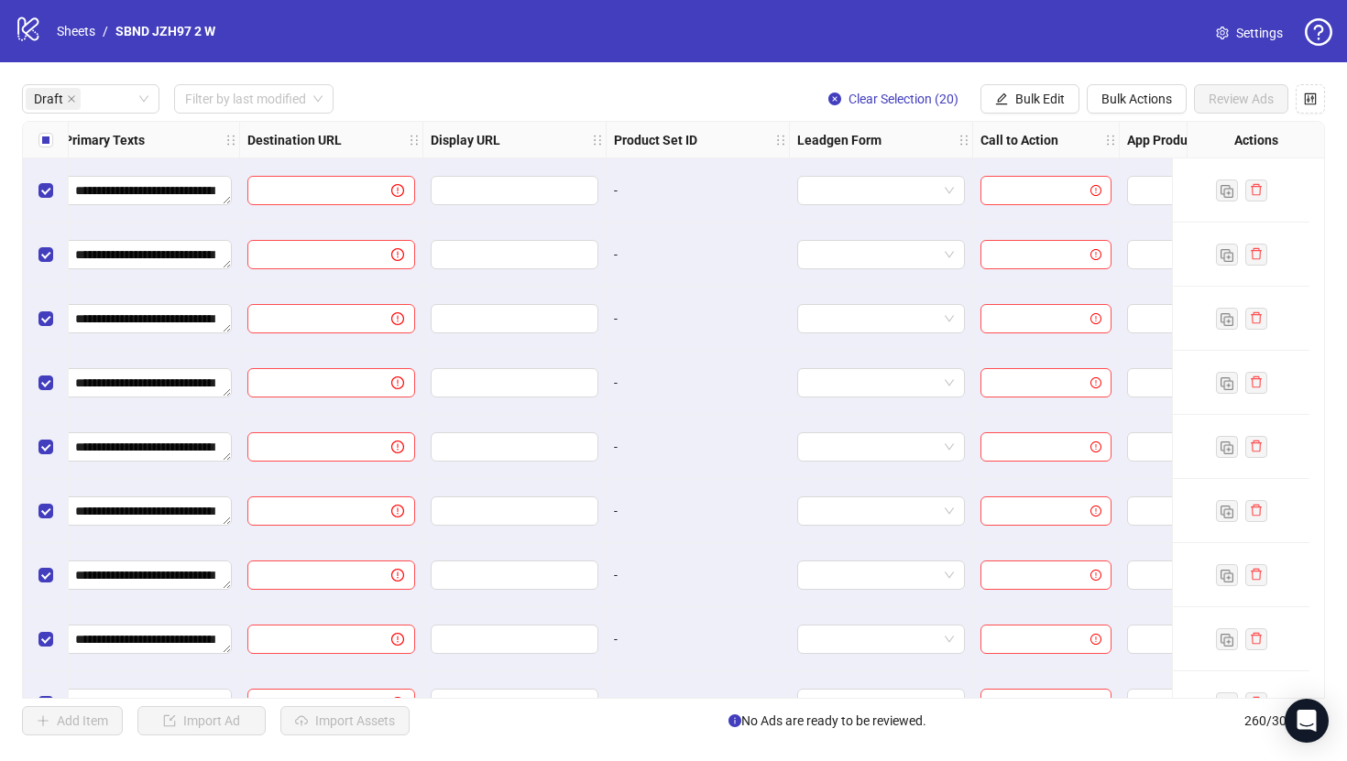
scroll to position [0, 1668]
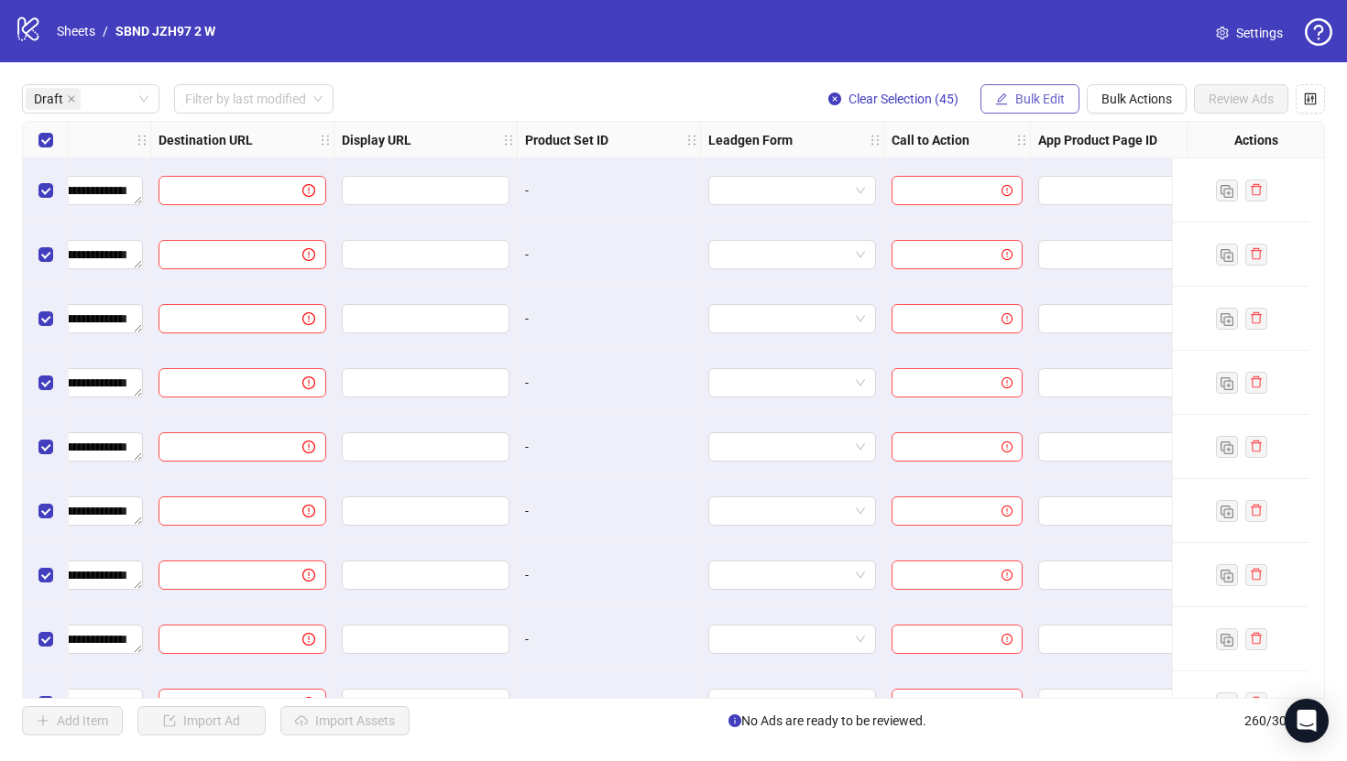
click at [1054, 94] on span "Bulk Edit" at bounding box center [1039, 99] width 49 height 15
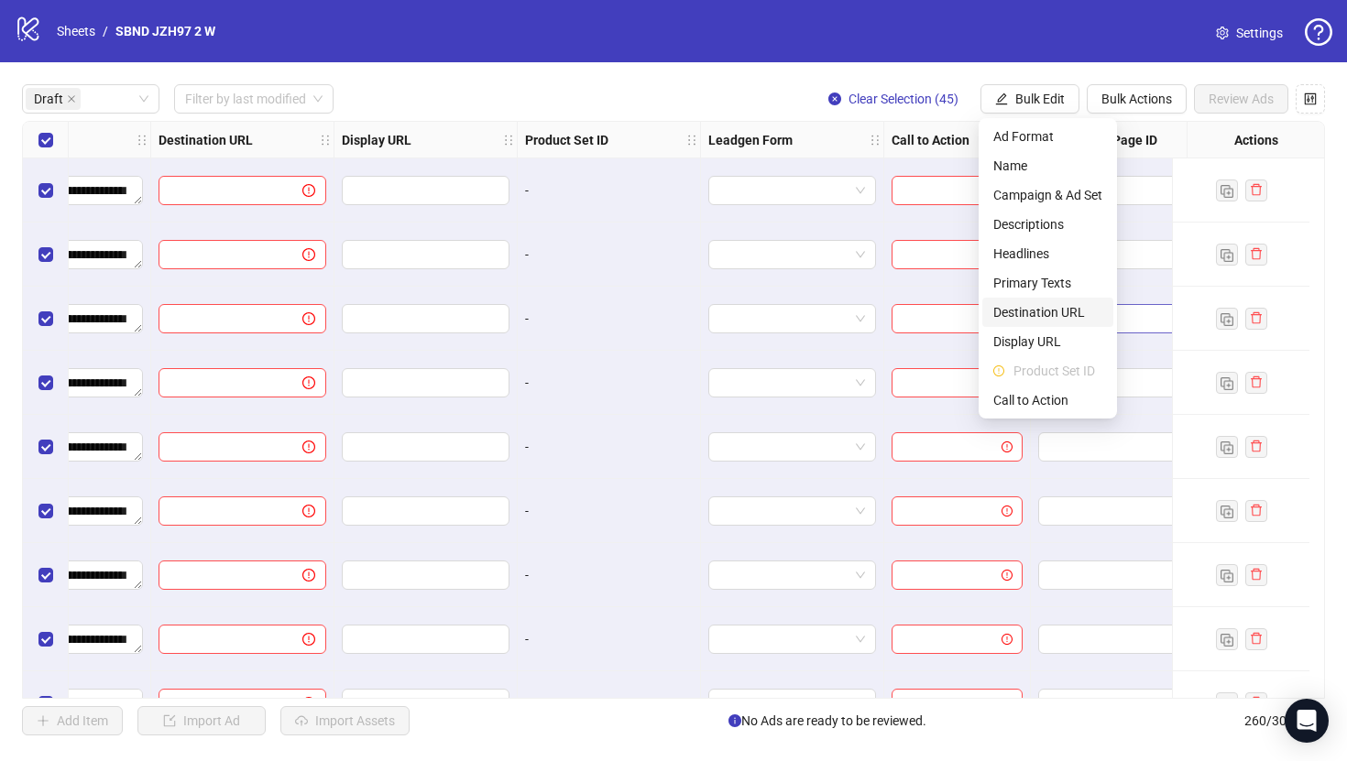
click at [1043, 320] on span "Destination URL" at bounding box center [1047, 312] width 109 height 20
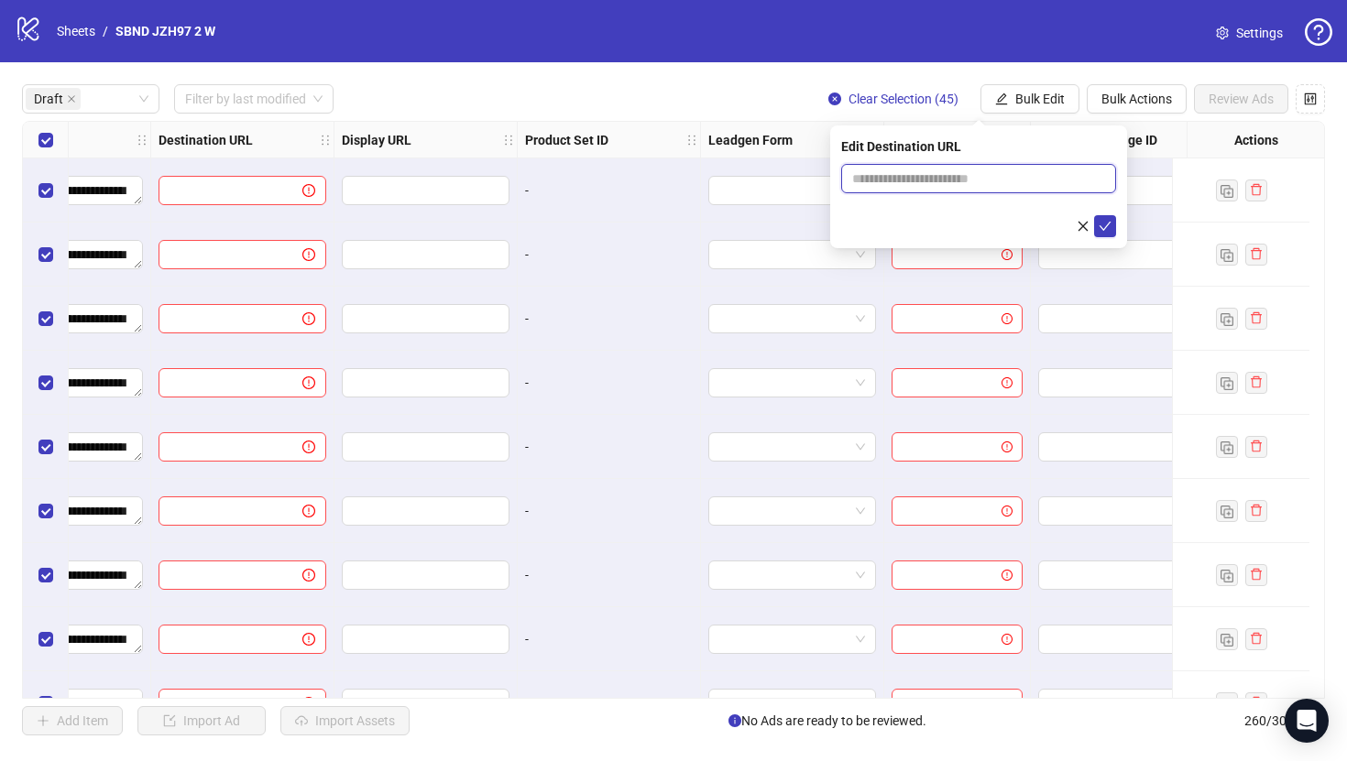
click at [936, 181] on input "text" at bounding box center [971, 179] width 238 height 20
click at [997, 181] on input "**********" at bounding box center [971, 179] width 238 height 20
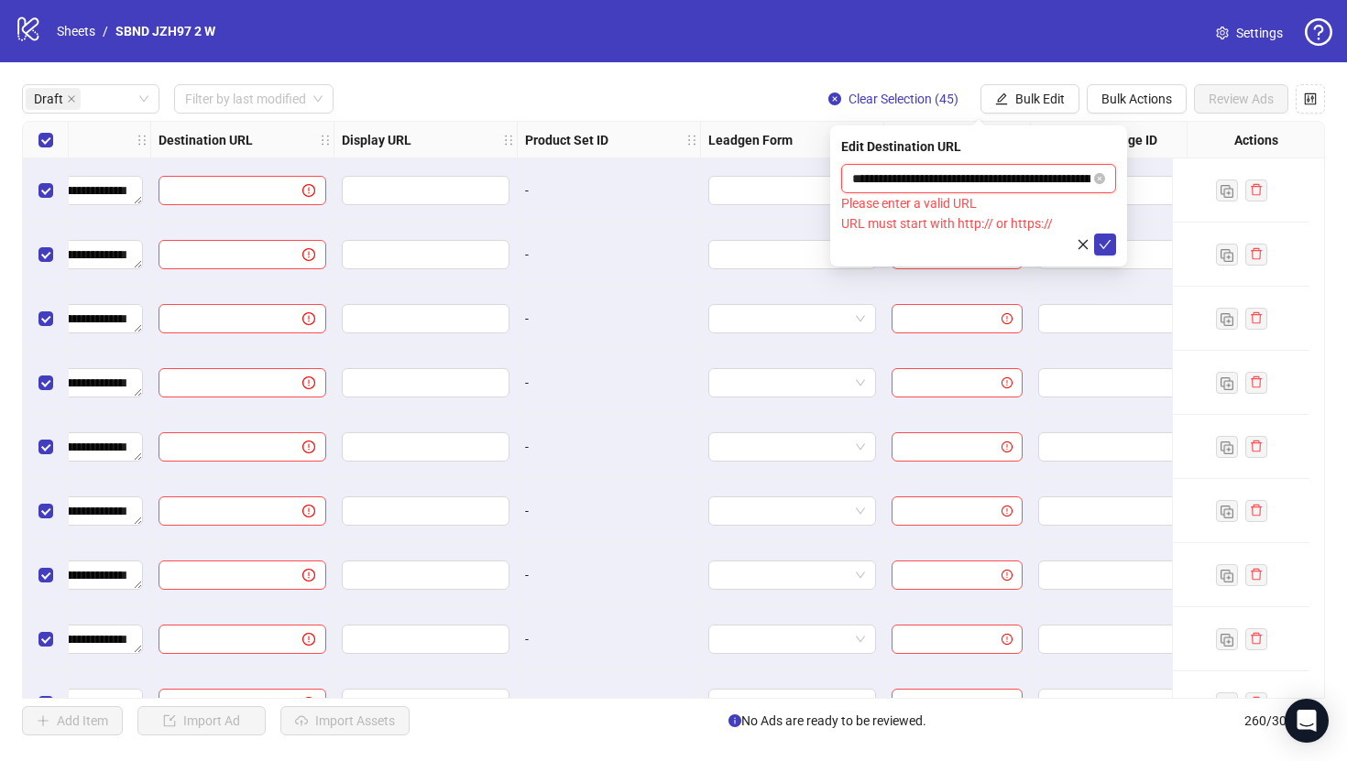
click at [955, 176] on input "**********" at bounding box center [971, 179] width 238 height 20
paste input "**********"
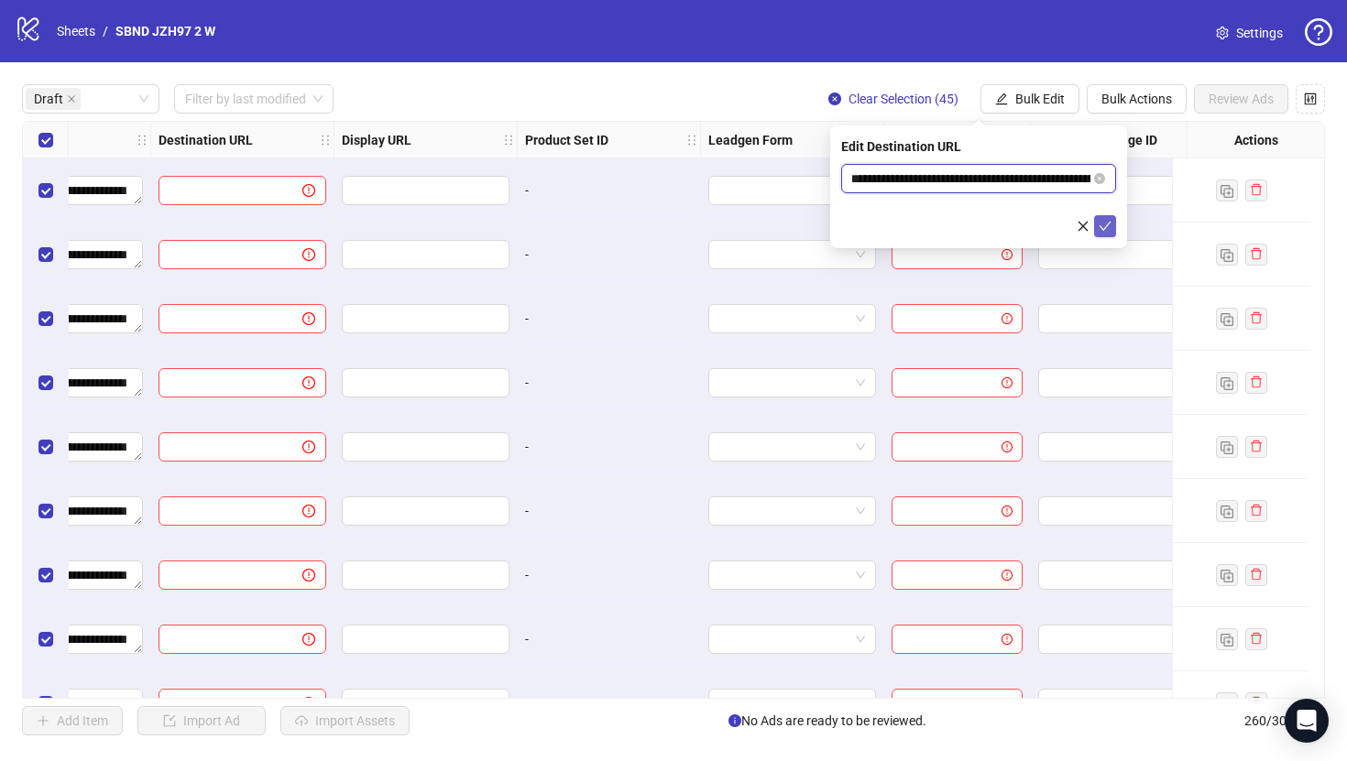
type input "**********"
click at [1105, 231] on icon "check" at bounding box center [1105, 226] width 13 height 13
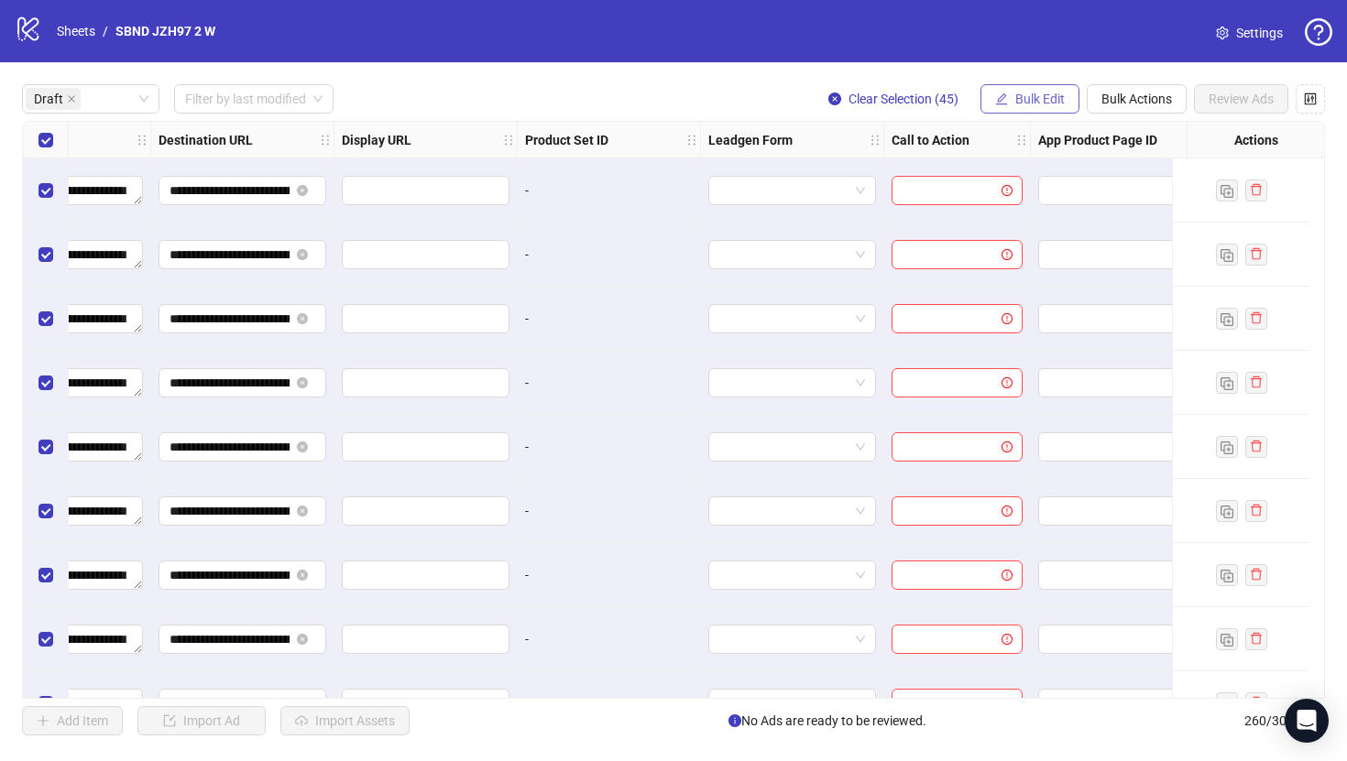
click at [1044, 101] on span "Bulk Edit" at bounding box center [1039, 99] width 49 height 15
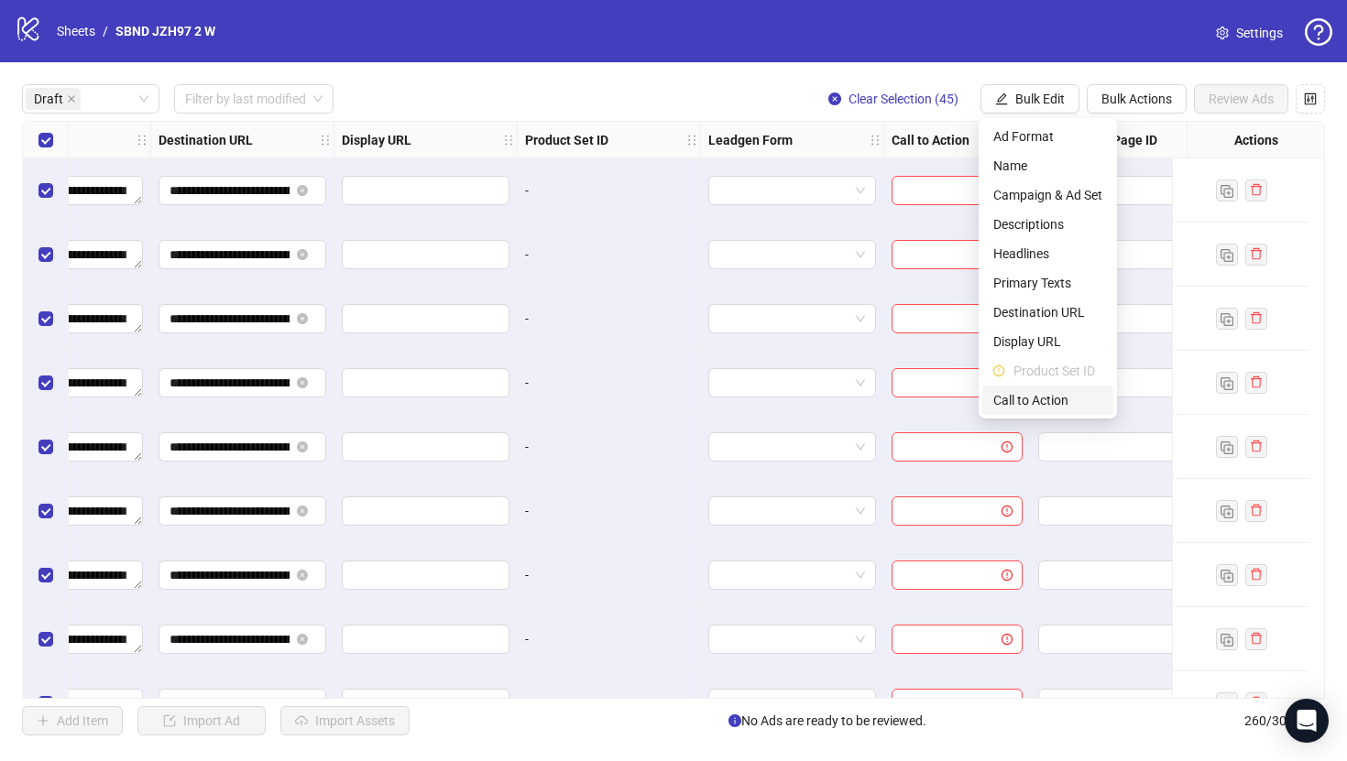
click at [1037, 394] on span "Call to Action" at bounding box center [1047, 400] width 109 height 20
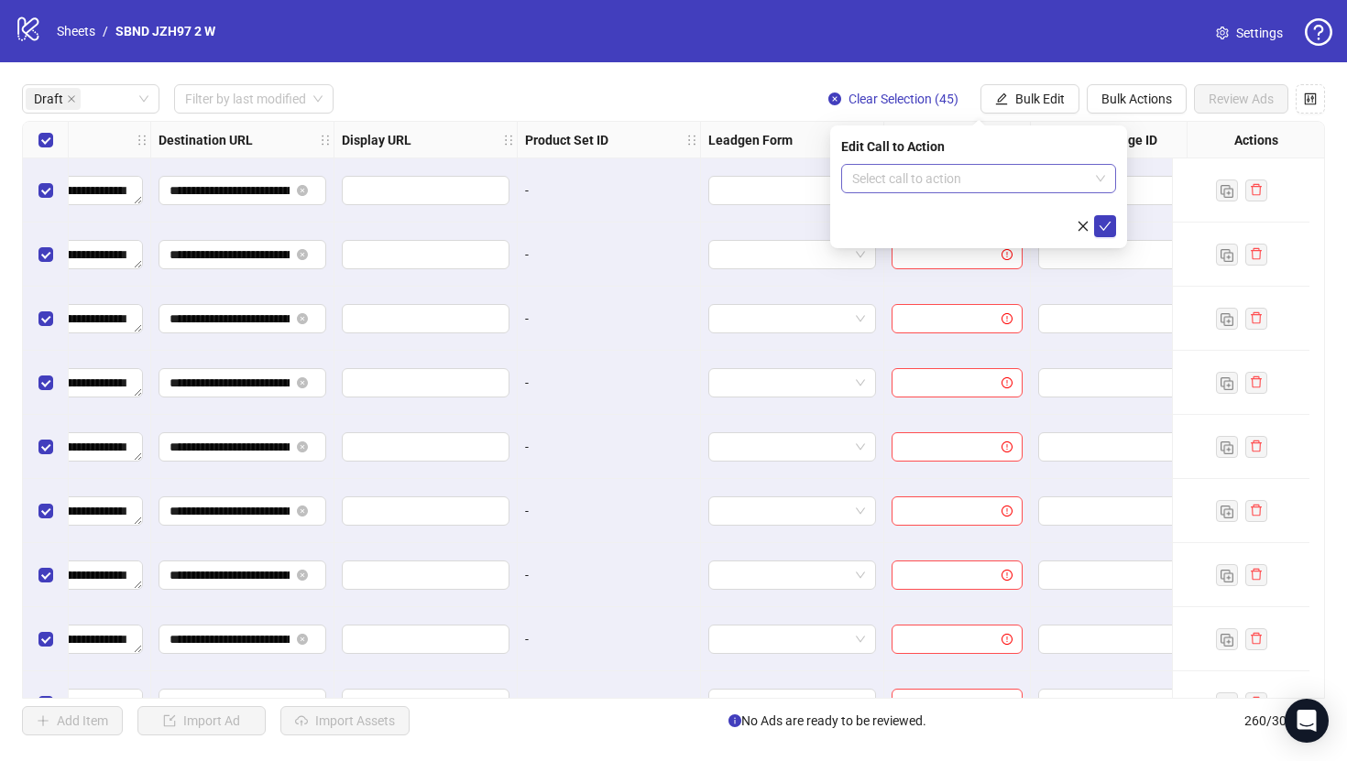
click at [973, 186] on input "search" at bounding box center [970, 178] width 236 height 27
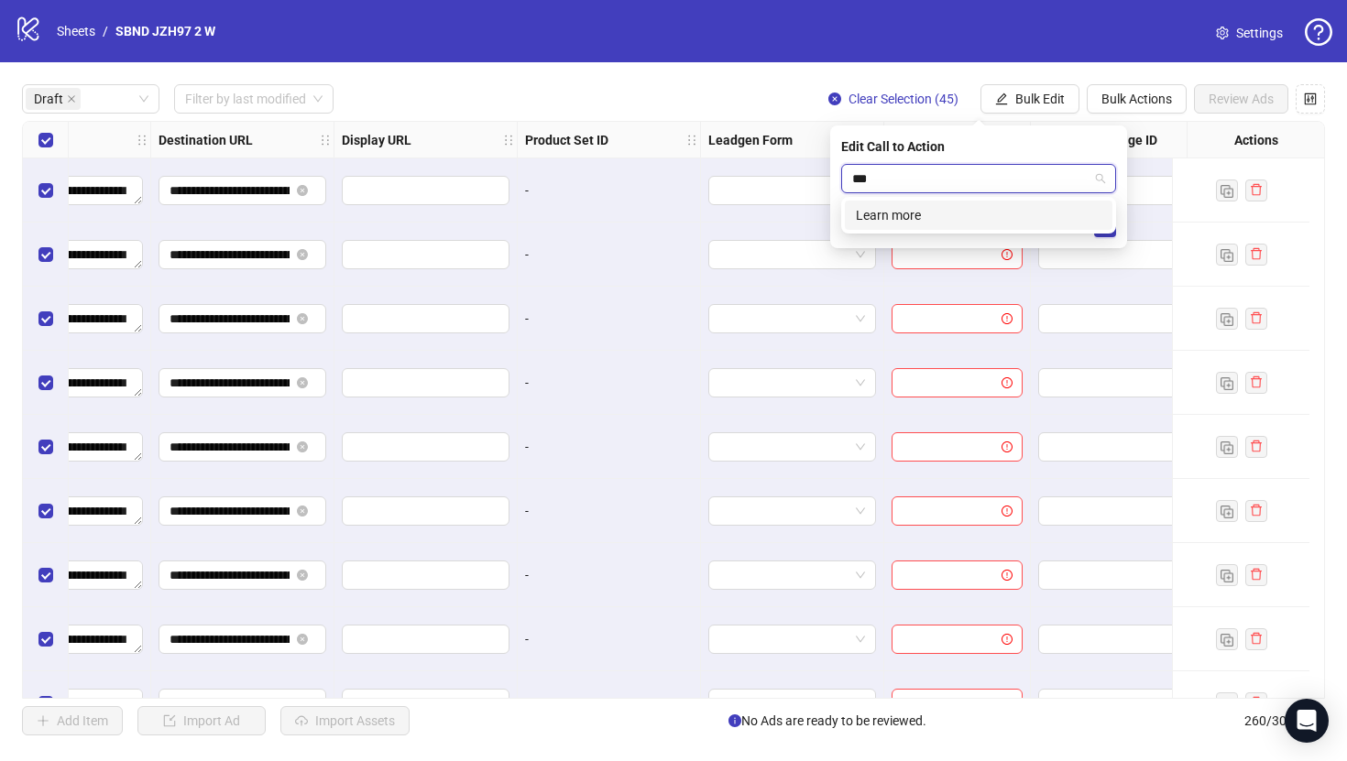
type input "****"
click at [982, 212] on div "Learn more" at bounding box center [979, 215] width 246 height 20
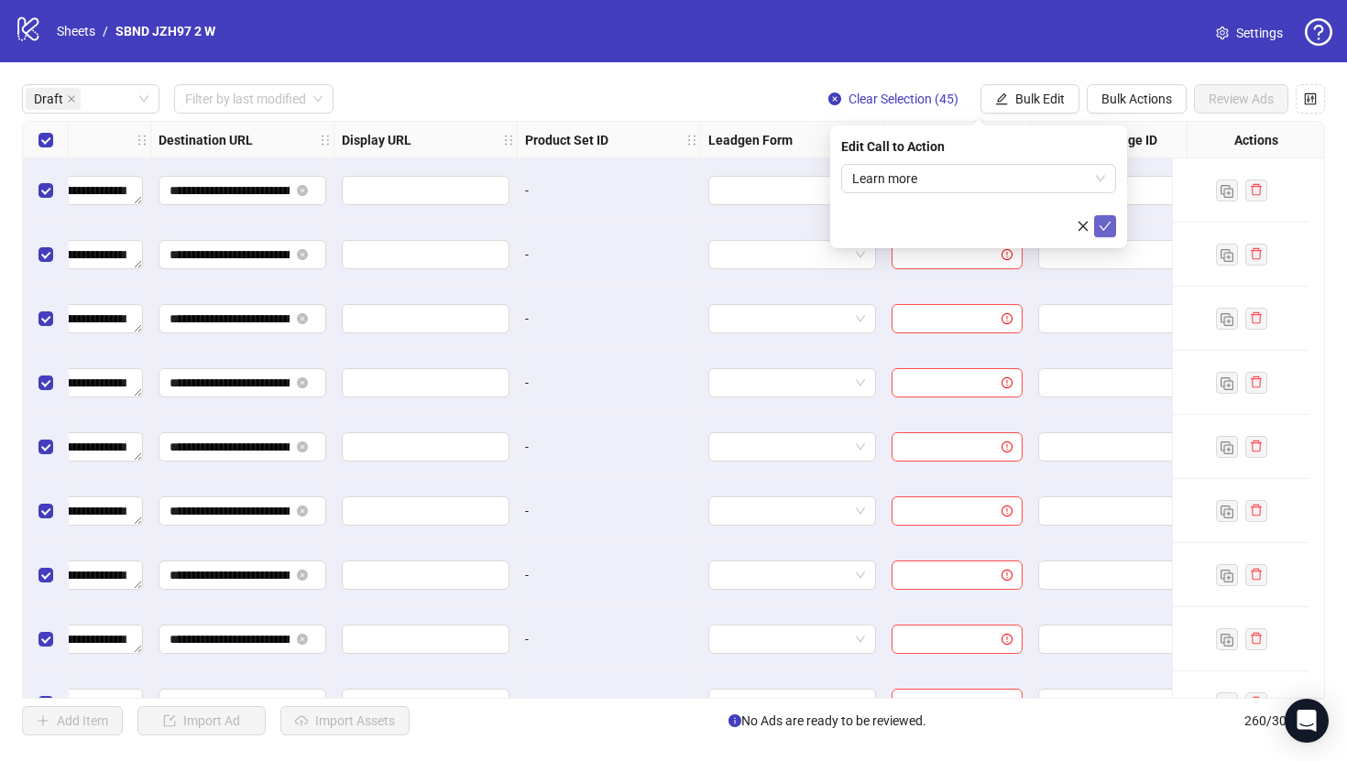
click at [1104, 221] on icon "check" at bounding box center [1105, 226] width 13 height 13
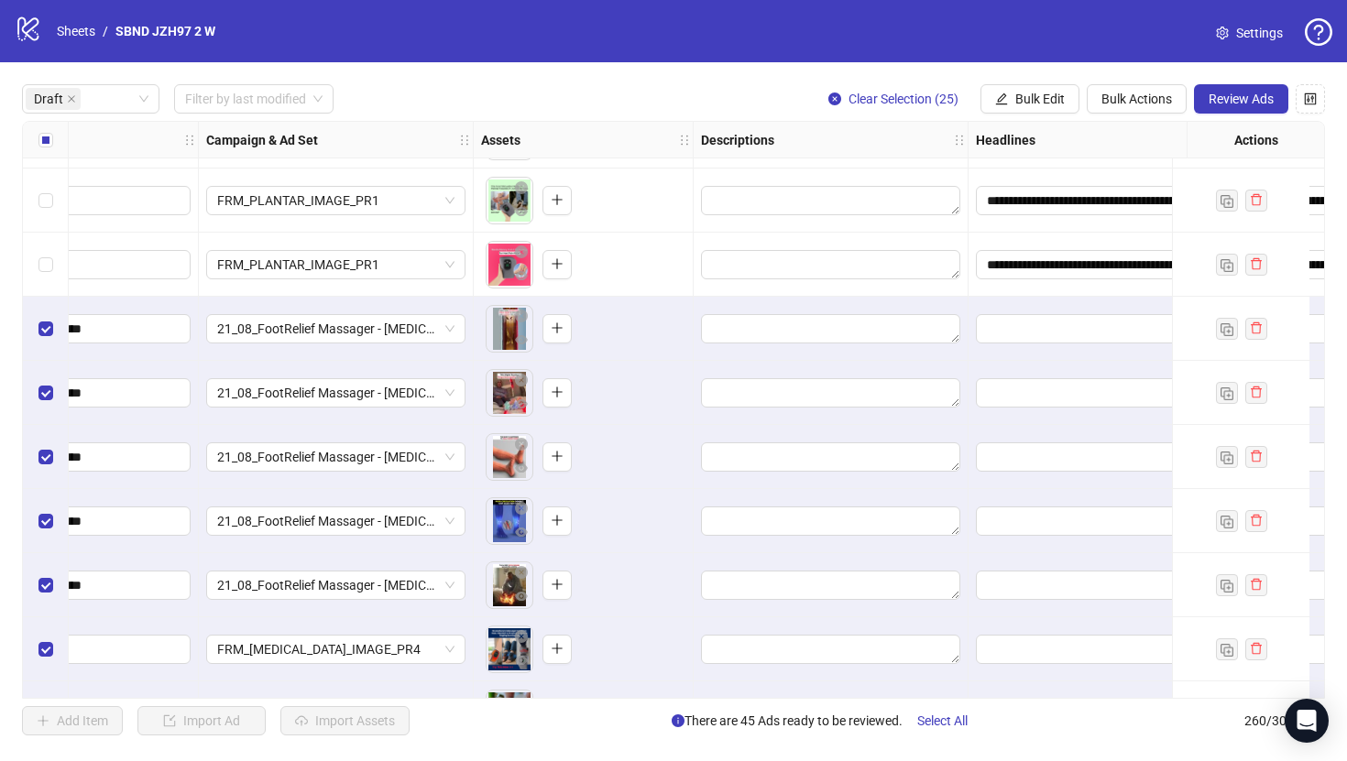
scroll to position [1137, 392]
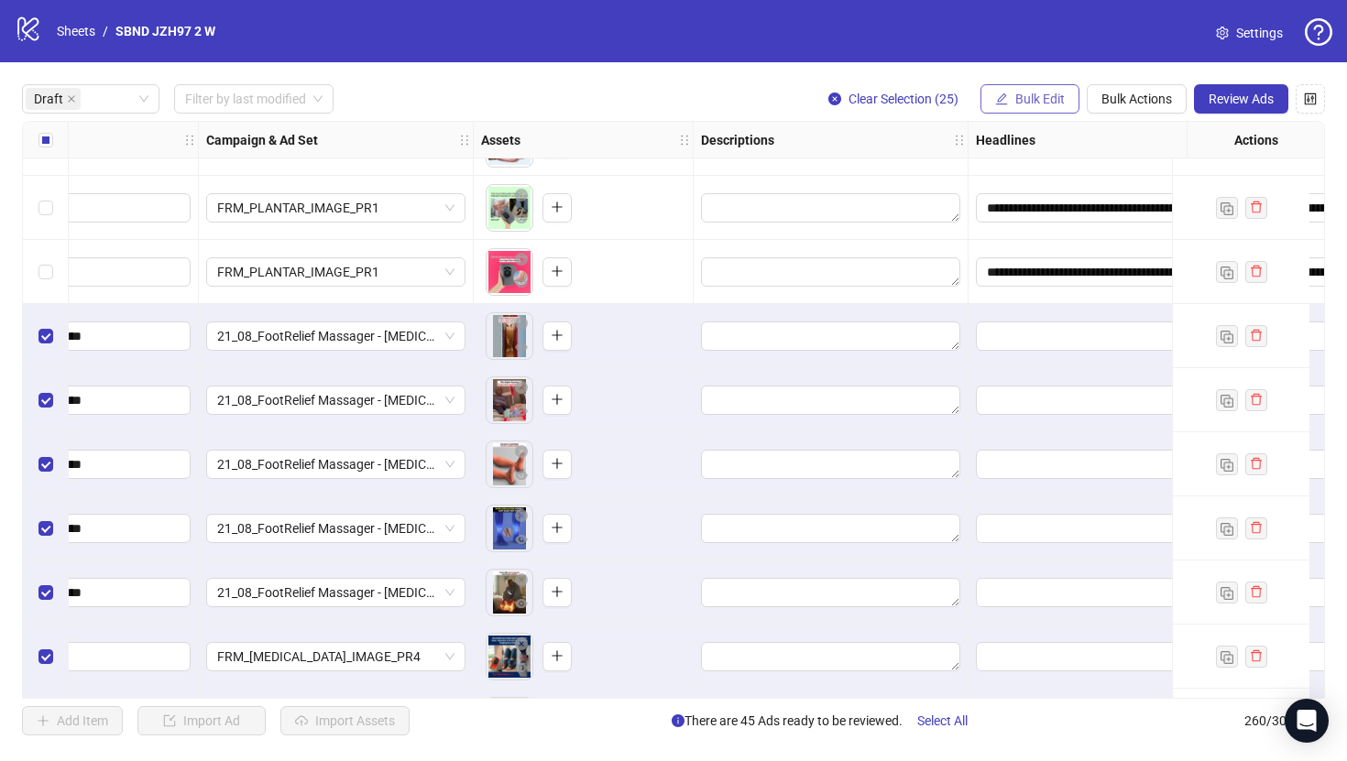
click at [1055, 102] on span "Bulk Edit" at bounding box center [1039, 99] width 49 height 15
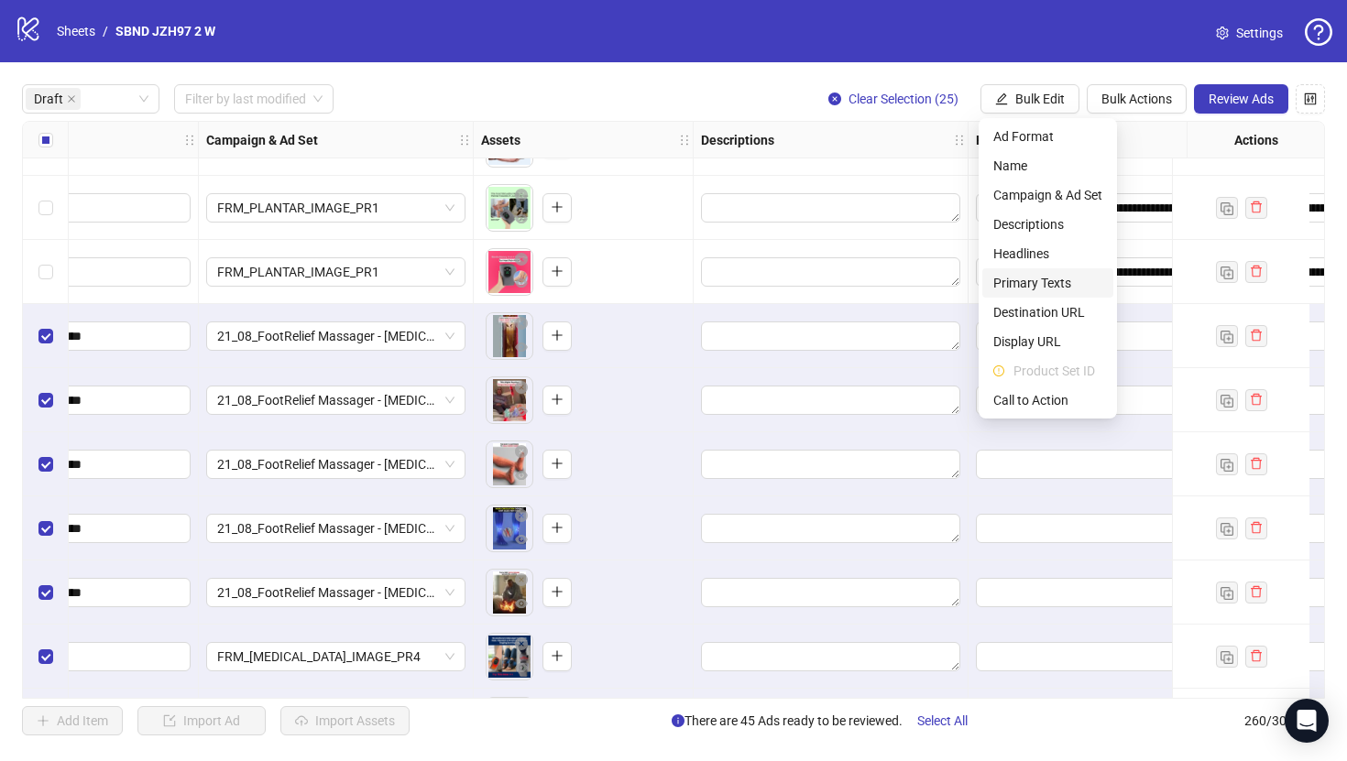
click at [1045, 279] on span "Primary Texts" at bounding box center [1047, 283] width 109 height 20
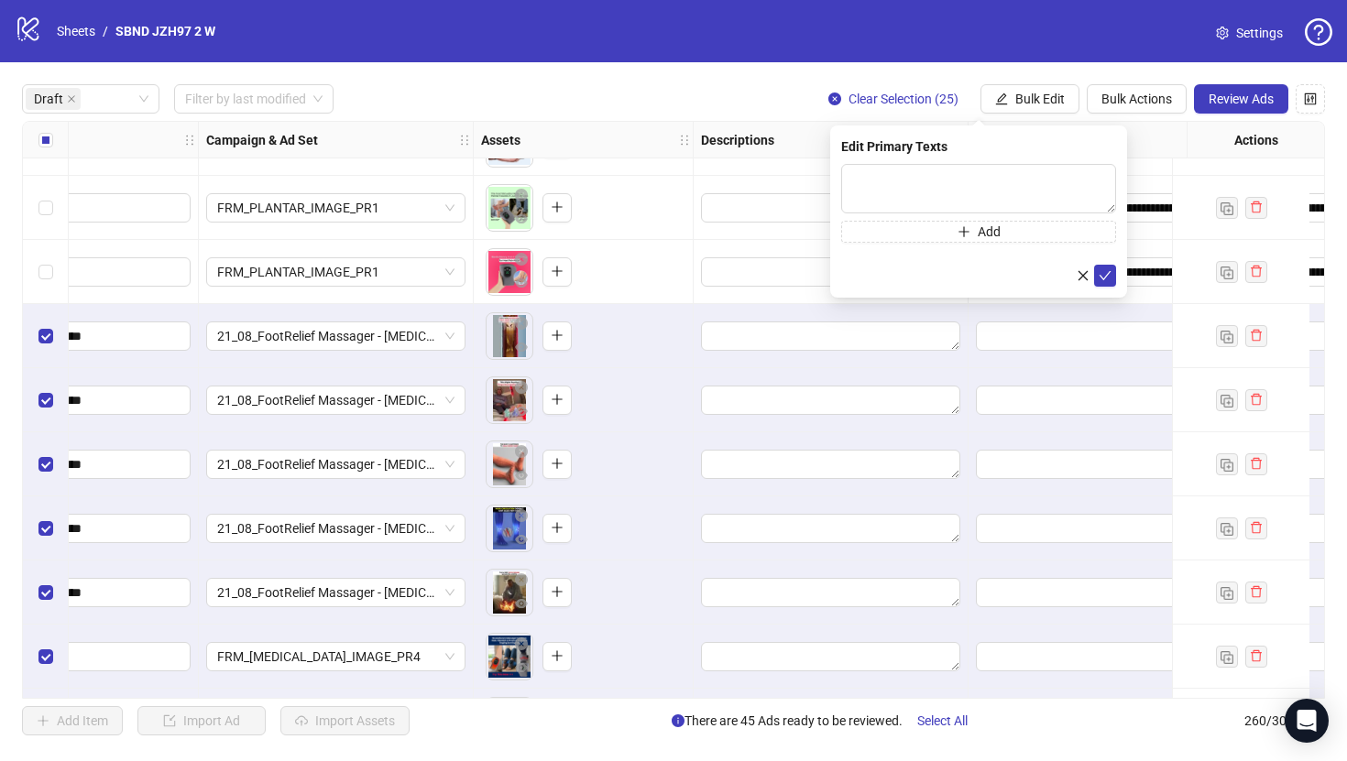
click at [979, 215] on div "Press Shift+Enter to add new input" at bounding box center [979, 215] width 0 height 0
click at [903, 167] on textarea at bounding box center [978, 188] width 275 height 49
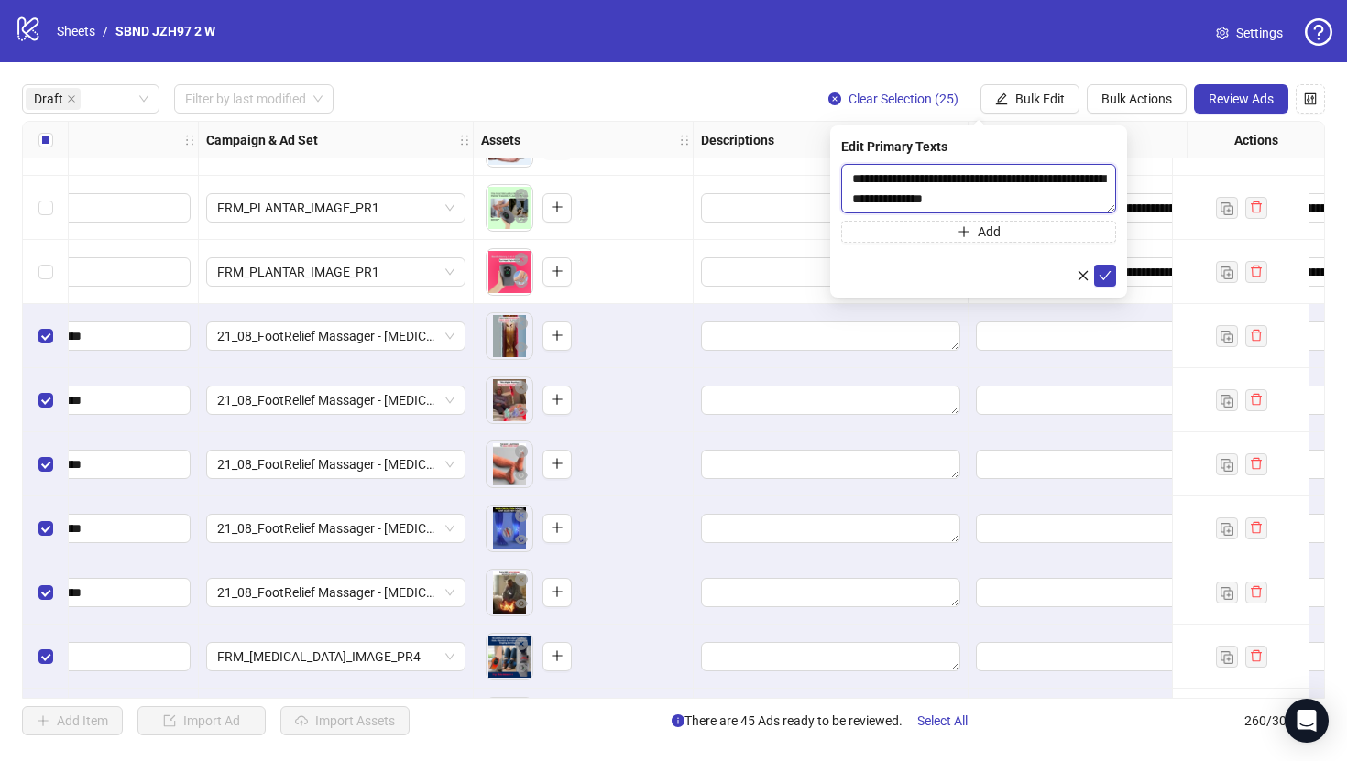
paste textarea "**********"
click at [943, 184] on textarea "**********" at bounding box center [978, 188] width 275 height 49
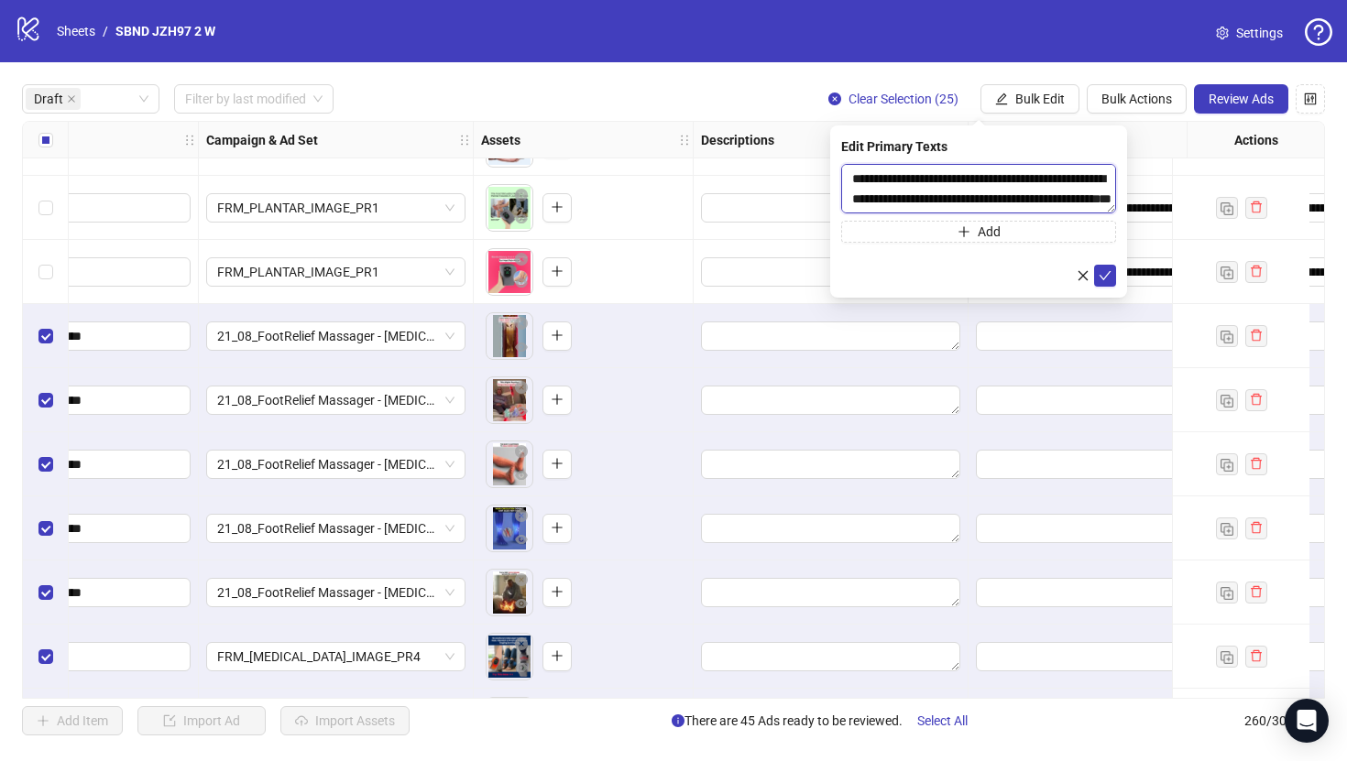
click at [853, 176] on textarea "**********" at bounding box center [978, 188] width 275 height 49
type textarea "**********"
click at [1105, 272] on icon "check" at bounding box center [1105, 275] width 13 height 13
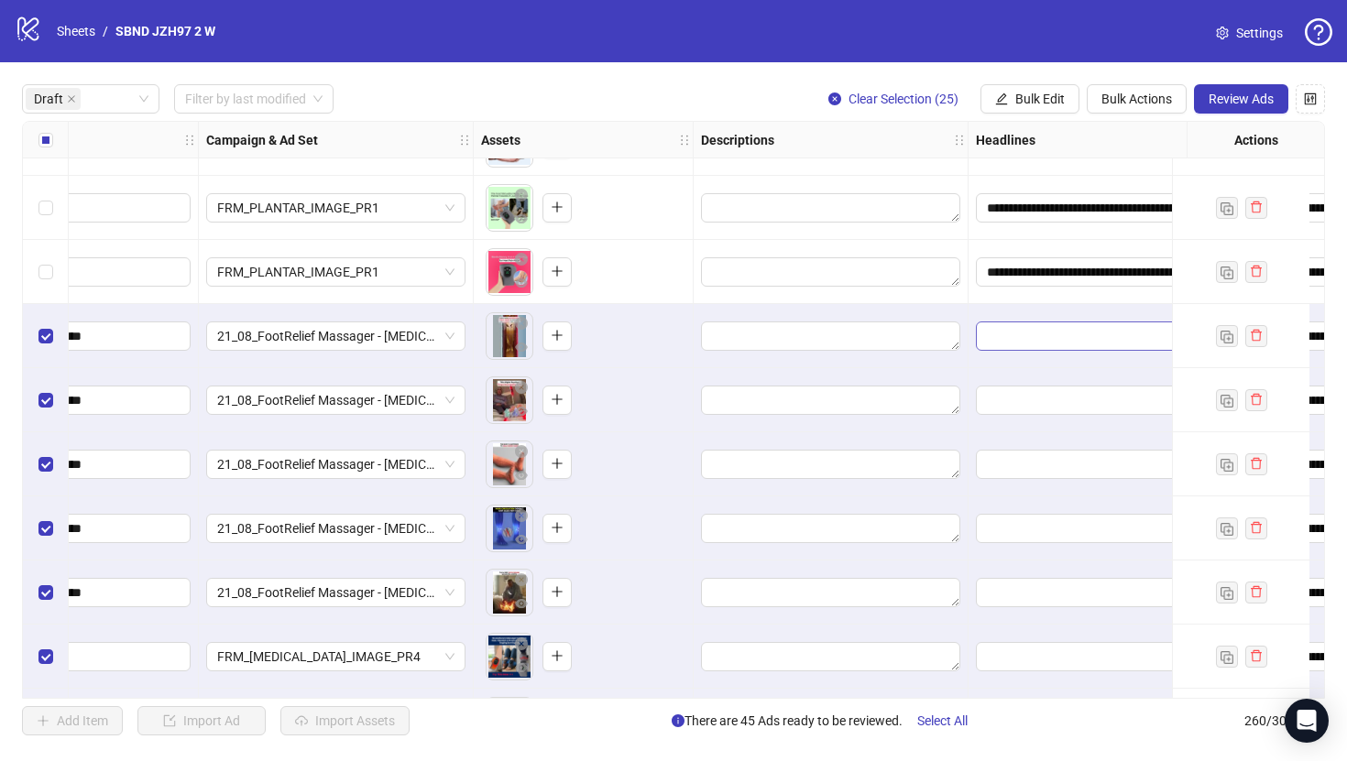
scroll to position [1137, 430]
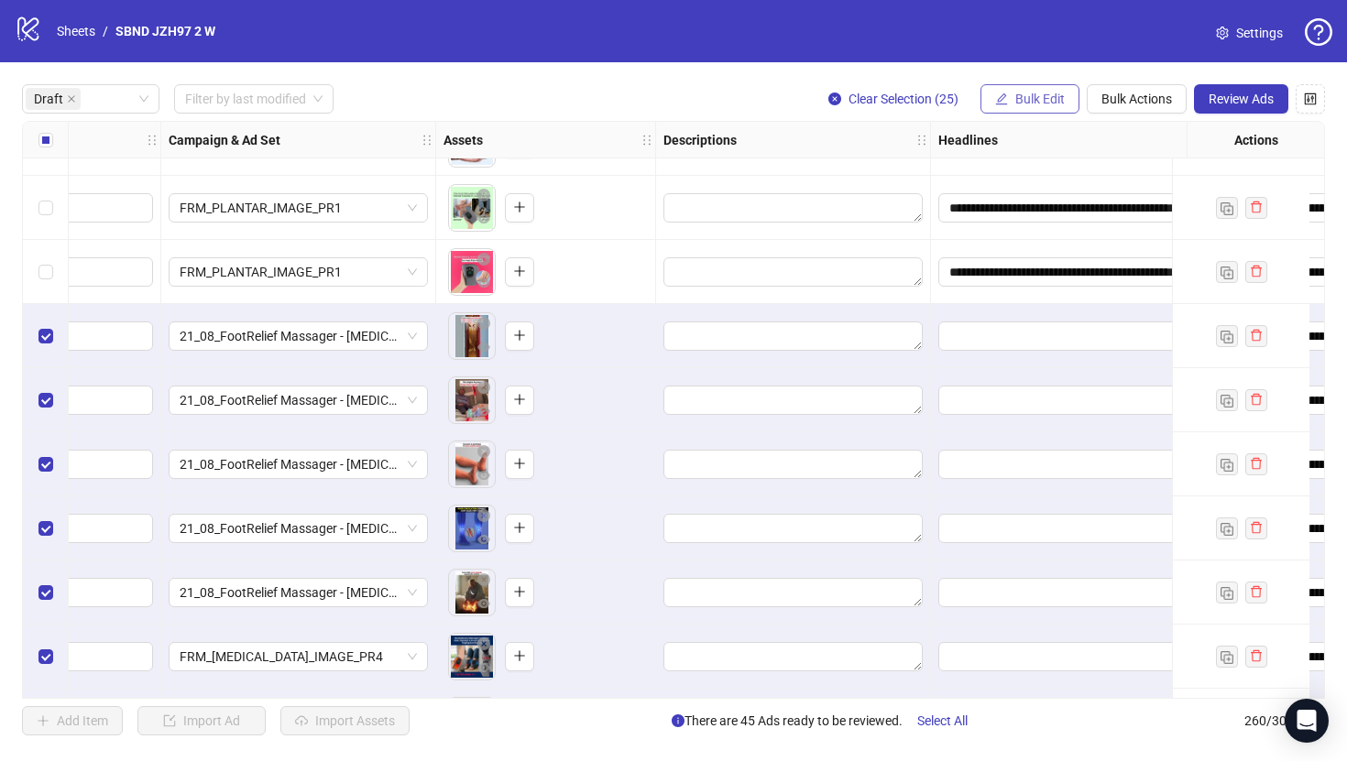
click at [1043, 103] on span "Bulk Edit" at bounding box center [1039, 99] width 49 height 15
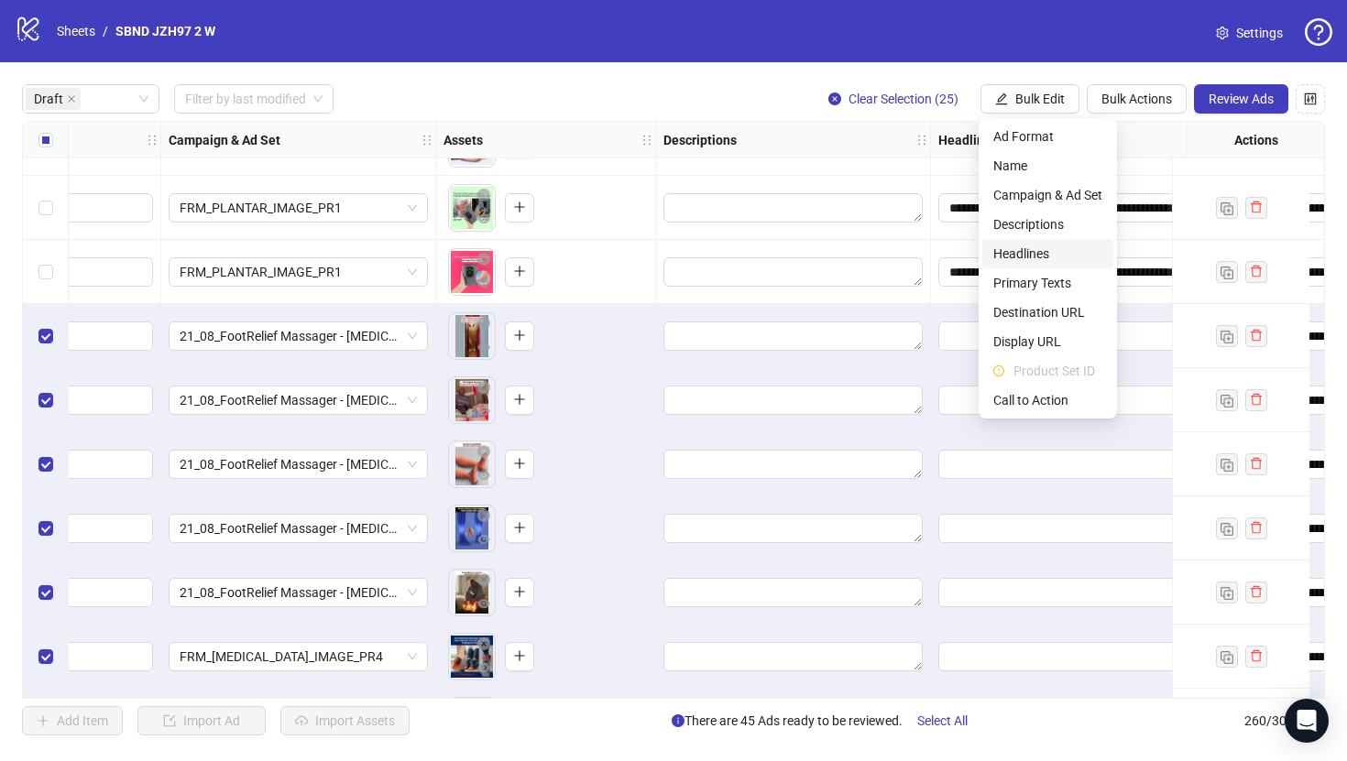
click at [1044, 248] on span "Headlines" at bounding box center [1047, 254] width 109 height 20
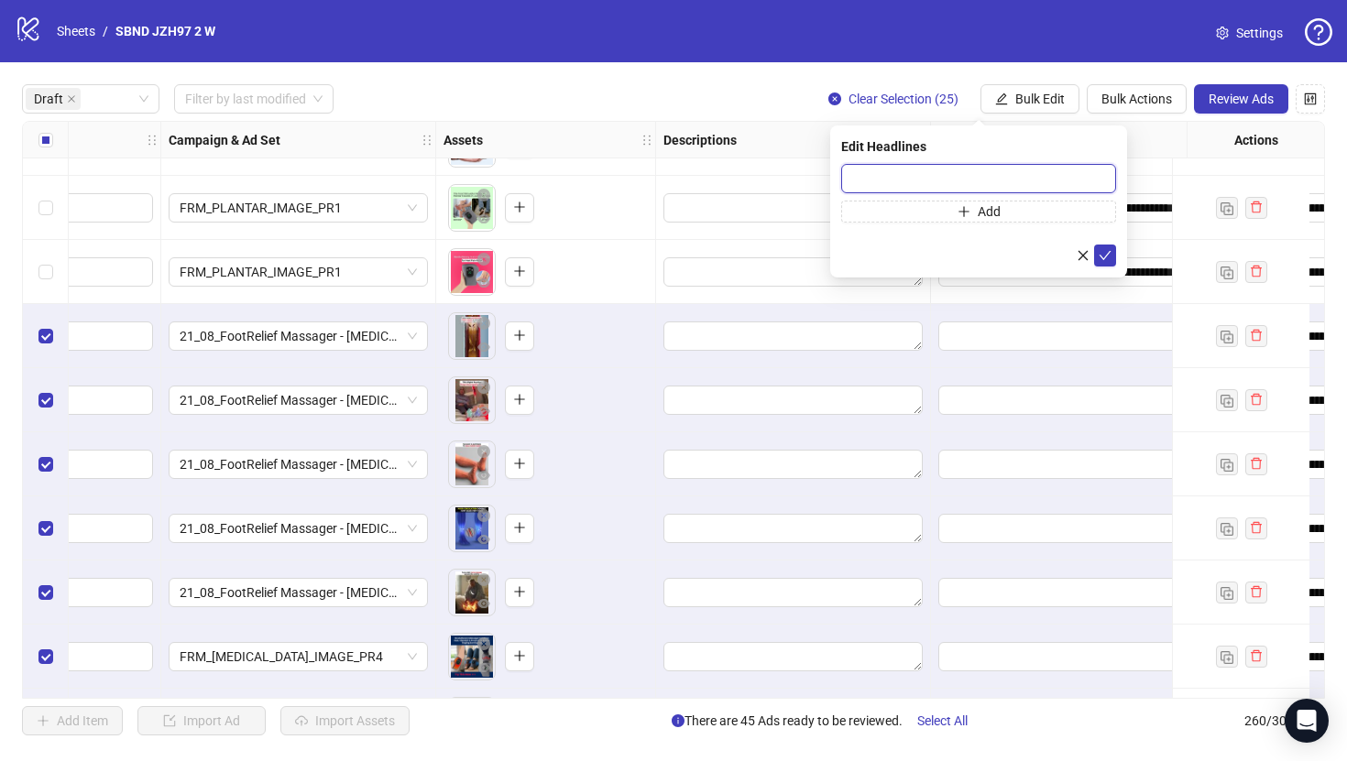
click at [1020, 176] on input "text" at bounding box center [978, 178] width 275 height 29
paste input "**********"
type input "**********"
click at [1113, 251] on button "submit" at bounding box center [1105, 256] width 22 height 22
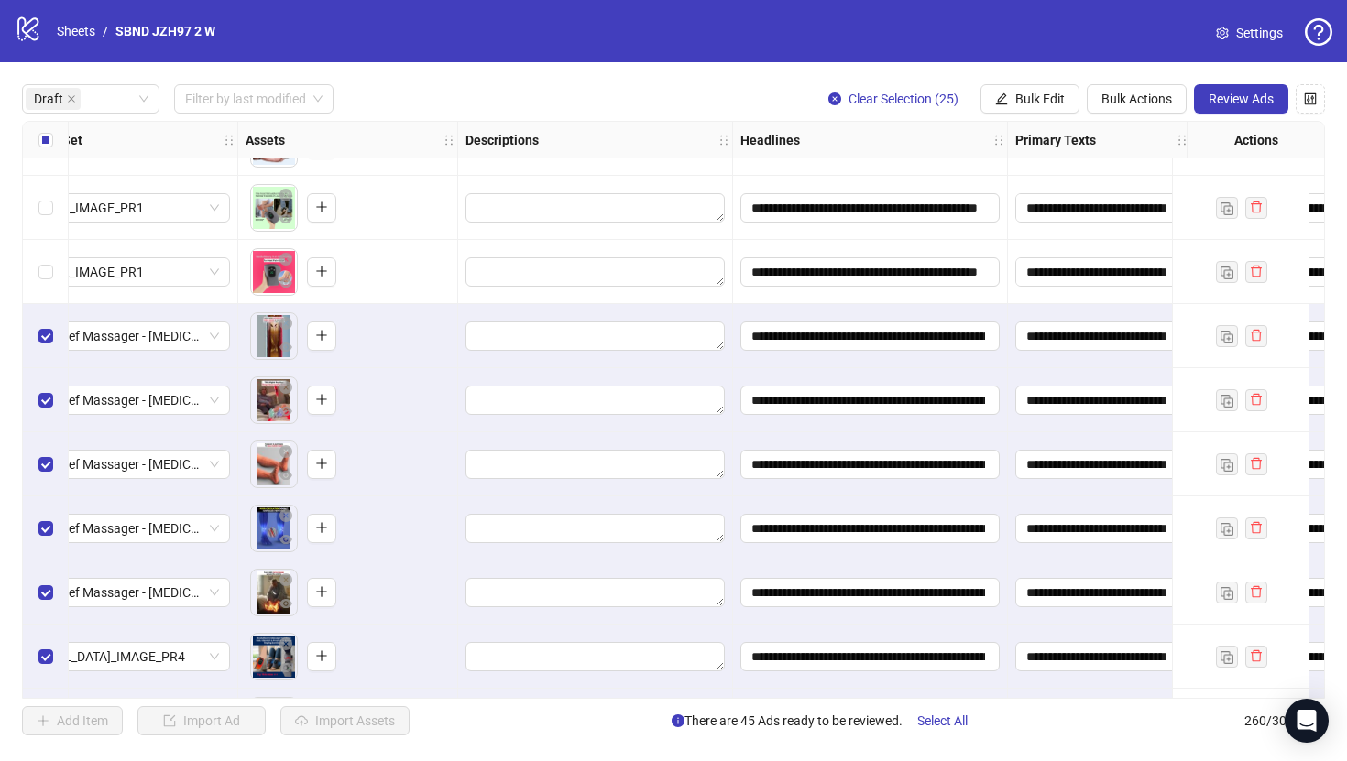
scroll to position [1137, 728]
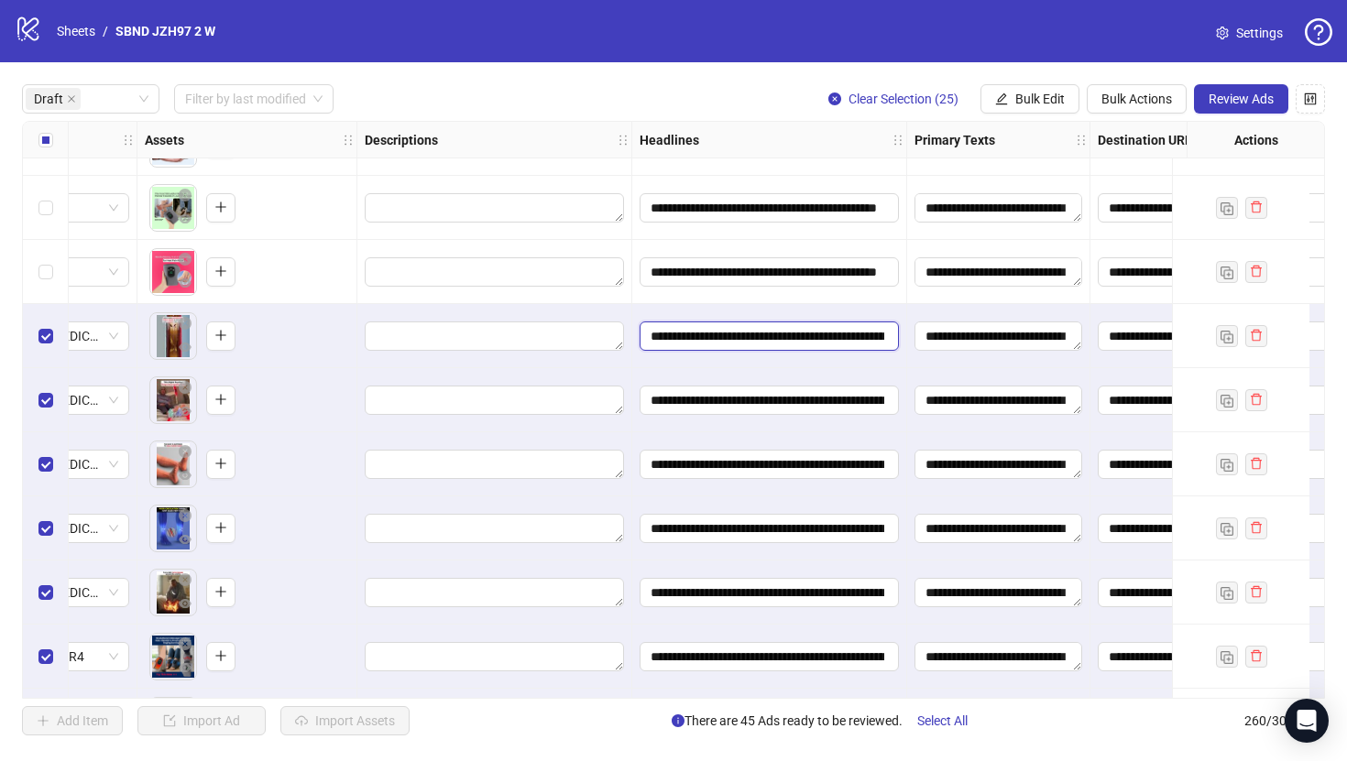
click at [871, 343] on input "**********" at bounding box center [768, 336] width 234 height 20
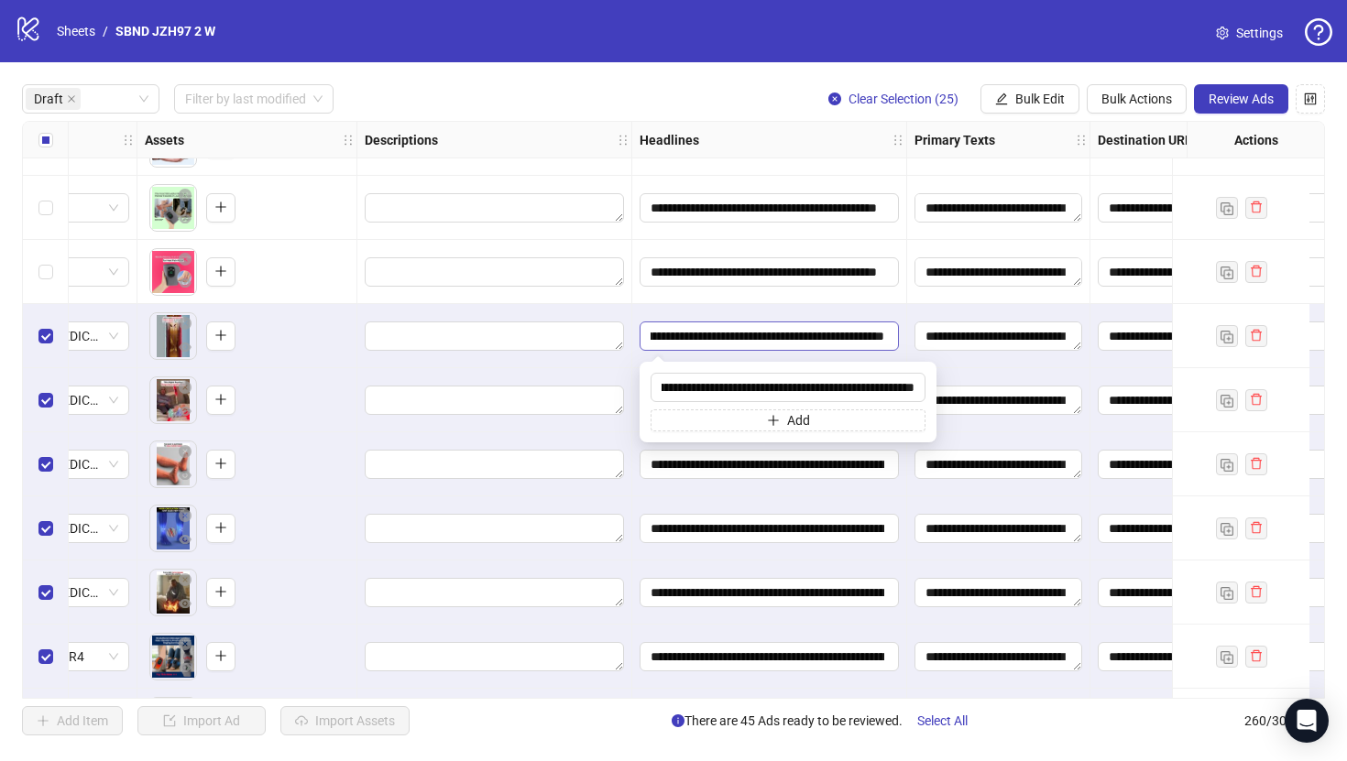
scroll to position [0, 140]
click at [957, 337] on textarea "**********" at bounding box center [998, 336] width 168 height 29
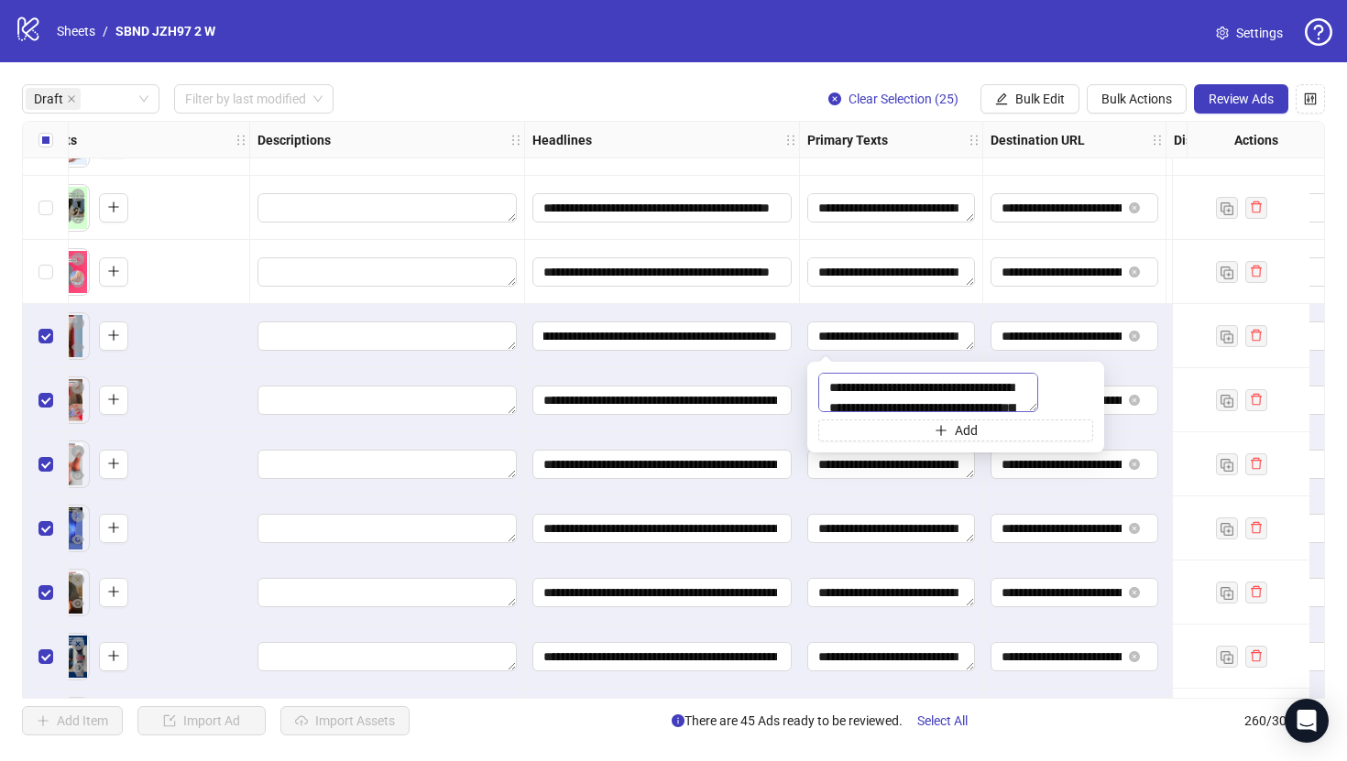
scroll to position [20, 0]
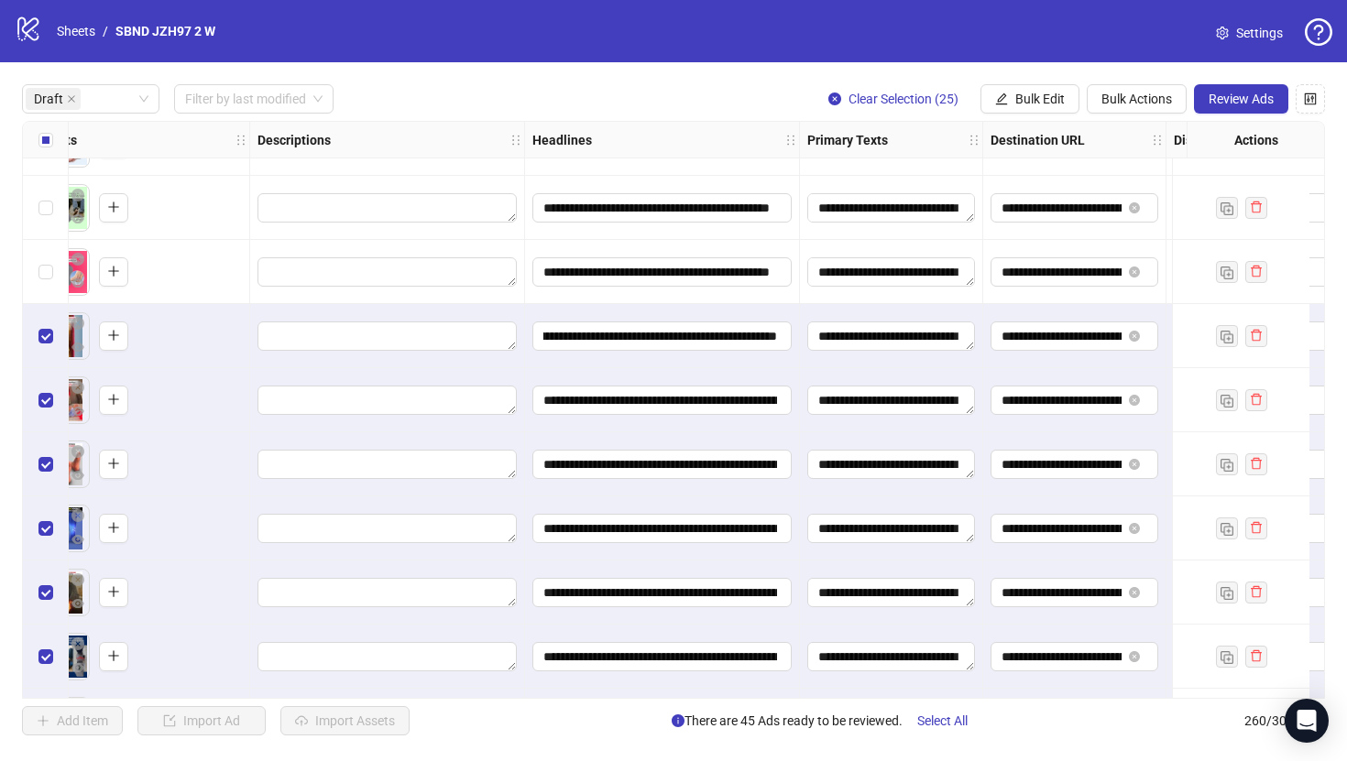
click at [970, 316] on div "**********" at bounding box center [891, 336] width 183 height 64
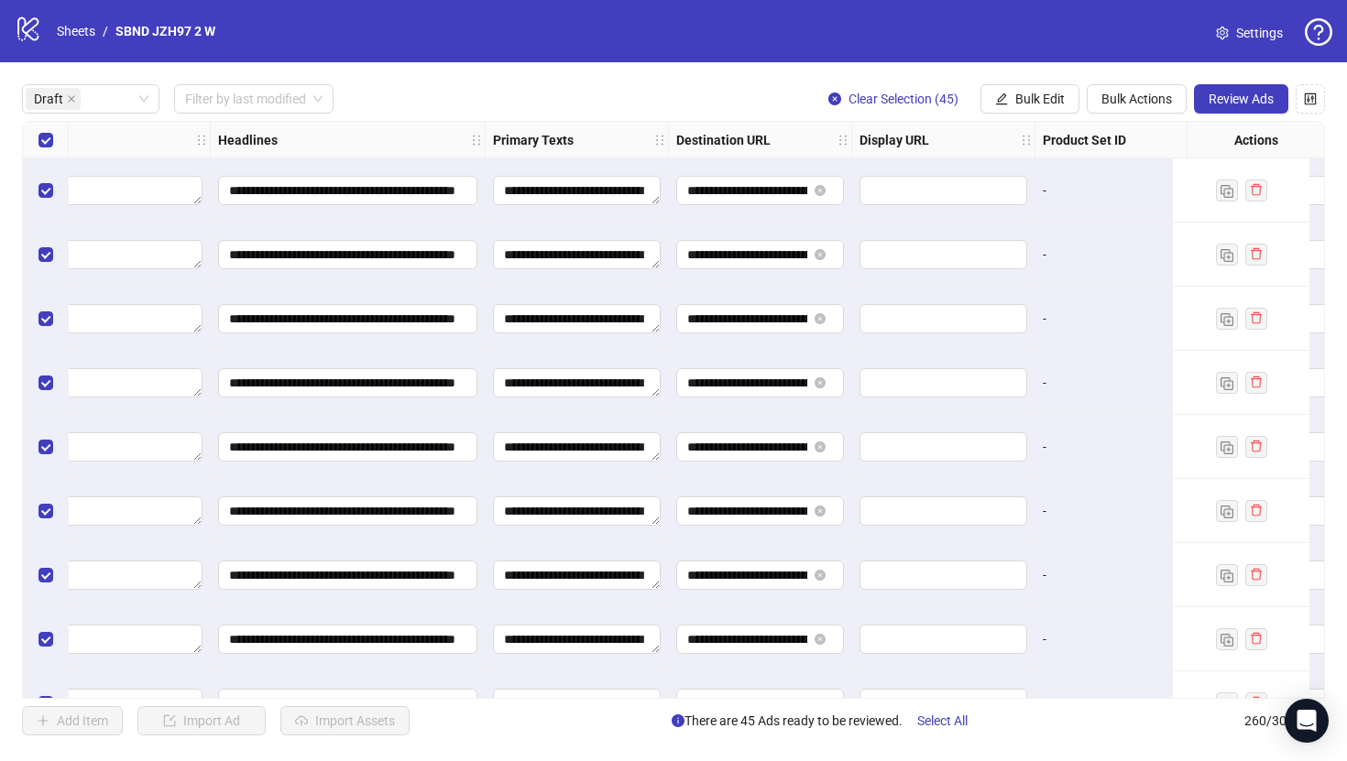
scroll to position [0, 1710]
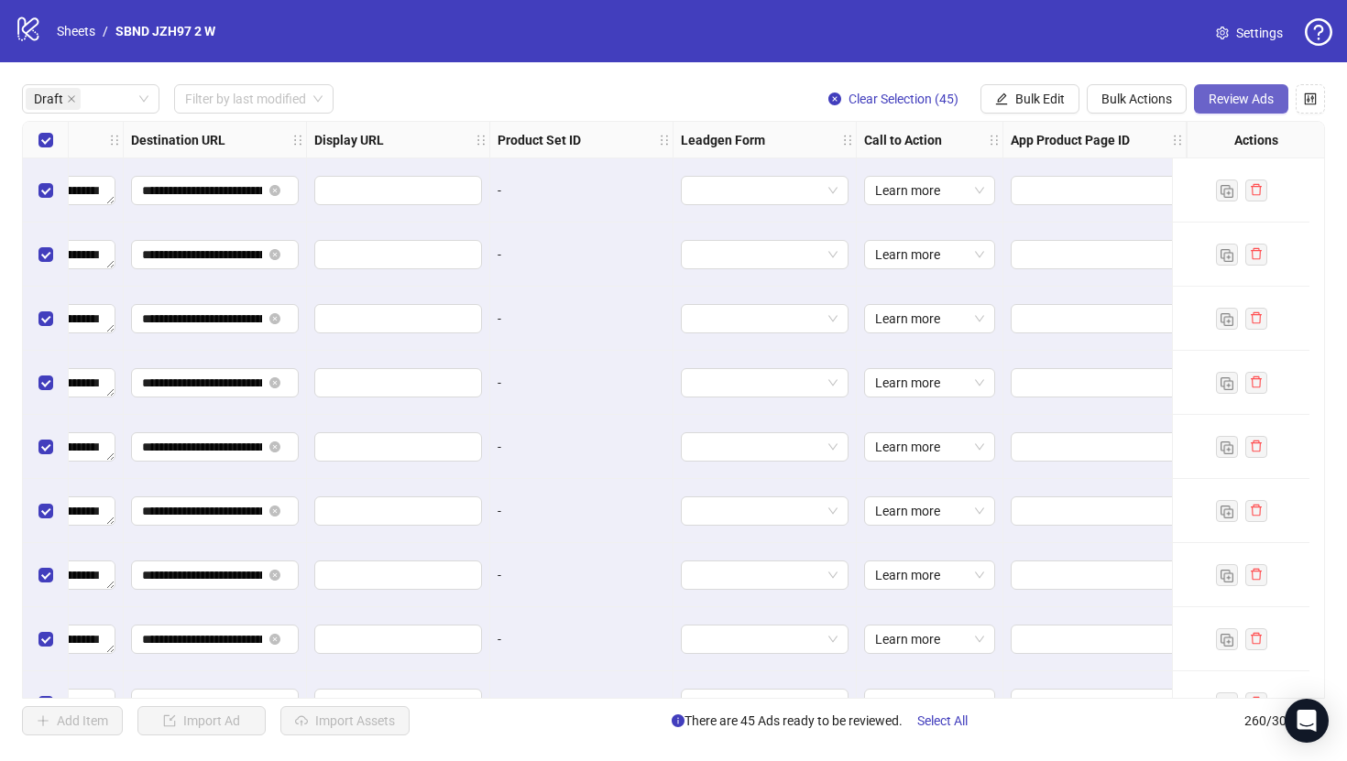
click at [1258, 96] on span "Review Ads" at bounding box center [1241, 99] width 65 height 15
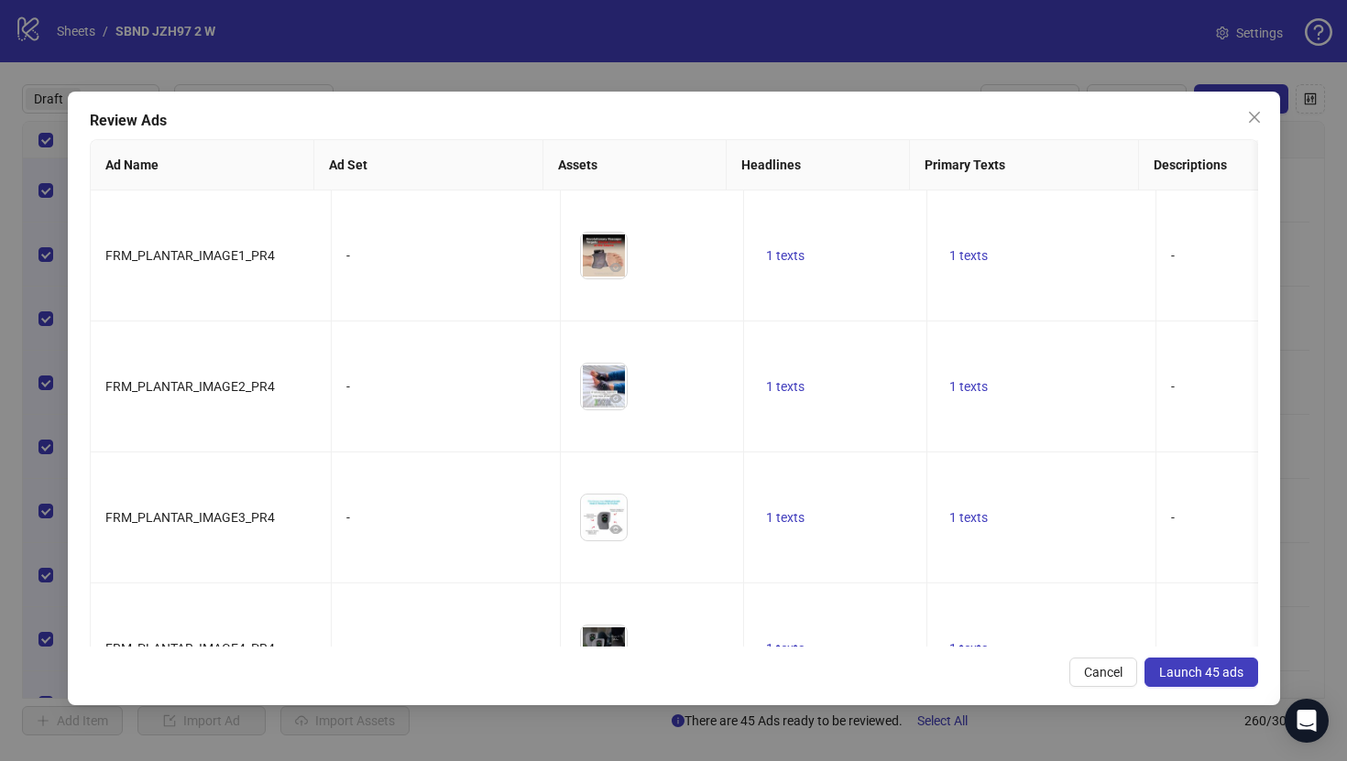
click at [1195, 674] on span "Launch 45 ads" at bounding box center [1201, 672] width 84 height 15
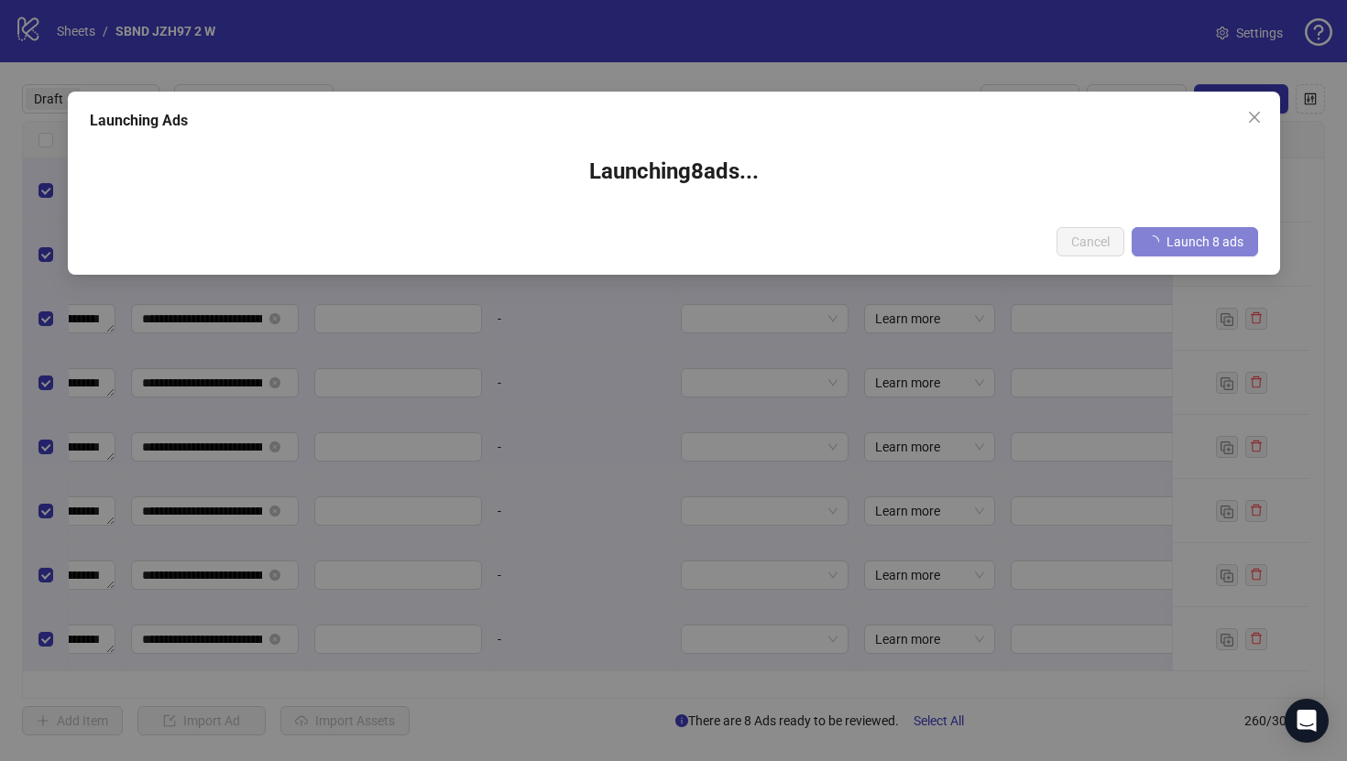
scroll to position [0, 1695]
